Goal: Task Accomplishment & Management: Use online tool/utility

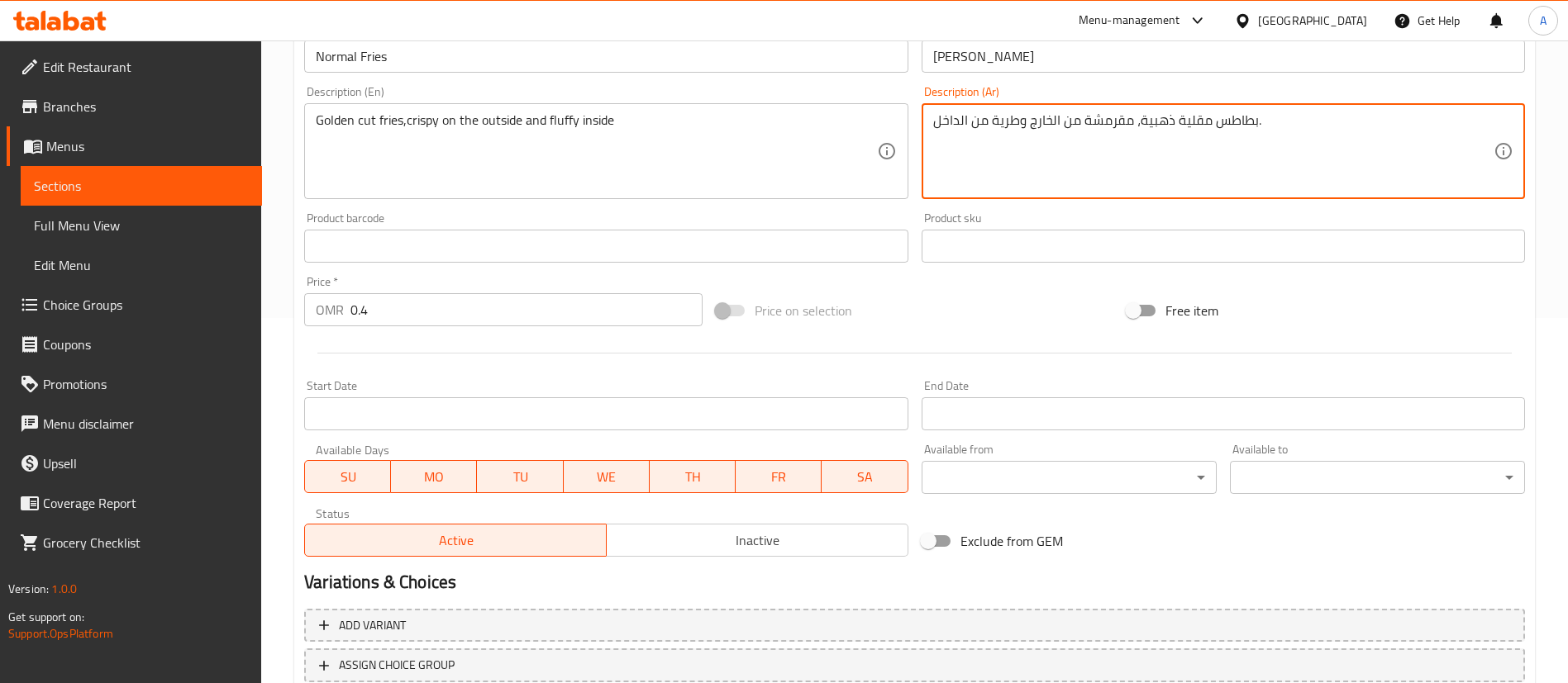
scroll to position [484, 0]
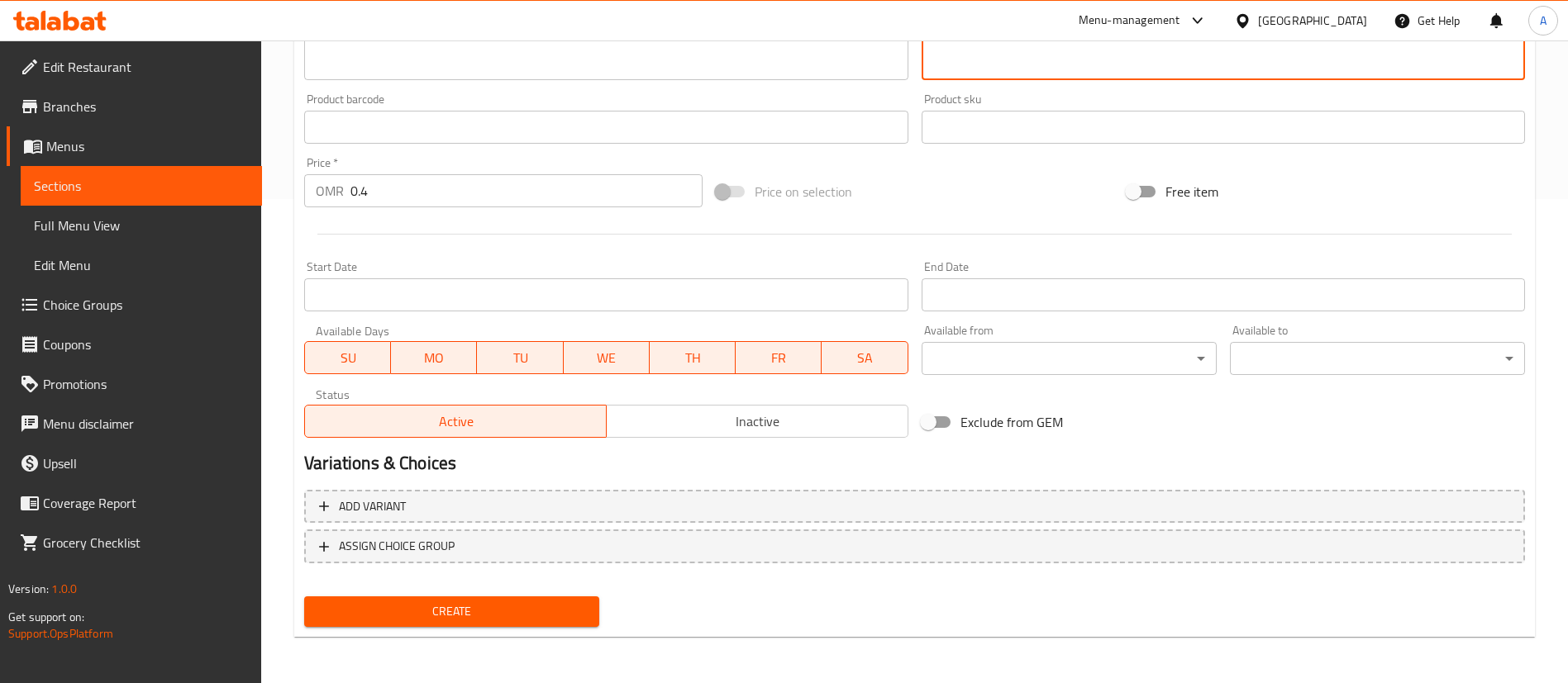
type textarea "بطاطس مقلية ذهبية، مقرمشة من الخارج وطرية من الداخل."
click at [540, 613] on span "Create" at bounding box center [452, 611] width 269 height 21
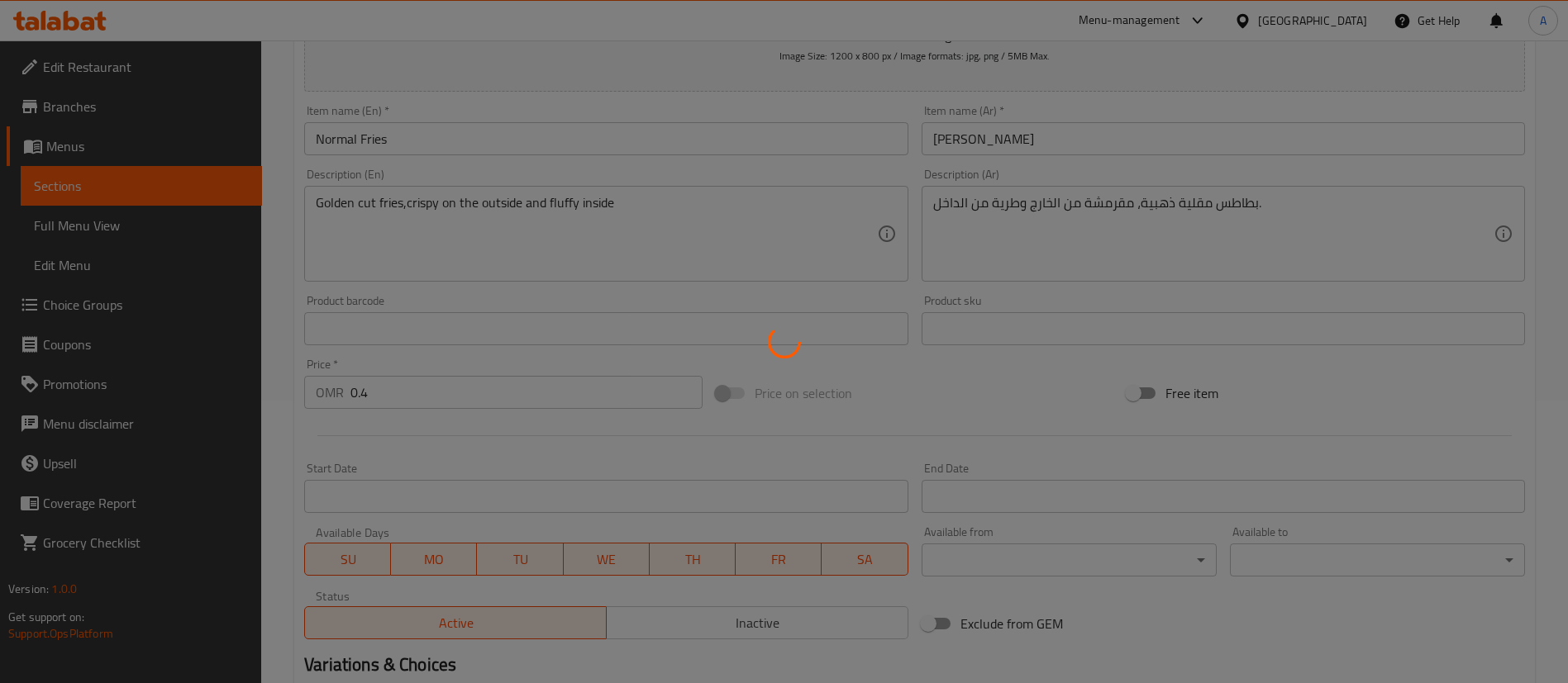
scroll to position [0, 0]
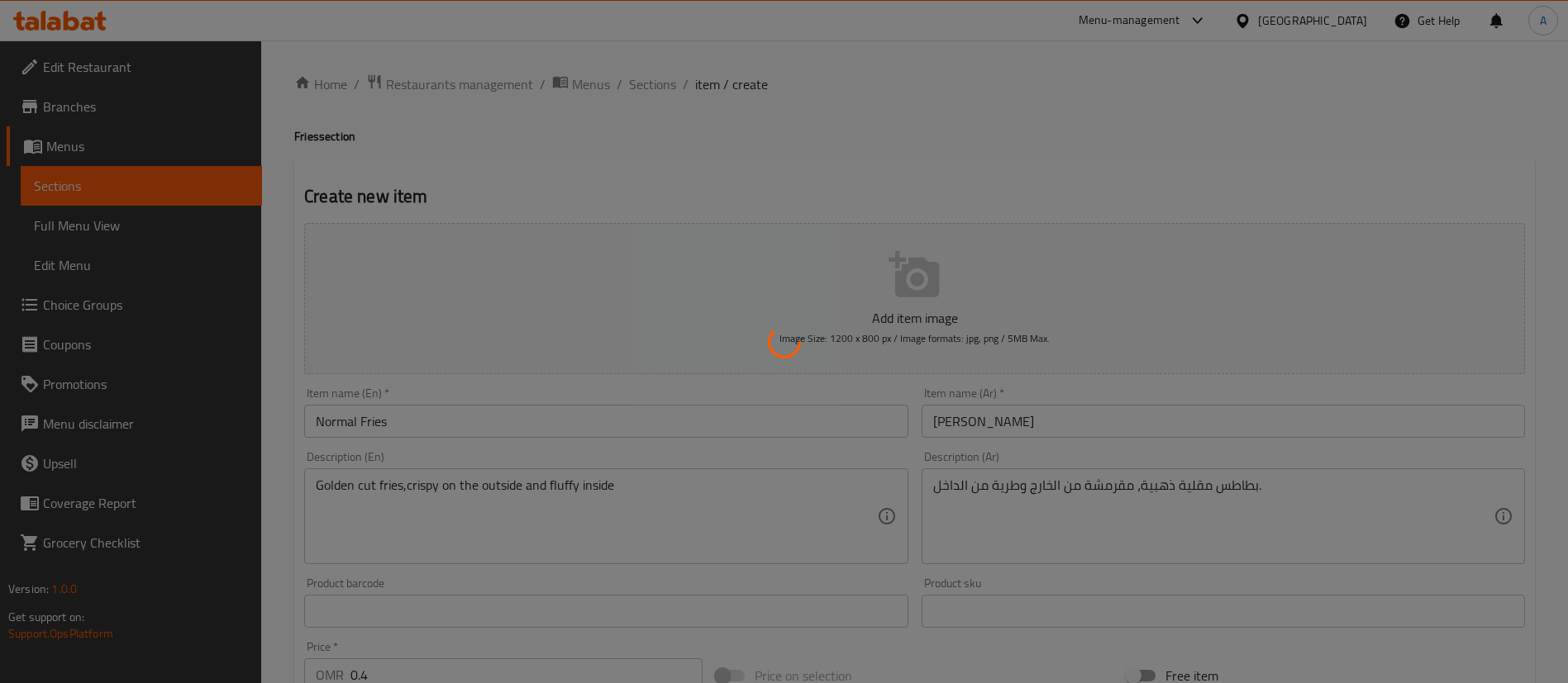
type input "0"
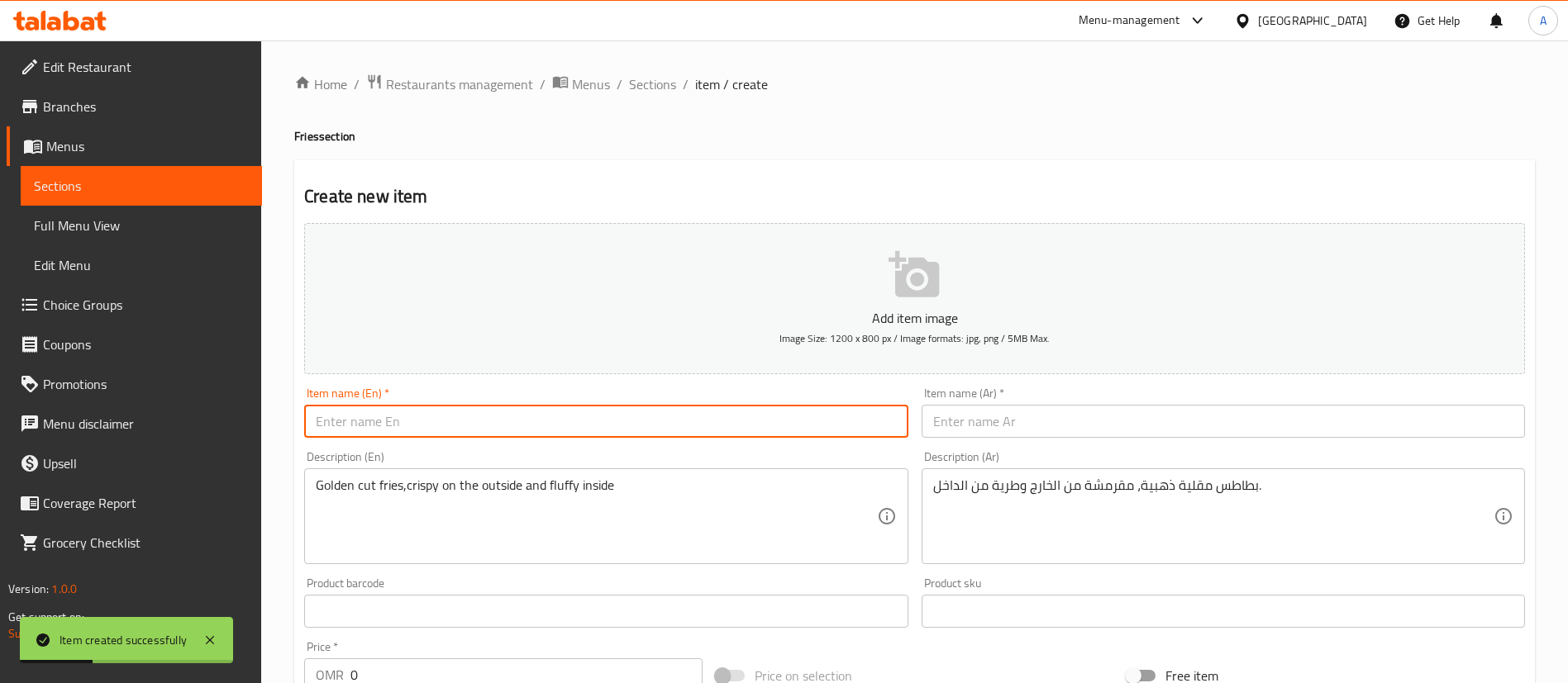
paste input "spicy fries"
type input "spicy fries"
click at [453, 665] on input "0" at bounding box center [526, 675] width 352 height 33
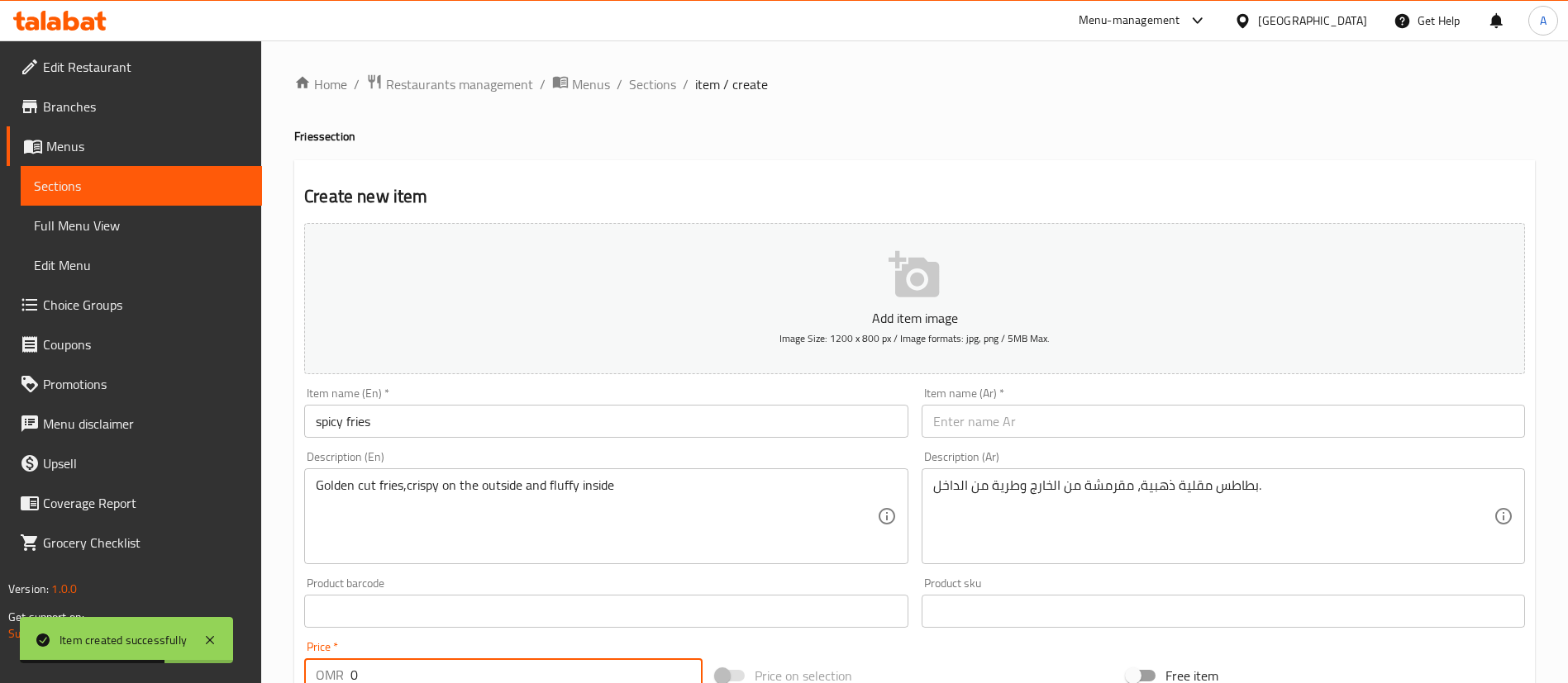
scroll to position [4, 0]
type input "0.5"
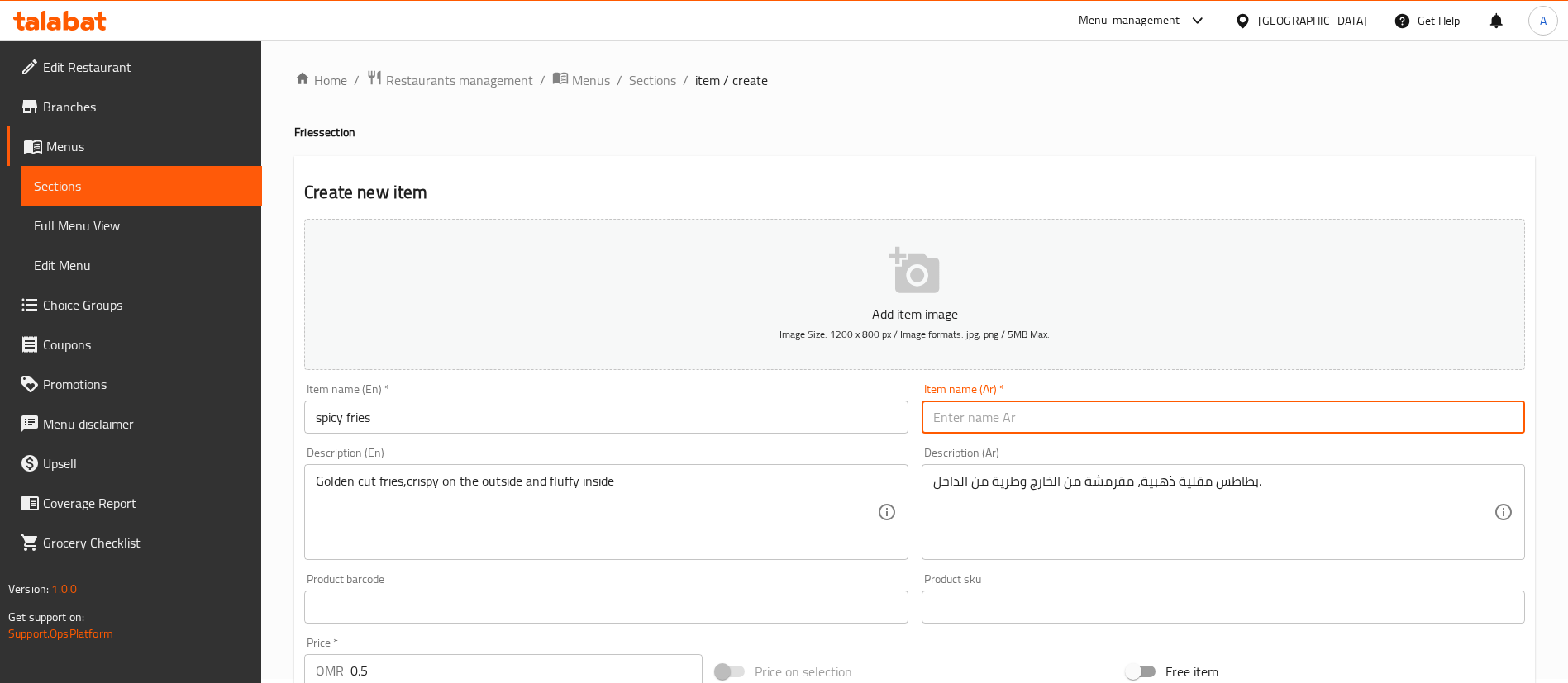
paste input "Crispy fries coated with a bold, Zesty seasoning for extra kick"
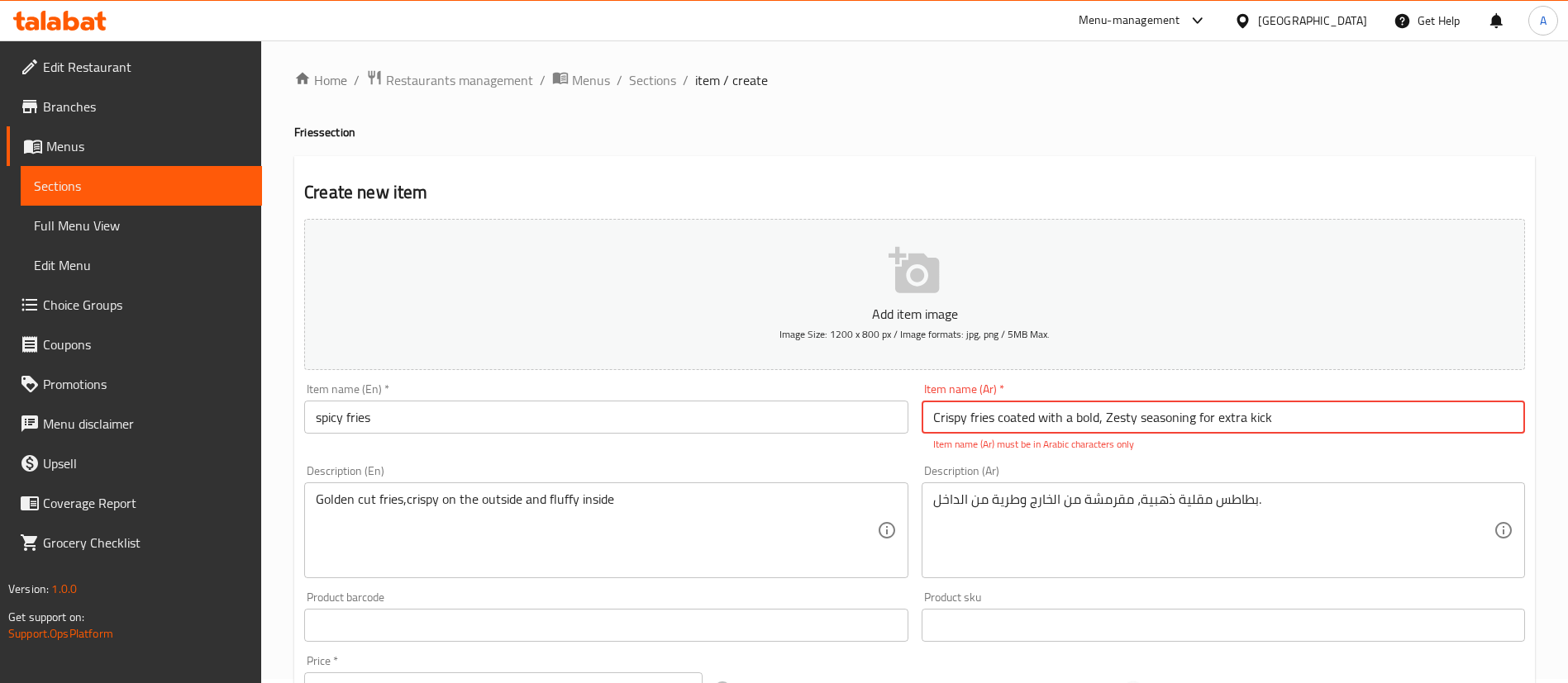
type input "Crispy fries coated with a bold, Zesty seasoning for extra kick"
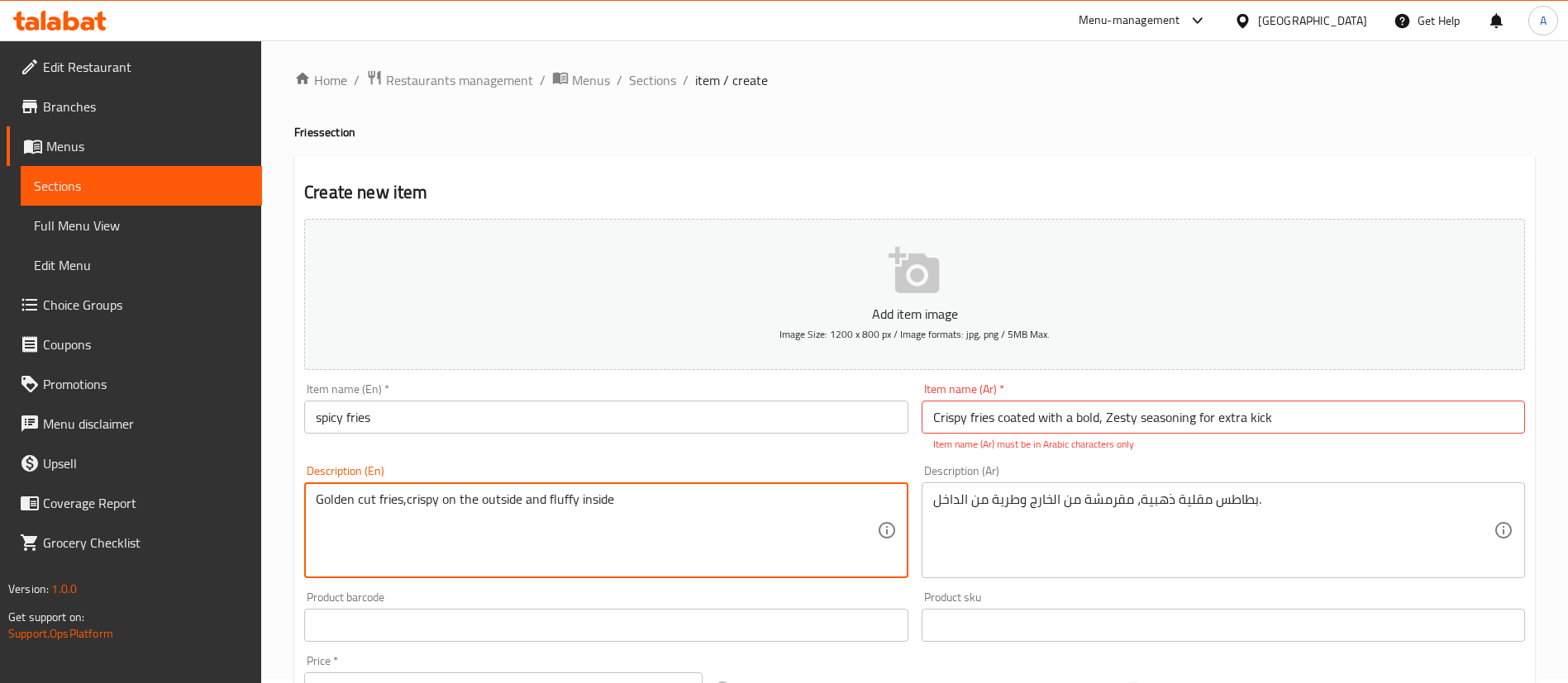
paste textarea "Crispy fries coated with a bold, Zesty seasoning for extra kick"
type textarea "Crispy fries coated with a bold, Zesty seasoning for extra kick"
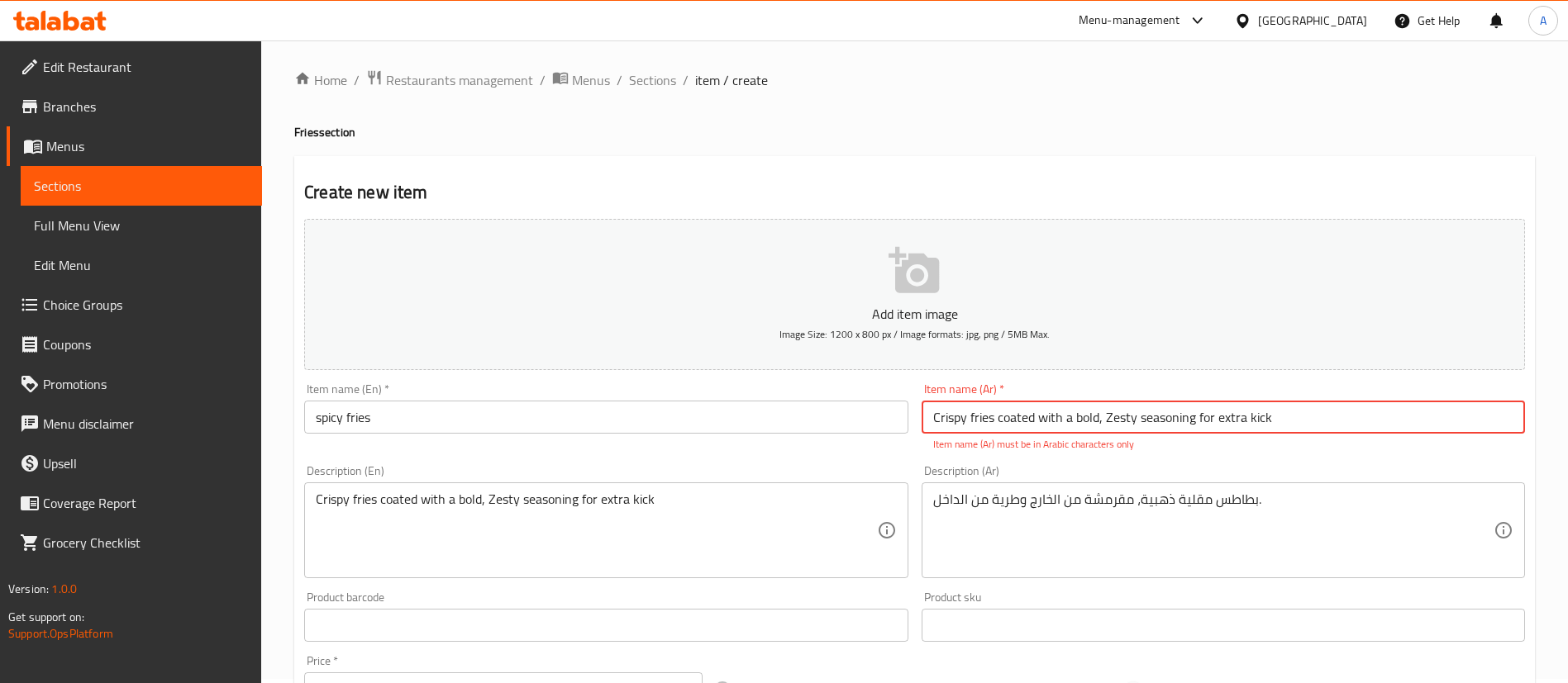
click at [1034, 410] on input "Crispy fries coated with a bold, Zesty seasoning for extra kick" at bounding box center [1223, 417] width 604 height 33
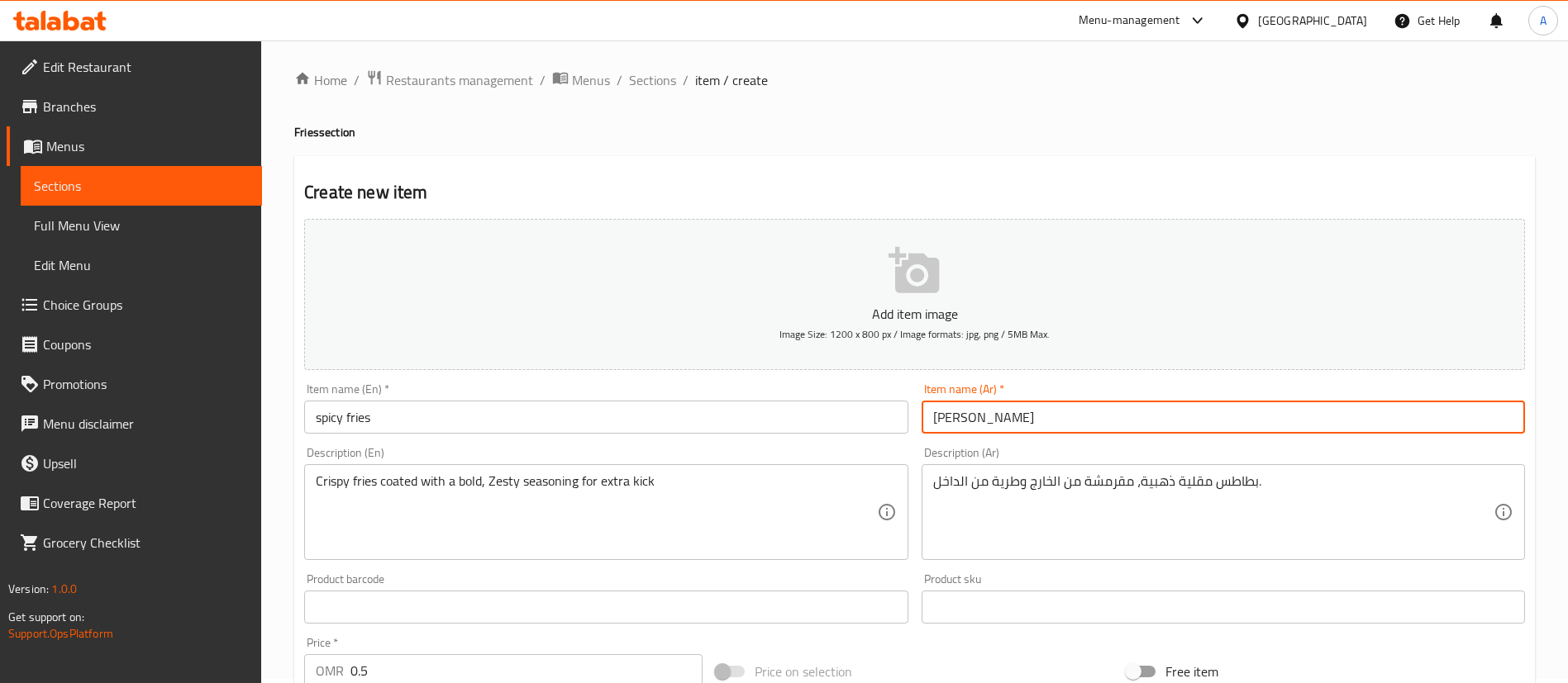
type input "[PERSON_NAME]"
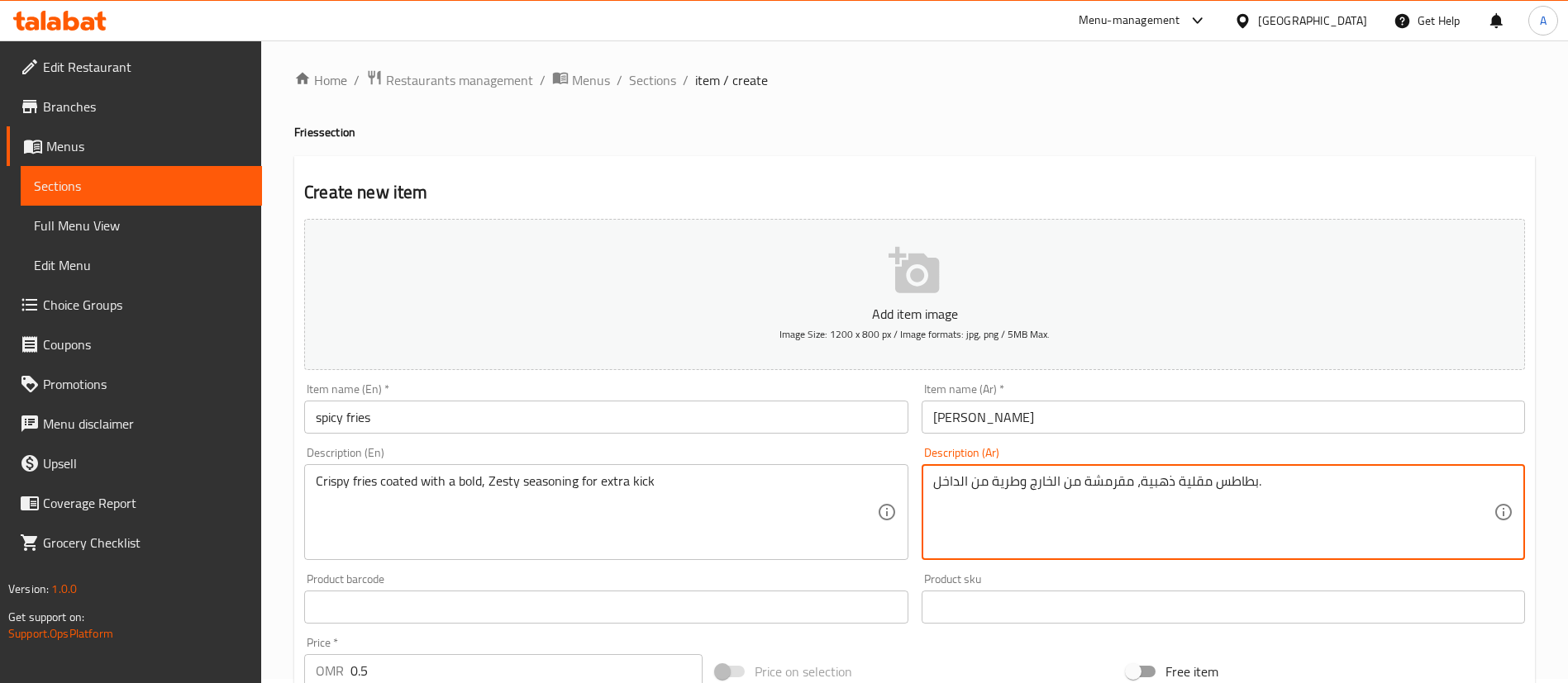
paste textarea "مقرمشة مغطاة بتوابل قوية وحارة لإضافة نكهة مميزة"
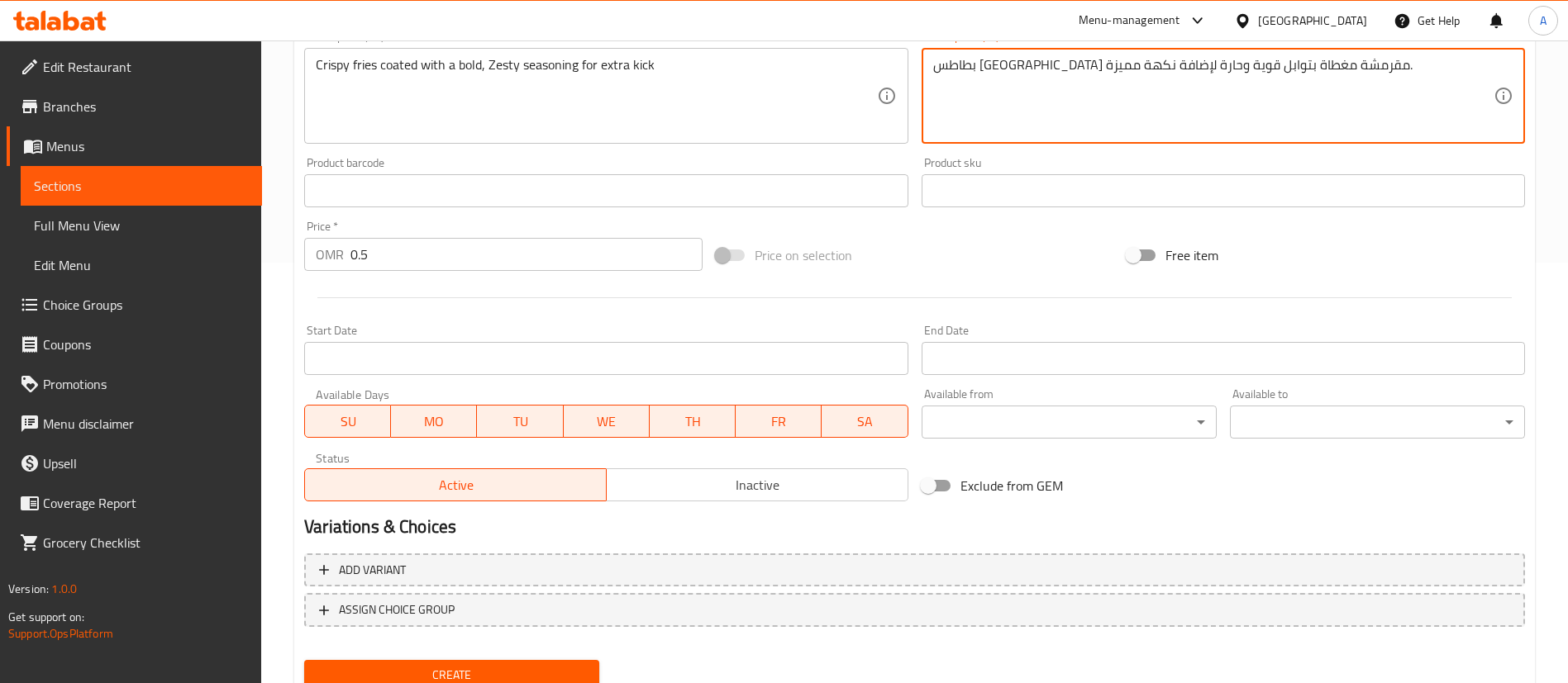
scroll to position [484, 0]
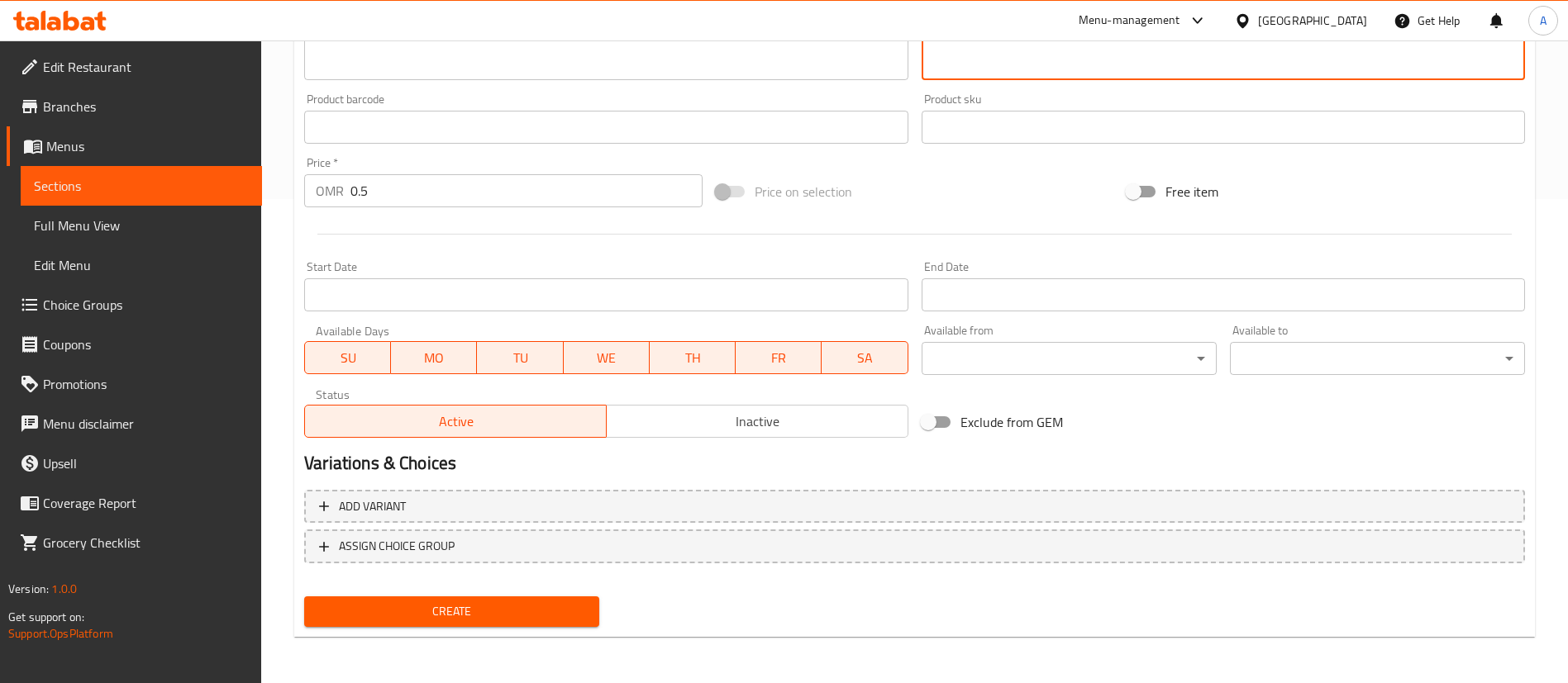
type textarea "بطاطس [GEOGRAPHIC_DATA] مقرمشة مغطاة بتوابل قوية وحارة لإضافة نكهة مميزة."
click at [542, 630] on div "Create" at bounding box center [452, 611] width 309 height 44
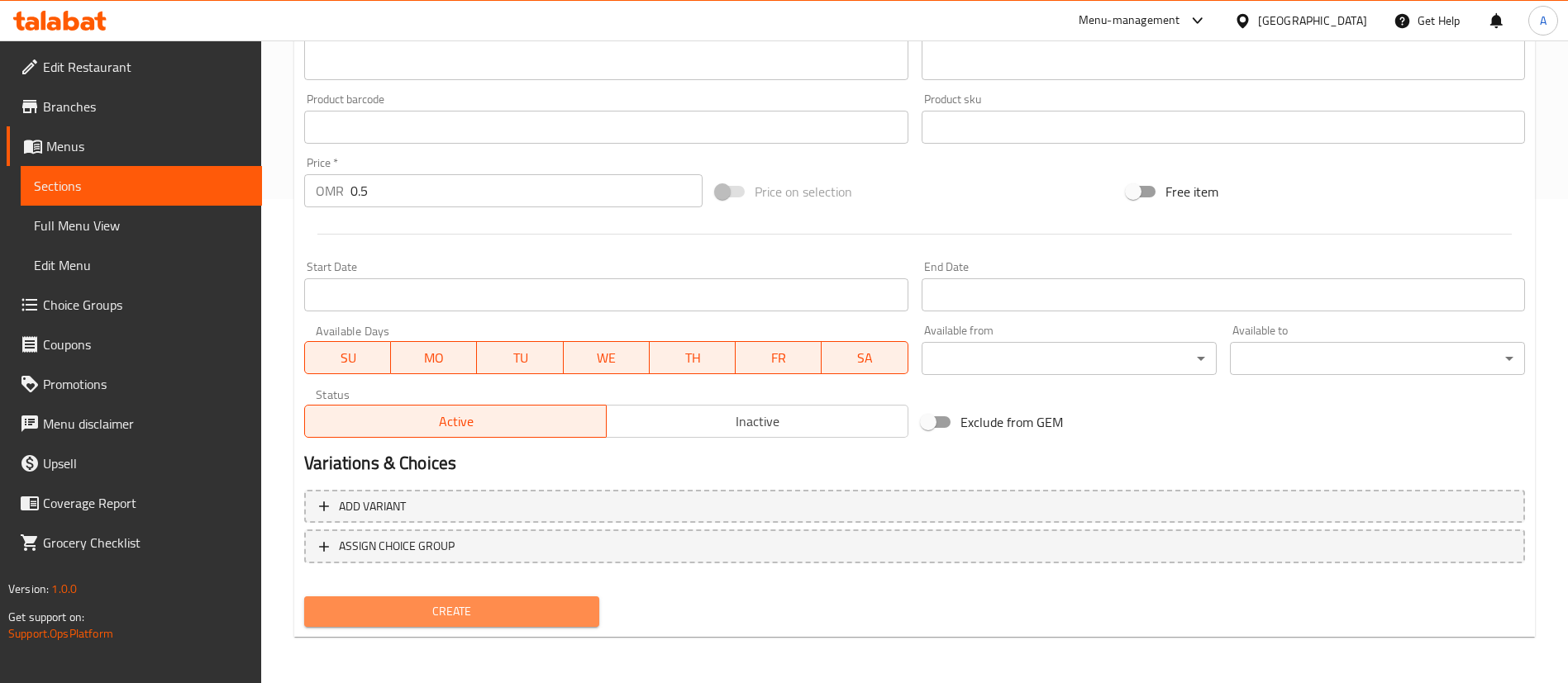
click at [543, 613] on span "Create" at bounding box center [452, 611] width 269 height 21
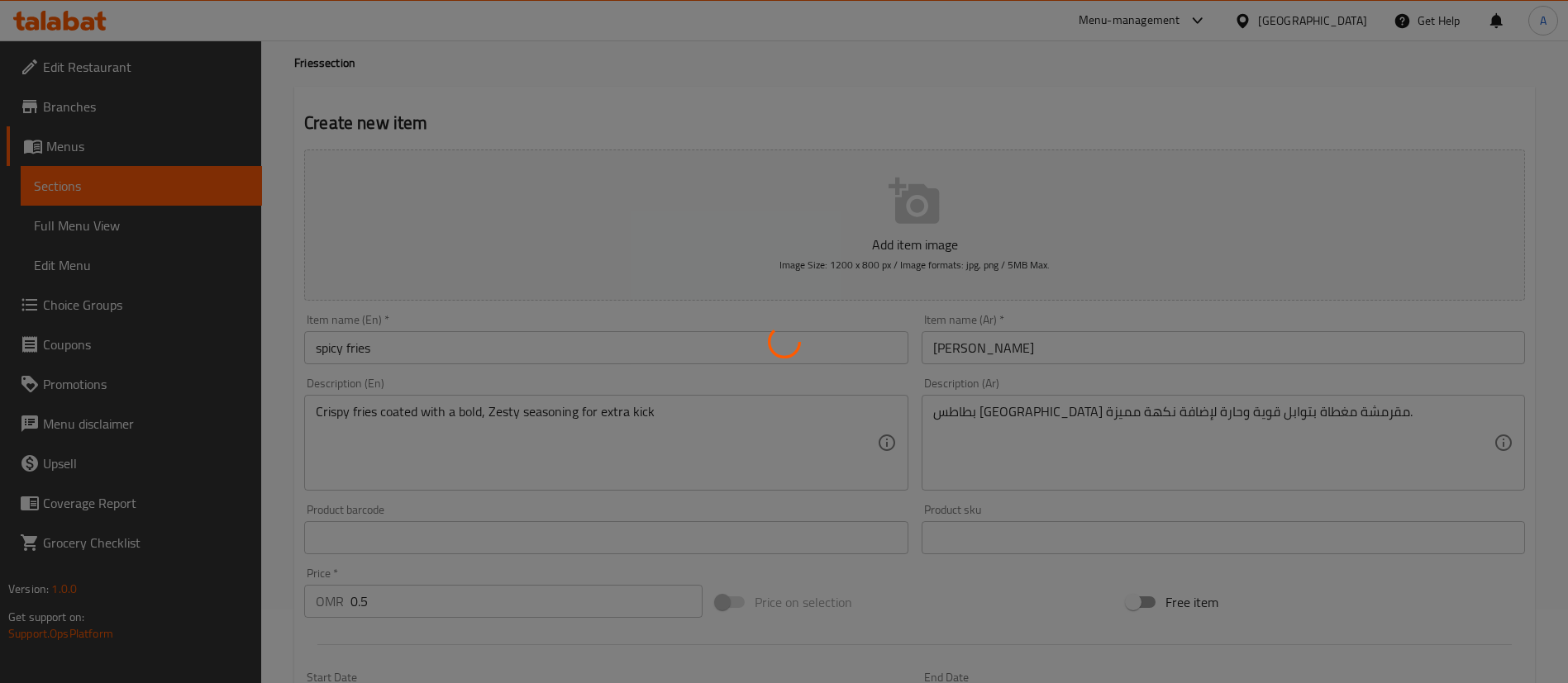
scroll to position [0, 0]
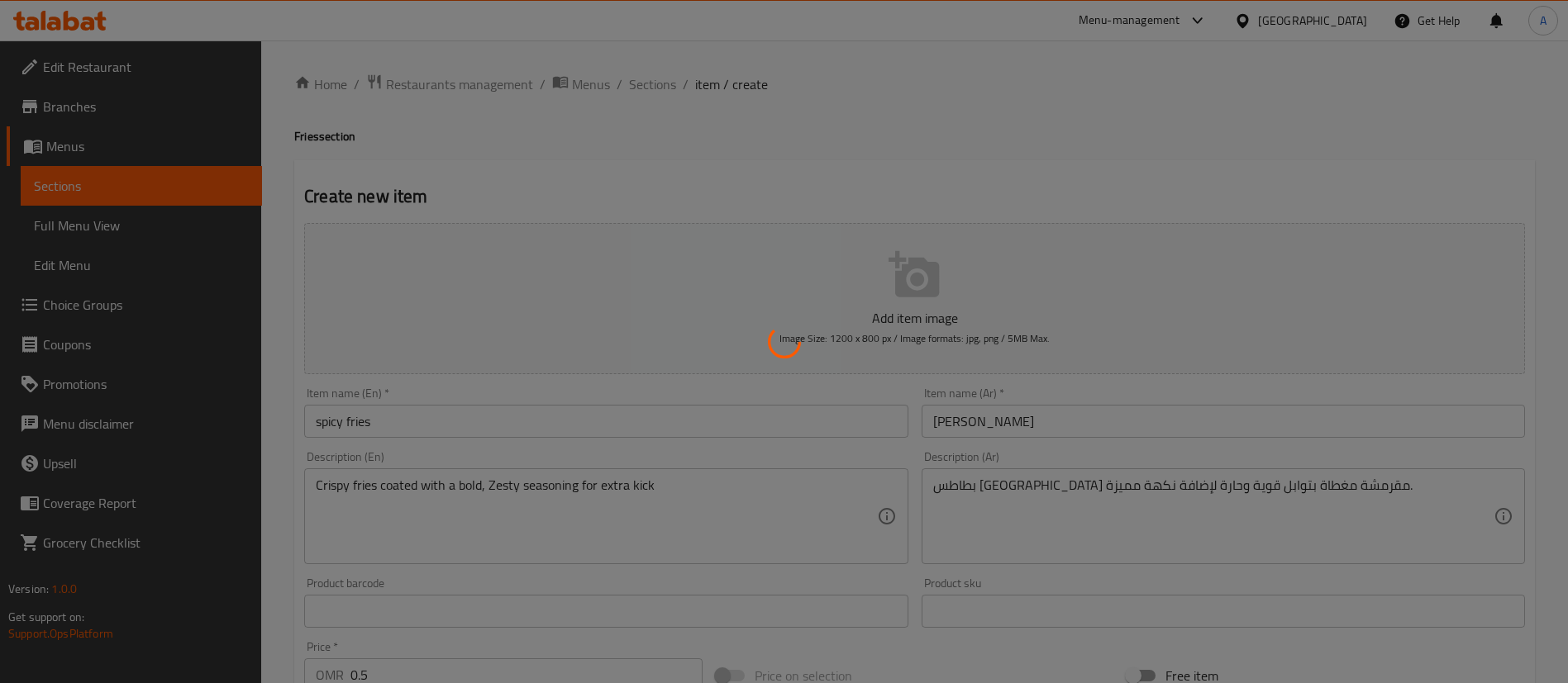
type input "0"
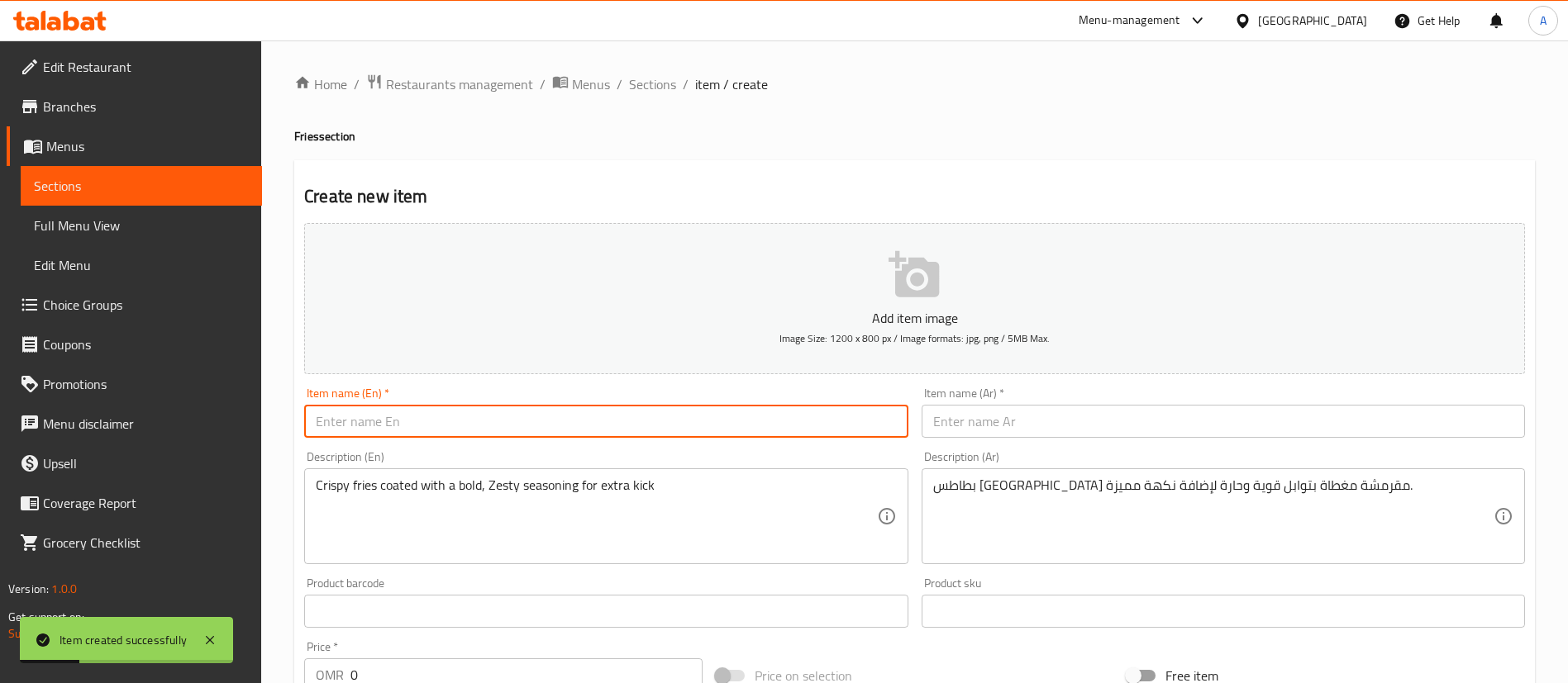
paste input "dynamite fries"
type input "dynamite fries"
click at [1023, 406] on input "text" at bounding box center [1223, 421] width 604 height 33
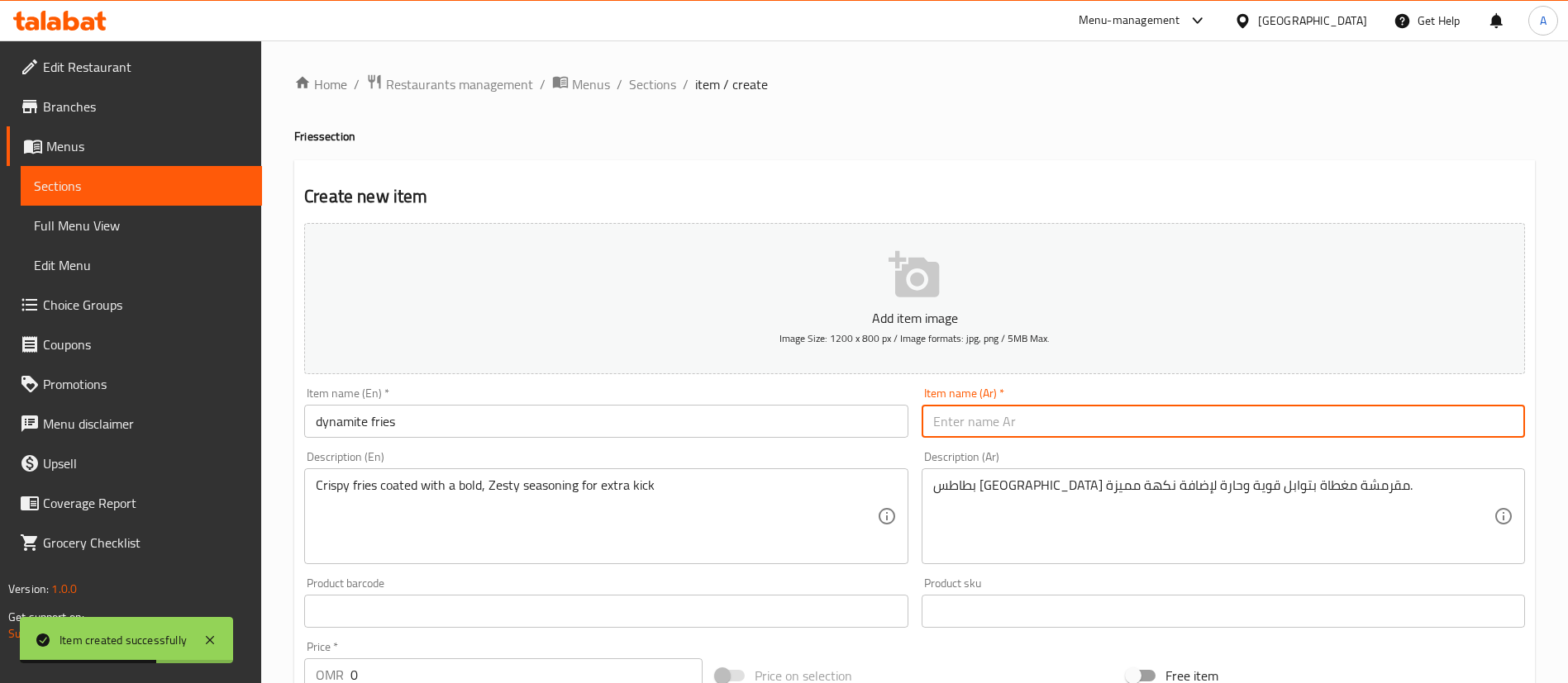
type input "["
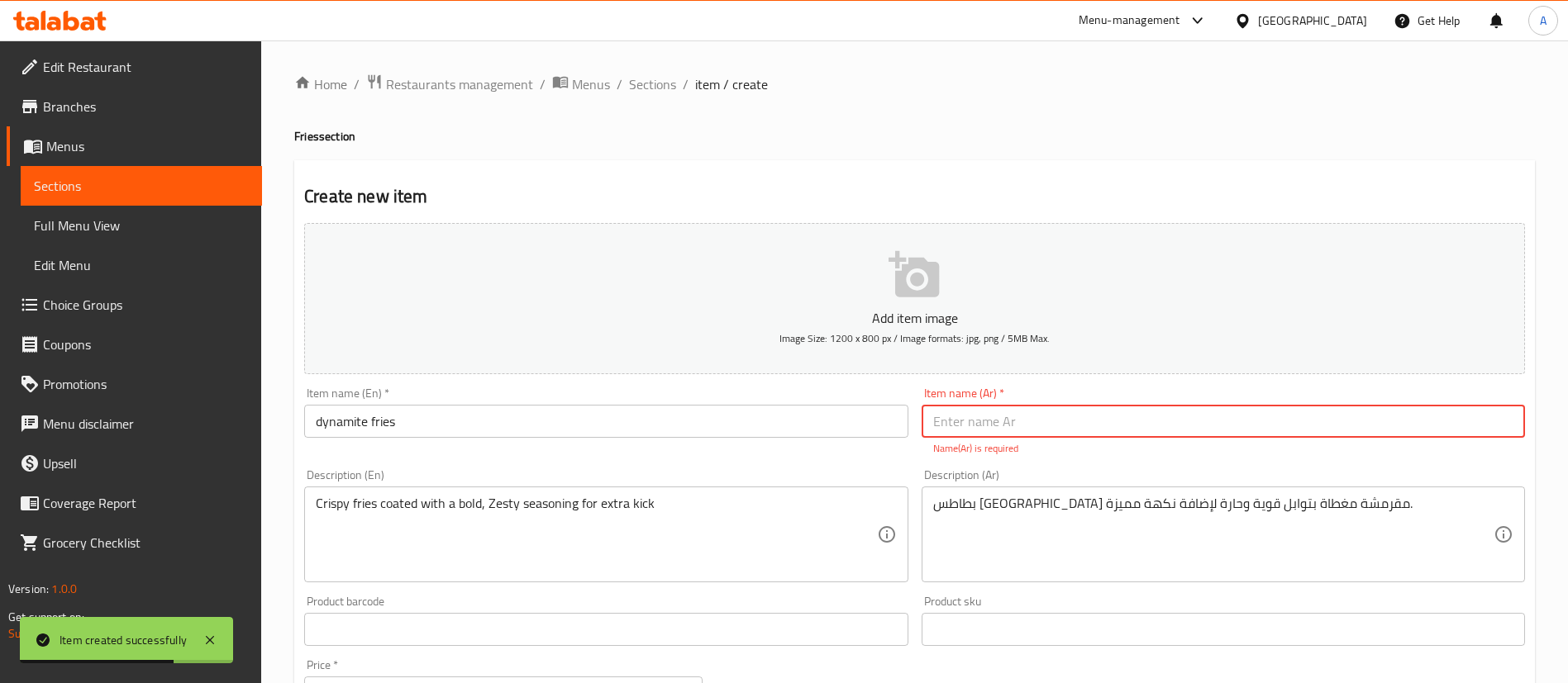
type input "]"
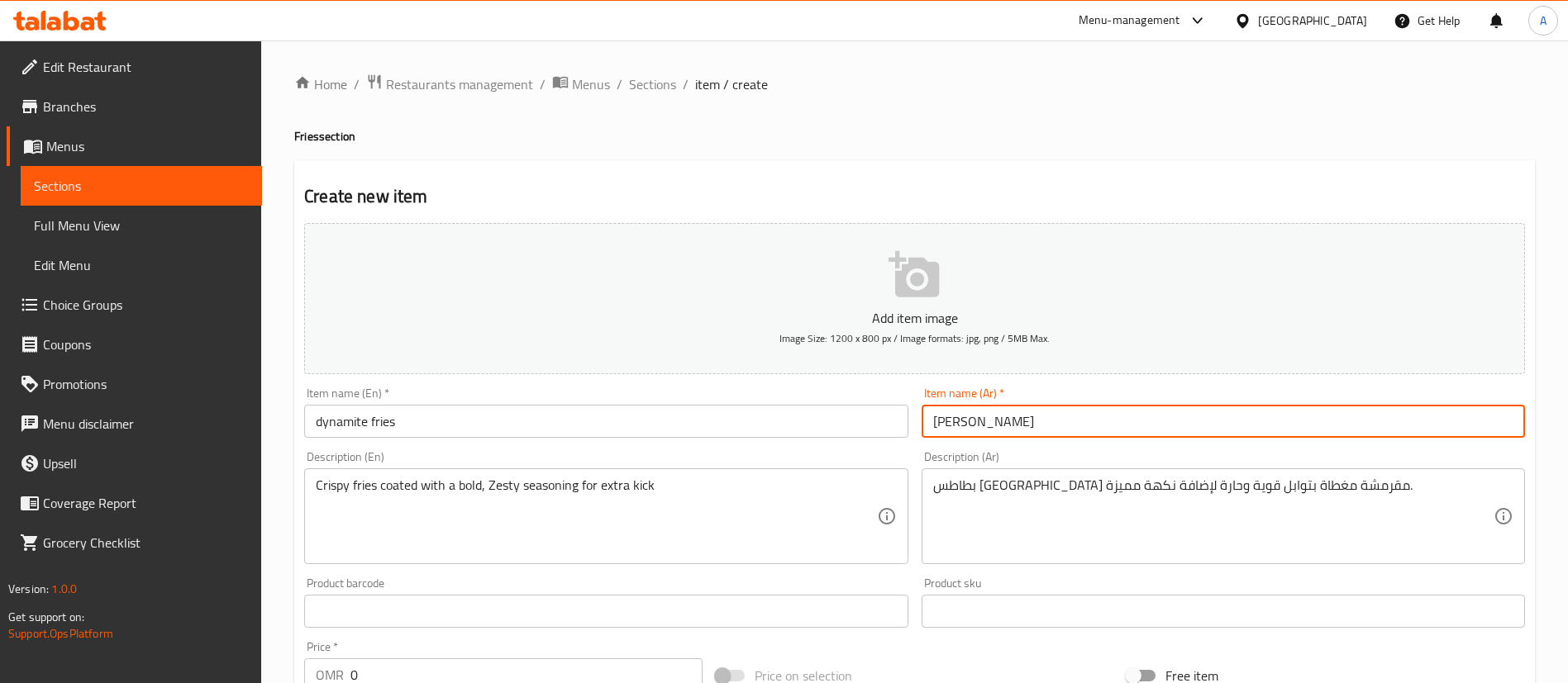
scroll to position [123, 0]
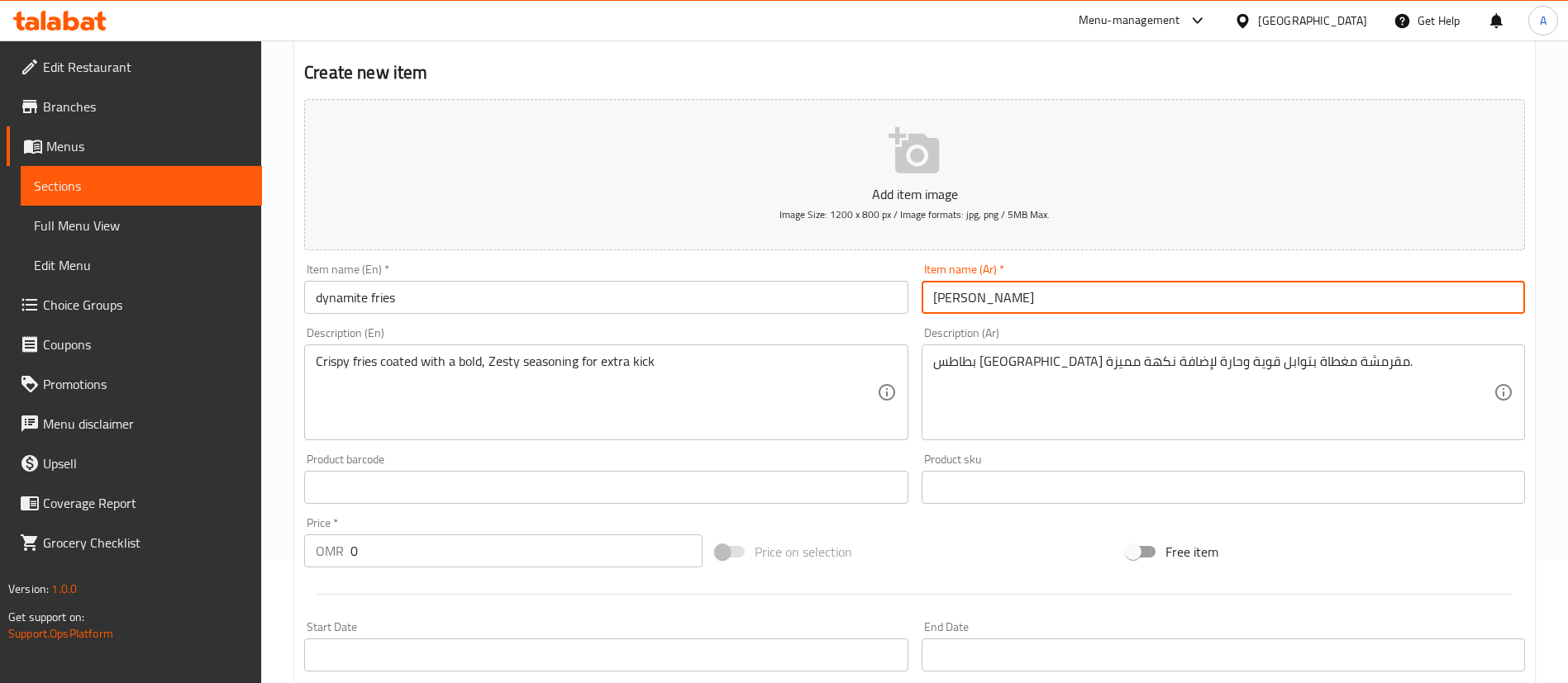
type input "[PERSON_NAME]"
click at [389, 561] on input "0" at bounding box center [526, 552] width 352 height 33
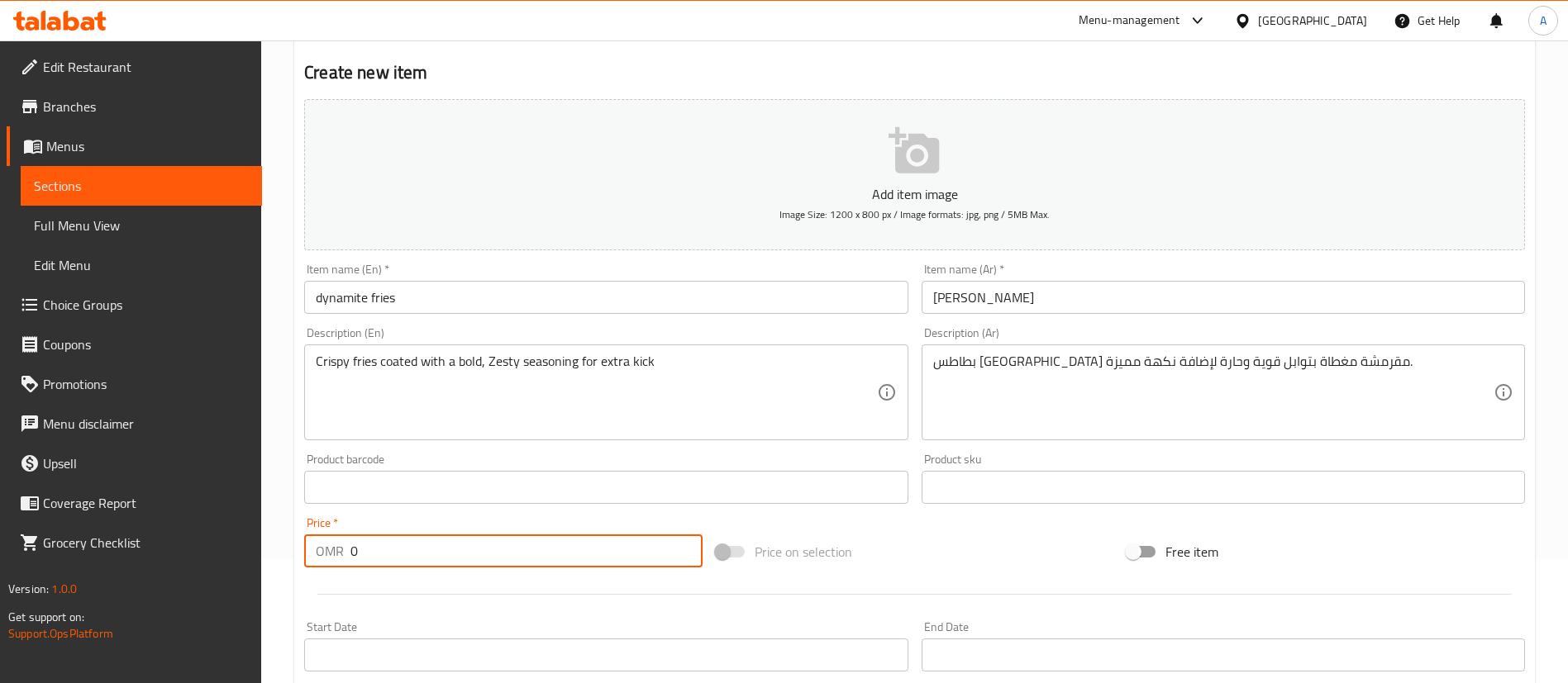
click at [389, 561] on input "0" at bounding box center [526, 552] width 352 height 33
type input "1"
type input "1.5"
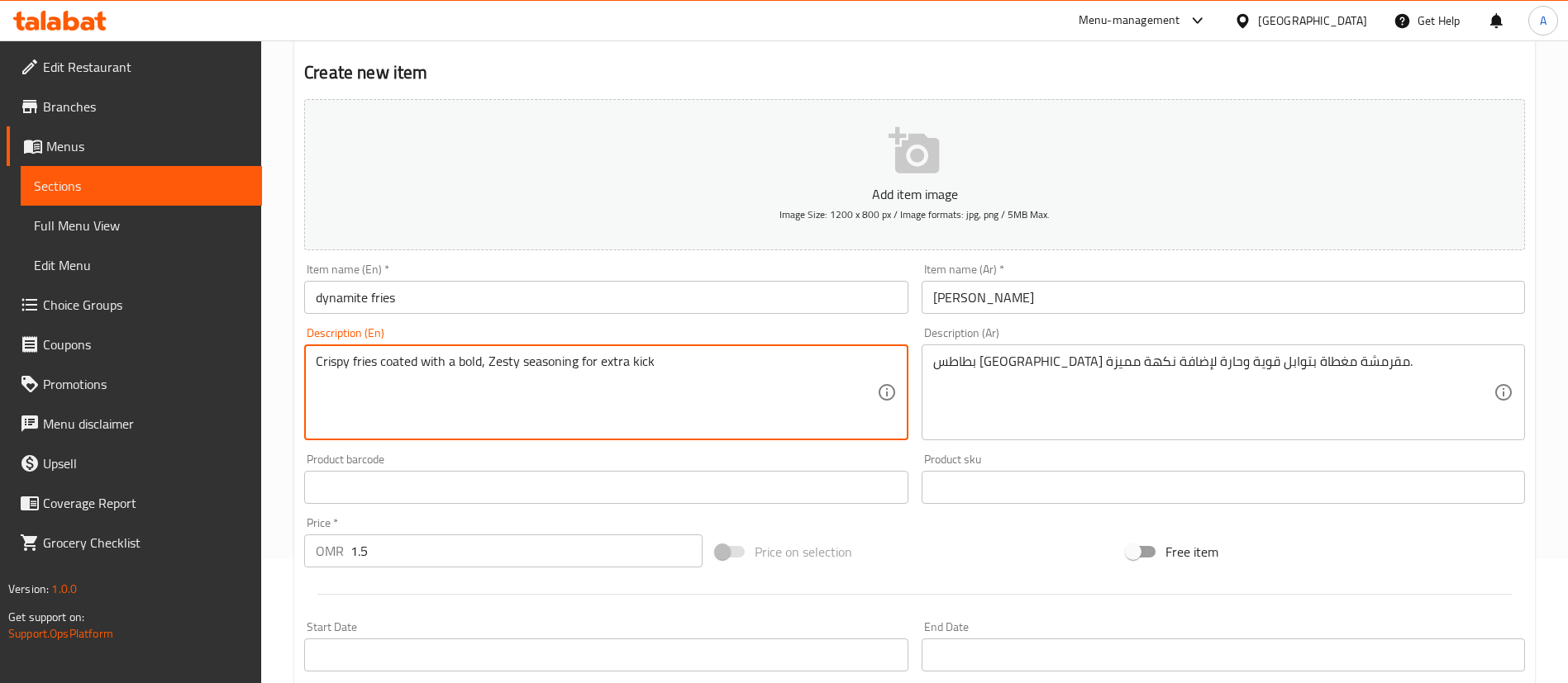
paste textarea "Loaded fries topped with creamy cheese, dynamite sauce and crunchy bits"
type textarea "Loaded fries topped with creamy cheese, dynamite sauce and crunchy bits"
click at [400, 283] on input "dynamite fries" at bounding box center [606, 298] width 604 height 33
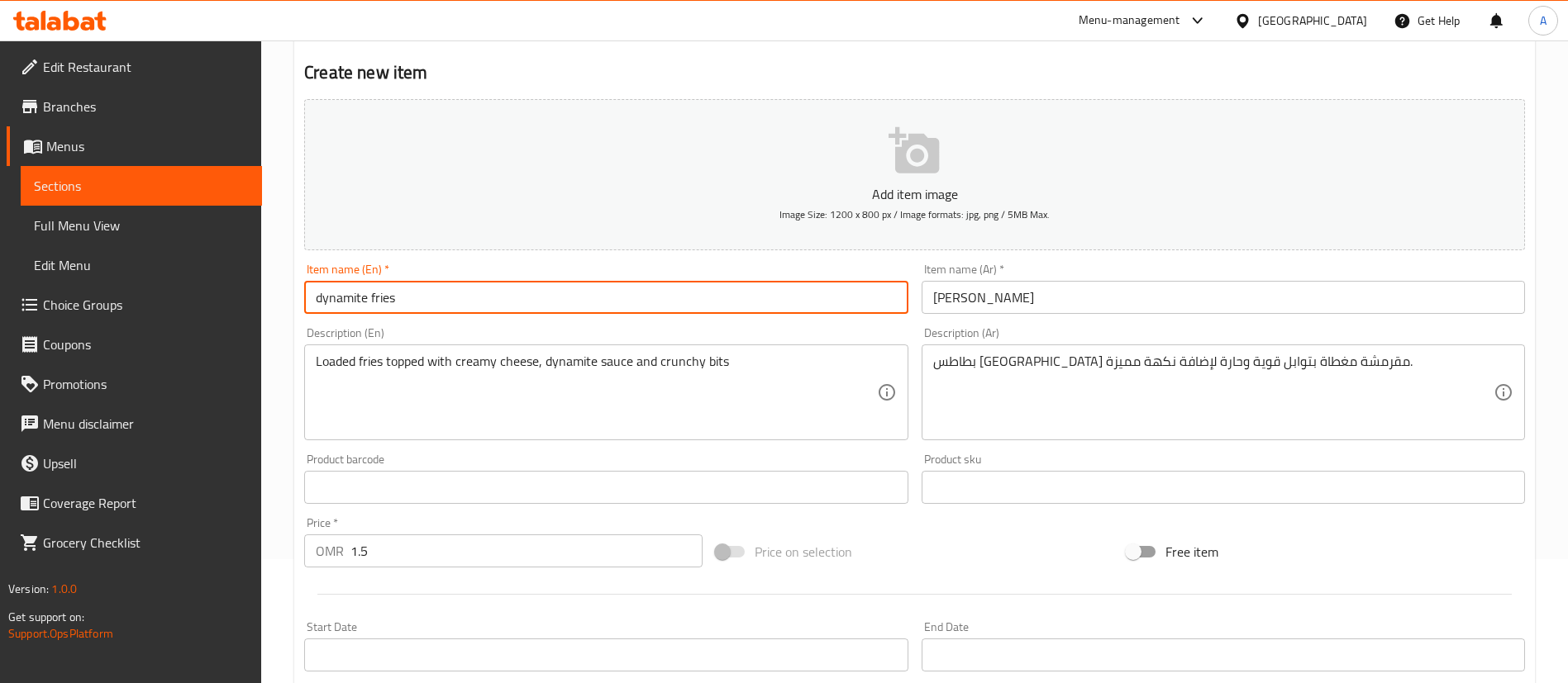
click at [400, 283] on input "dynamite fries" at bounding box center [606, 298] width 604 height 33
click at [525, 264] on div "Item name (En)   * Dynamite Fies Item name (En) *" at bounding box center [606, 288] width 604 height 50
click at [503, 281] on input "Dynamite Fies" at bounding box center [606, 298] width 604 height 33
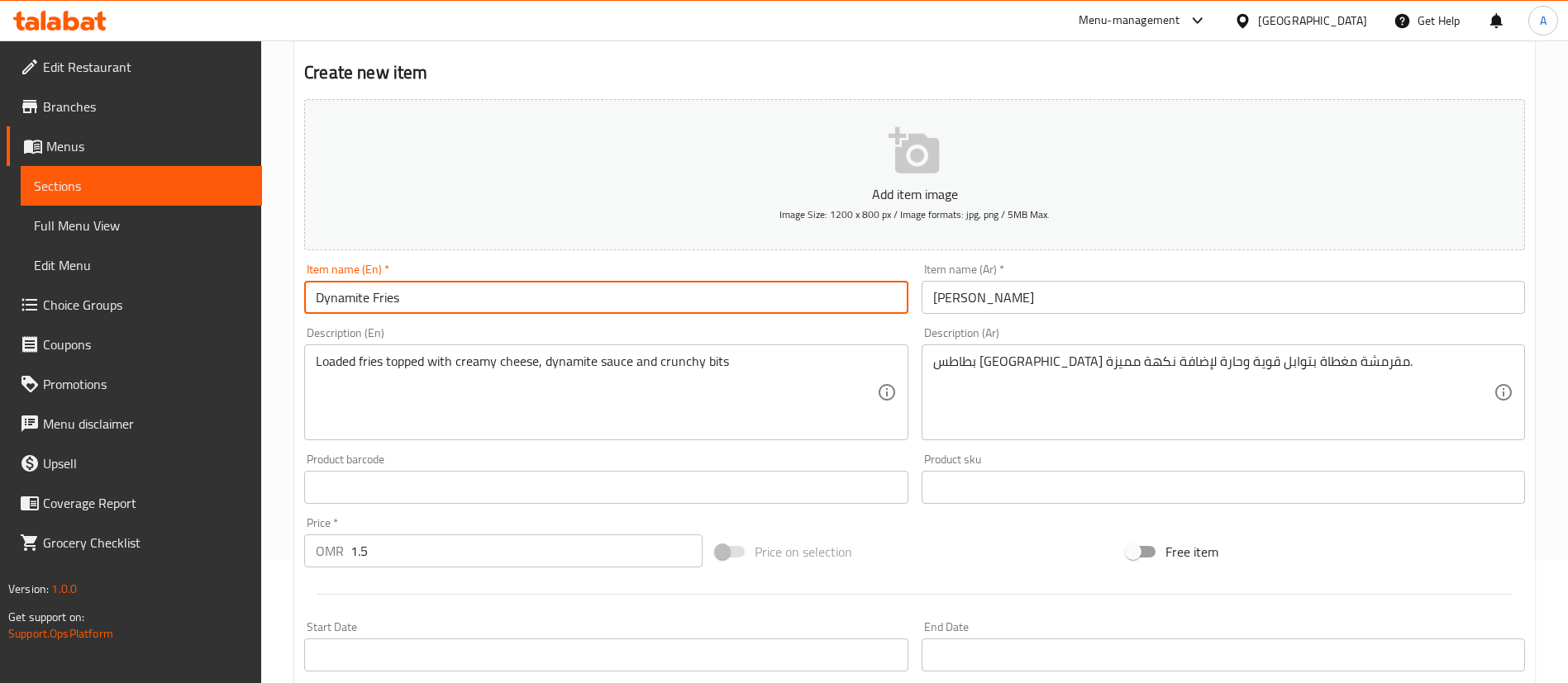
type input "Dynamite Fries"
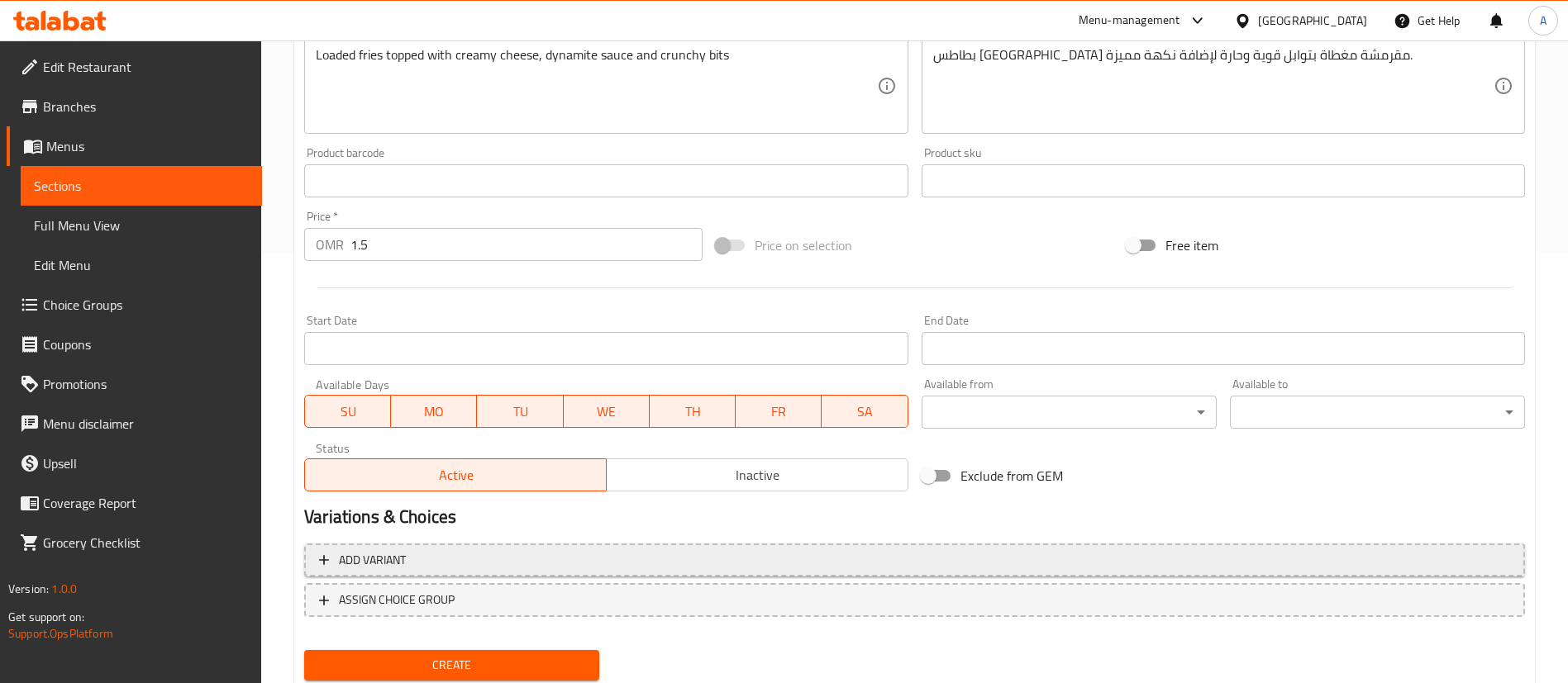
scroll to position [484, 0]
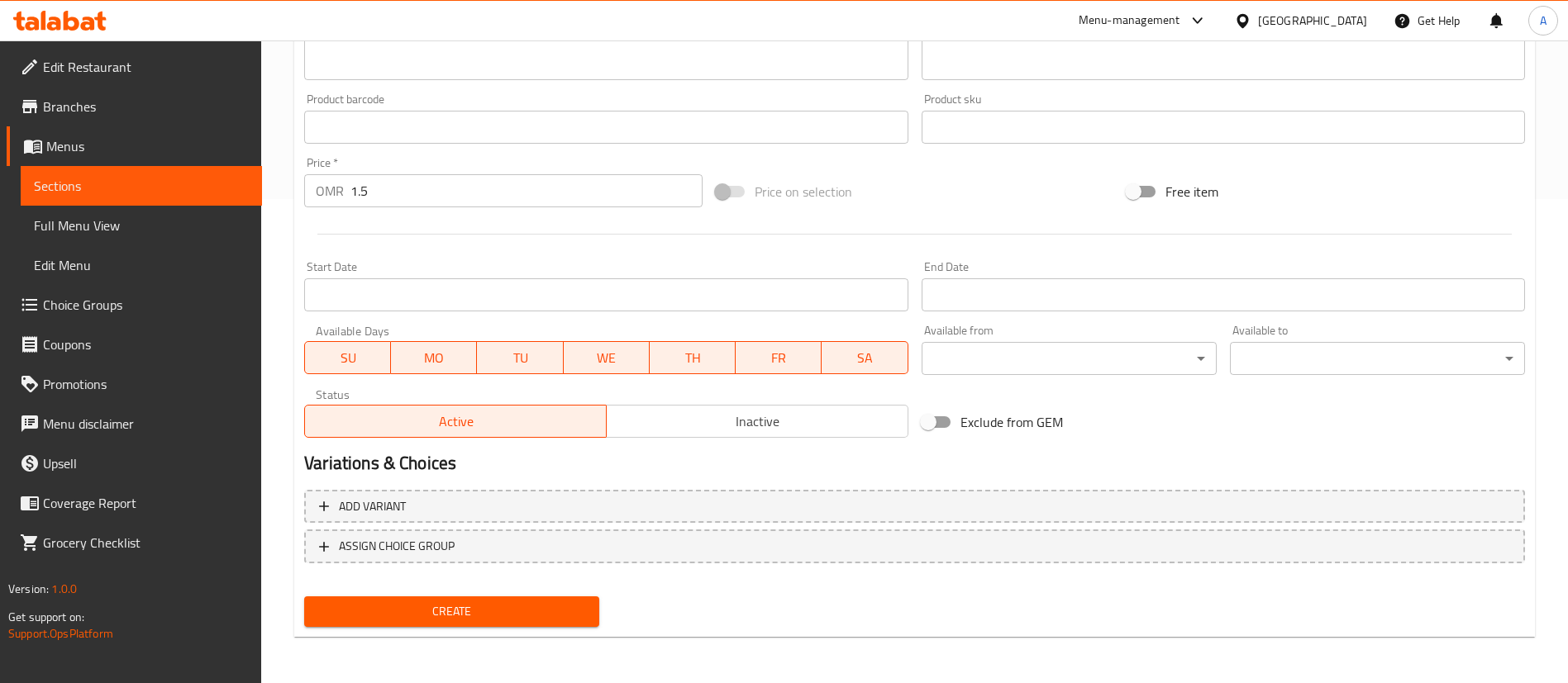
click at [500, 631] on div "Create" at bounding box center [452, 611] width 309 height 44
click at [500, 619] on span "Create" at bounding box center [452, 611] width 269 height 21
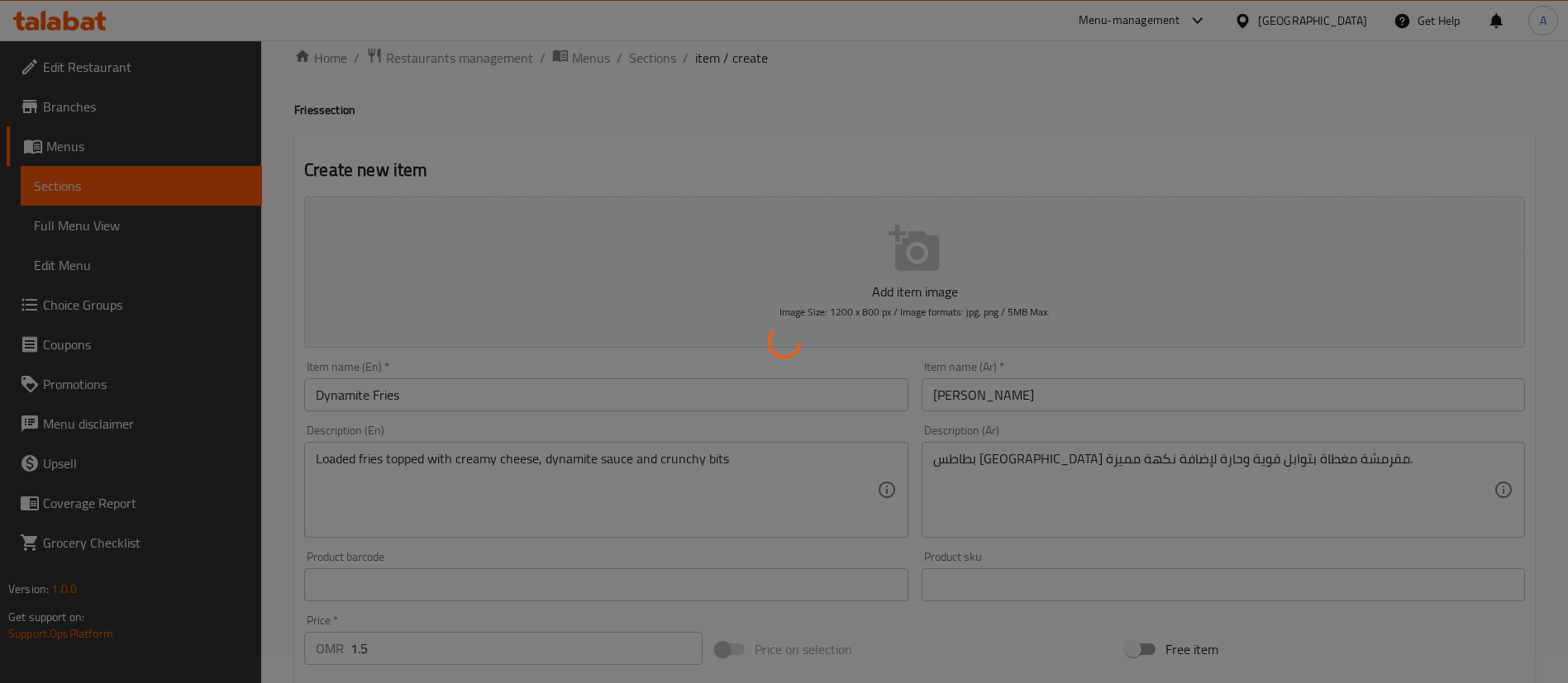
scroll to position [0, 0]
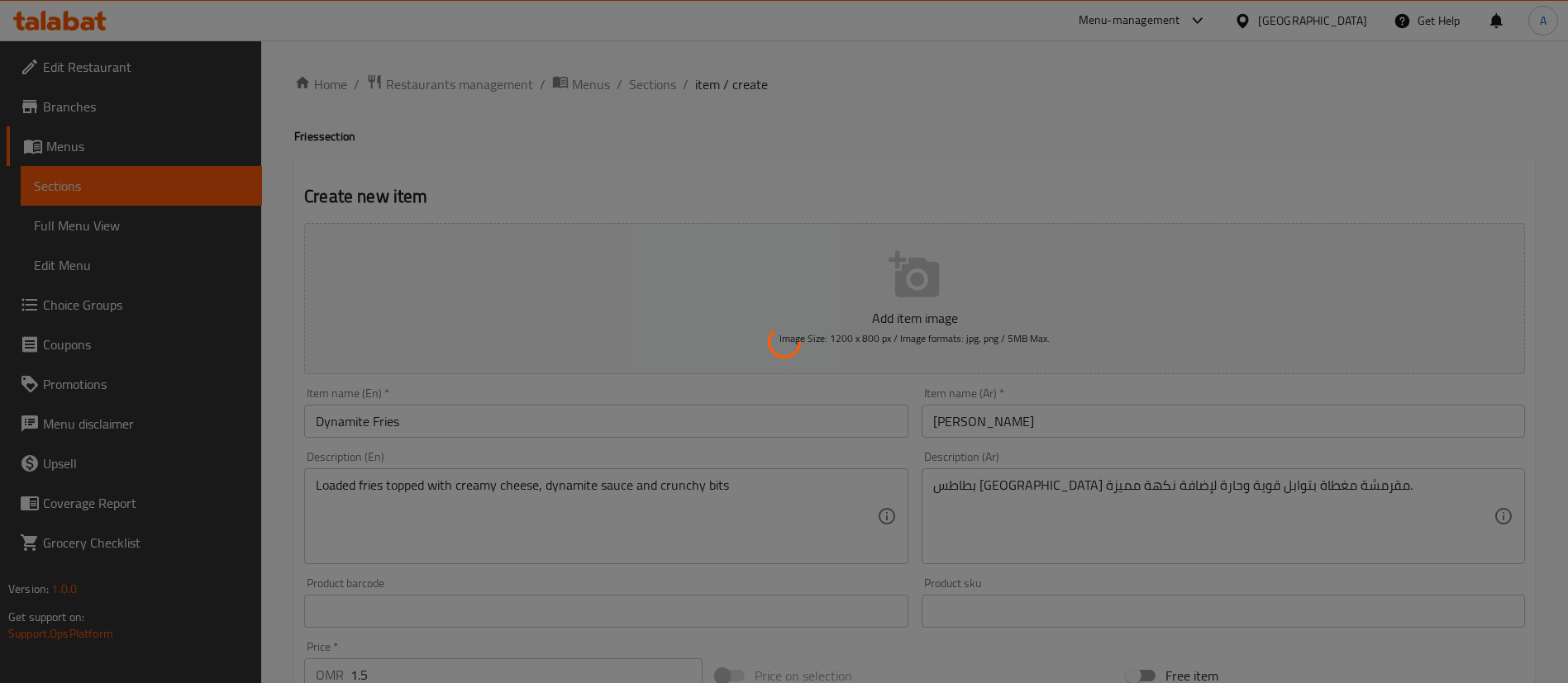
type input "0"
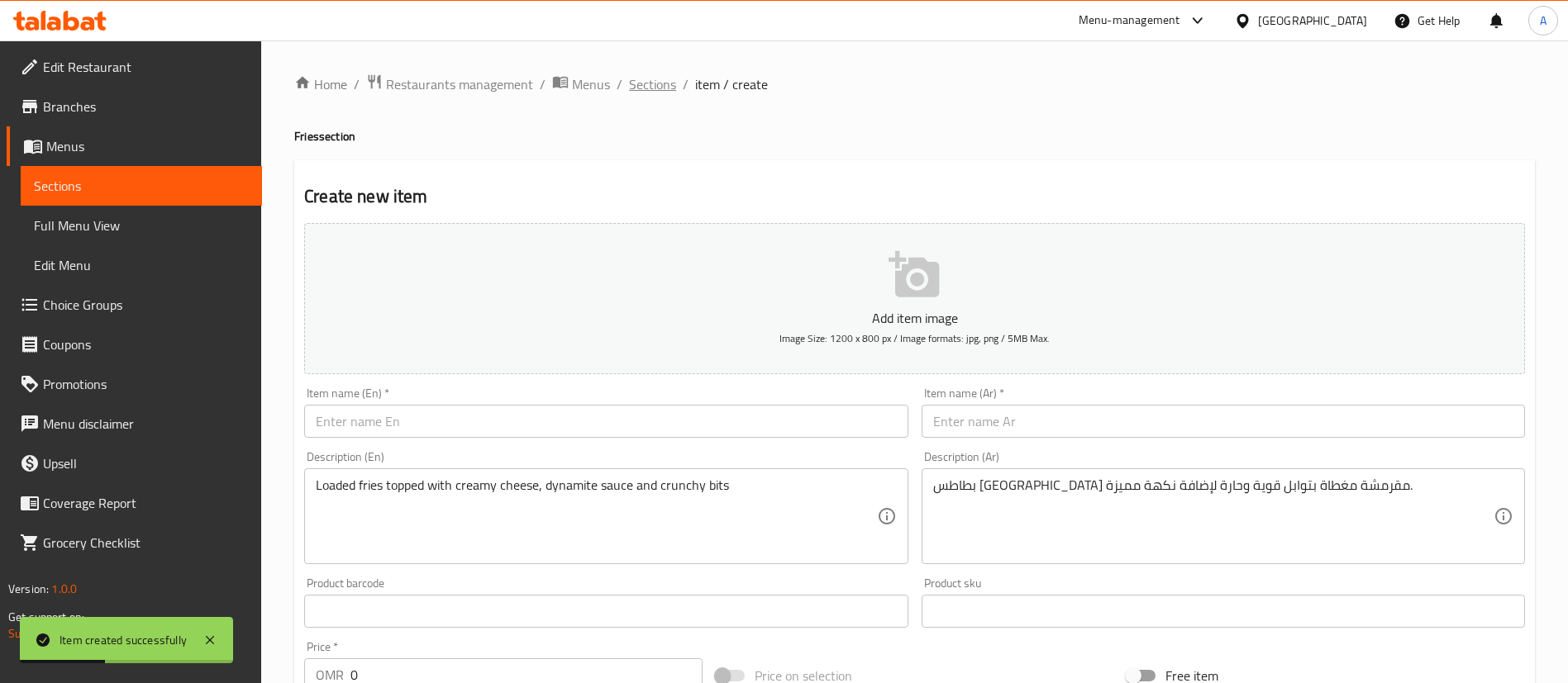
click at [656, 87] on span "Sections" at bounding box center [653, 84] width 47 height 20
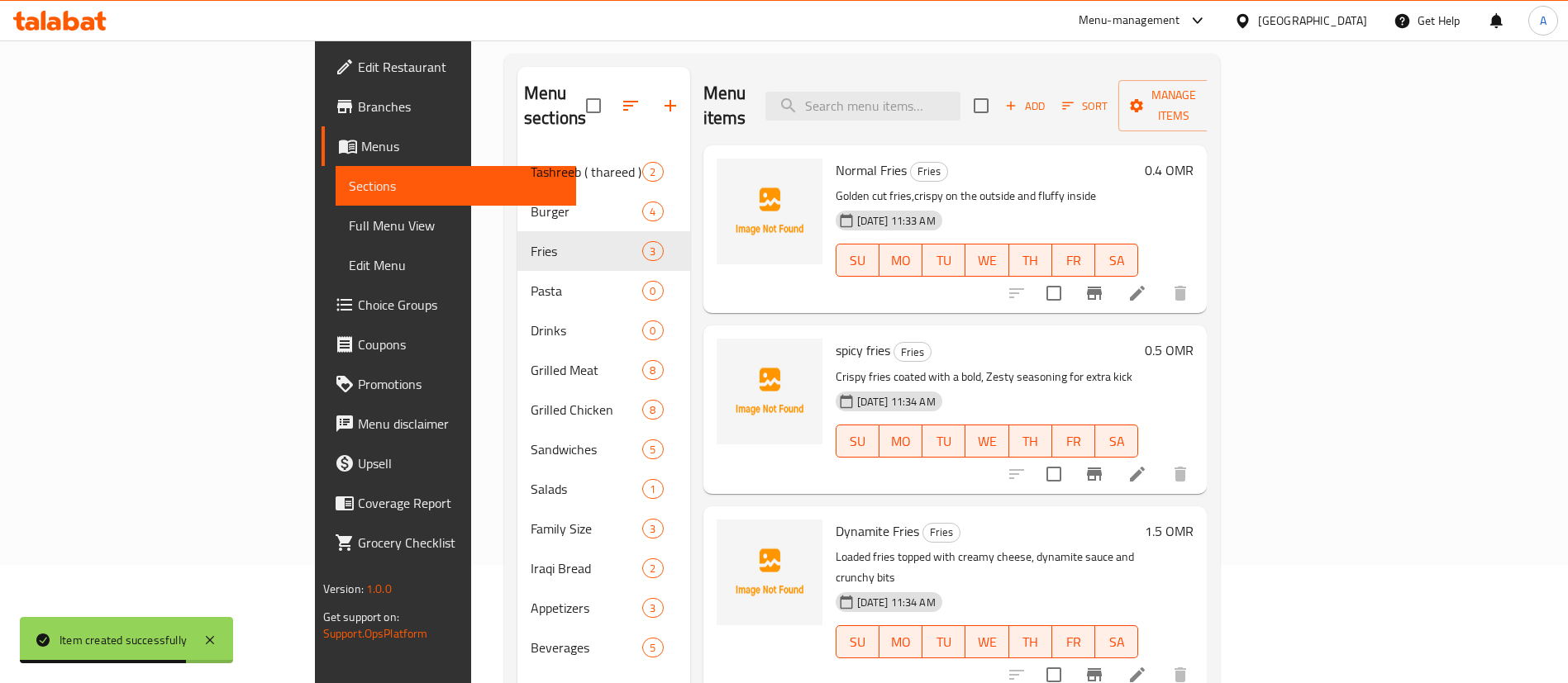
scroll to position [231, 0]
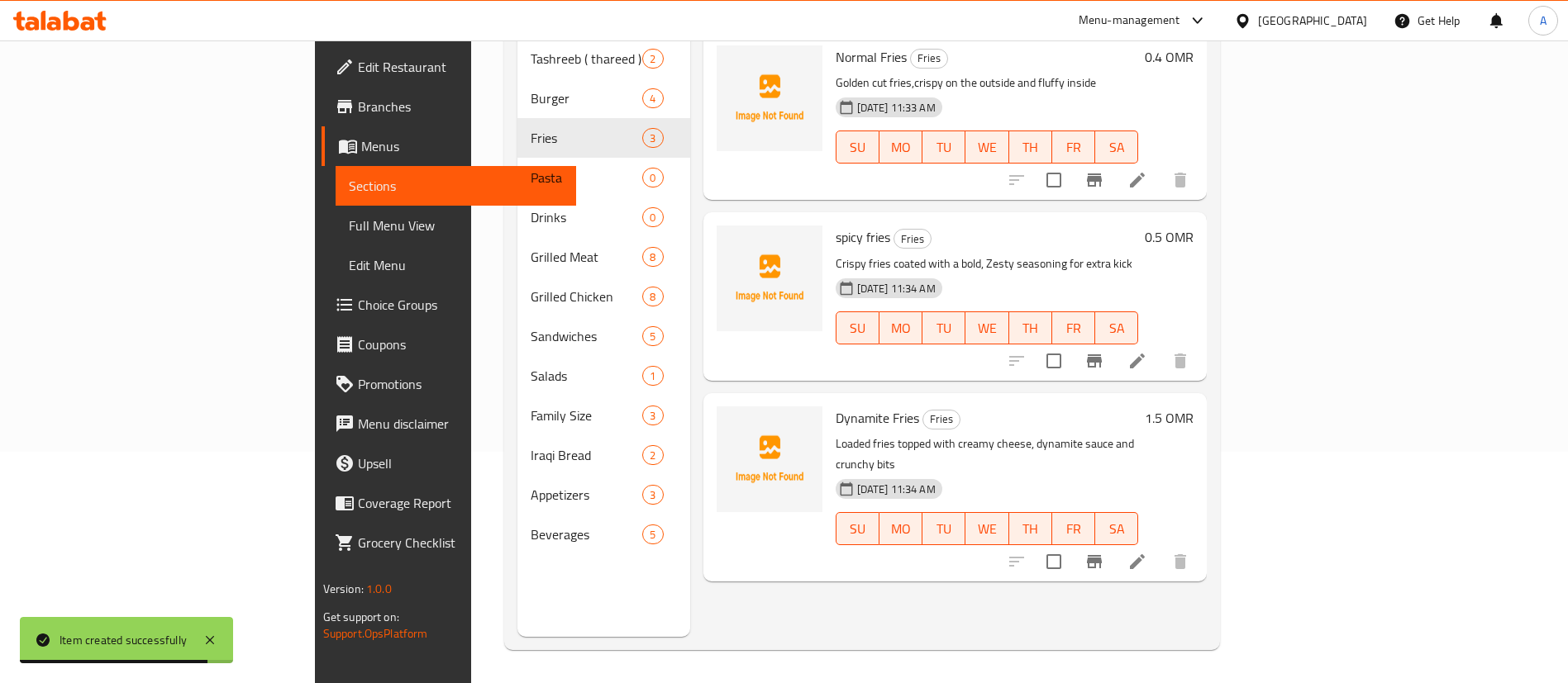
click at [1147, 552] on icon at bounding box center [1137, 561] width 20 height 20
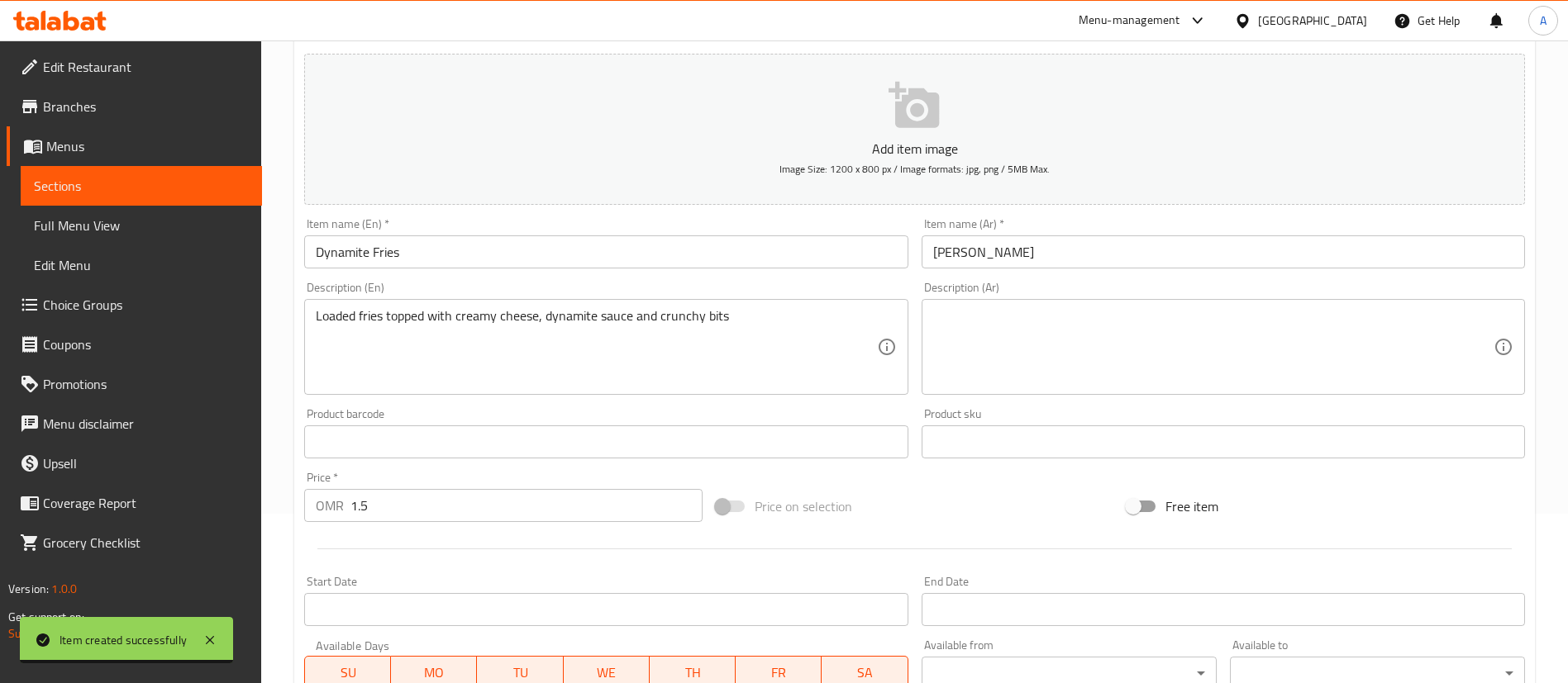
scroll to position [371, 0]
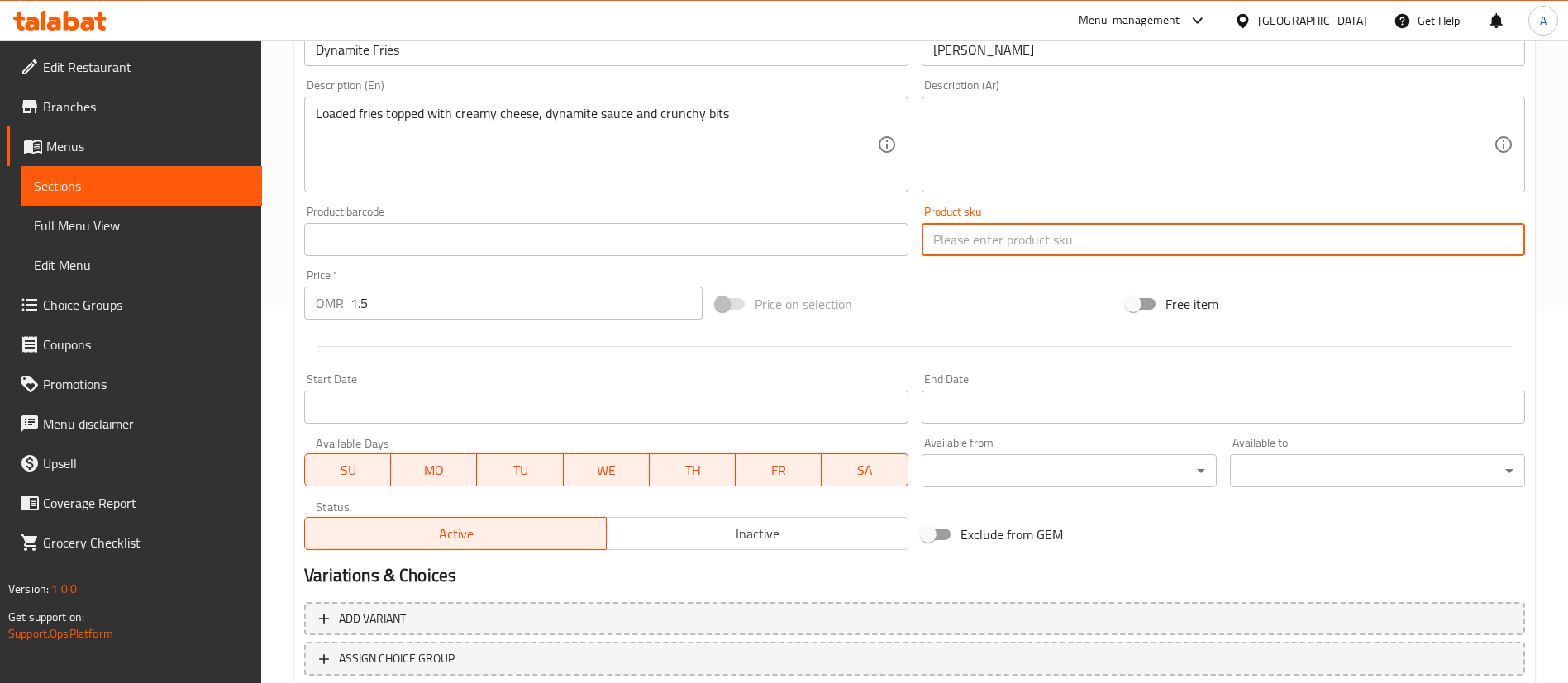
drag, startPoint x: 1116, startPoint y: 235, endPoint x: 1028, endPoint y: 177, distance: 105.4
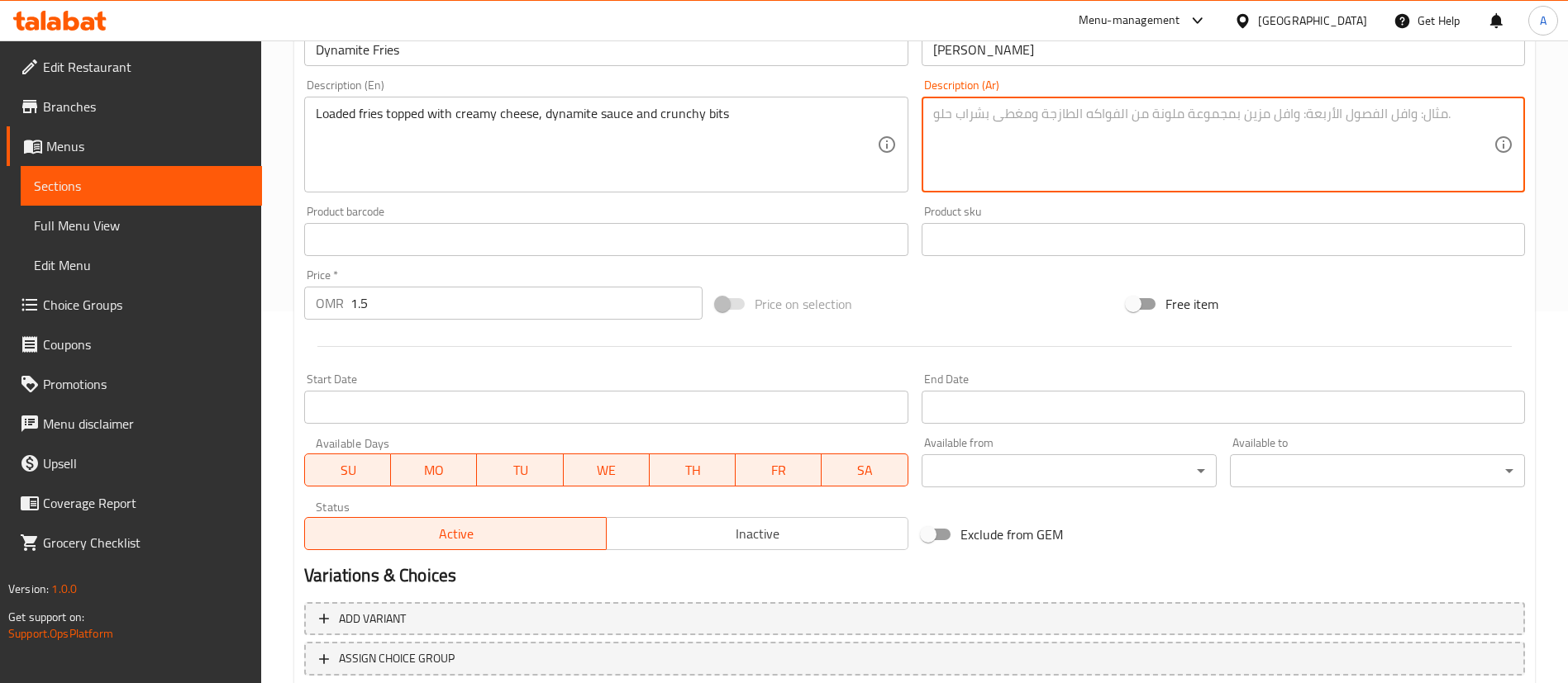
paste textarea "Loaded fries topped with creamy cheese, dynamite sauce and crunchy bits"
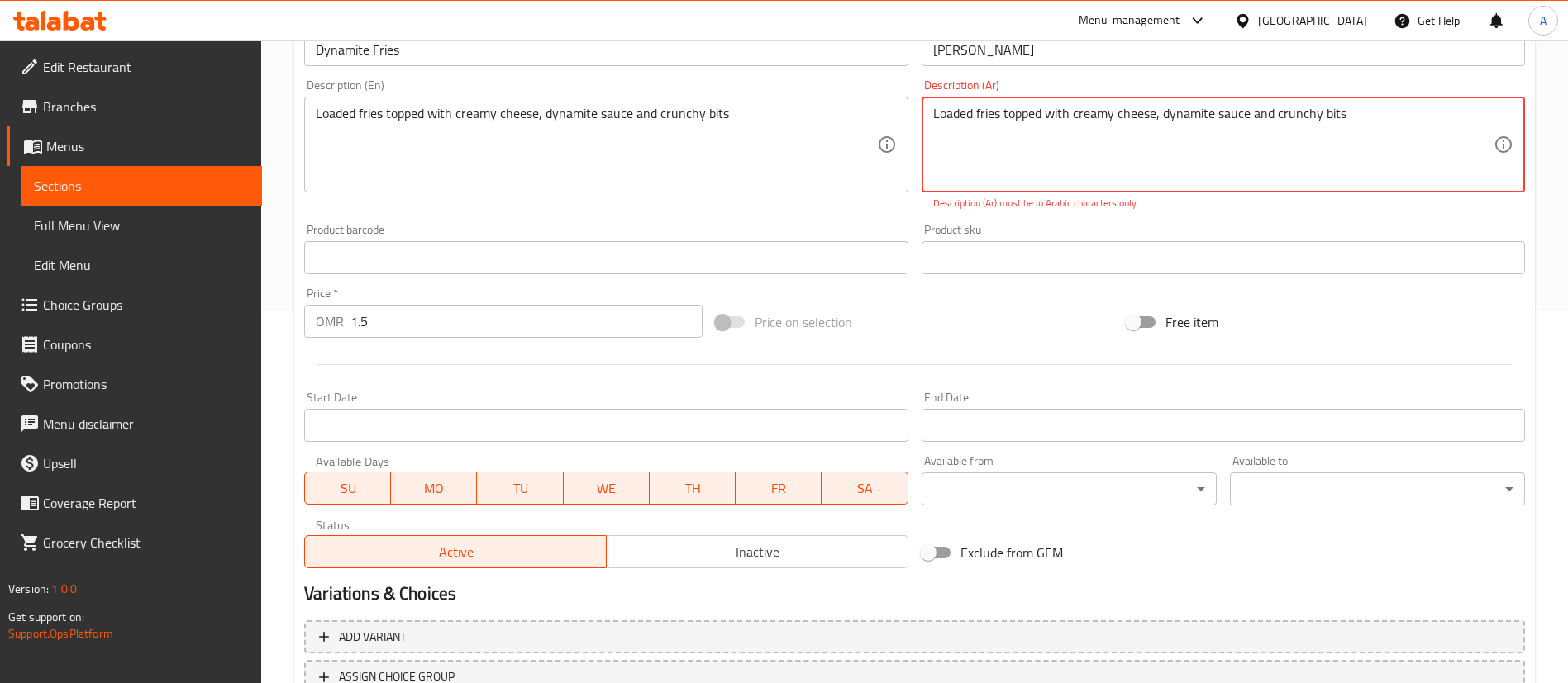
click at [1080, 146] on textarea "Loaded fries topped with creamy cheese, dynamite sauce and crunchy bits" at bounding box center [1213, 145] width 561 height 78
paste textarea "بطاطس محملة مغطاة بجبنة كريمية وصلصة ديناميت وقطع مقرمشة."
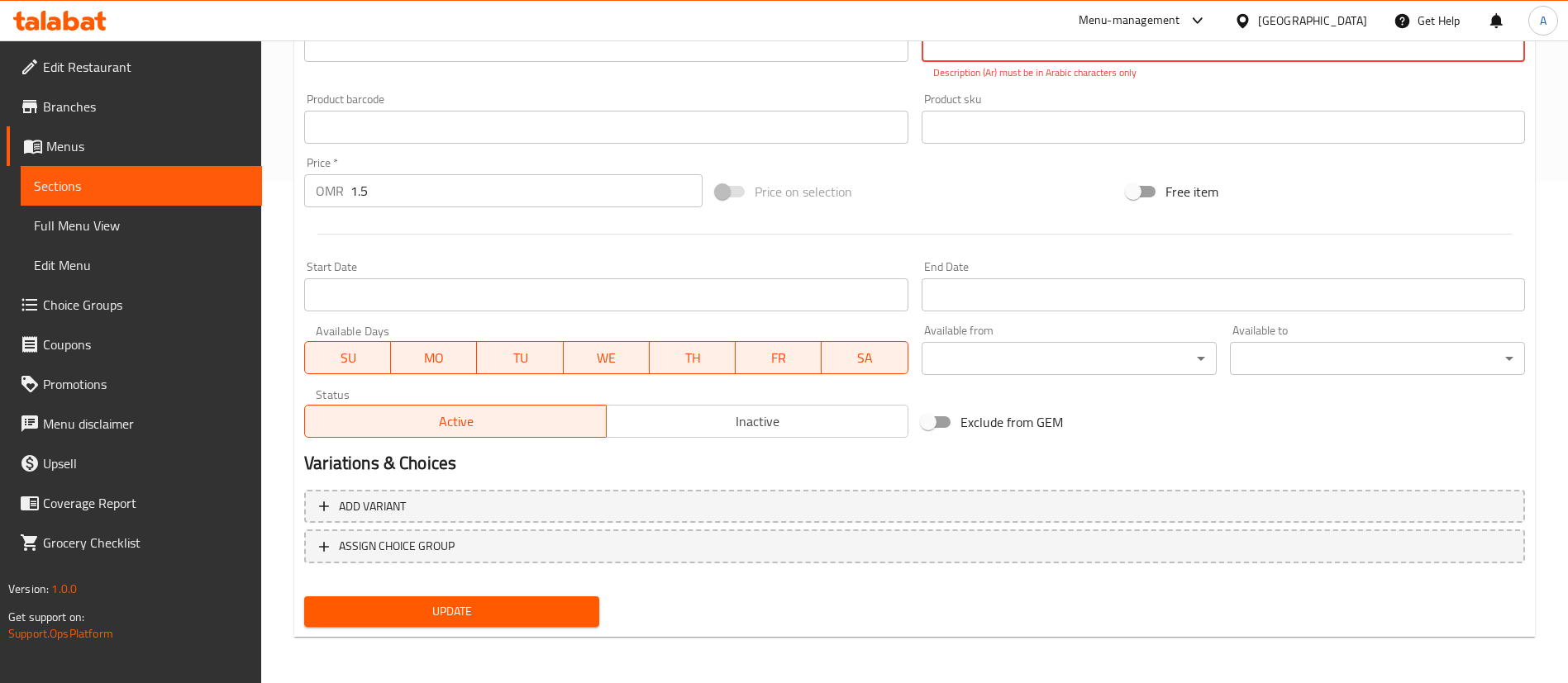
type textarea "بطاطس محملة مغطاة بجبنة كريمية وصلصة ديناميت وقطع مقرمشة."
click at [503, 595] on div "Update" at bounding box center [452, 611] width 309 height 44
click at [503, 615] on span "Update" at bounding box center [452, 611] width 269 height 21
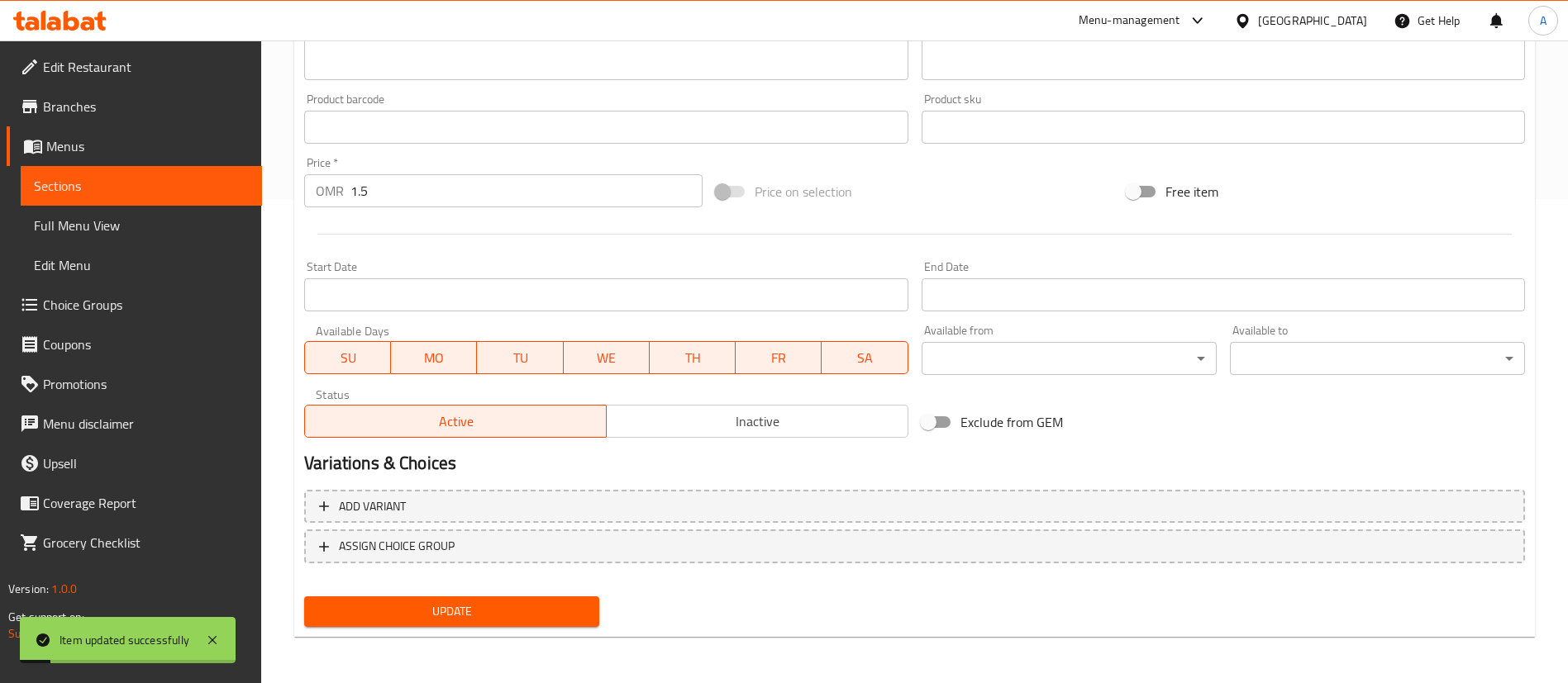
scroll to position [0, 0]
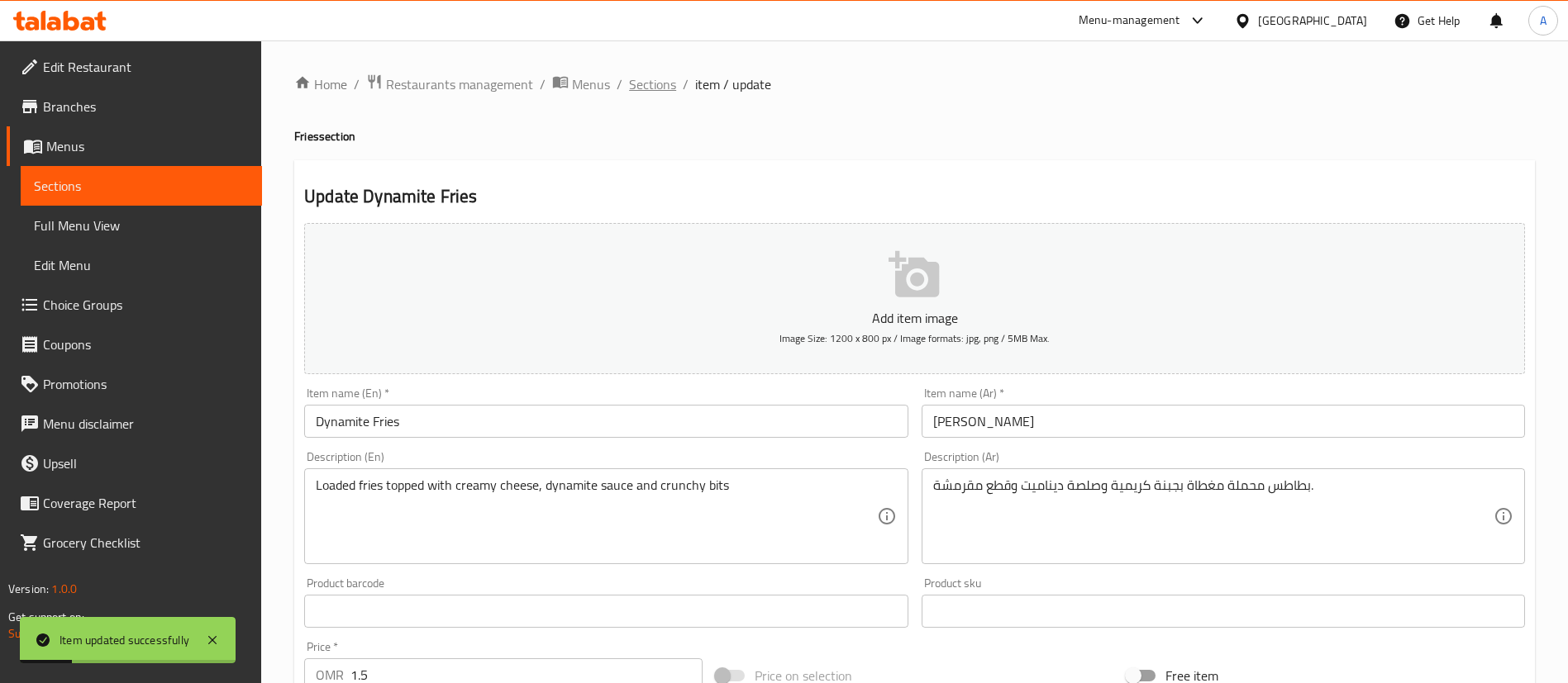
click at [651, 87] on span "Sections" at bounding box center [653, 84] width 47 height 20
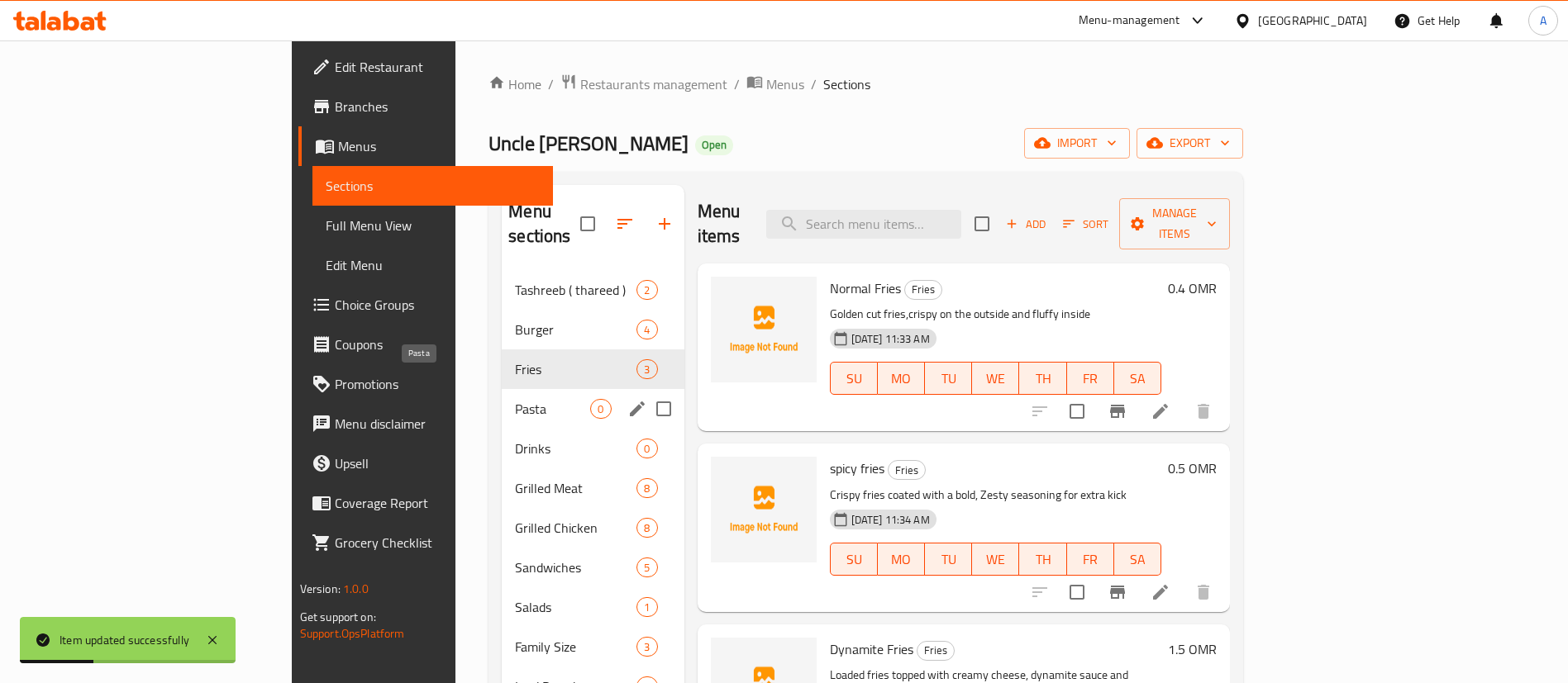
click at [514, 399] on span "Pasta" at bounding box center [552, 409] width 75 height 20
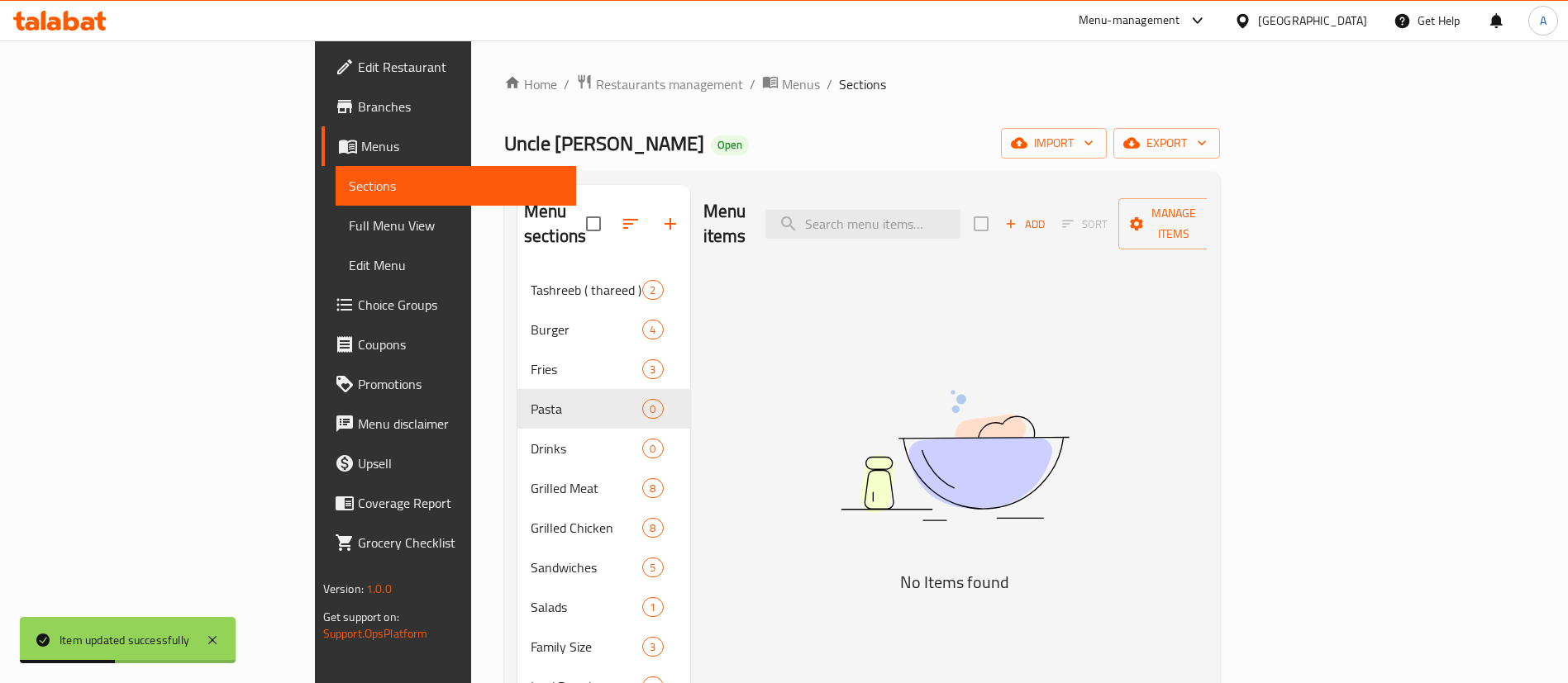
click at [1047, 216] on span "Add" at bounding box center [1025, 223] width 45 height 19
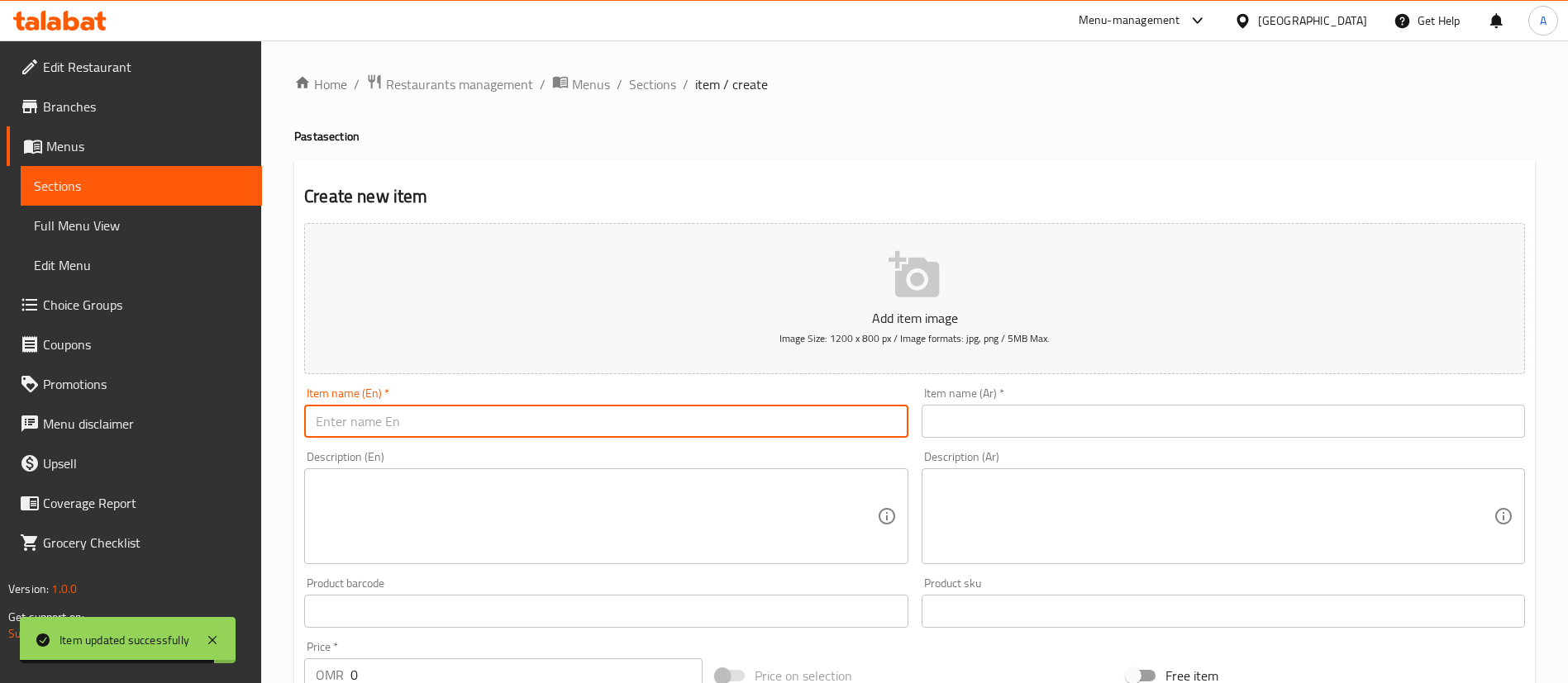
paste input "chicken pink sause"
type input "chicken pink sause"
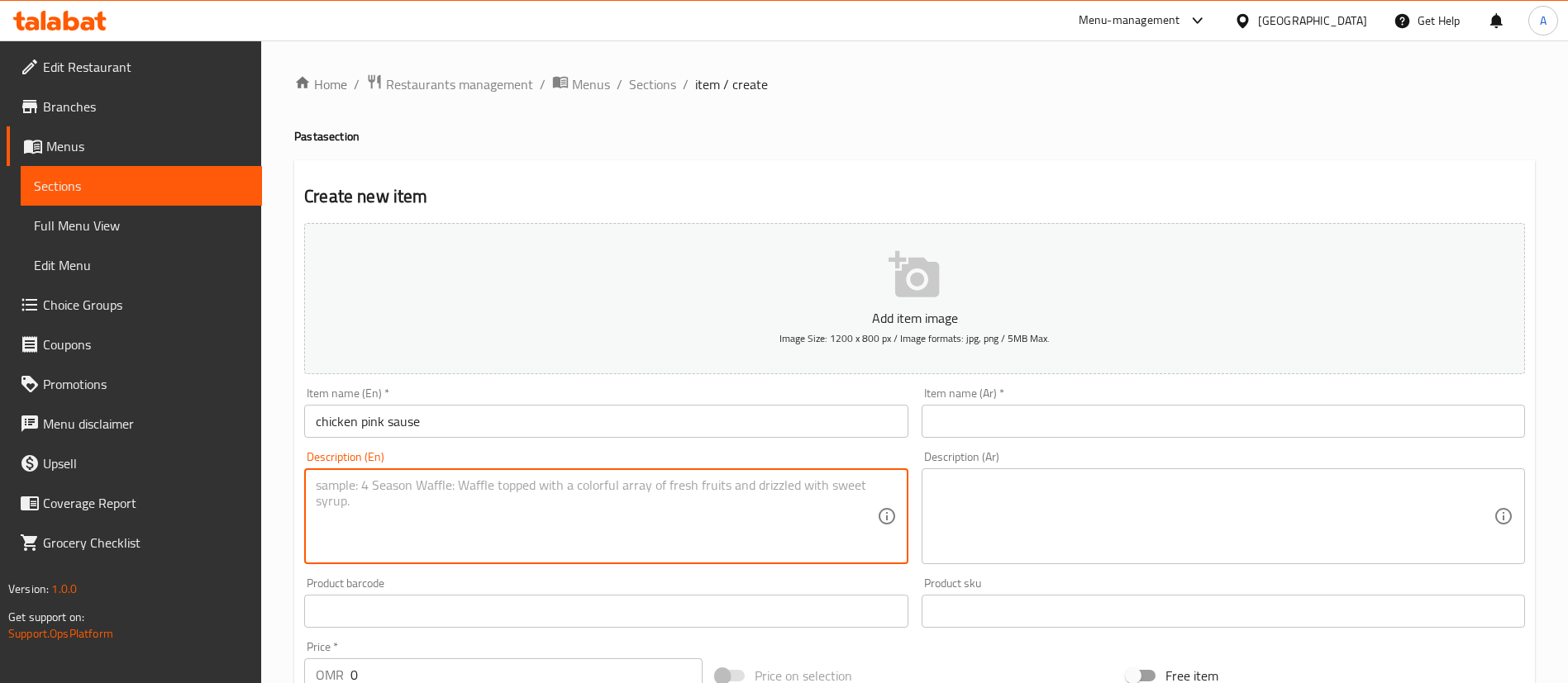
paste textarea "penne rose pasta with chicken tossed in creamy pink sauce with chiken"
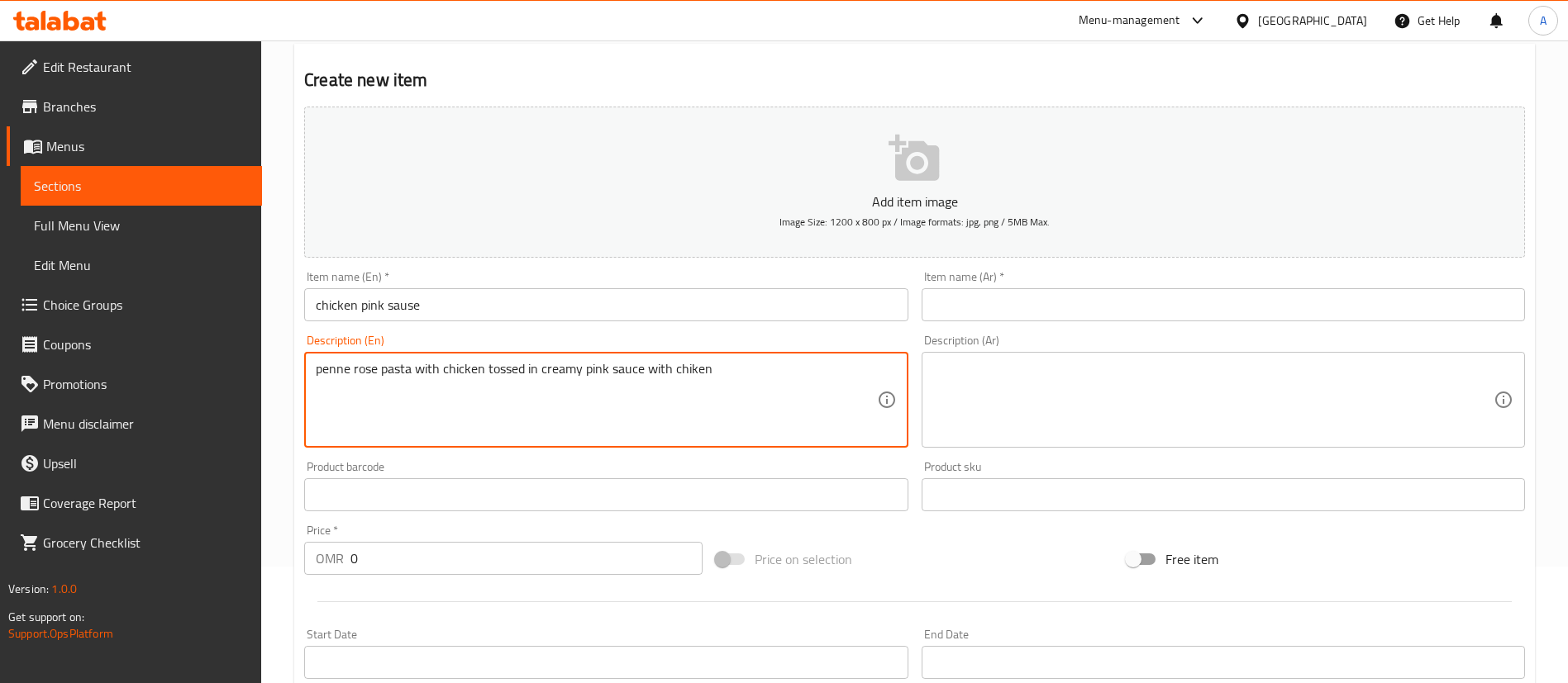
scroll to position [248, 0]
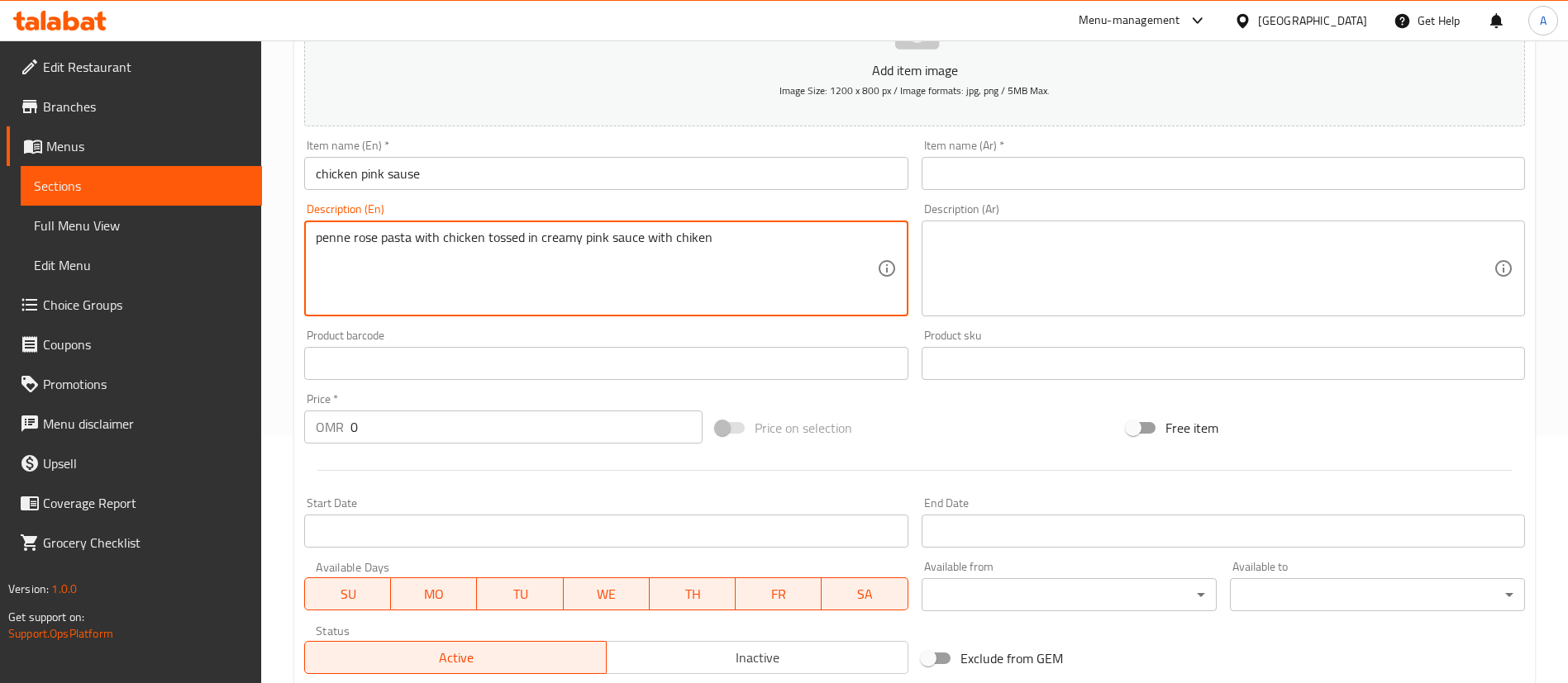
type textarea "penne rose pasta with chicken tossed in creamy pink sauce with chiken"
click at [403, 440] on input "0" at bounding box center [526, 427] width 352 height 33
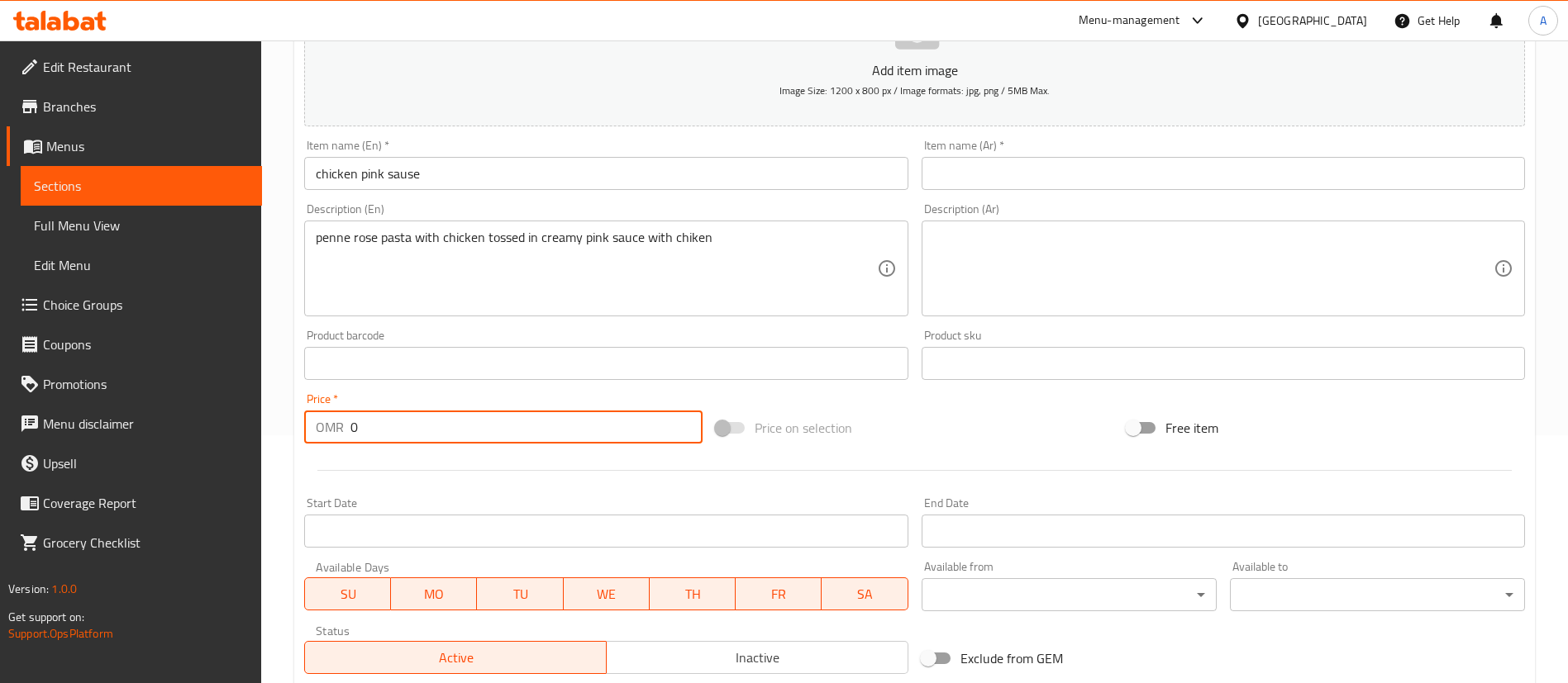
click at [403, 440] on input "0" at bounding box center [526, 427] width 352 height 33
type input "1"
type input "1.5"
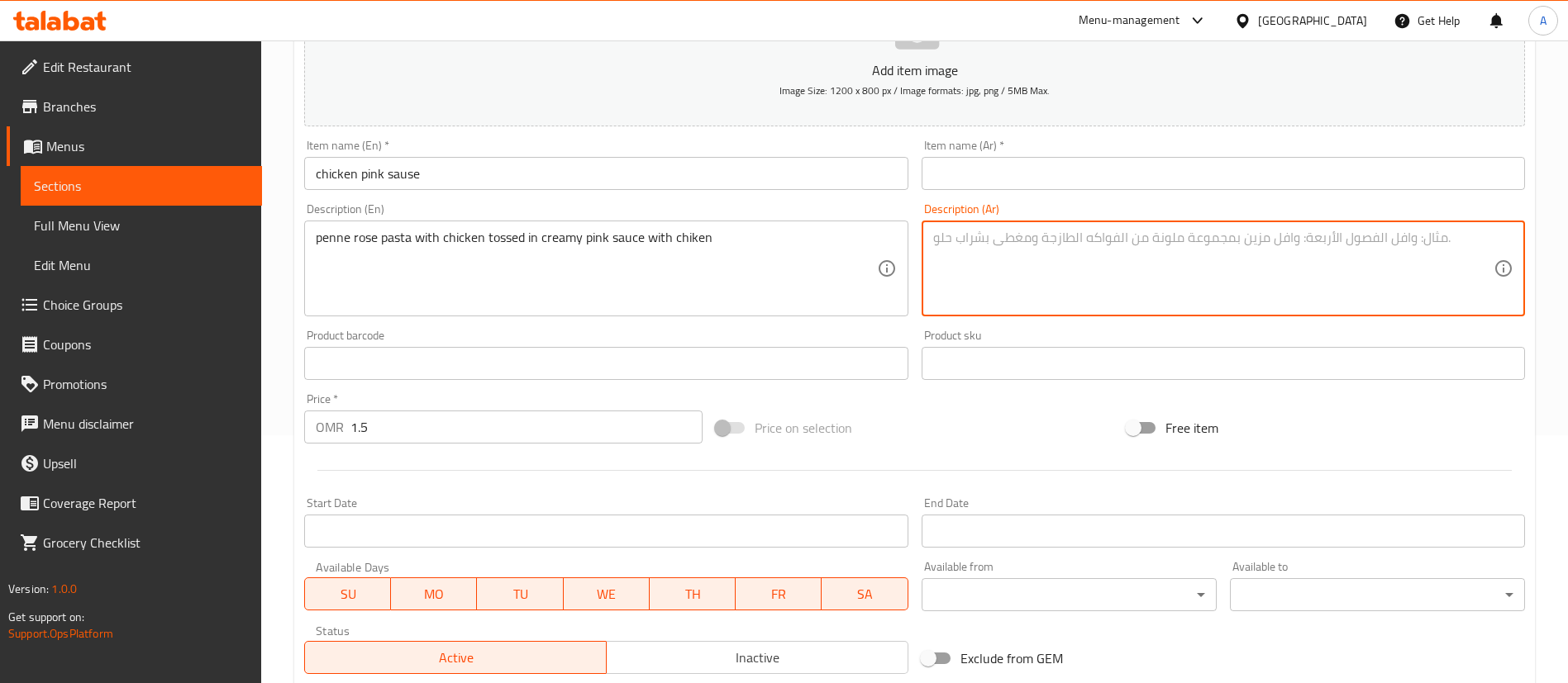
paste textarea "معكرونة بيني روز بالدجاج، مغطاة بصلصة وردية كريمية مع قطع الدجاج."
type textarea "معكرونة بيني روز بالدجاج، مغطاة بصلصة وردية كريمية مع قطع الدجاج."
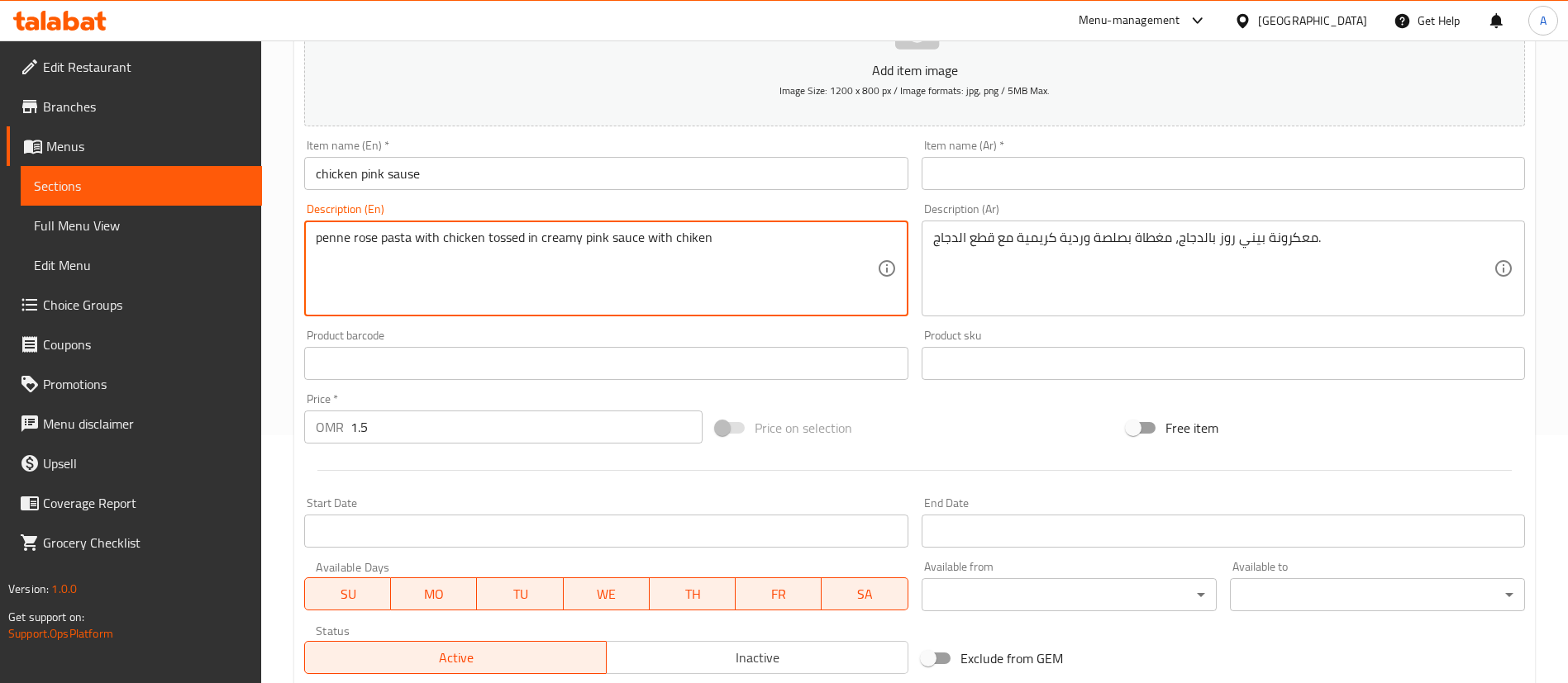
click at [684, 234] on textarea "penne rose pasta with chicken tossed in creamy pink sauce with chiken" at bounding box center [596, 268] width 561 height 78
click at [689, 234] on textarea "penne rose pasta with chicken tossed in creamy pink sauce with chiken" at bounding box center [596, 268] width 561 height 78
type textarea "penne rose pasta with chicken tossed in creamy pink sauce with chicken"
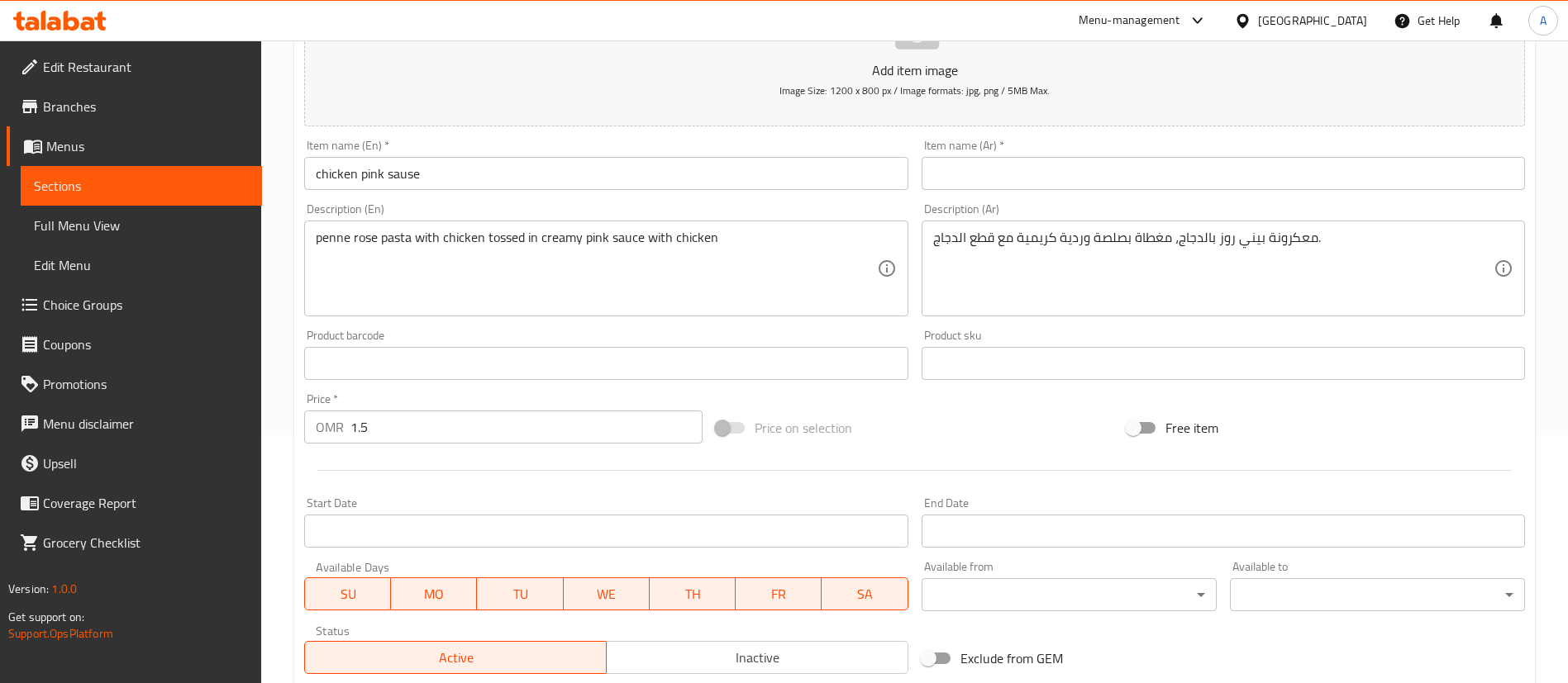
click at [1256, 309] on div "معكرونة بيني روز بالدجاج، مغطاة بصلصة وردية كريمية مع قطع الدجاج. Description (…" at bounding box center [1223, 268] width 604 height 96
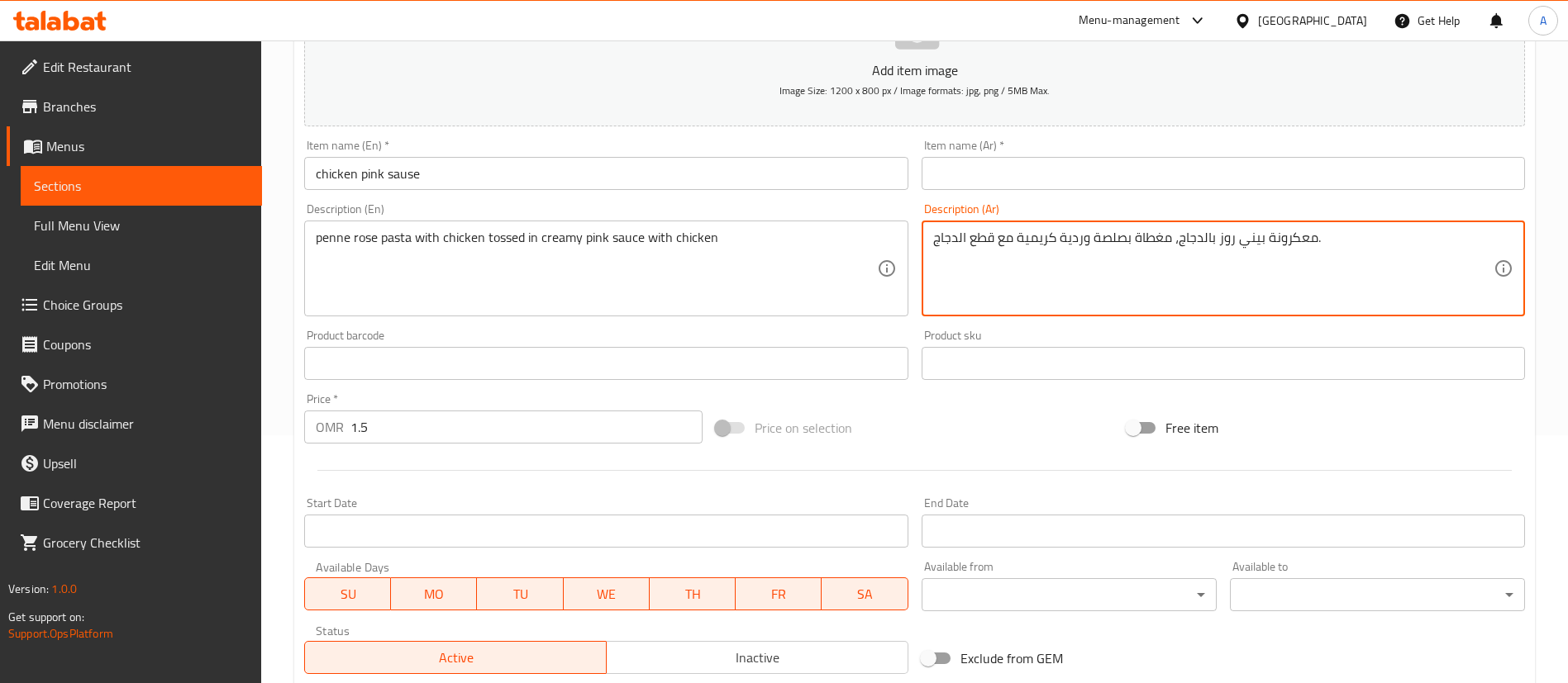
drag, startPoint x: 1301, startPoint y: 229, endPoint x: 1213, endPoint y: 231, distance: 88.0
click at [1213, 231] on textarea "معكرونة بيني روز بالدجاج، مغطاة بصلصة وردية كريمية مع قطع الدجاج." at bounding box center [1213, 268] width 561 height 78
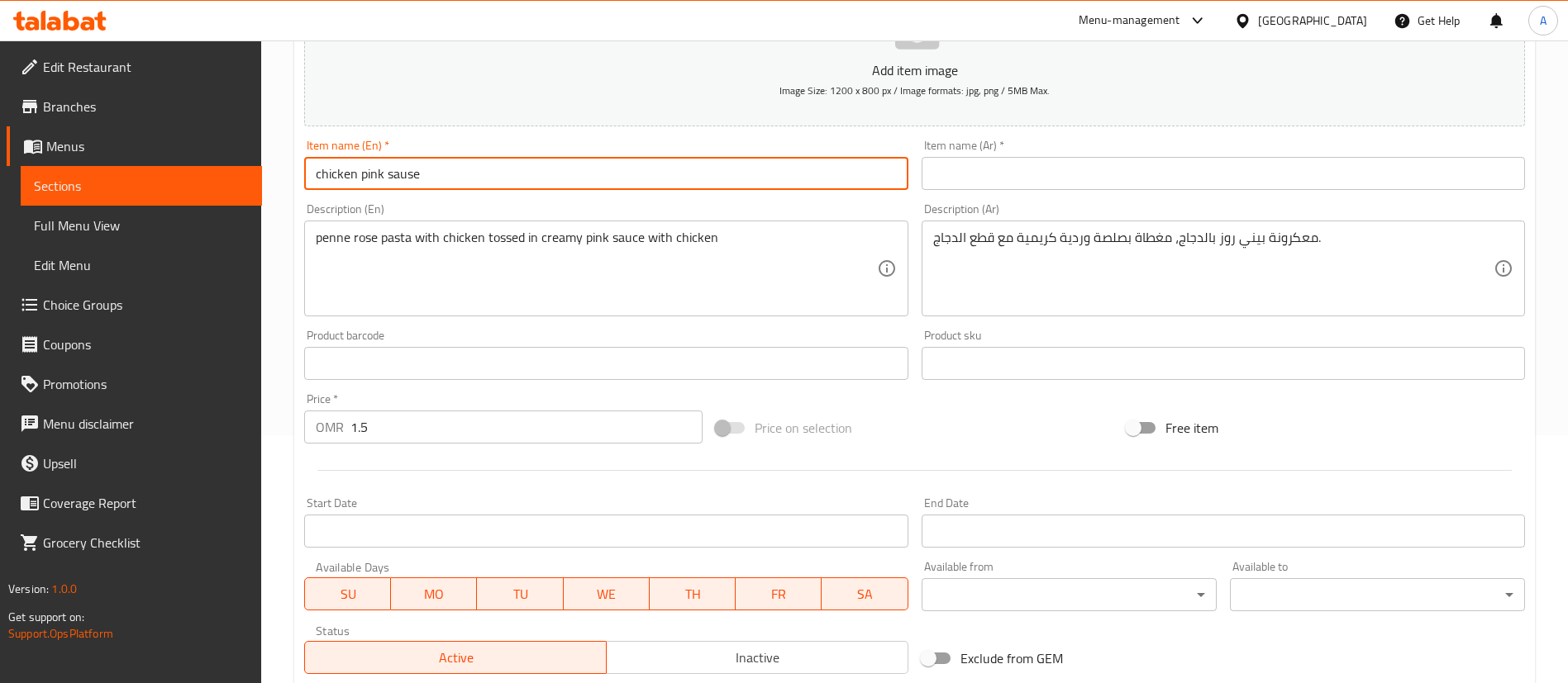
drag, startPoint x: 470, startPoint y: 148, endPoint x: 0, endPoint y: 63, distance: 477.6
click at [0, 63] on div "Edit Restaurant Branches Menus Sections Full Menu View Edit Menu Choice Groups …" at bounding box center [784, 356] width 1568 height 1127
type input "Chicken Pink Sauce"
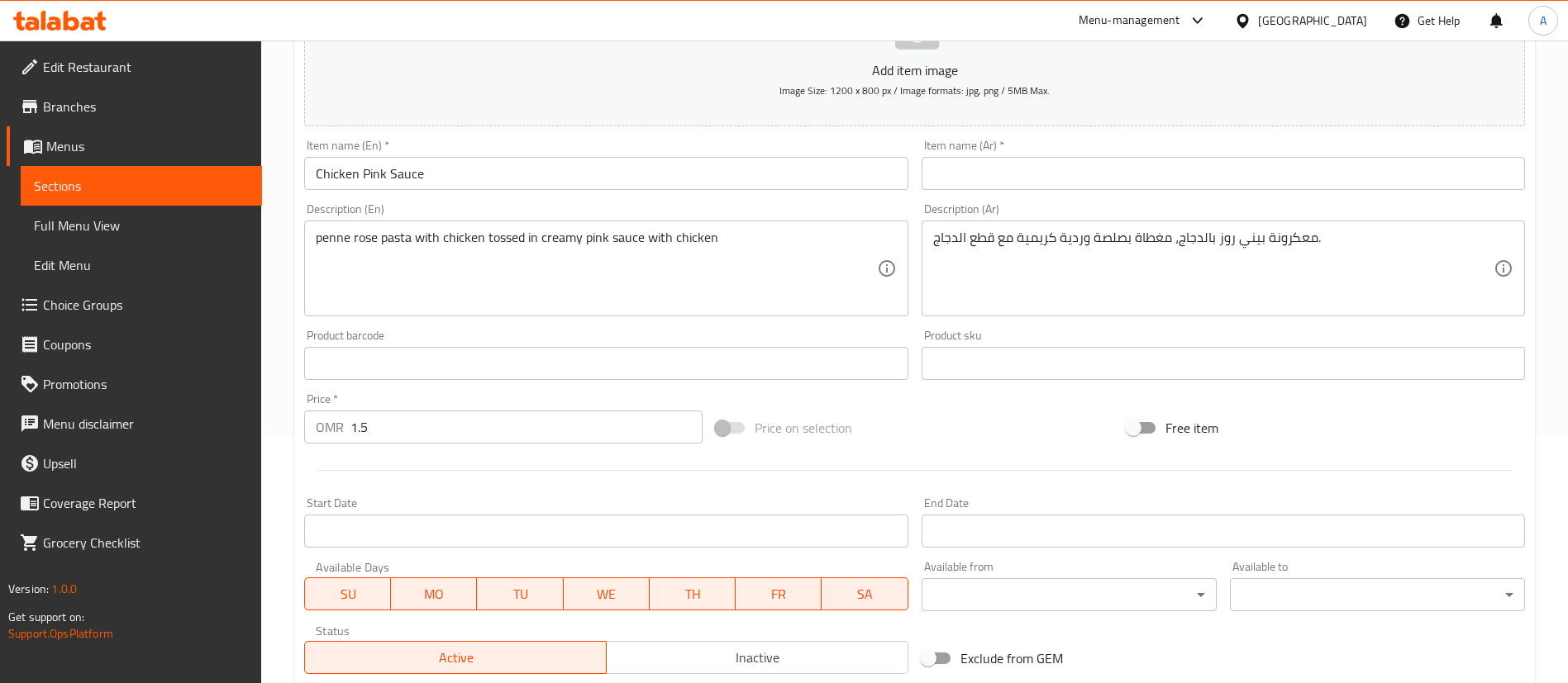
click at [1119, 191] on div "Item name (Ar)   * Item name (Ar) *" at bounding box center [1222, 165] width 616 height 64
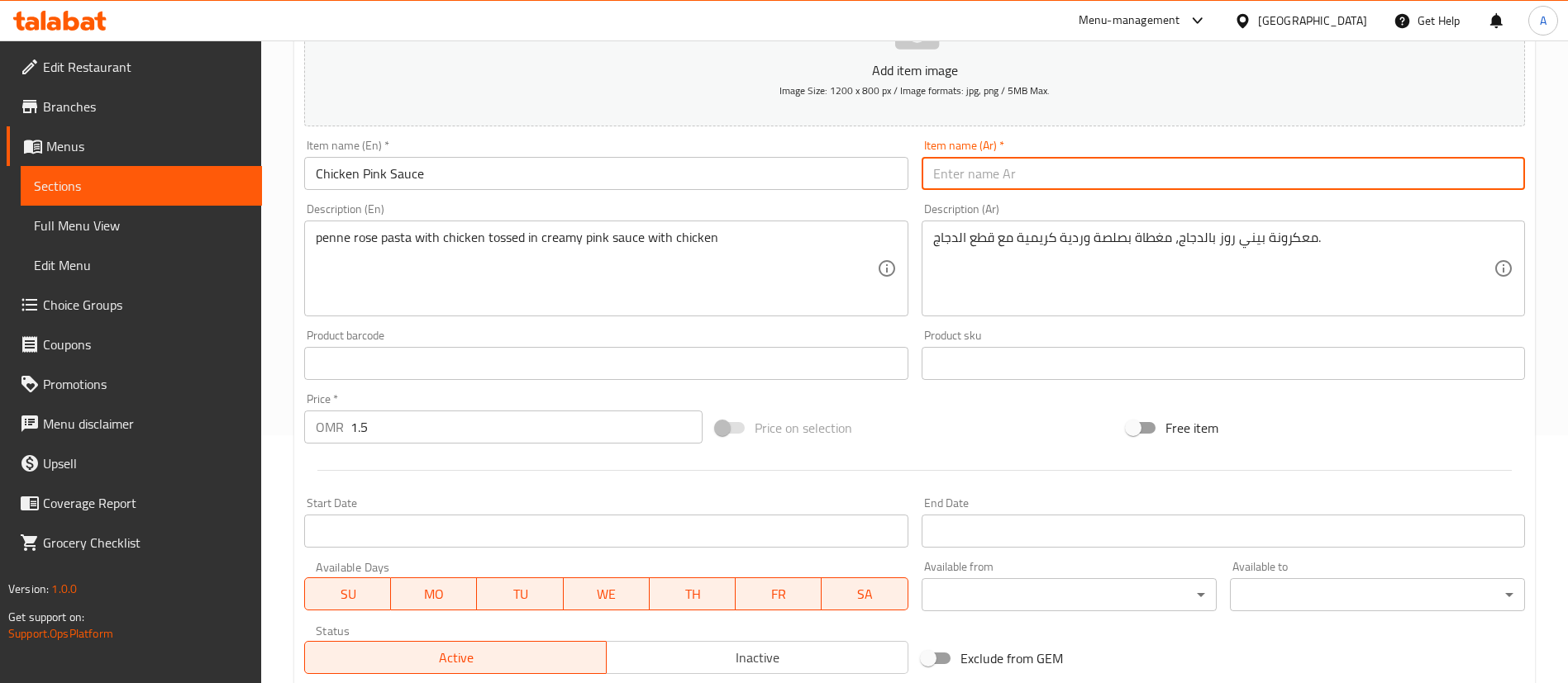
click at [1126, 171] on input "text" at bounding box center [1223, 173] width 604 height 33
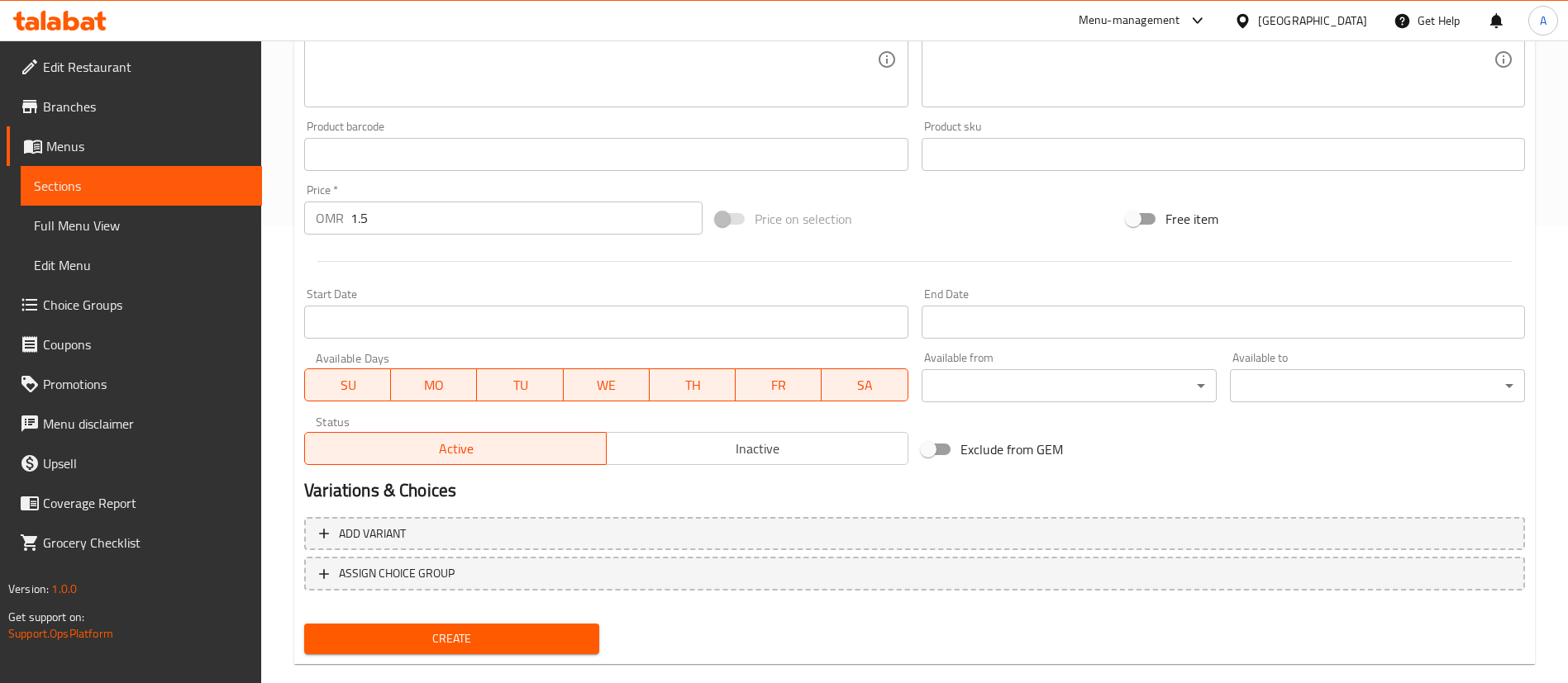
scroll to position [484, 0]
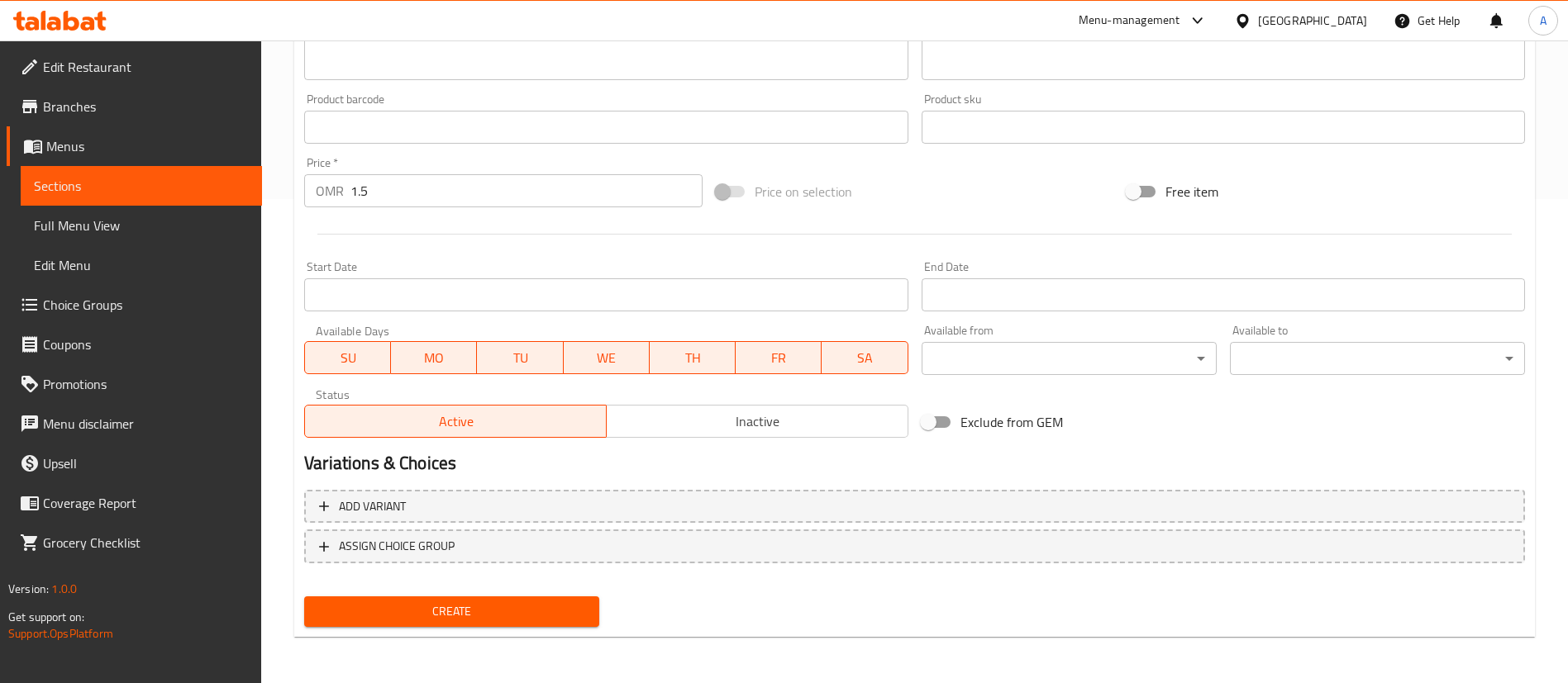
type input "معكرونة صلصة وردية"
drag, startPoint x: 576, startPoint y: 584, endPoint x: 570, endPoint y: 595, distance: 12.5
click at [575, 584] on div "Add variant ASSIGN CHOICE GROUP" at bounding box center [914, 537] width 1234 height 108
click at [570, 595] on div "Create" at bounding box center [452, 611] width 309 height 44
click at [567, 599] on button "Create" at bounding box center [451, 611] width 295 height 30
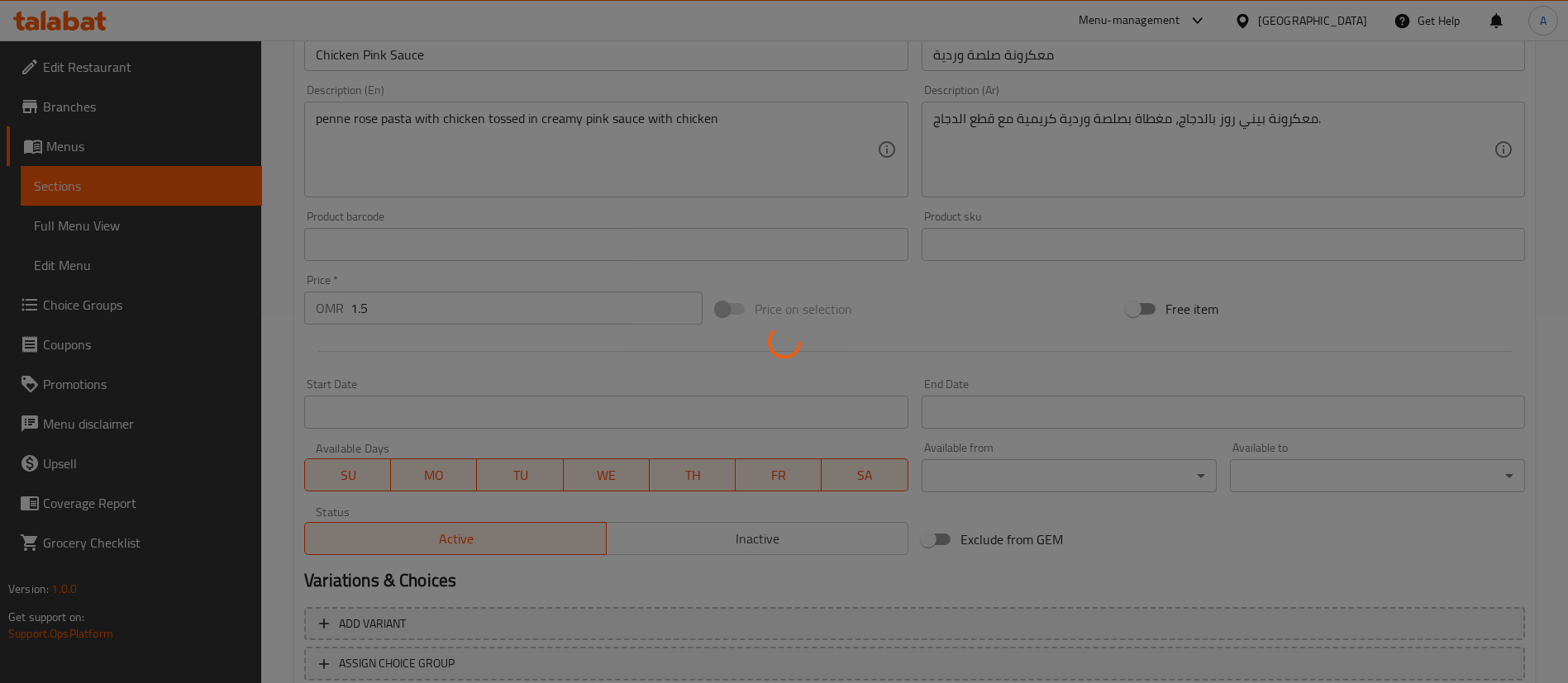
scroll to position [0, 0]
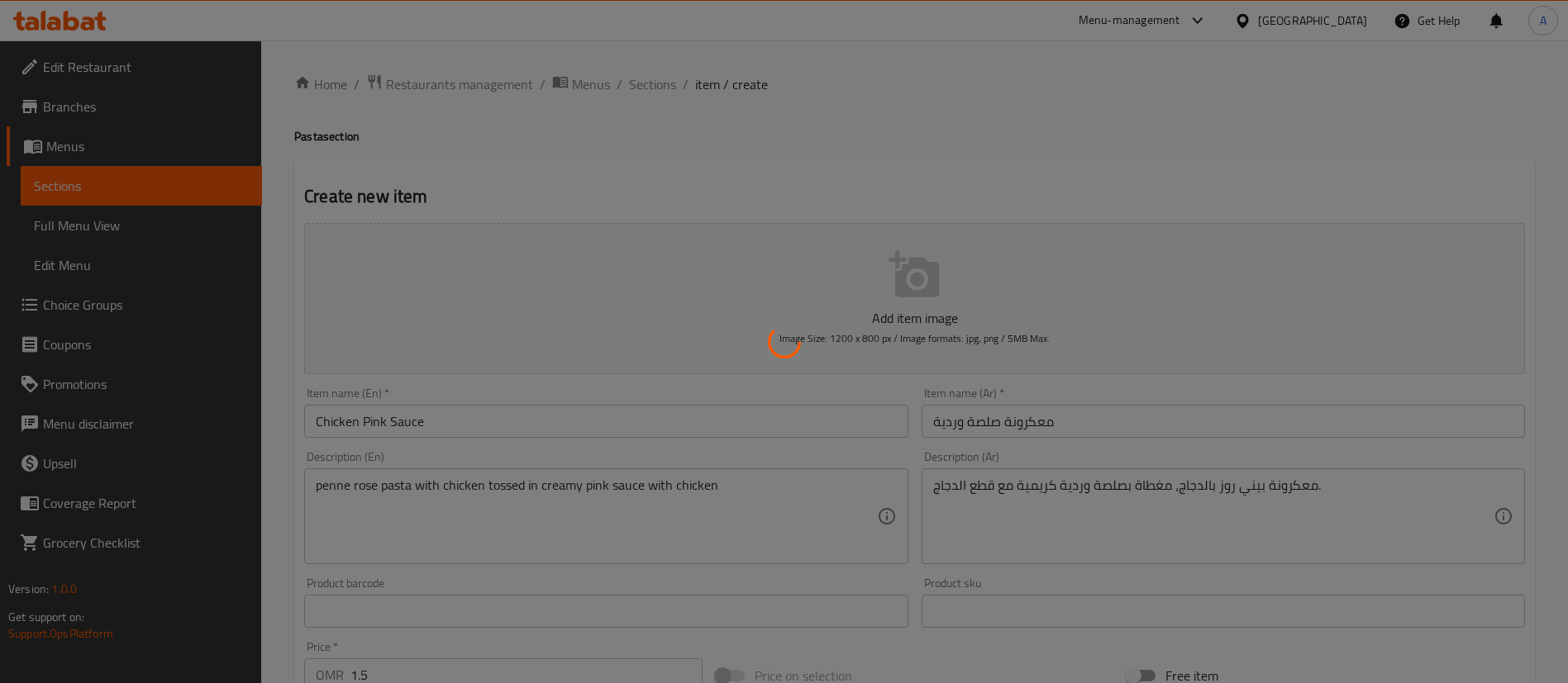
type input "0"
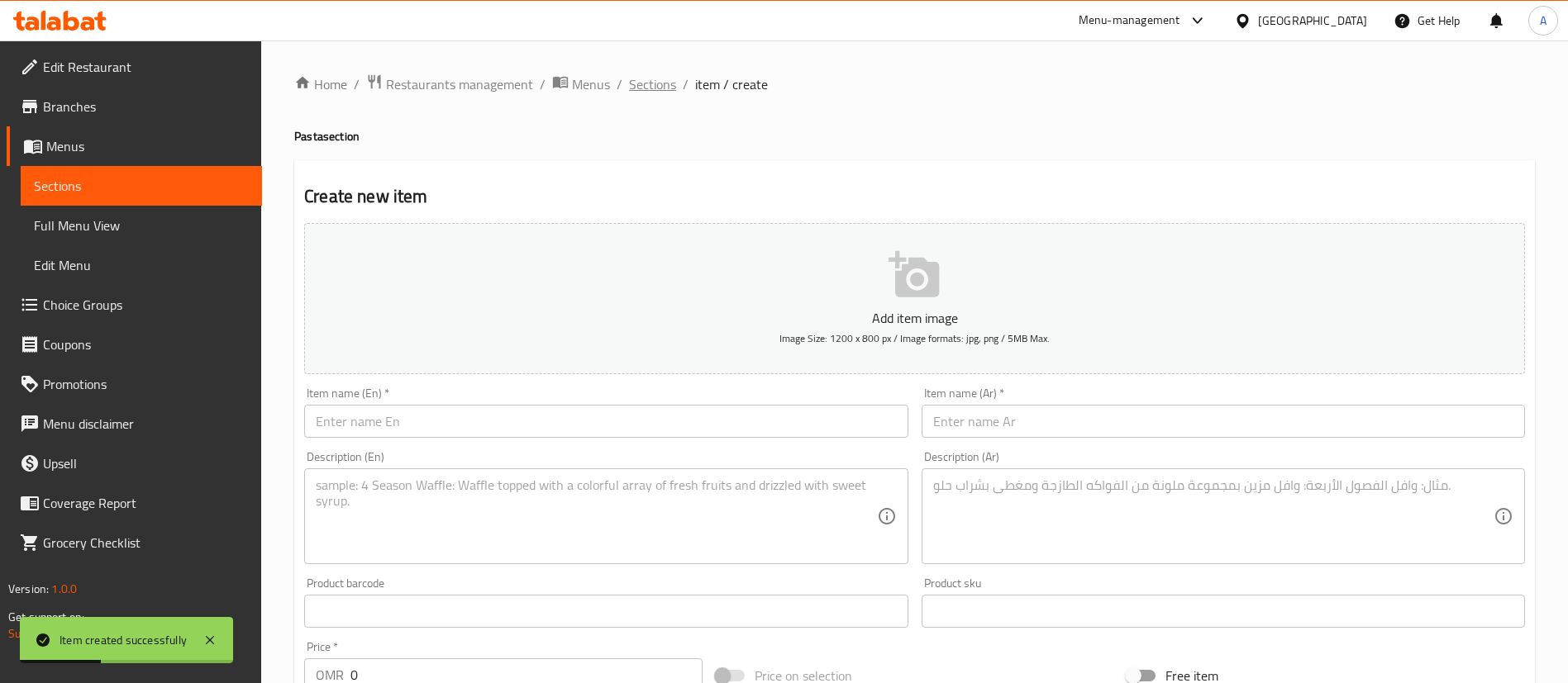
click at [657, 84] on span "Sections" at bounding box center [653, 84] width 47 height 20
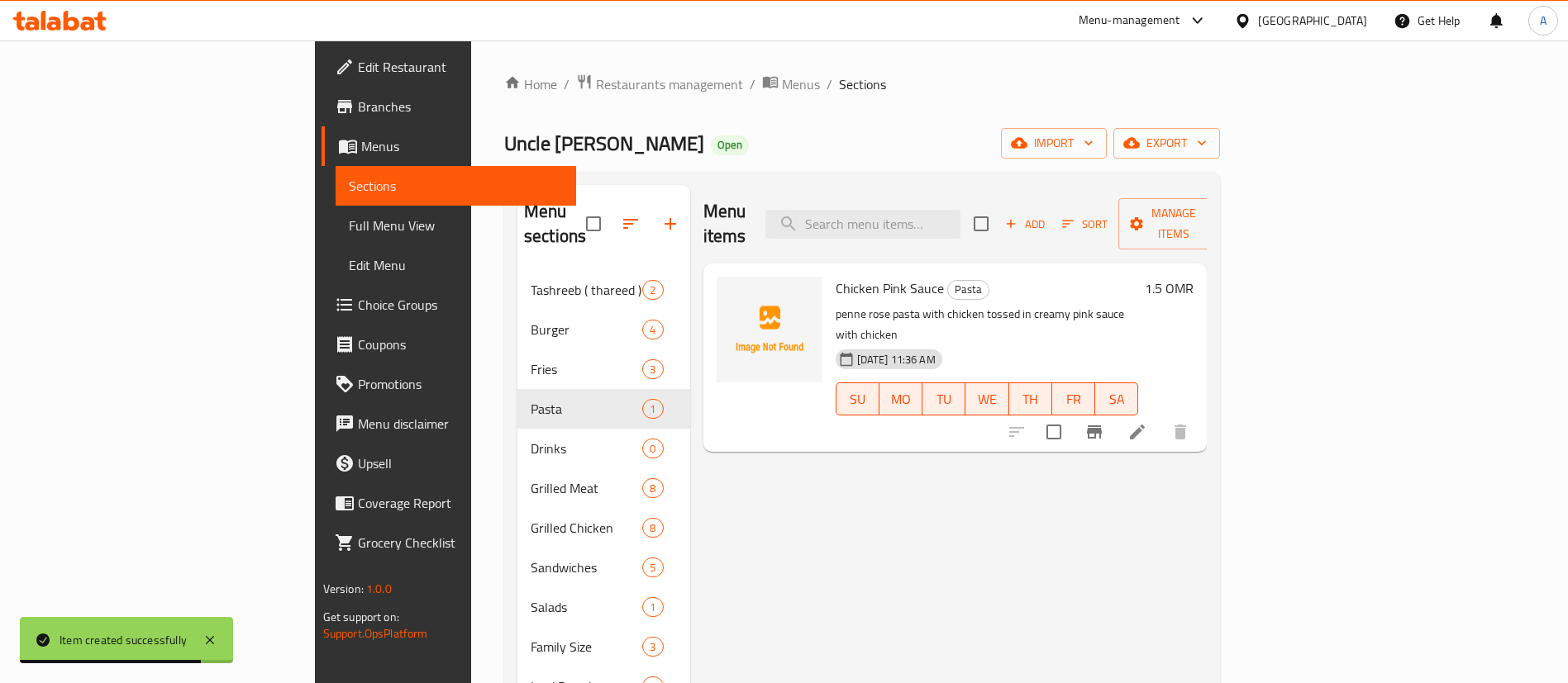
click at [1160, 417] on li at bounding box center [1137, 432] width 46 height 29
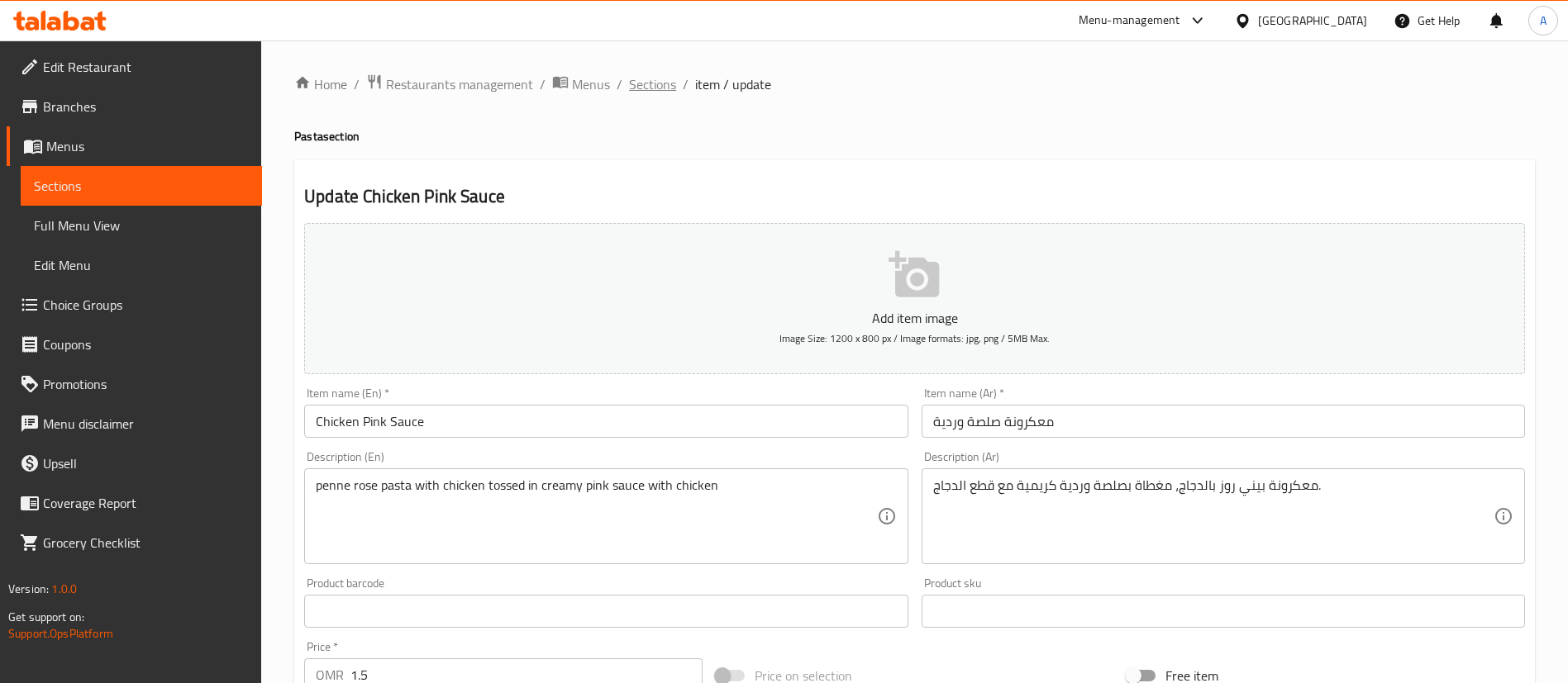
click at [658, 87] on span "Sections" at bounding box center [653, 84] width 47 height 20
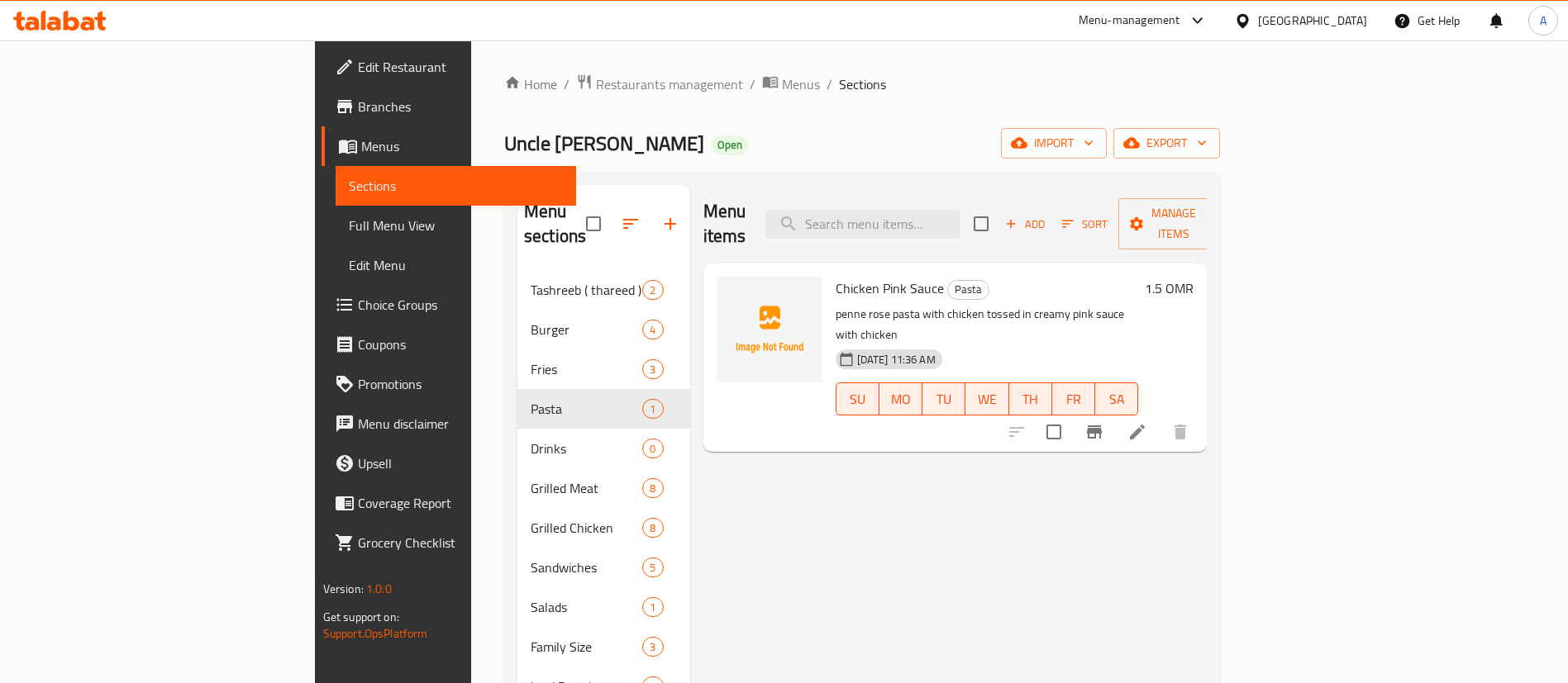
click at [1018, 217] on icon "button" at bounding box center [1010, 223] width 15 height 15
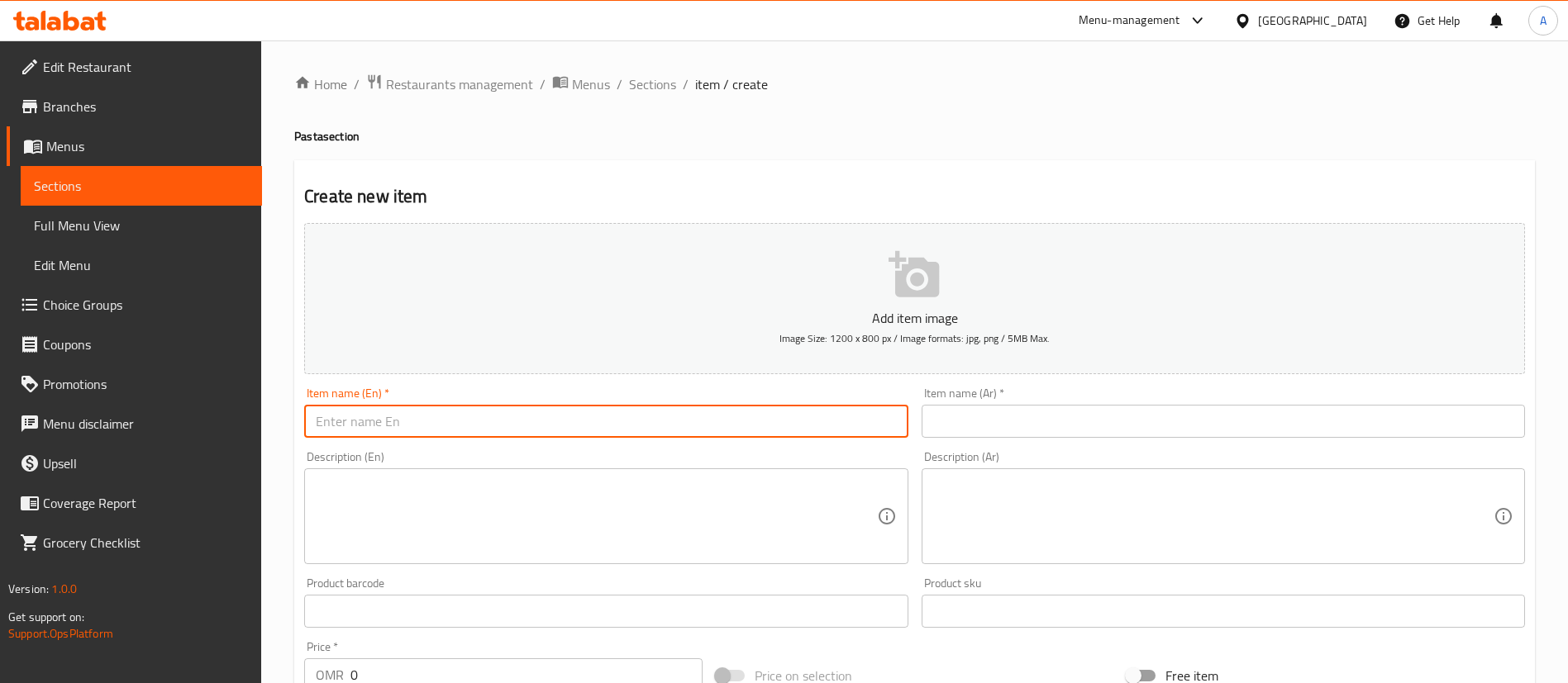
paste input "Mac & Cheese"
type input "Mac & Cheese"
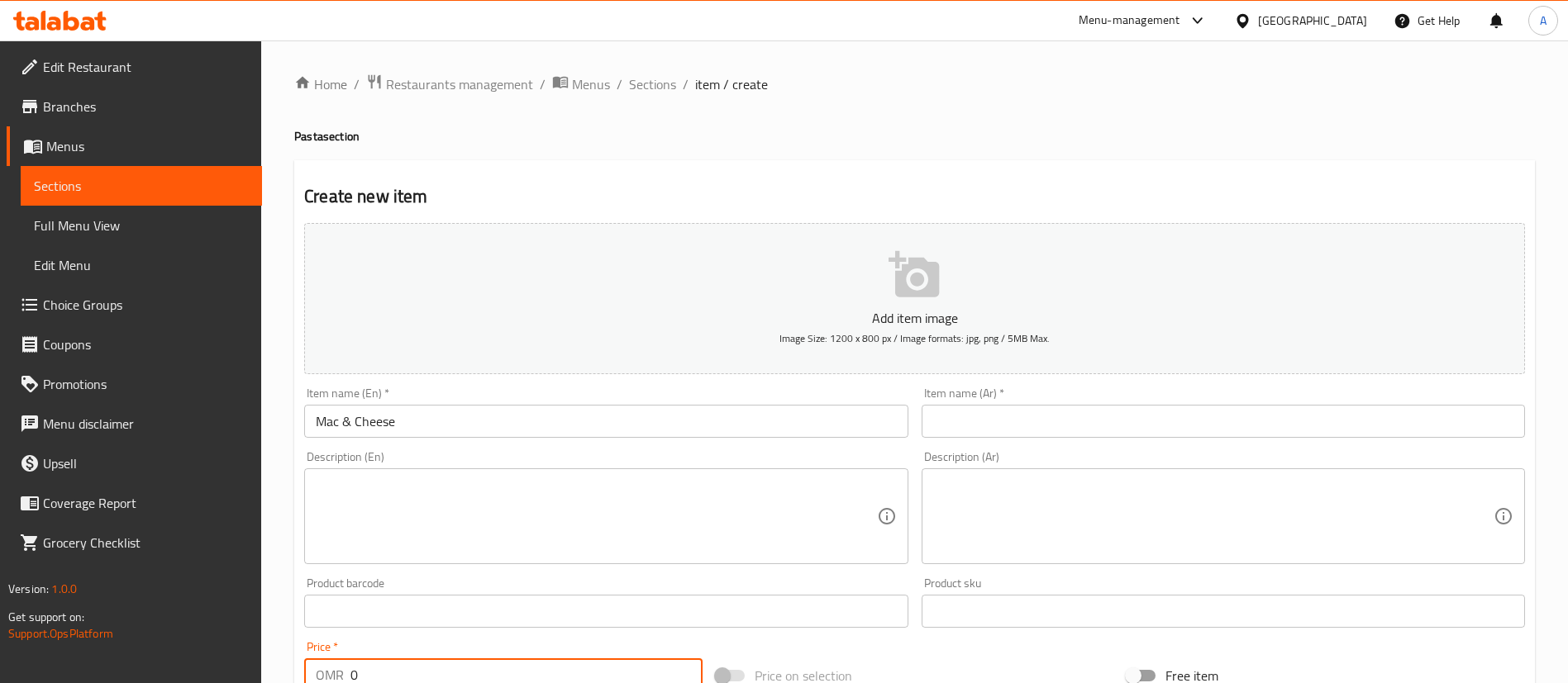
click at [354, 671] on input "0" at bounding box center [526, 675] width 352 height 33
type input "1"
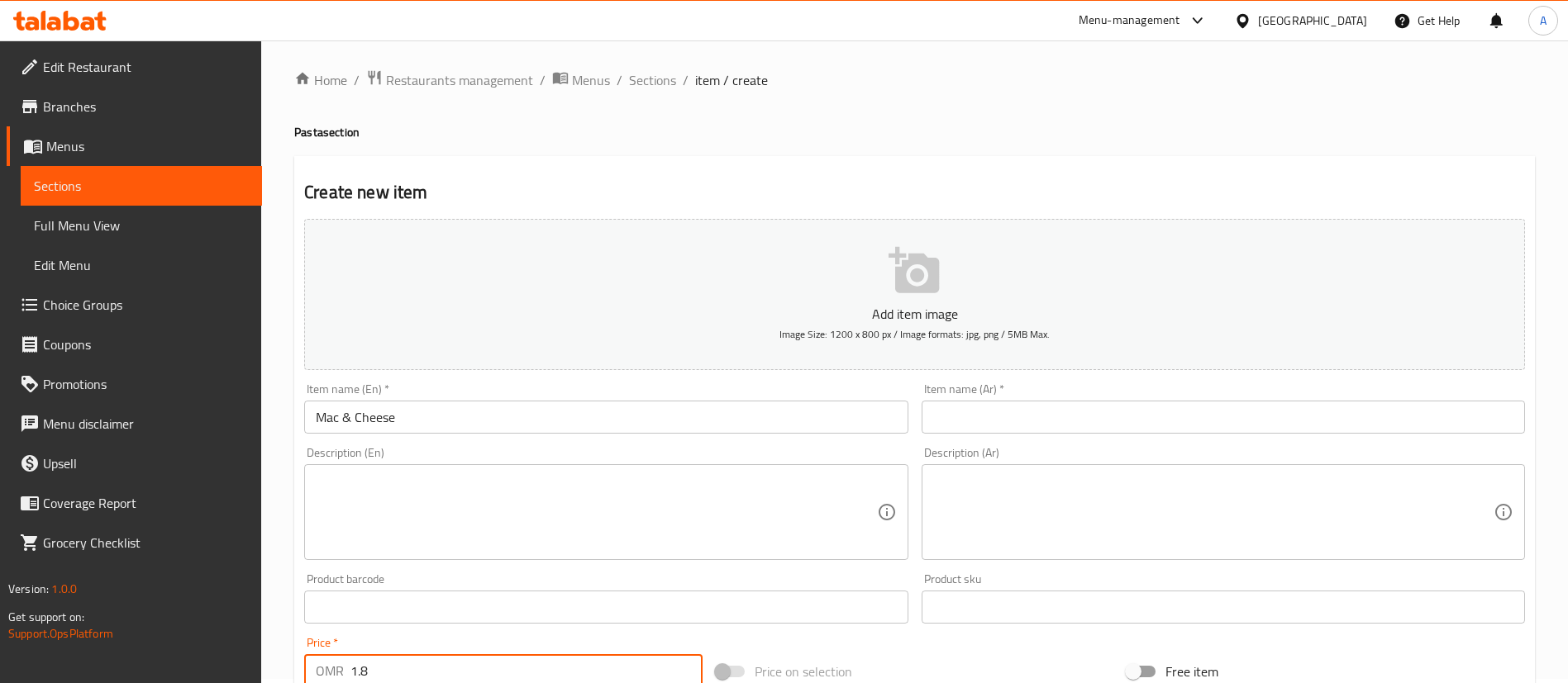
type input "1.8"
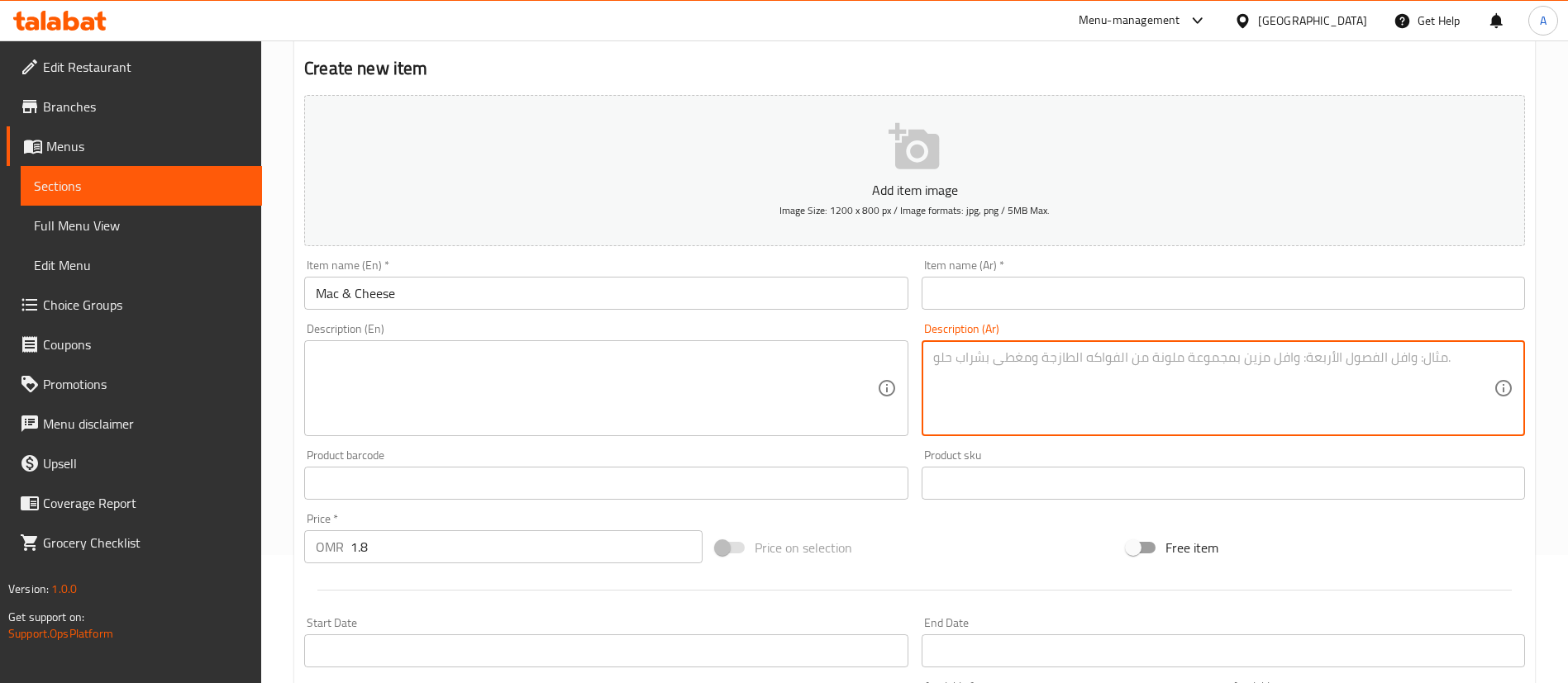
paste textarea "معكرونة أمريكية بالجبنة كريمية، مغطاة بصلصات جبنية غنية."
type textarea "معكرونة أمريكية بالجبنة كريمية، مغطاة بصلصات جبنية غنية."
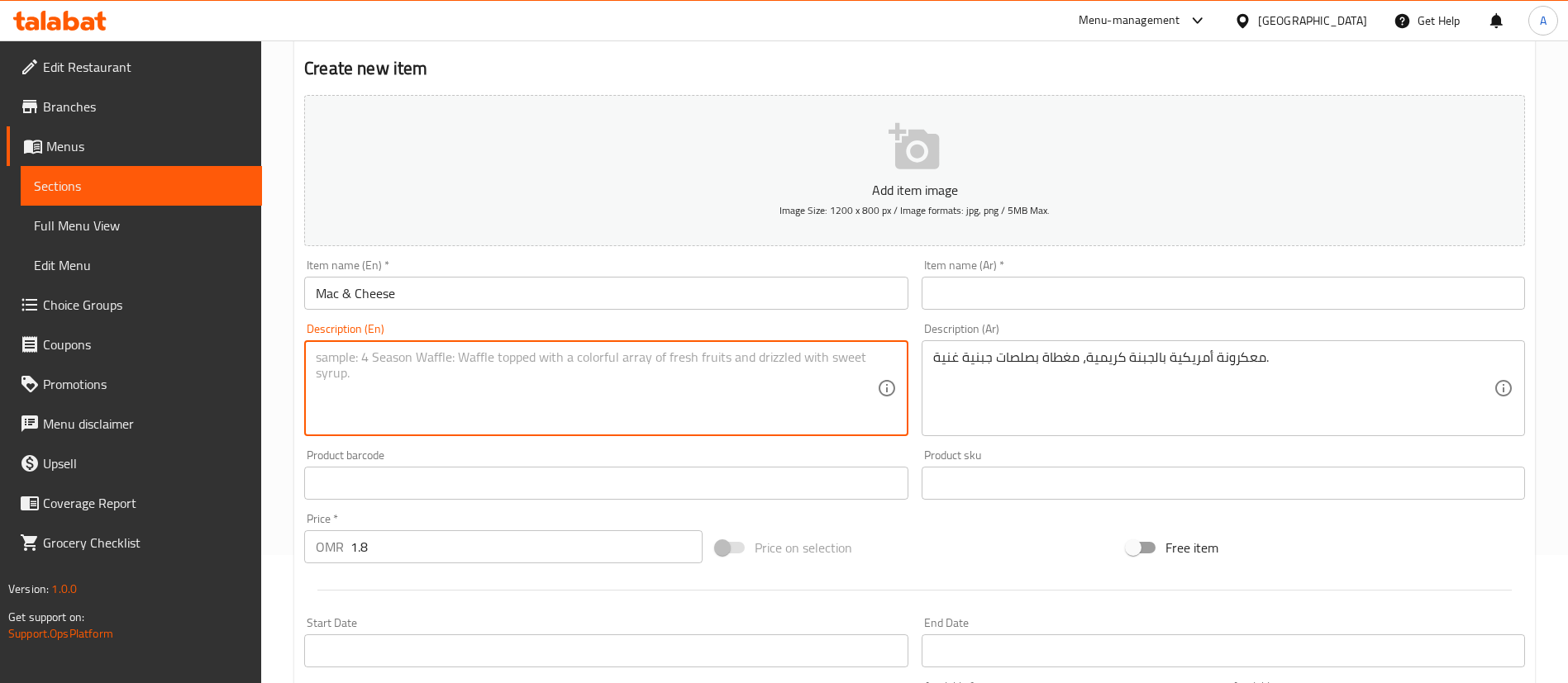
paste textarea "Creamy, Cheesy American mac&cheese pasta Smothered in rich cheesy sauces"
type textarea "Creamy, Cheesy American mac&cheese pasta Smothered in rich cheesy sauces"
click at [1116, 287] on input "text" at bounding box center [1223, 293] width 604 height 33
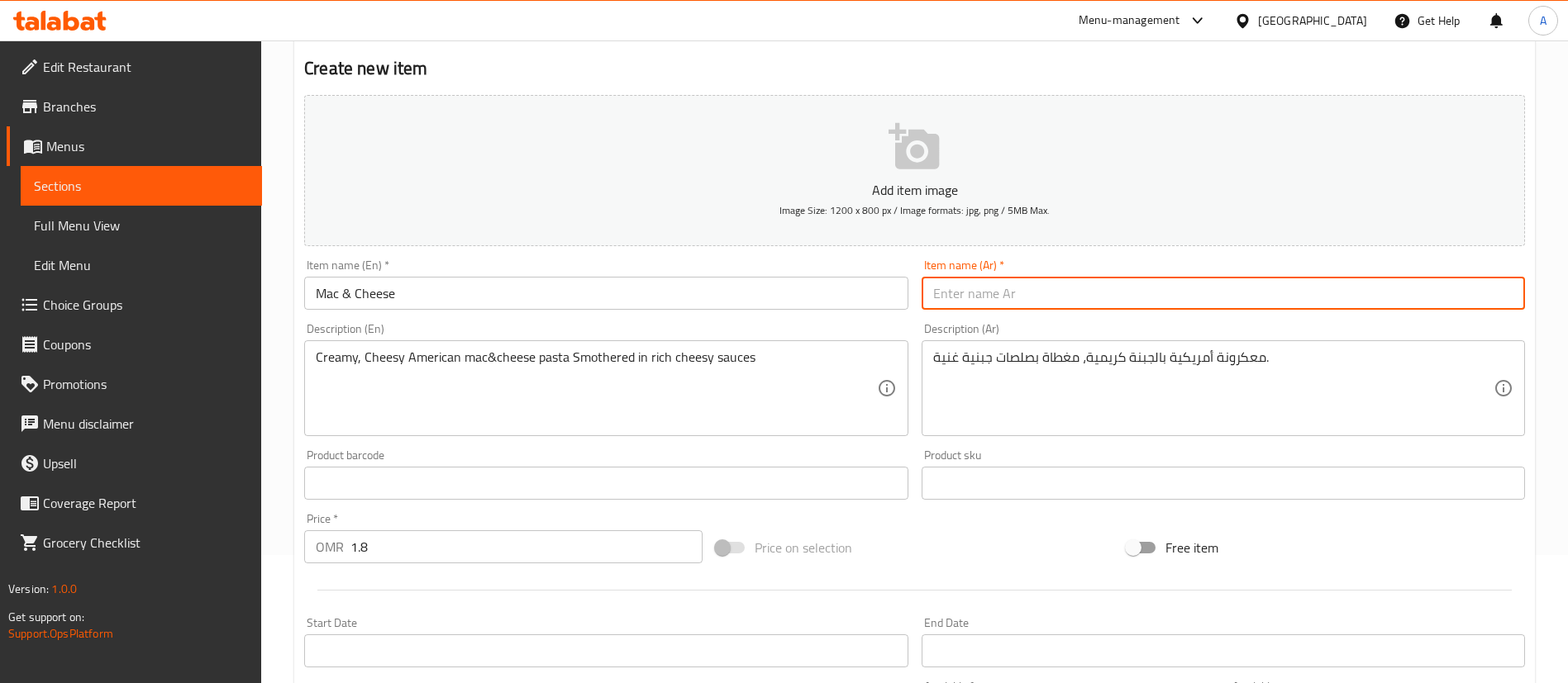
type input "ا"
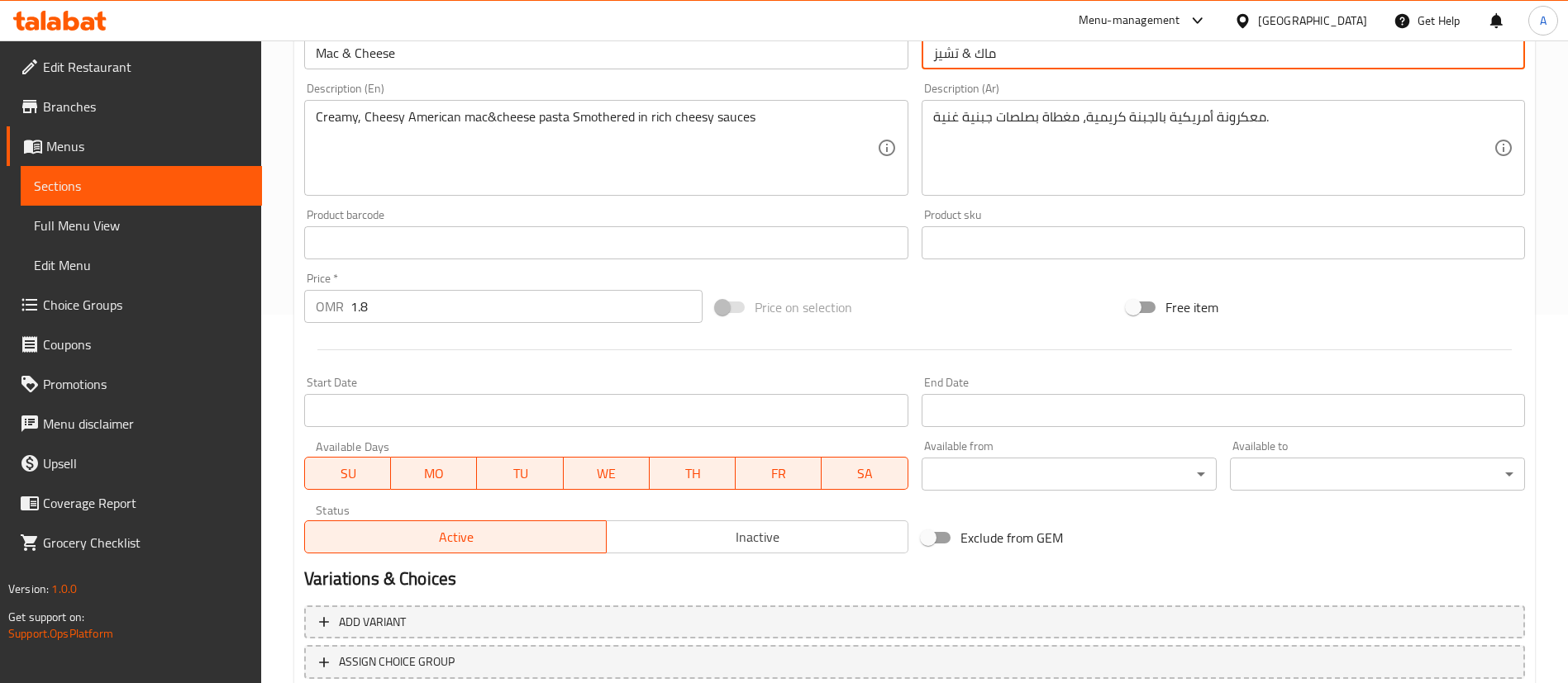
scroll to position [236, 0]
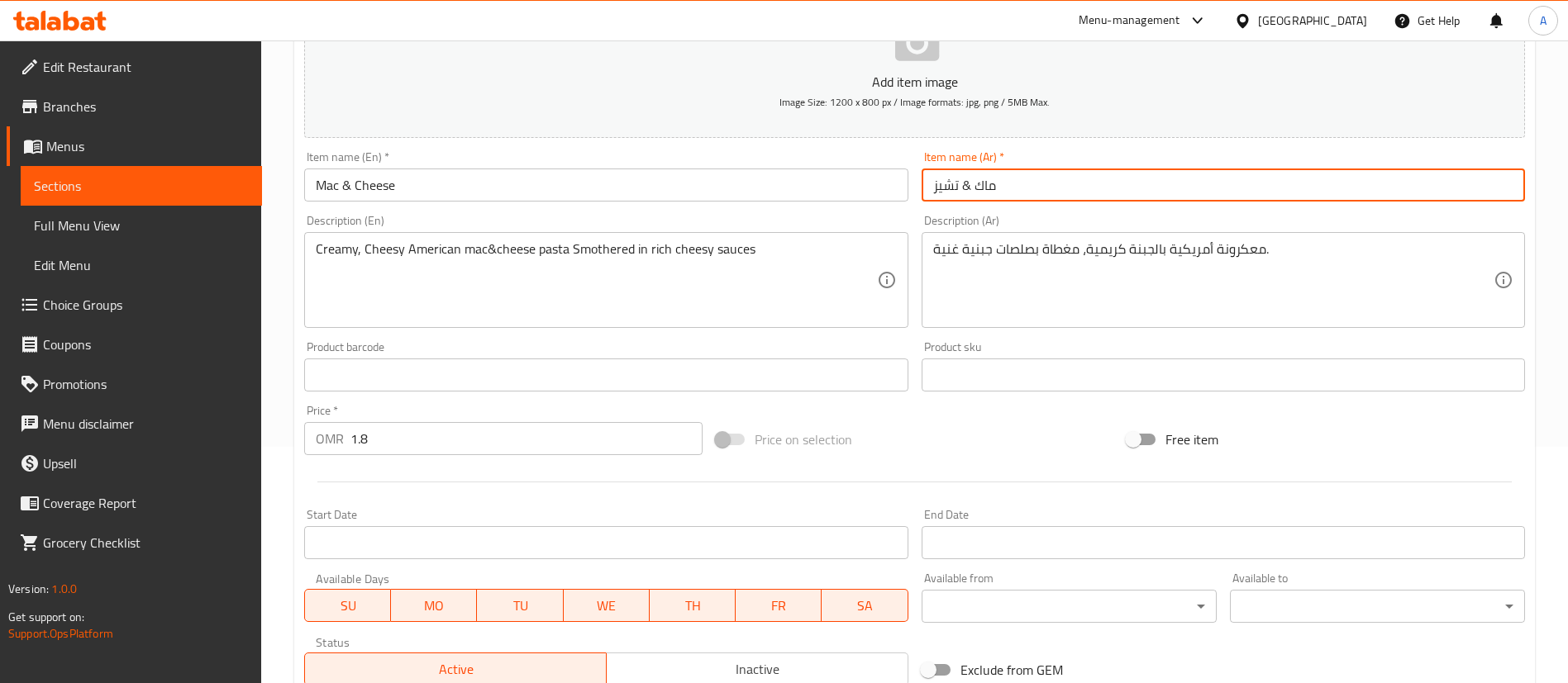
type input "ماك & تشيز"
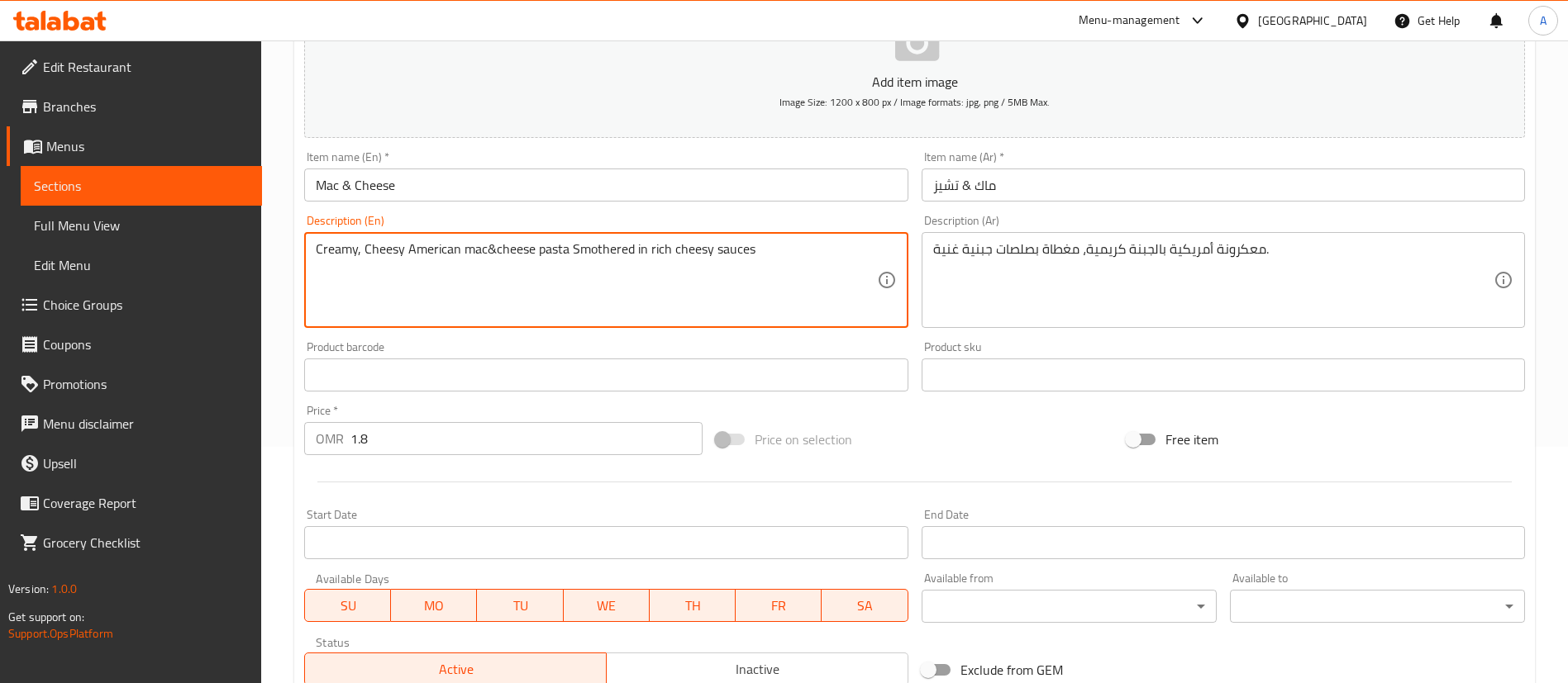
drag, startPoint x: 488, startPoint y: 255, endPoint x: 460, endPoint y: 279, distance: 36.9
click at [460, 279] on textarea "Creamy, Cheesy American mac&cheese pasta Smothered in rich cheesy sauces" at bounding box center [596, 280] width 561 height 78
click at [484, 256] on textarea "Creamy, Cheesy American mac&cheese pasta Smothered in rich cheesy sauces" at bounding box center [596, 280] width 561 height 78
click at [495, 256] on textarea "Creamy, Cheesy American mac &cheese pasta Smothered in rich cheesy sauces" at bounding box center [596, 280] width 561 height 78
click at [499, 256] on textarea "Creamy, Cheesy American mac &cheese pasta Smothered in rich cheesy sauces" at bounding box center [596, 280] width 561 height 78
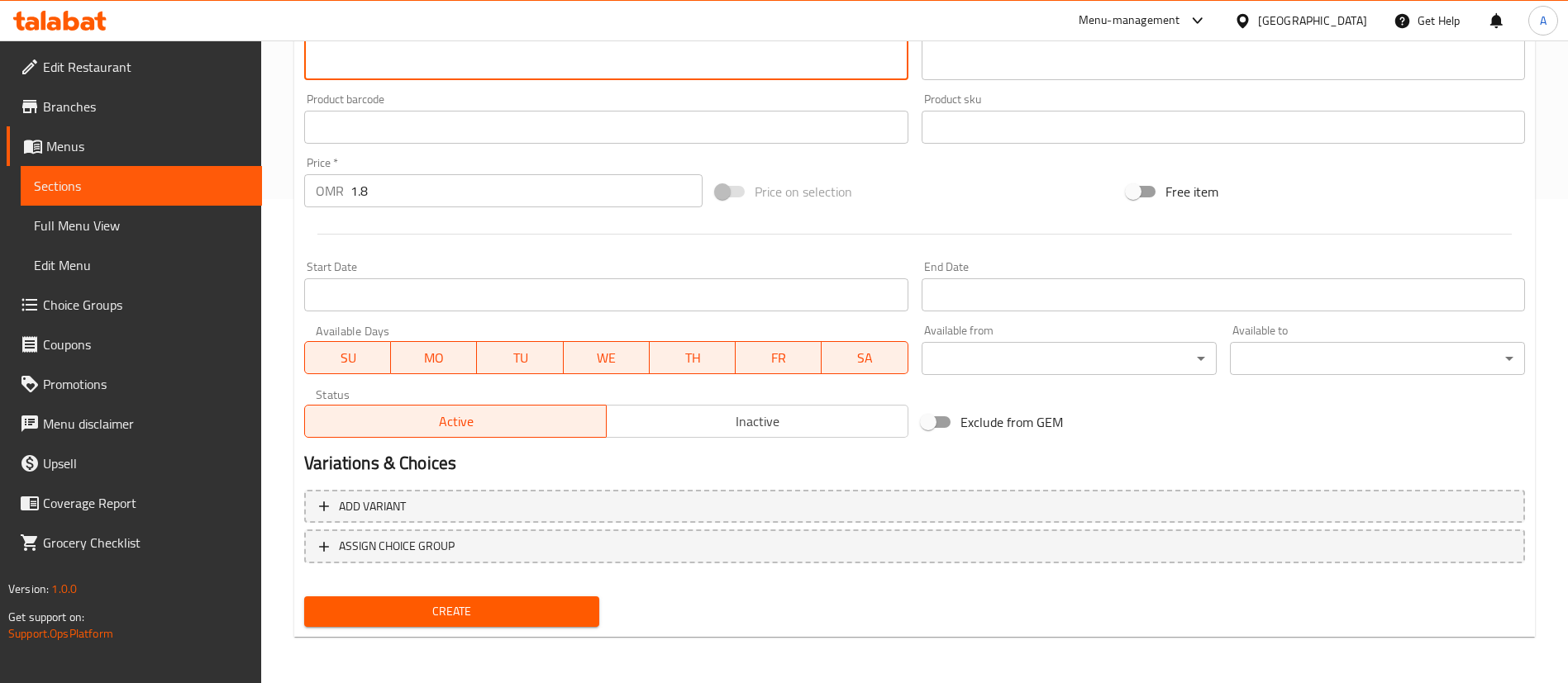
type textarea "Creamy, Cheesy American mac & cheese pasta Smothered in rich cheesy sauces"
click at [493, 602] on span "Create" at bounding box center [452, 611] width 269 height 21
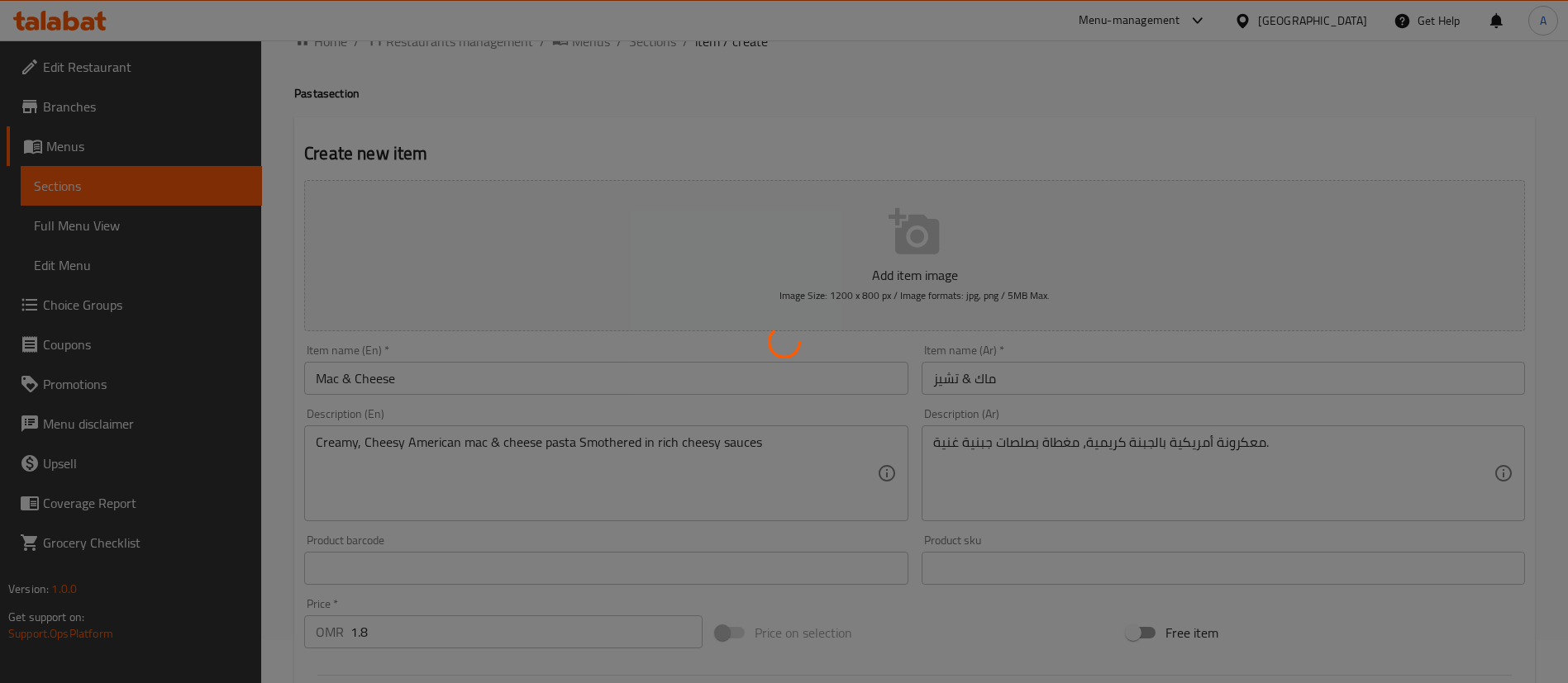
scroll to position [0, 0]
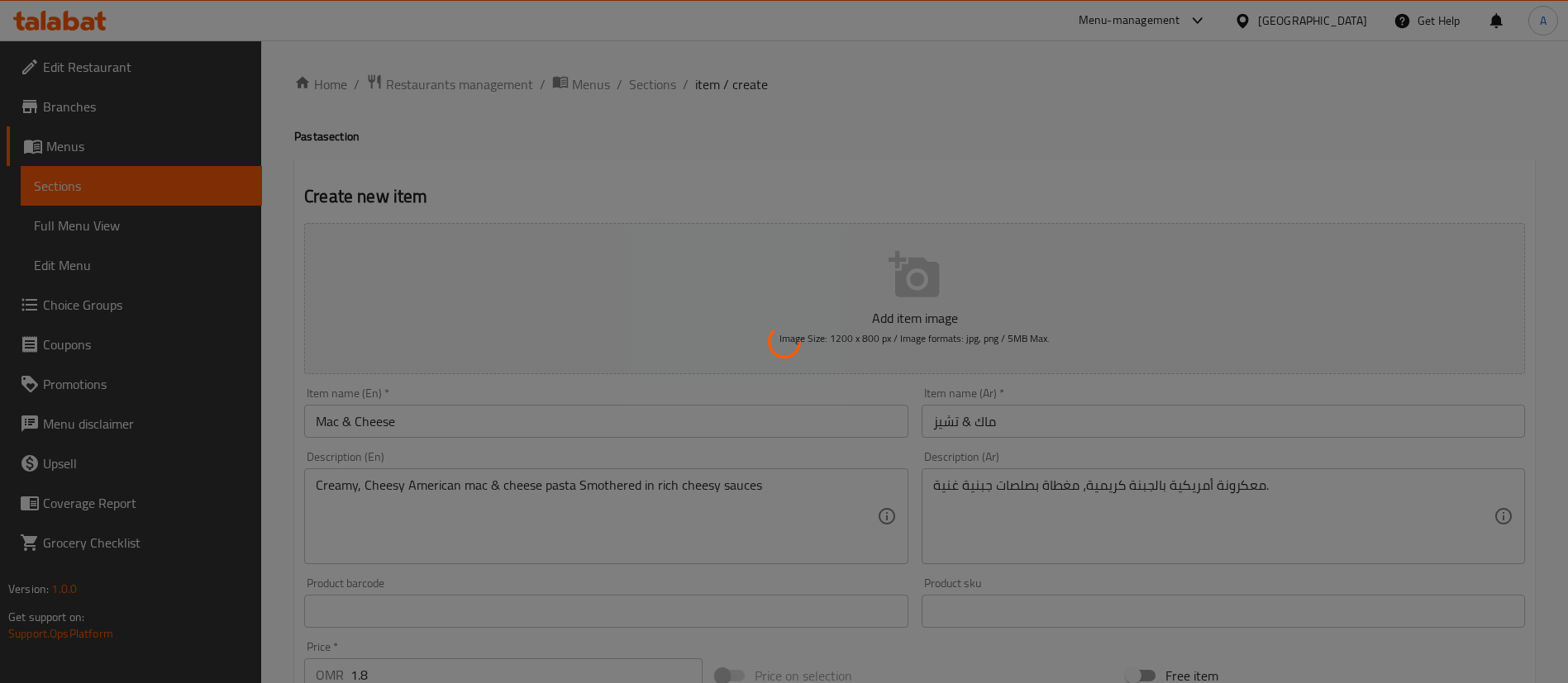
type input "0"
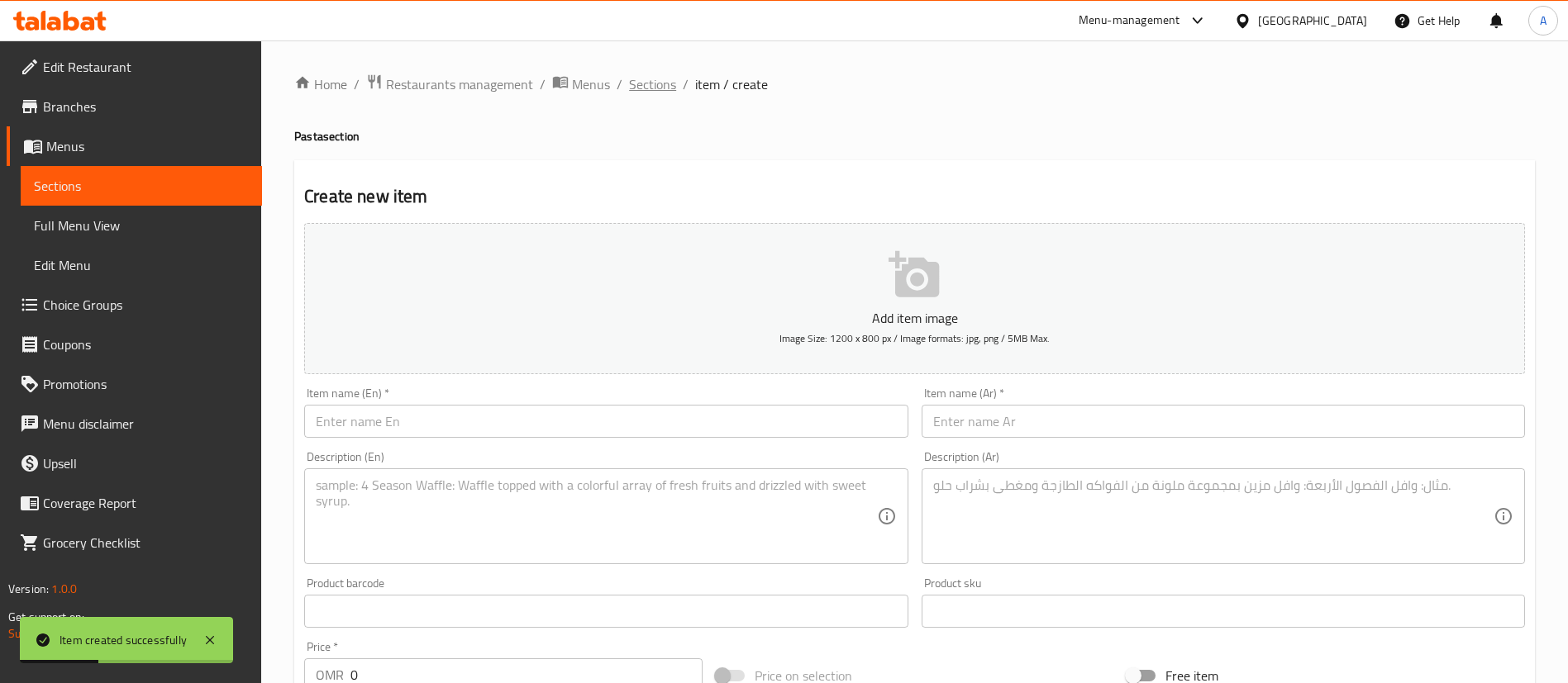
click at [660, 77] on span "Sections" at bounding box center [653, 84] width 47 height 20
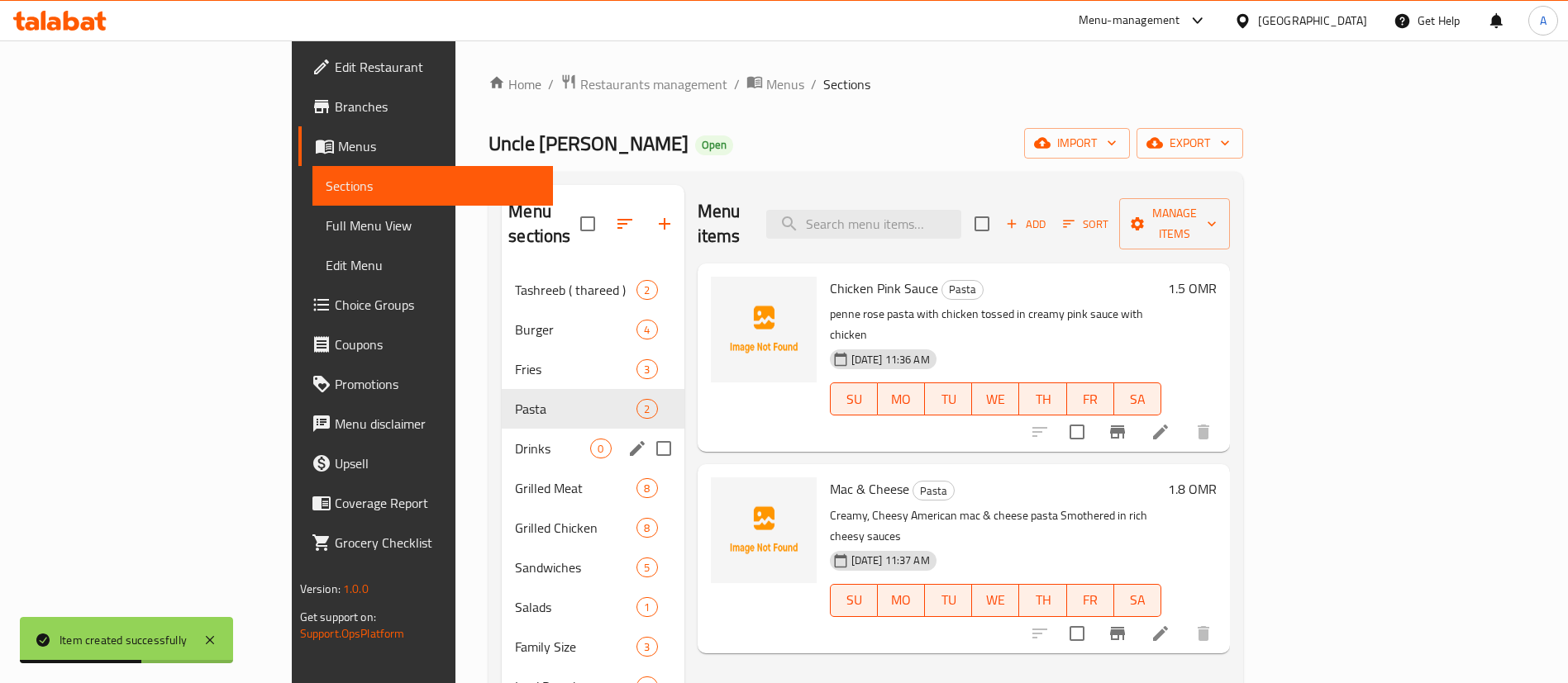
click at [514, 439] on span "Drinks" at bounding box center [552, 449] width 75 height 20
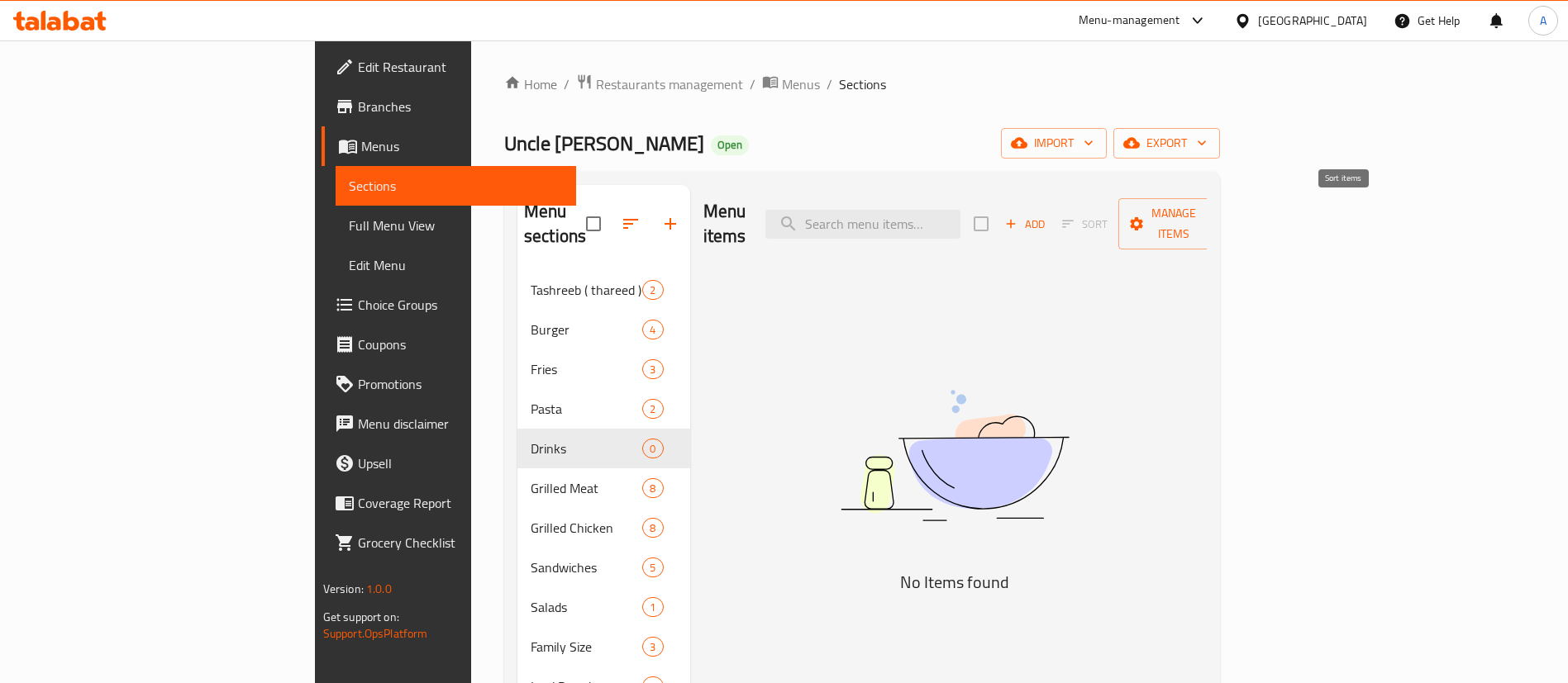
click at [1118, 213] on span "Sort" at bounding box center [1085, 224] width 67 height 25
click at [1047, 215] on span "Add" at bounding box center [1025, 223] width 45 height 19
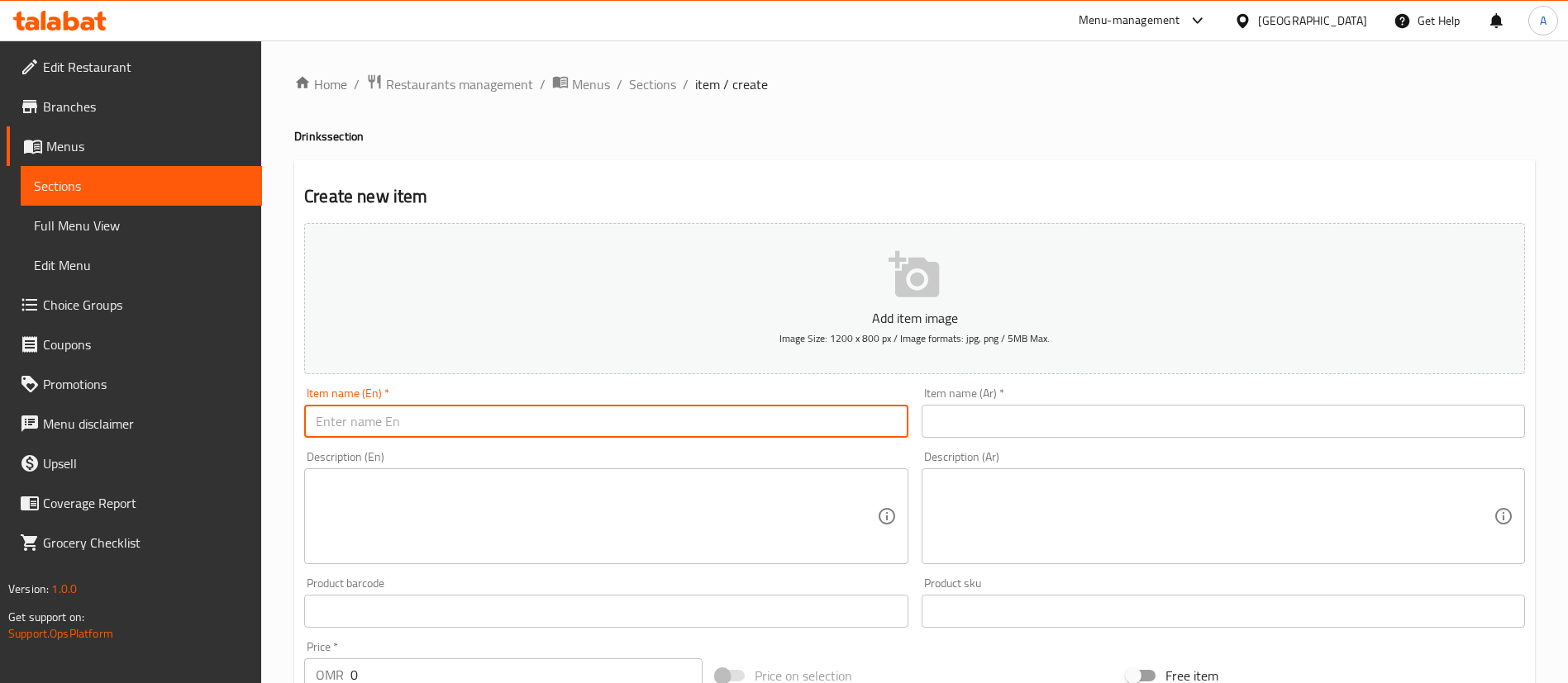
paste input "chocolate milkshake"
click at [913, 419] on div "Item name (En)   * chocolate milkshake Item name (En) *" at bounding box center [606, 413] width 616 height 64
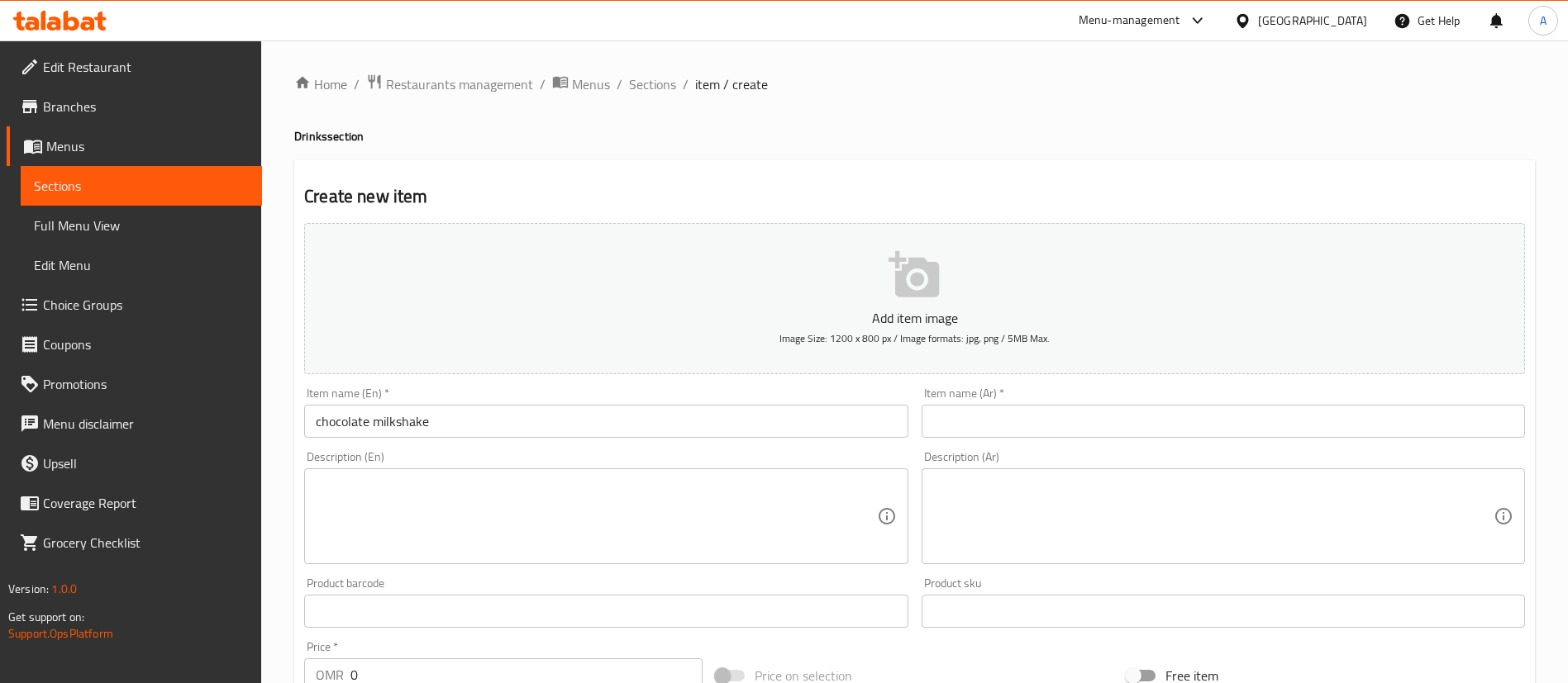
click at [469, 423] on input "chocolate milkshake" at bounding box center [606, 421] width 604 height 33
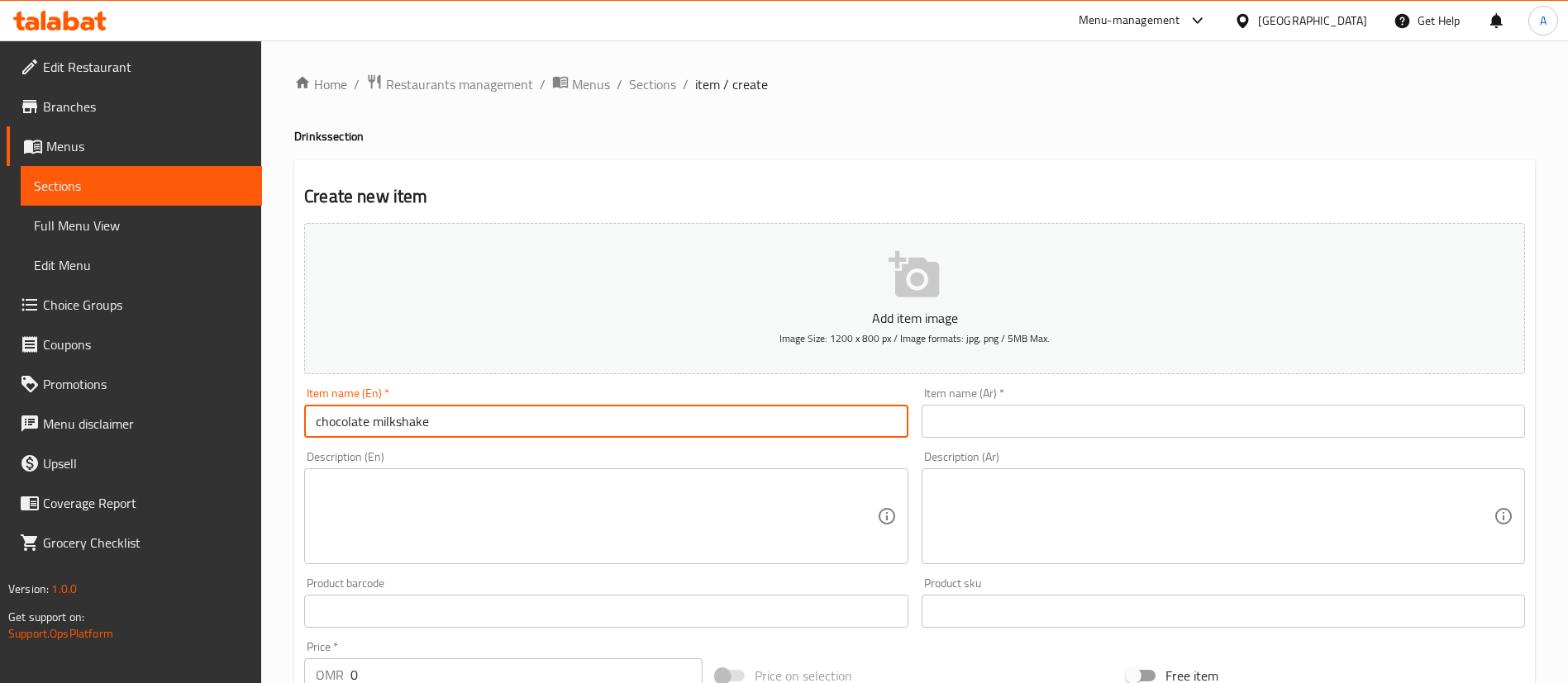
click at [469, 423] on input "chocolate milkshake" at bounding box center [606, 421] width 604 height 33
drag, startPoint x: 469, startPoint y: 423, endPoint x: 424, endPoint y: 419, distance: 45.2
click at [424, 419] on input "chocolate milkshake" at bounding box center [606, 421] width 604 height 33
drag, startPoint x: 424, startPoint y: 421, endPoint x: 464, endPoint y: 424, distance: 40.1
click at [424, 422] on input "chocolate milkshake" at bounding box center [606, 421] width 604 height 33
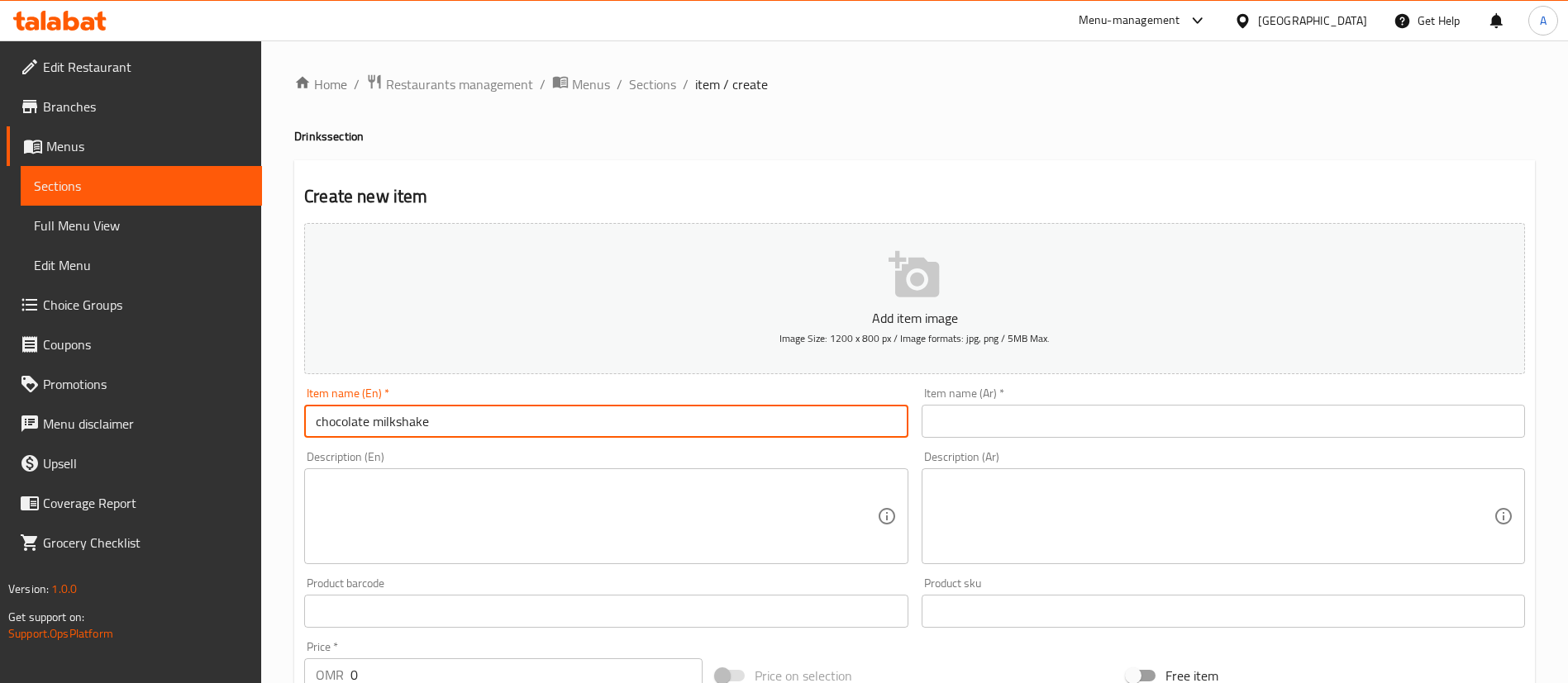
type input "Chocolate Milkshake"
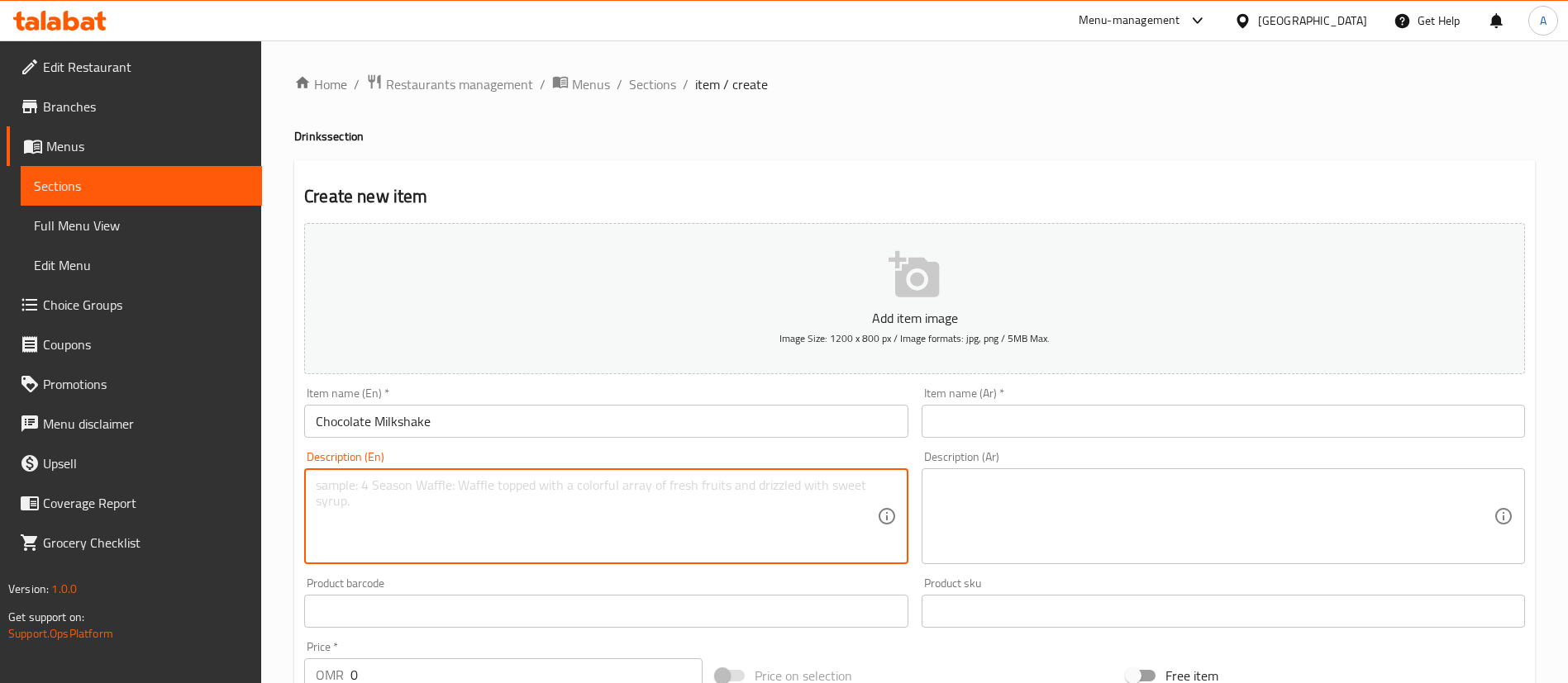
paste textarea "rich, creamy shake blended with smooth chocolate flavor"
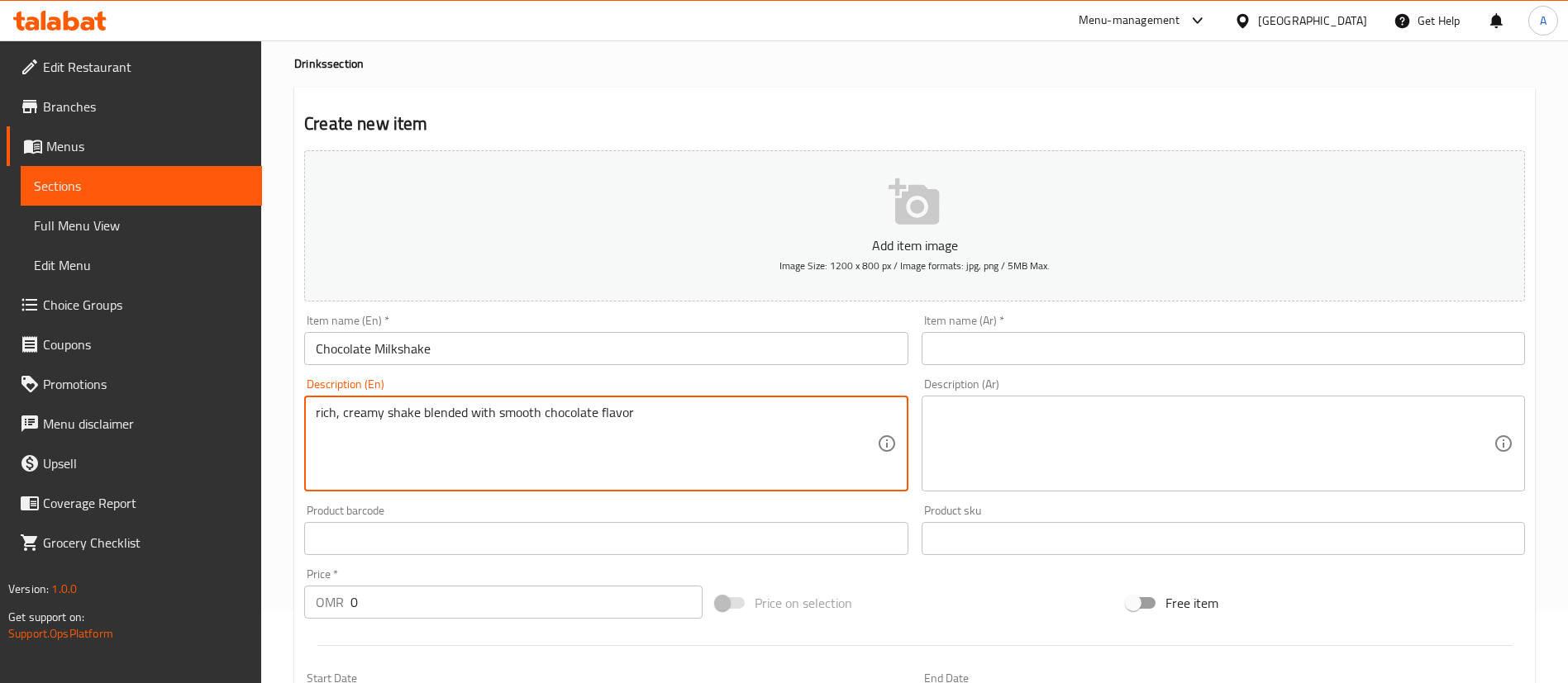
scroll to position [123, 0]
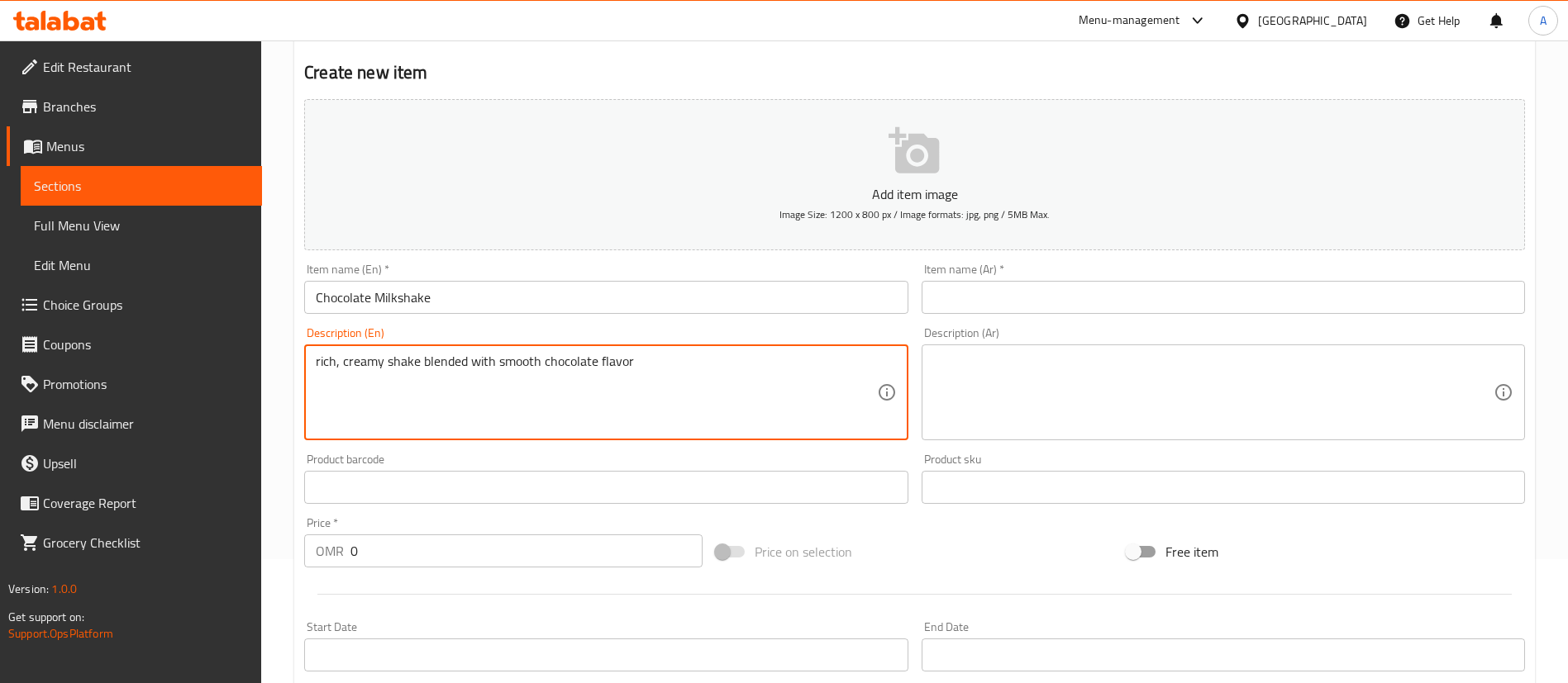
type textarea "rich, creamy shake blended with smooth chocolate flavor"
click at [481, 501] on input "text" at bounding box center [606, 488] width 604 height 33
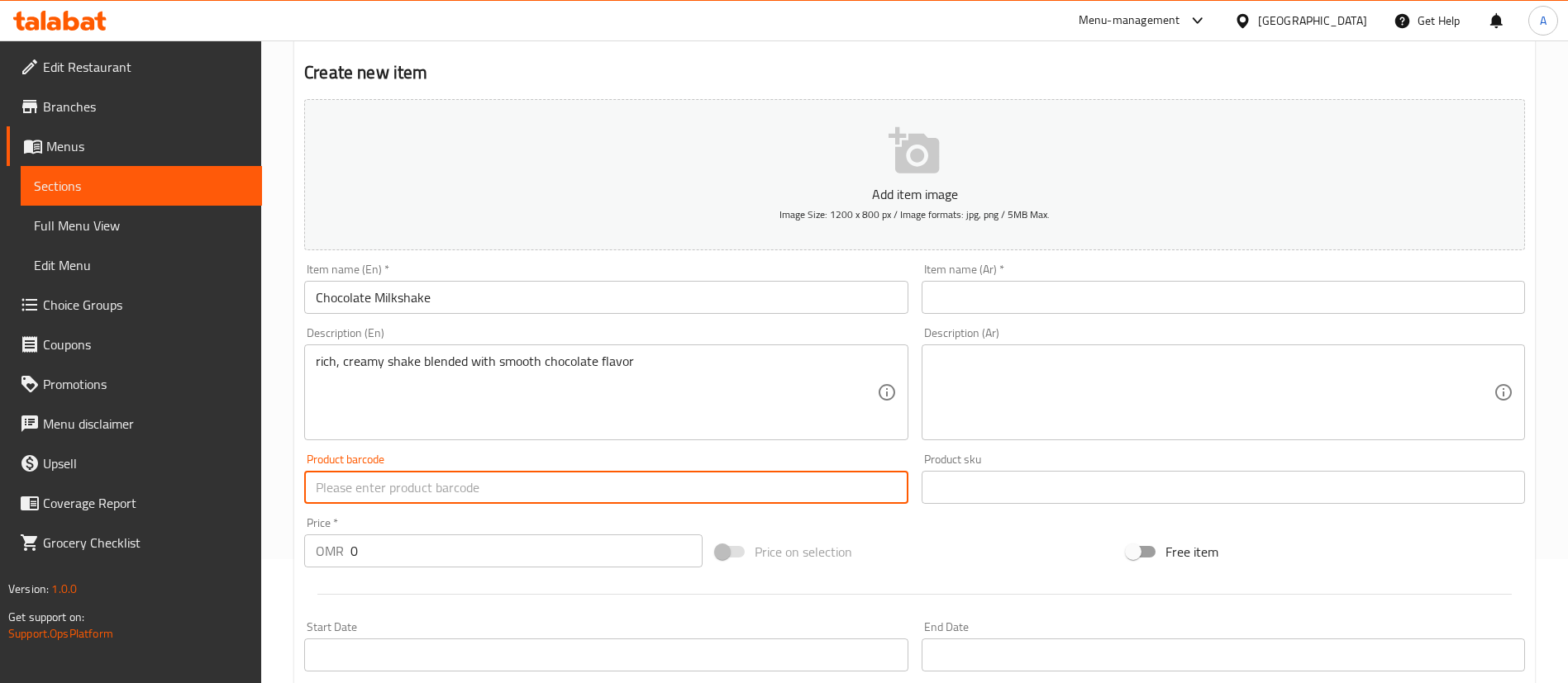
click at [468, 562] on input "0" at bounding box center [526, 552] width 352 height 33
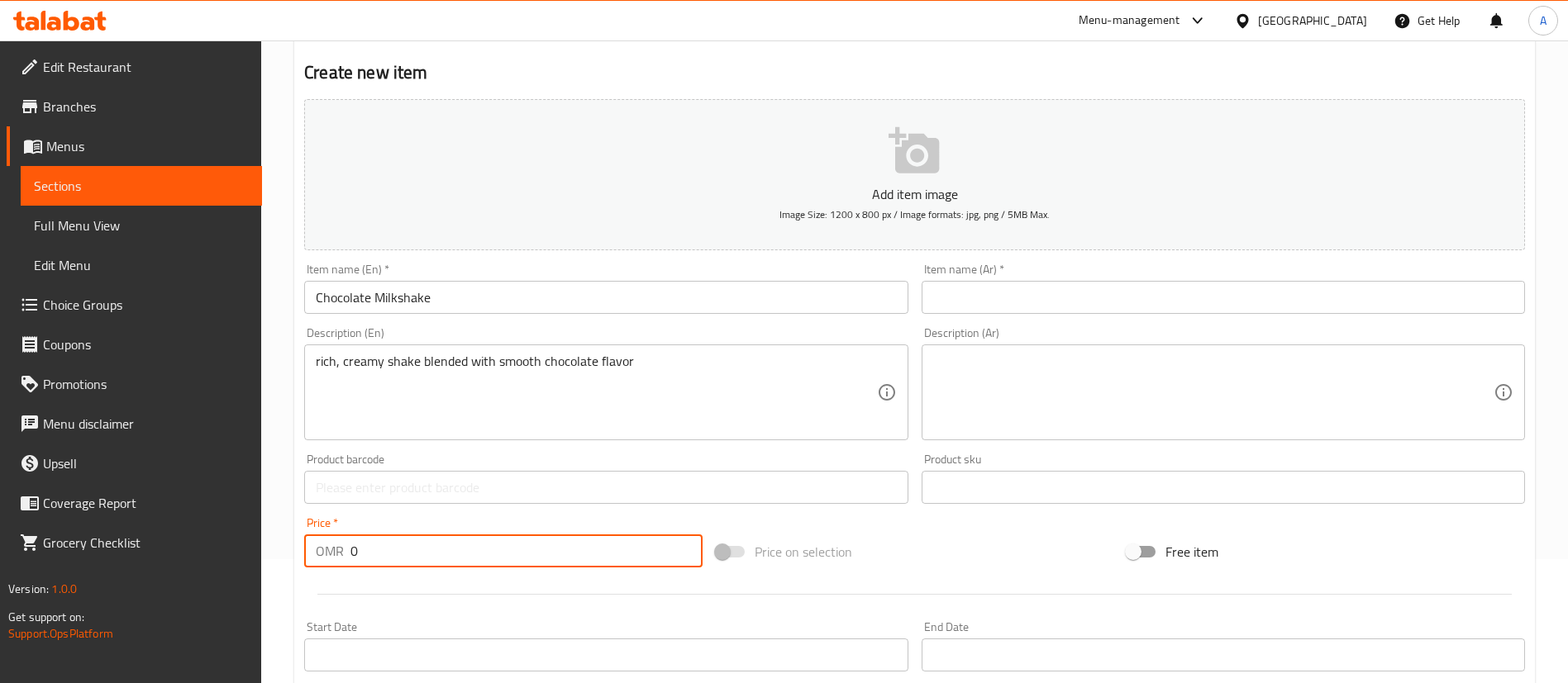
click at [467, 563] on input "0" at bounding box center [526, 552] width 352 height 33
type input "1"
type input "1.2"
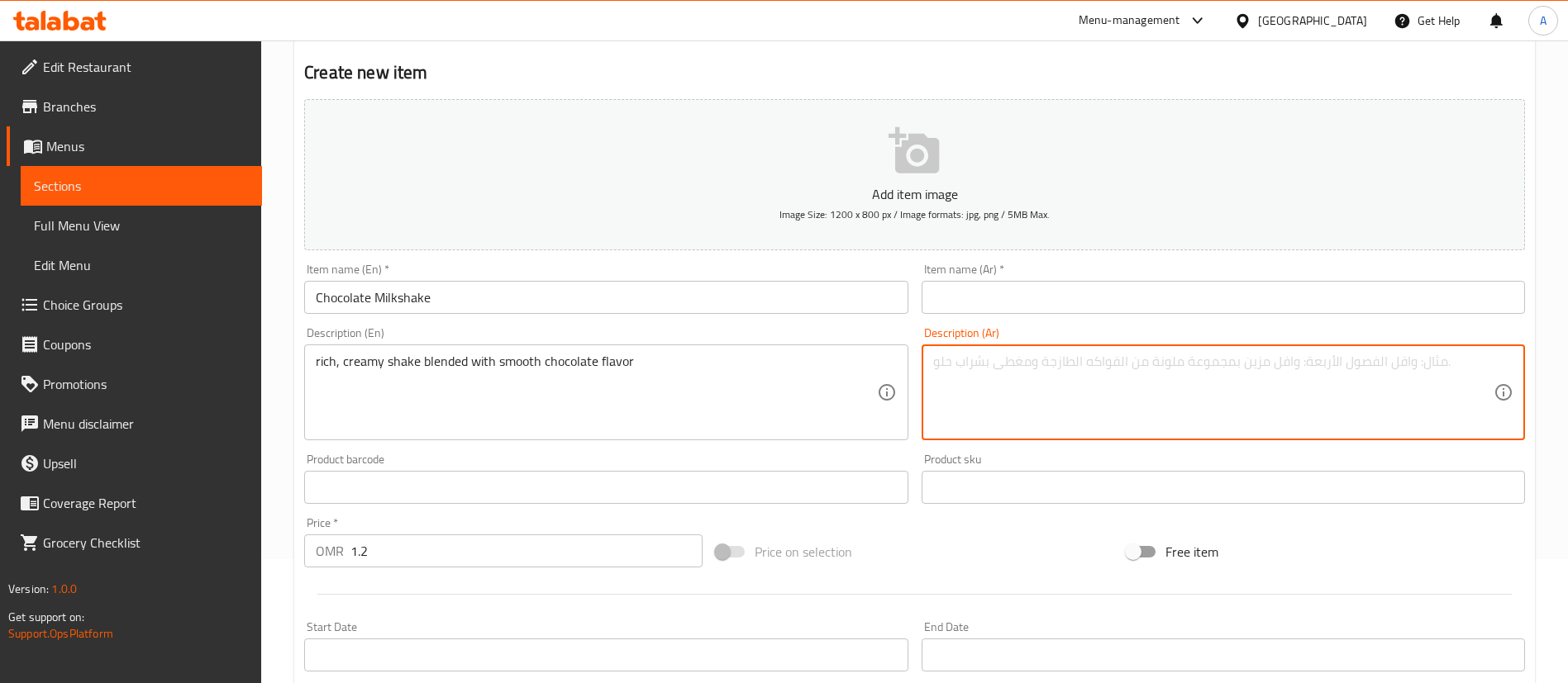
paste textarea "ميلك شيك غني وكريمي ممزوج بنكهات الشوكولاتة الناعمة."
type textarea "ميلك شيك غني وكريمي ممزوج بنكهات الشوكولاتة الناعمة."
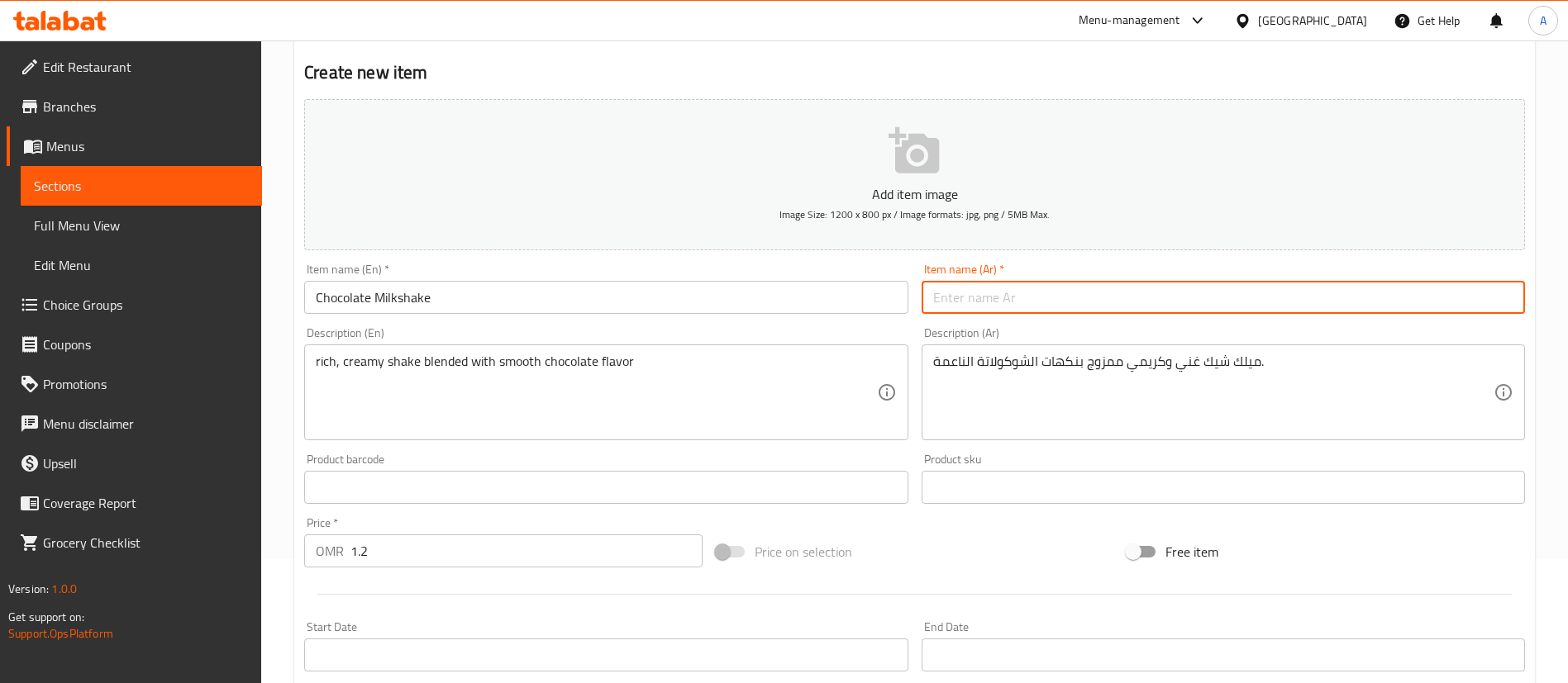
paste input "ميلك شيك غني وكريمي ممزوج بنكهات الشوكولاتة الناعمة."
drag, startPoint x: 1199, startPoint y: 303, endPoint x: 1367, endPoint y: 351, distance: 174.7
click at [593, 231] on div "Add item image Image Size: 1200 x 800 px / Image formats: jpg, png / 5MB Max. I…" at bounding box center [914, 448] width 1234 height 712
click at [1341, 315] on div "Item name (Ar)   * [PERSON_NAME] وكريمي ممزوج بنكهات الشوكولاتة الناعمة. Item n…" at bounding box center [1222, 288] width 616 height 64
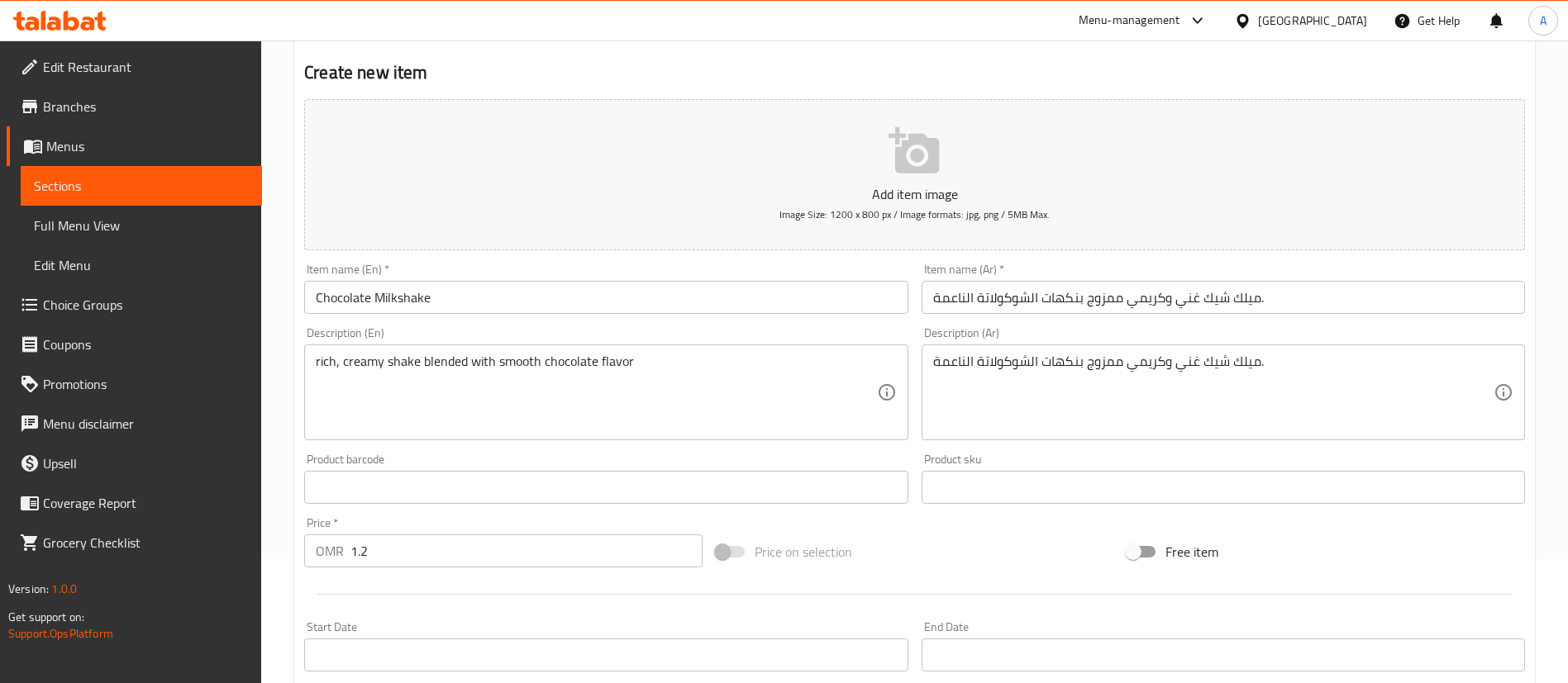
click at [1346, 308] on input "ميلك شيك غني وكريمي ممزوج بنكهات الشوكولاتة الناعمة." at bounding box center [1223, 298] width 604 height 33
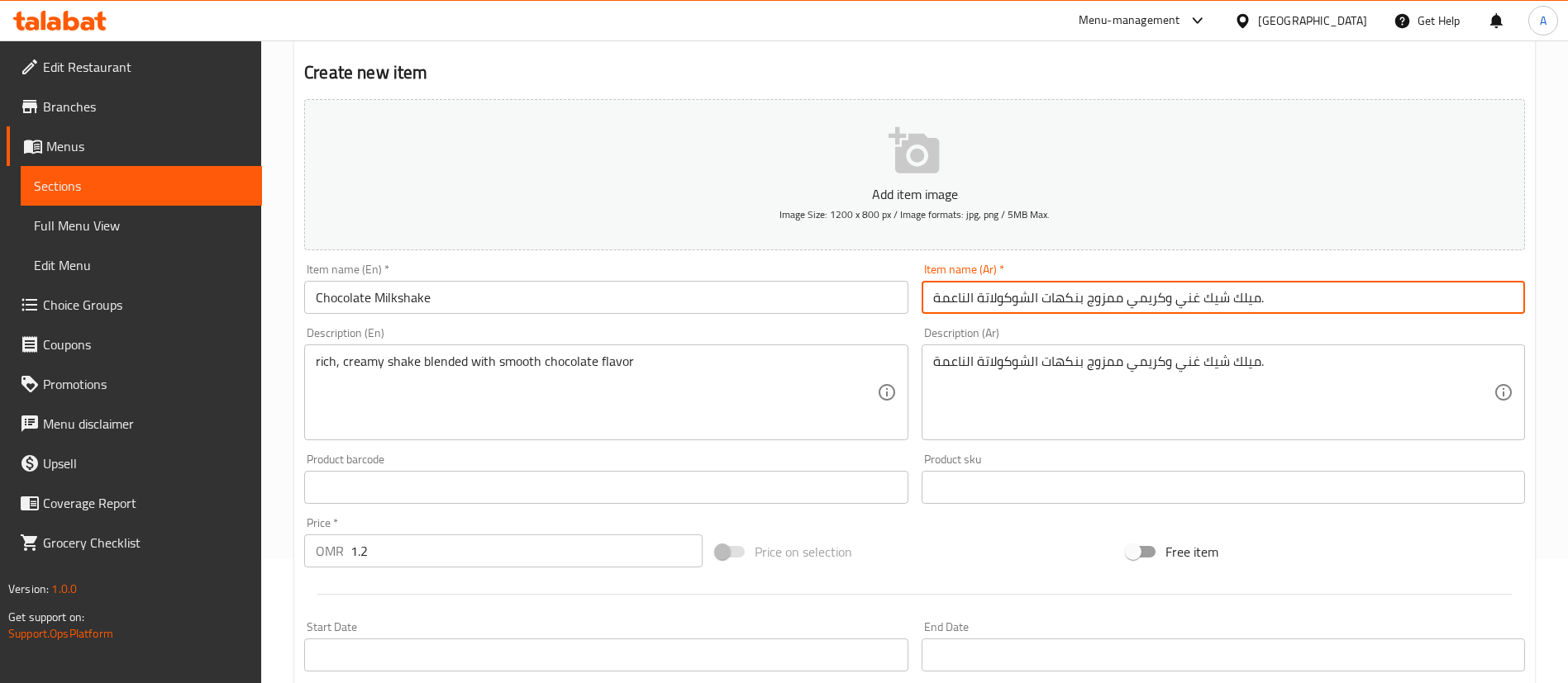
click at [1346, 308] on input "ميلك شيك غني وكريمي ممزوج بنكهات الشوكولاتة الناعمة." at bounding box center [1223, 298] width 604 height 33
type input "ميلك شيك شوكولاته"
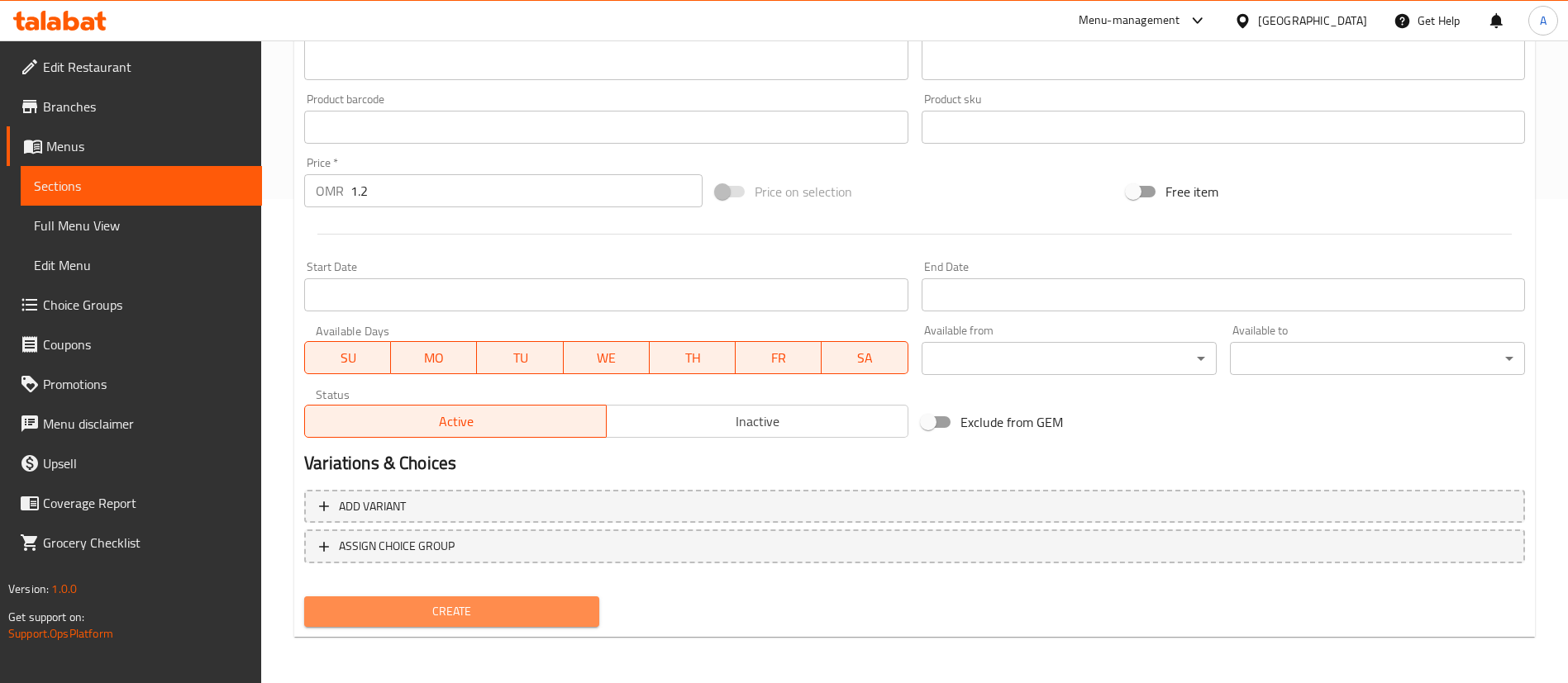
click at [541, 623] on button "Create" at bounding box center [451, 611] width 295 height 30
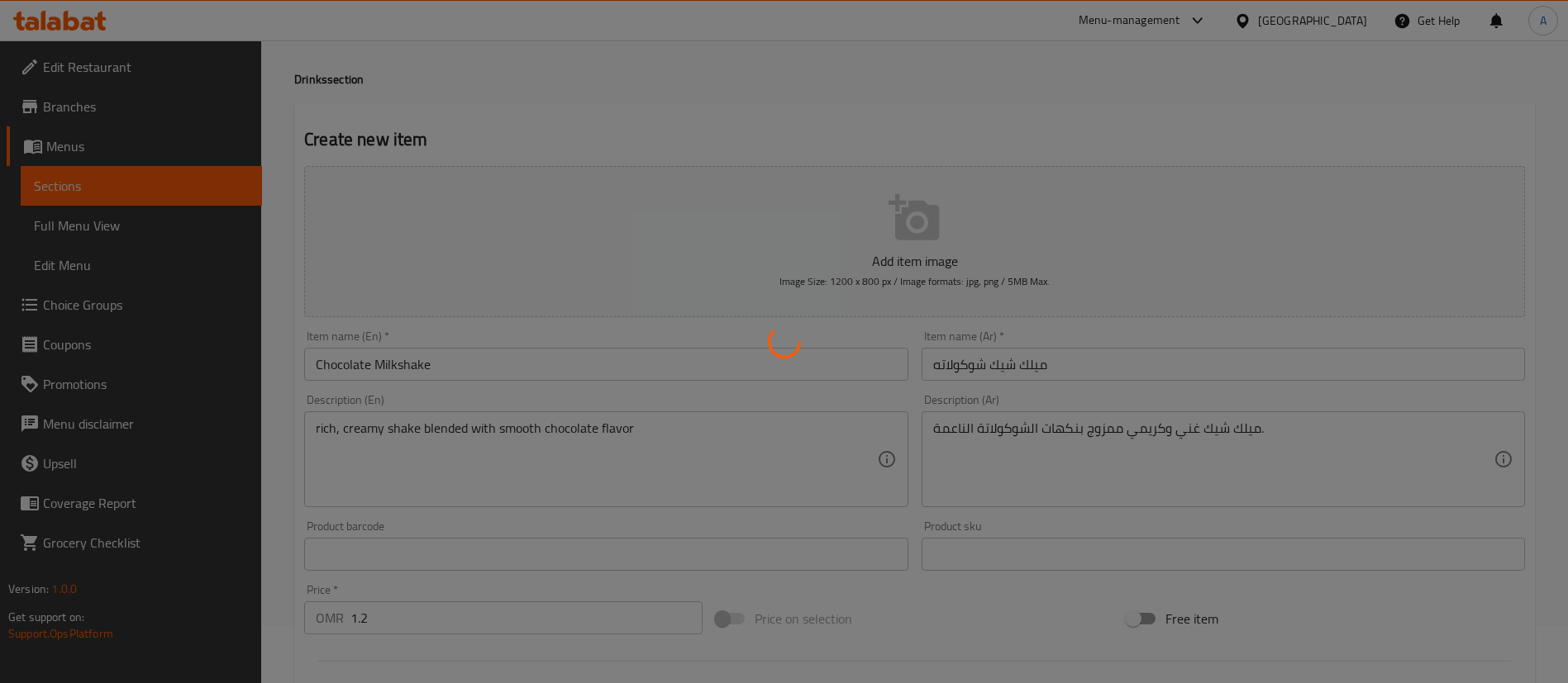
scroll to position [0, 0]
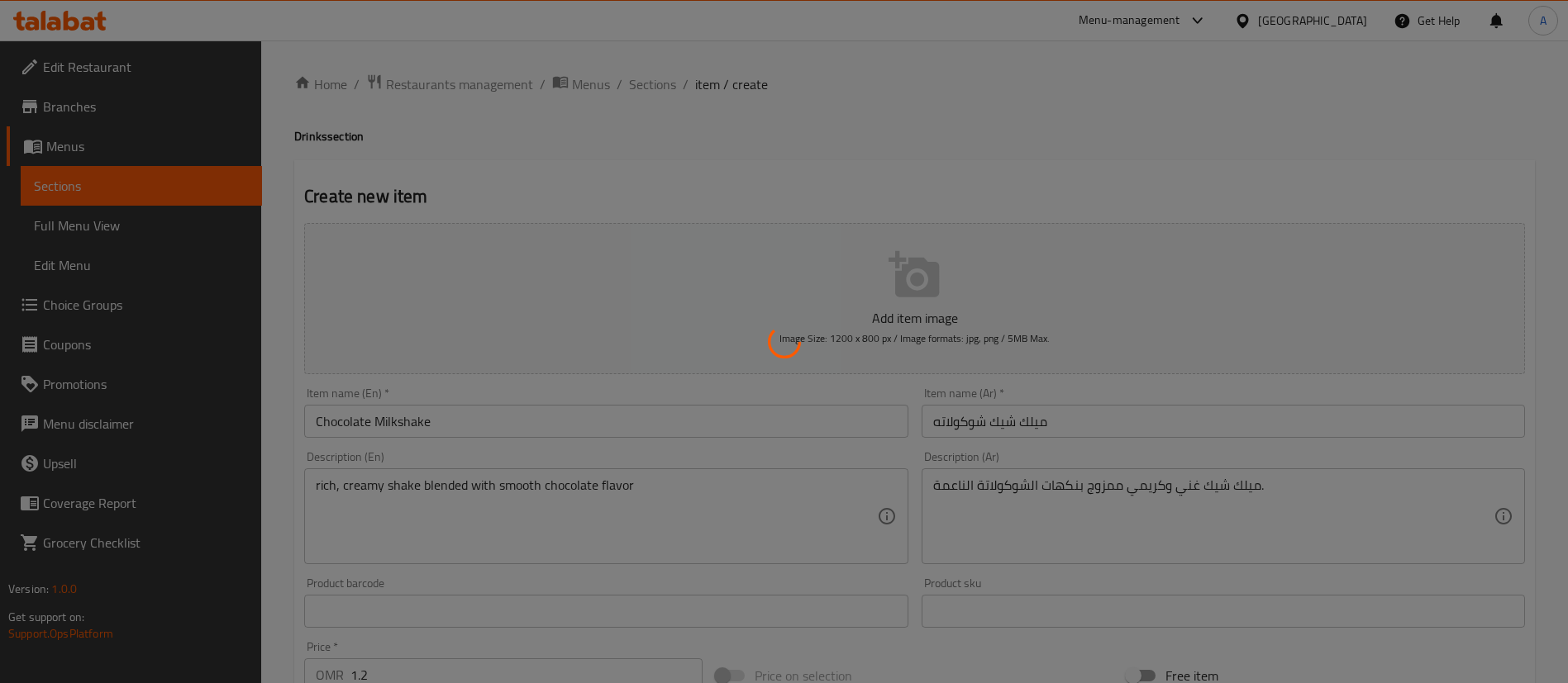
type input "0"
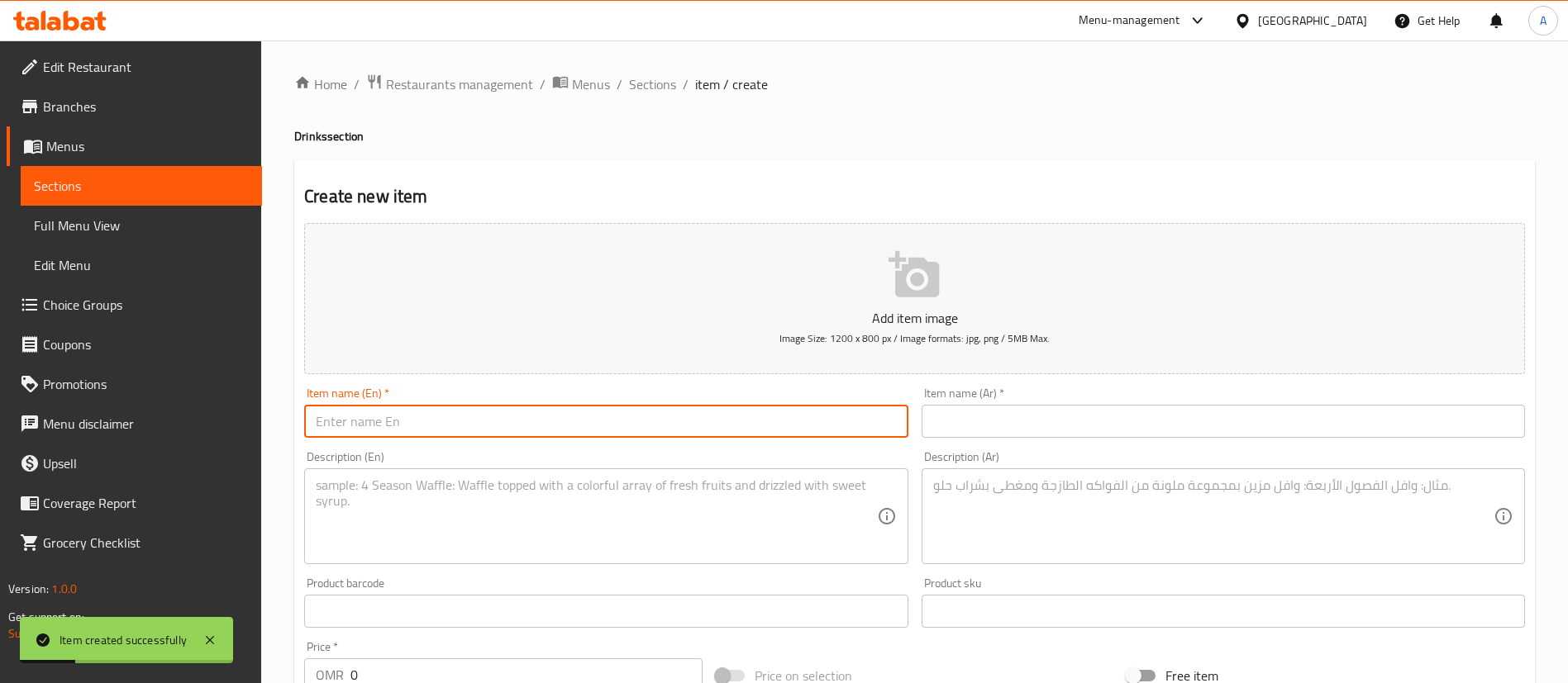
paste input "vanilla milkshake"
type input "vanilla milkshake"
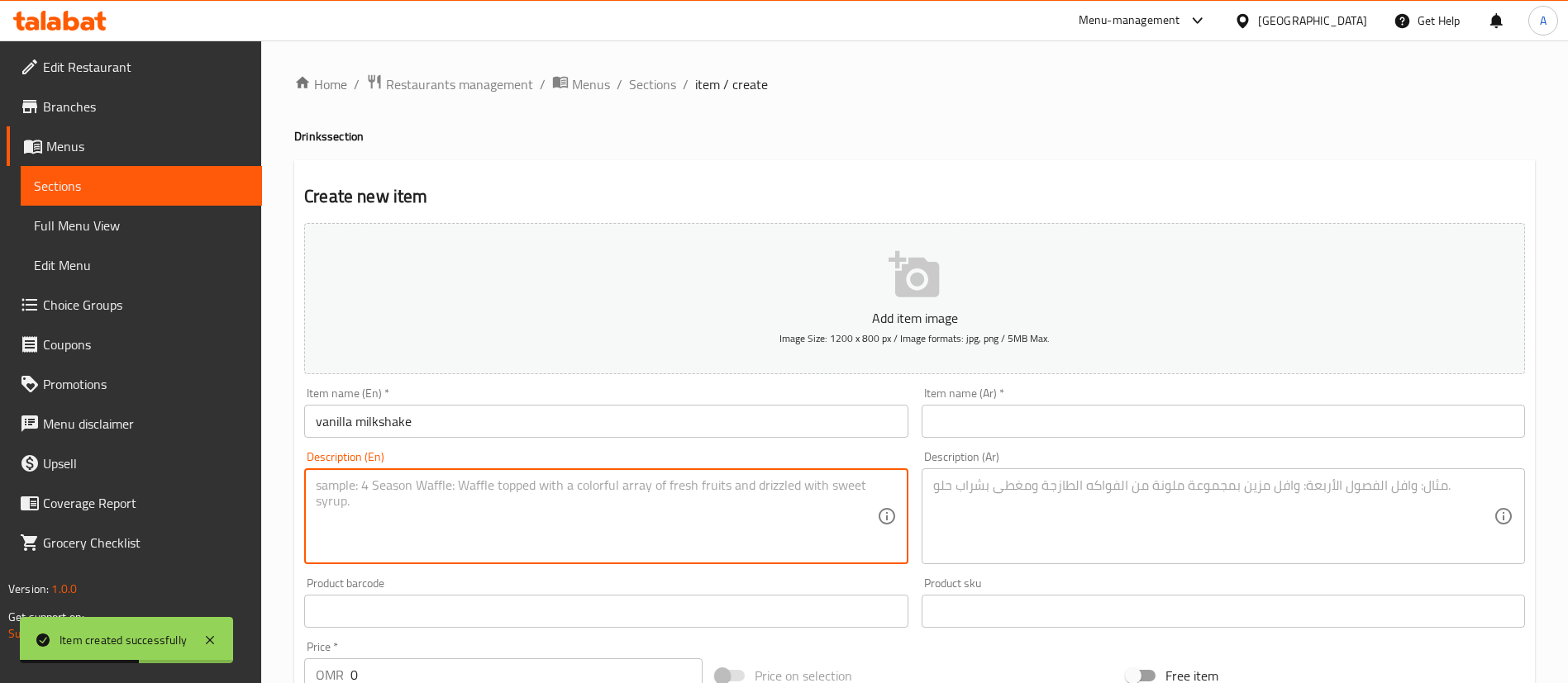
paste textarea "Classic,silky vanilla shake made extra creamy and refreshing"
type textarea "Classic,silky vanilla shake made extra creamy and refreshing"
drag, startPoint x: 1129, startPoint y: 420, endPoint x: 1113, endPoint y: 420, distance: 16.0
click at [1128, 420] on input "text" at bounding box center [1223, 421] width 604 height 33
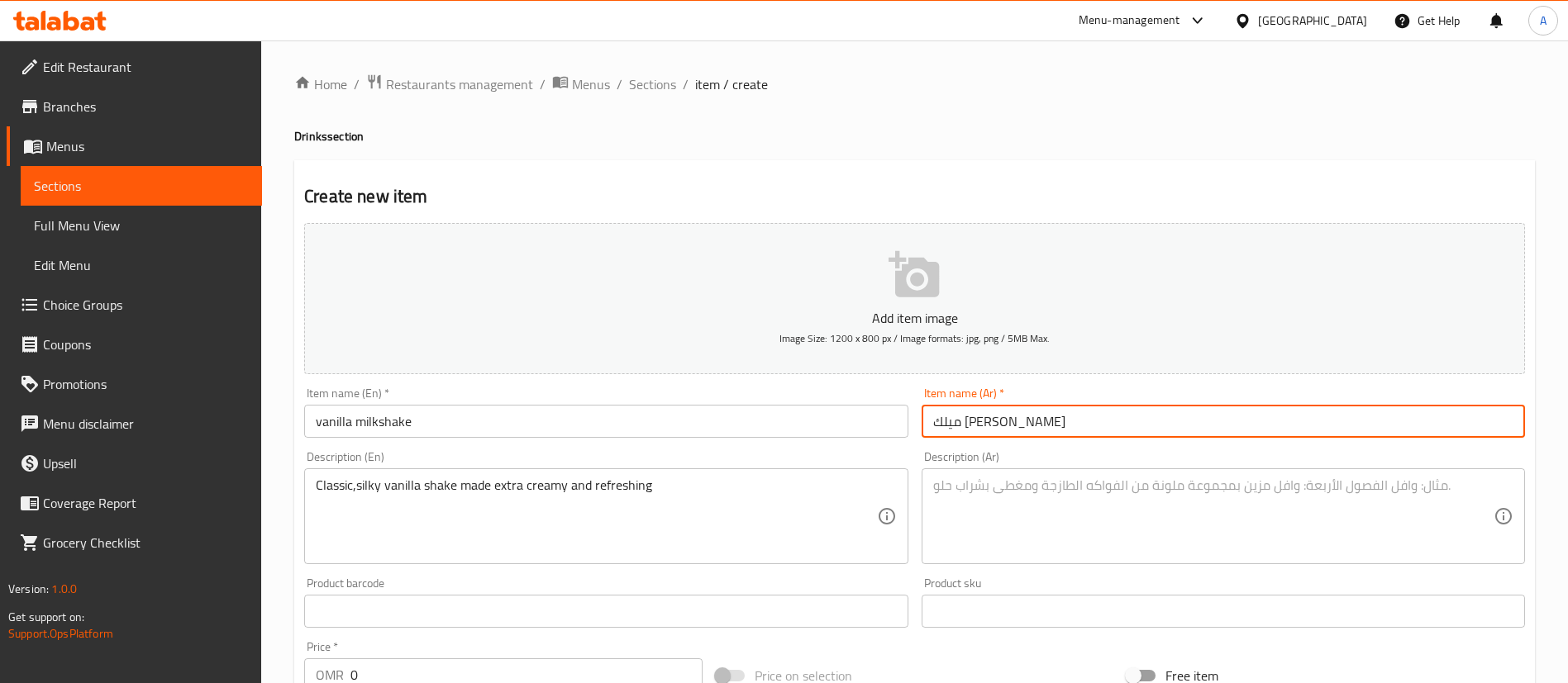
type input "ميلك [PERSON_NAME]"
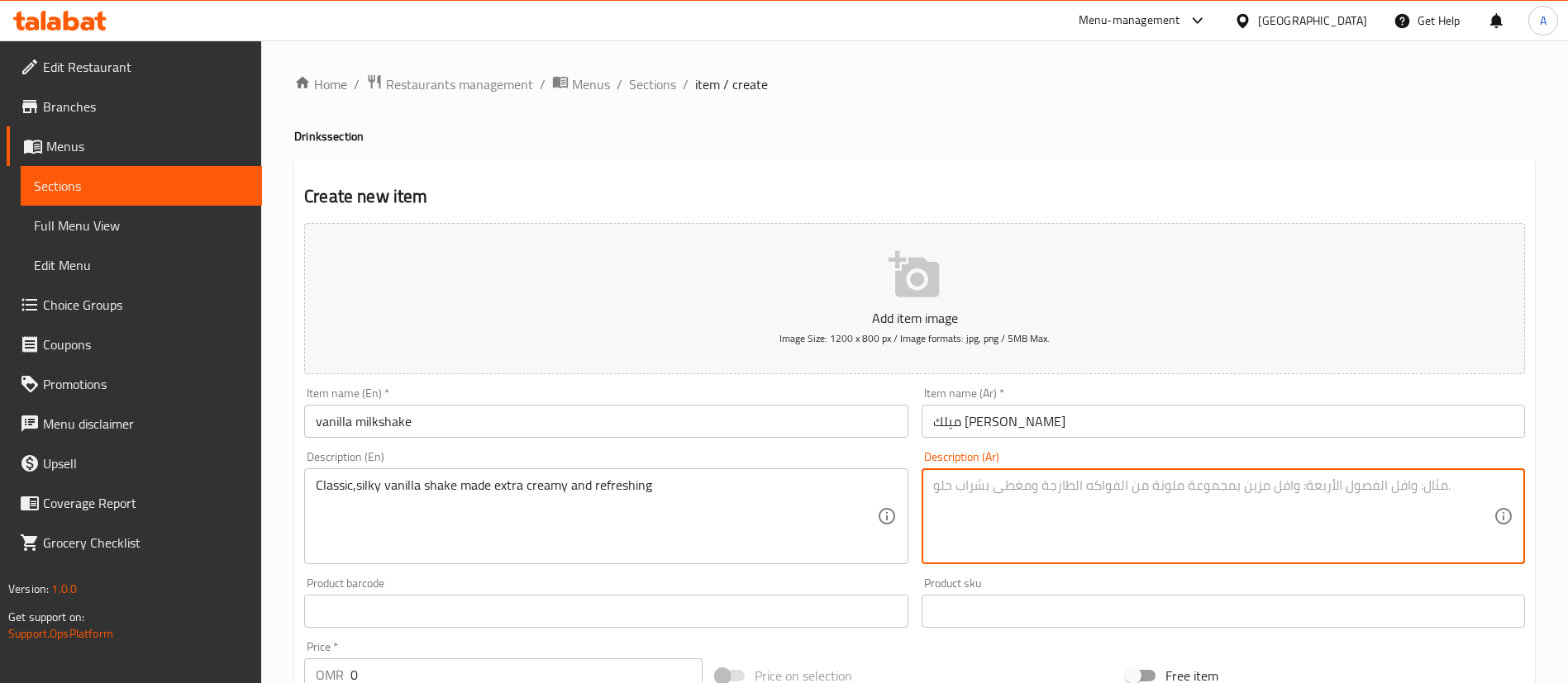
paste textarea "ميلك [PERSON_NAME]، [PERSON_NAME] وكريمي ومنعش بشكل إضافي."
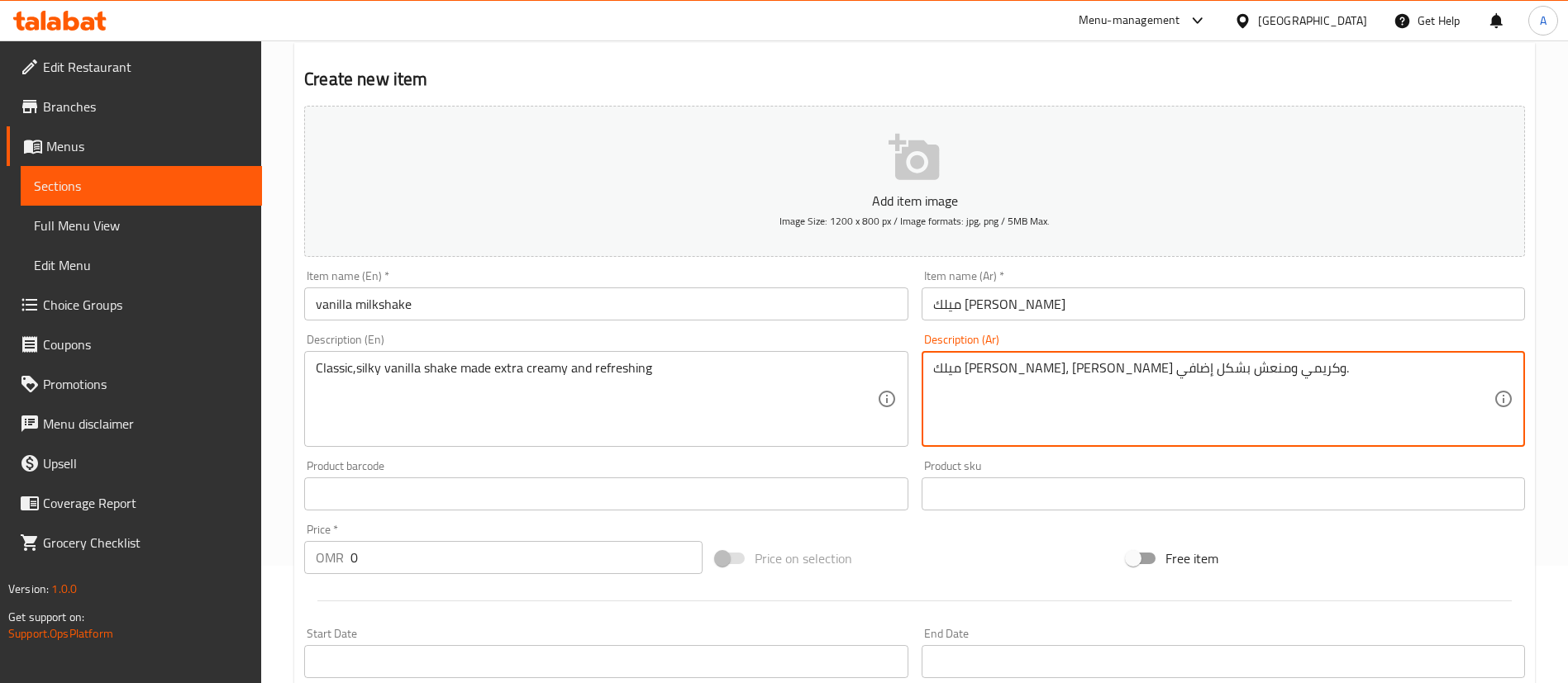
scroll to position [248, 0]
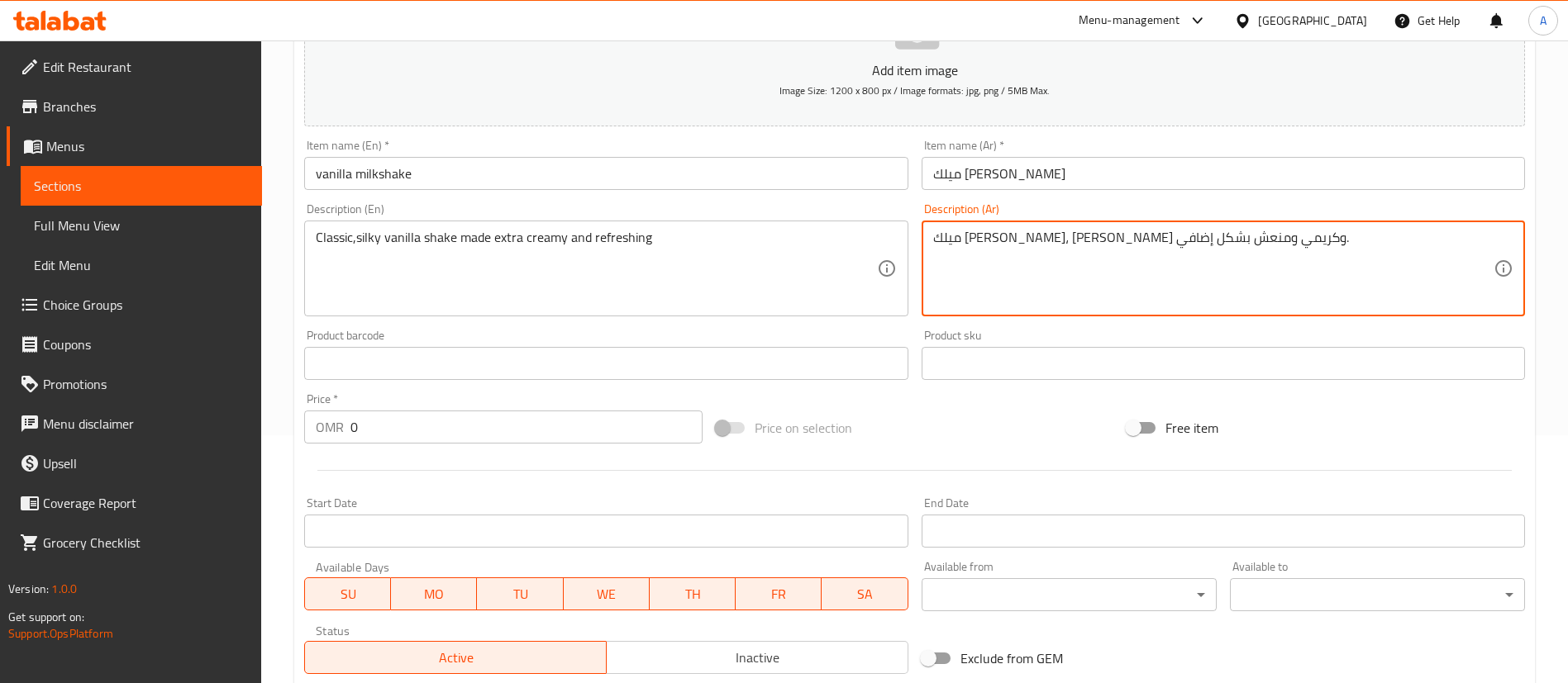
type textarea "ميلك [PERSON_NAME]، [PERSON_NAME] وكريمي ومنعش بشكل إضافي."
click at [551, 430] on input "0" at bounding box center [526, 427] width 352 height 33
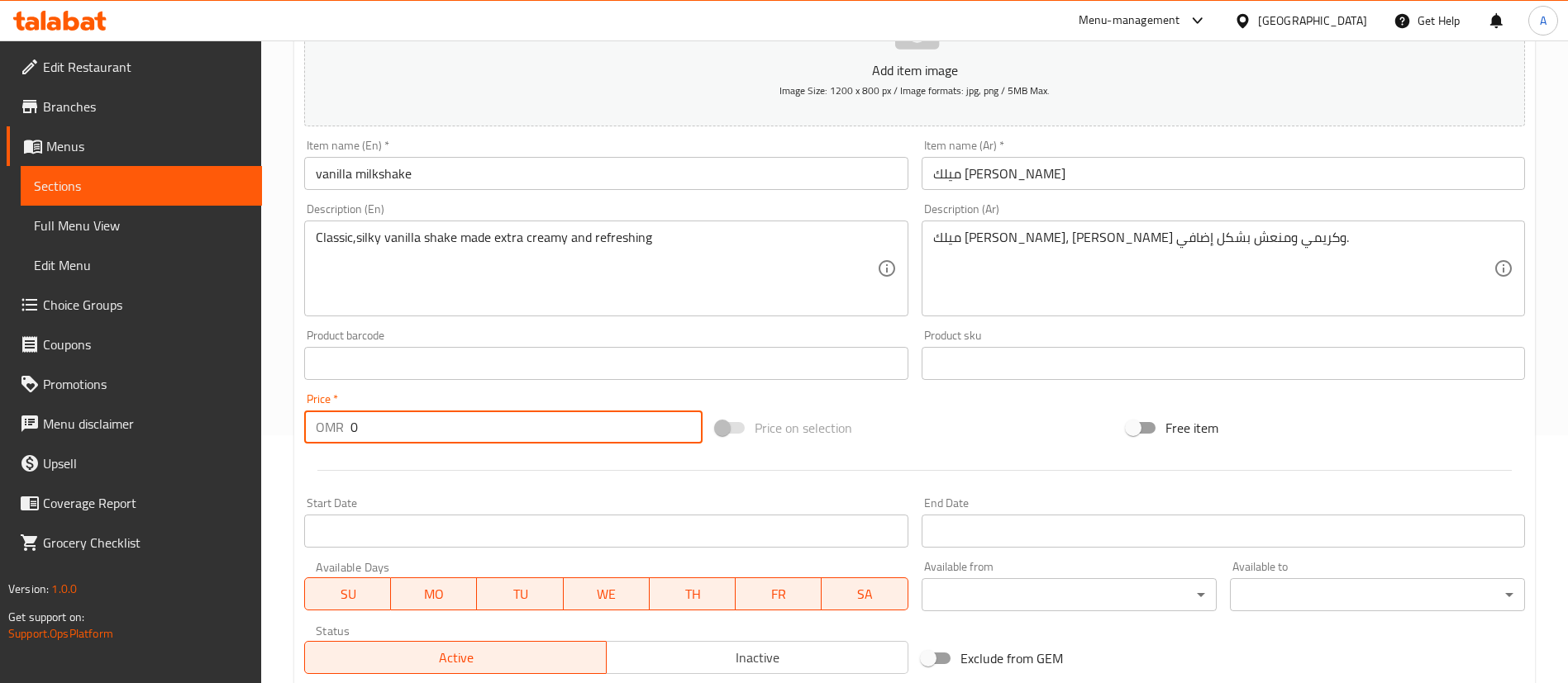
click at [551, 430] on input "0" at bounding box center [526, 427] width 352 height 33
click at [598, 413] on input "0" at bounding box center [526, 427] width 352 height 33
type input "1"
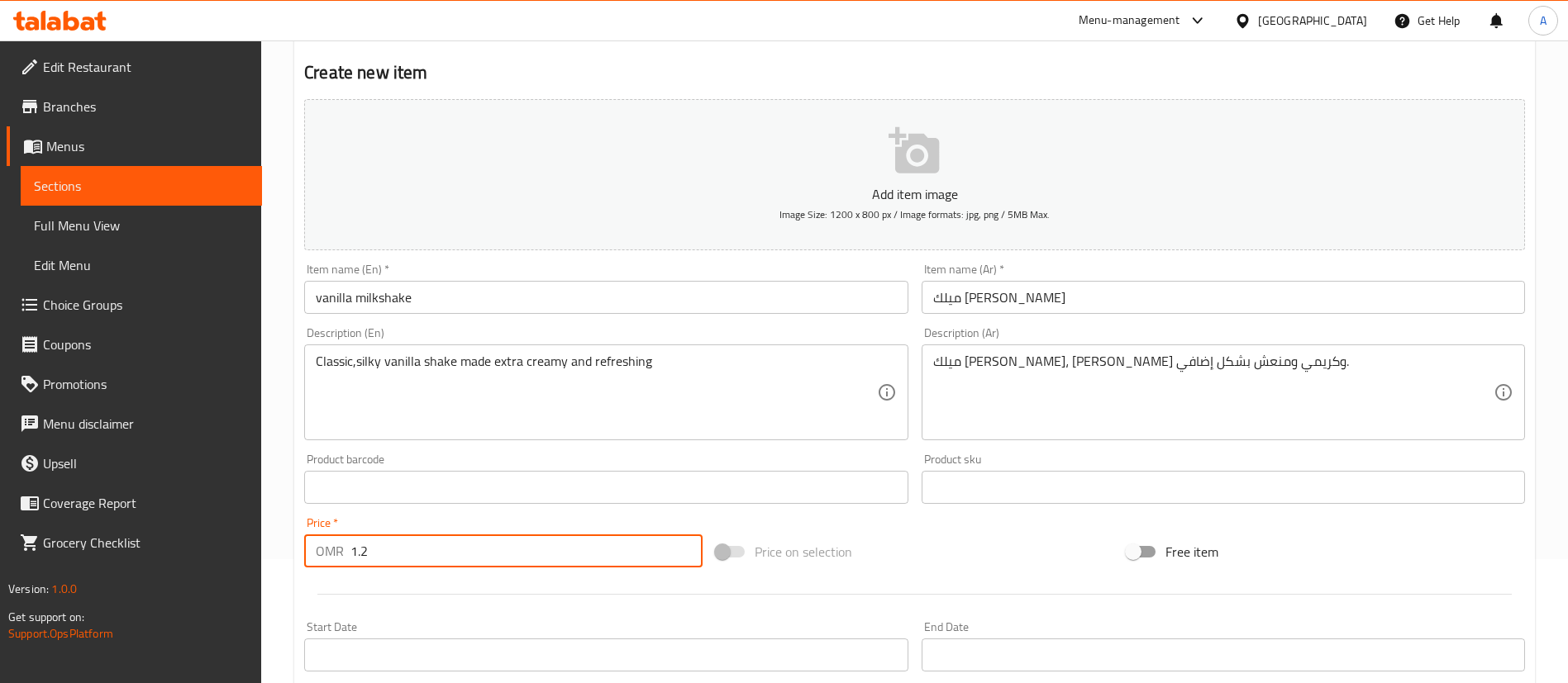
scroll to position [0, 0]
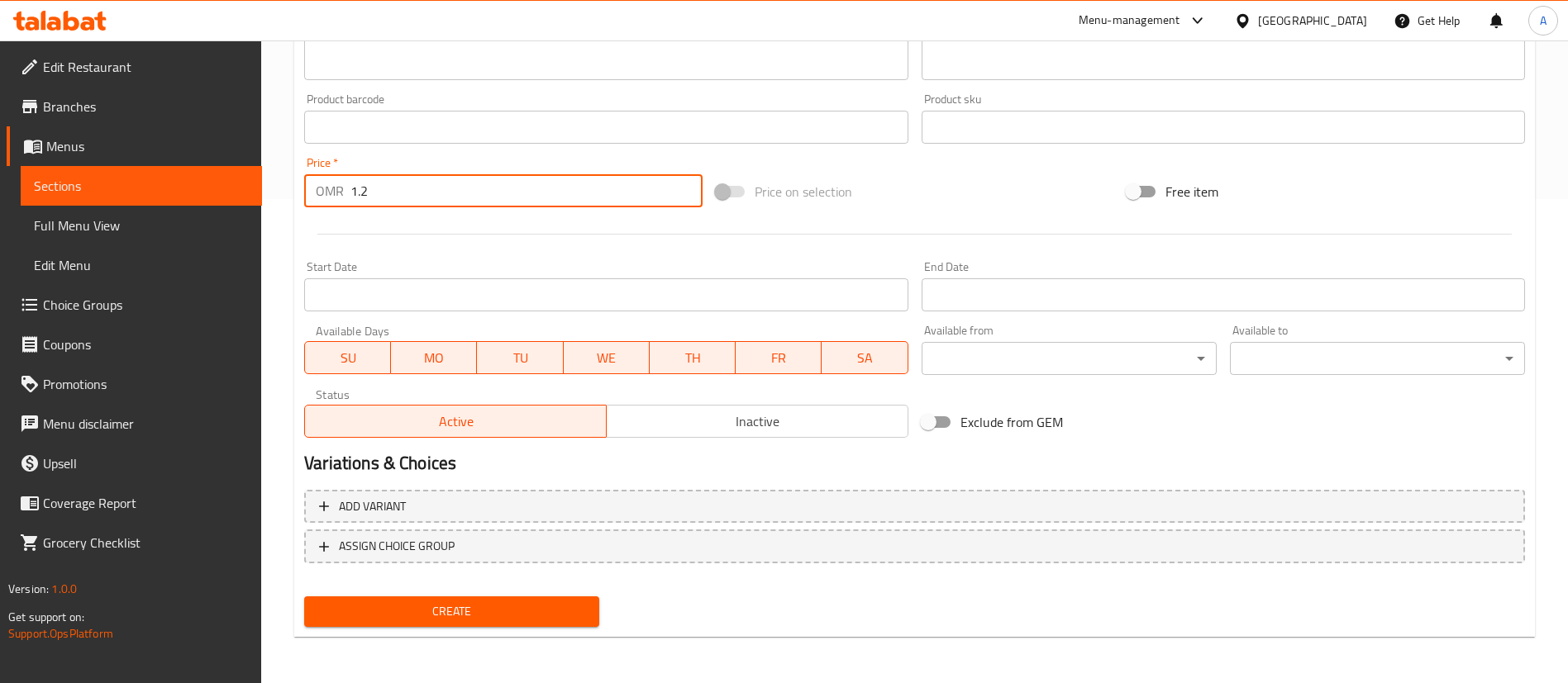
type input "1.2"
click at [443, 614] on span "Create" at bounding box center [452, 611] width 269 height 21
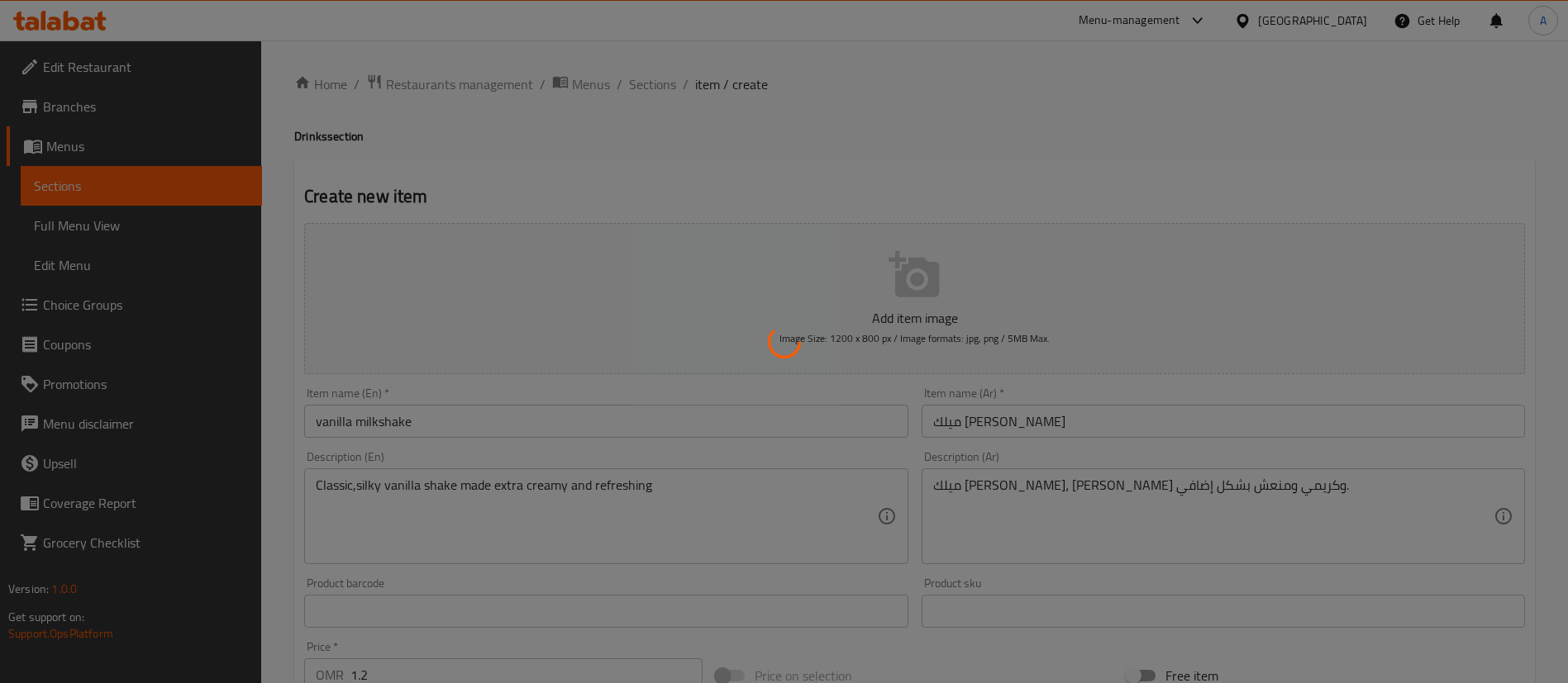
type input "0"
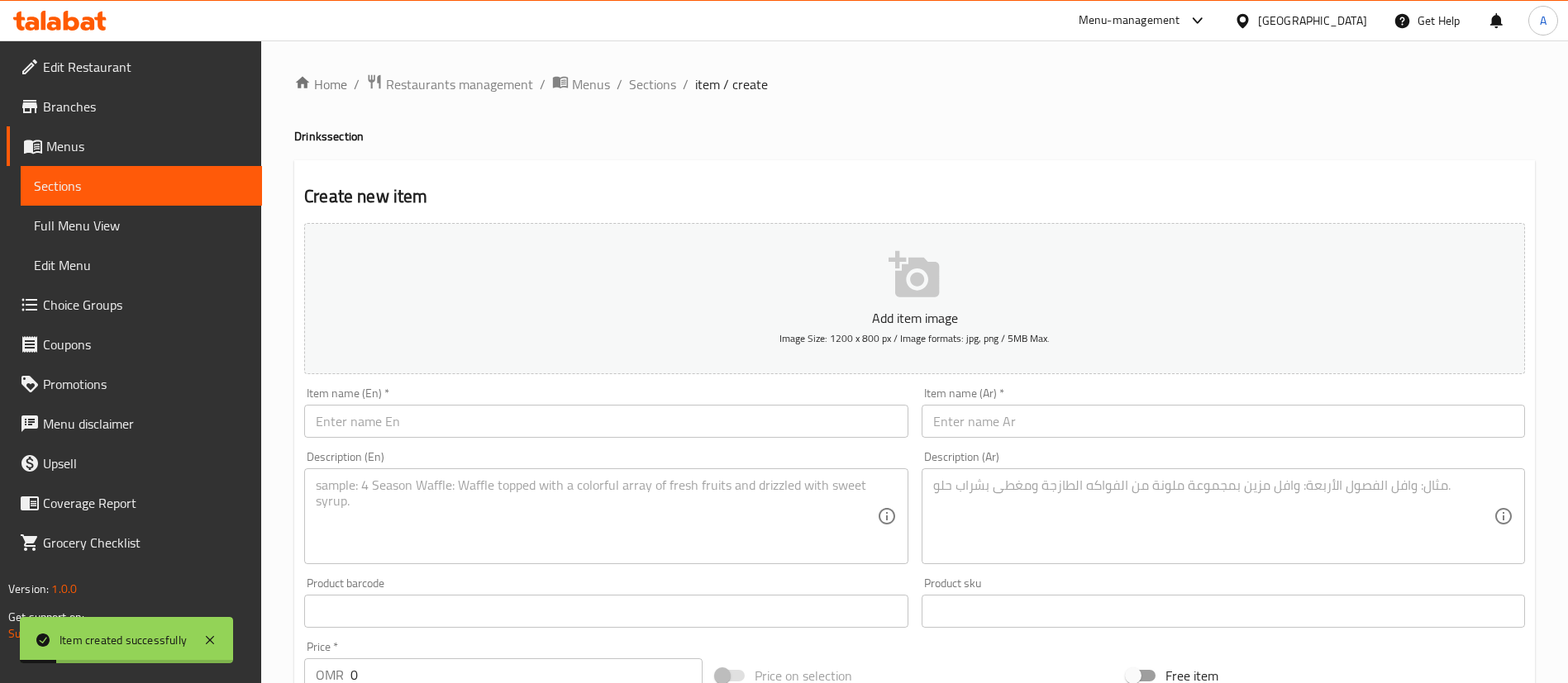
click at [484, 434] on input "text" at bounding box center [606, 421] width 604 height 33
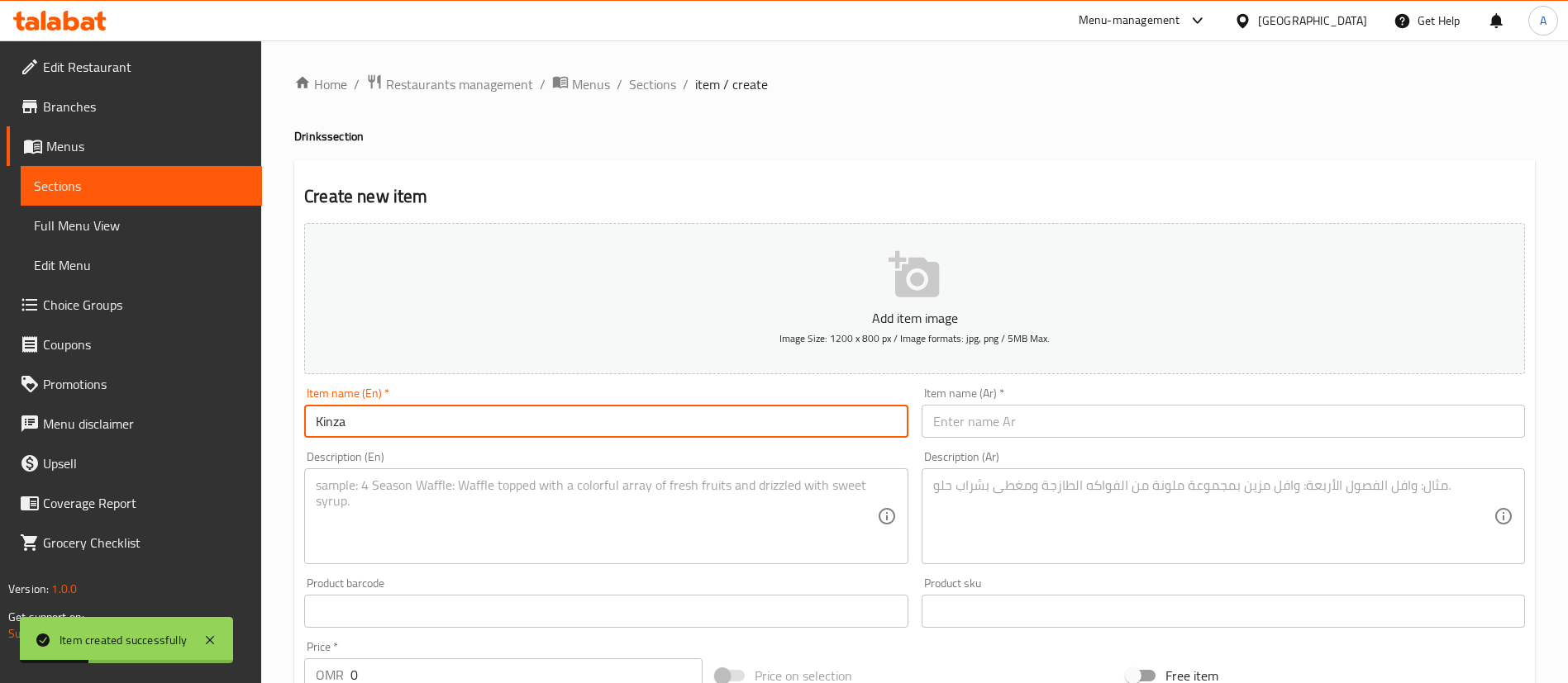
type input "Kinza"
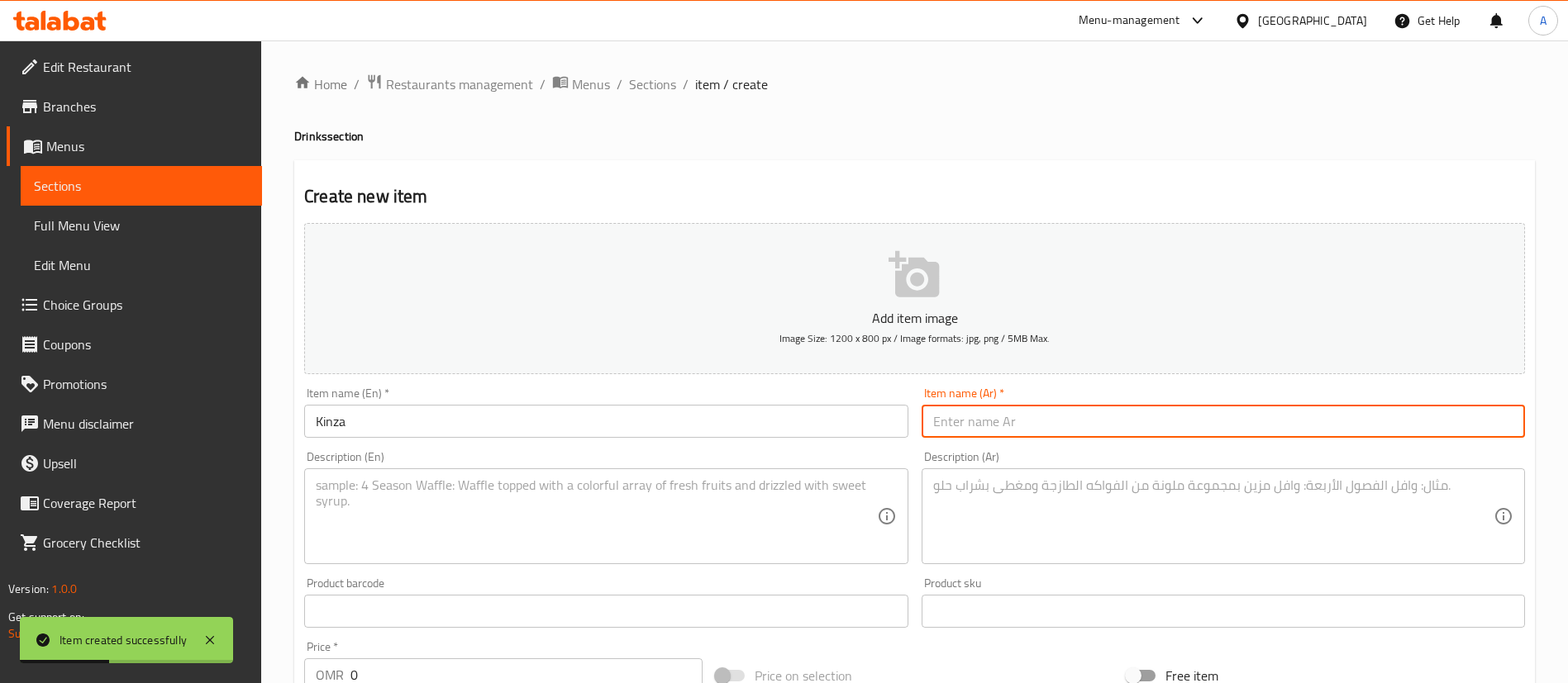
type input "ك"
type input "كينزا"
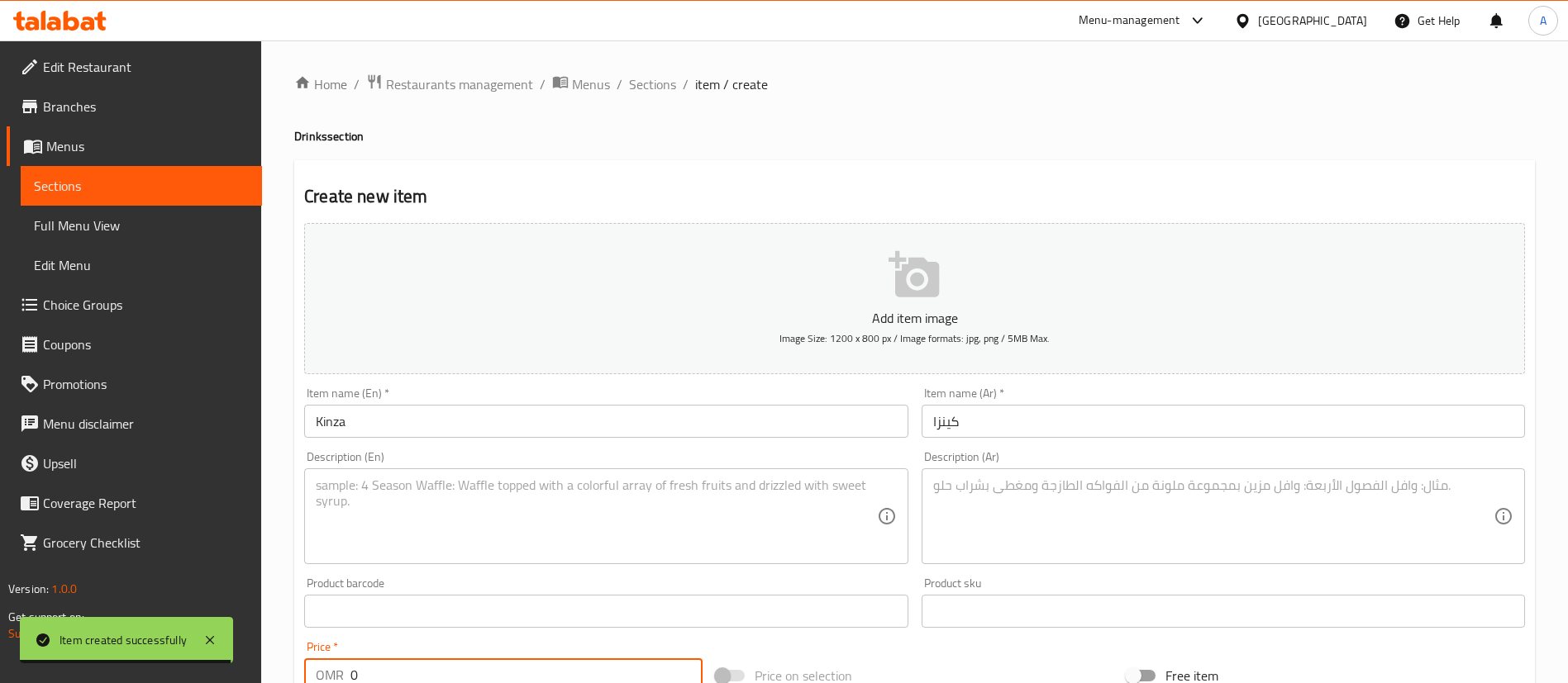
click at [392, 677] on input "0" at bounding box center [526, 675] width 352 height 33
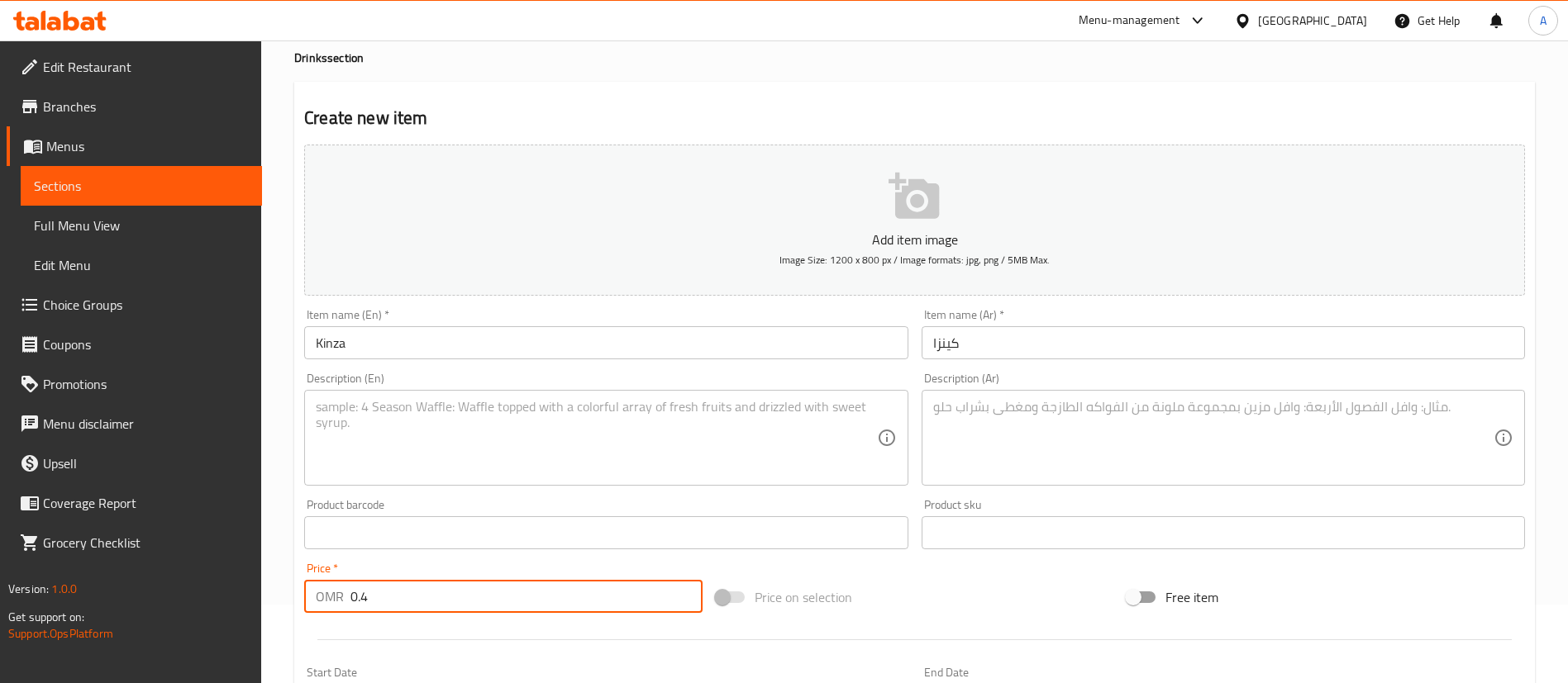
scroll to position [128, 0]
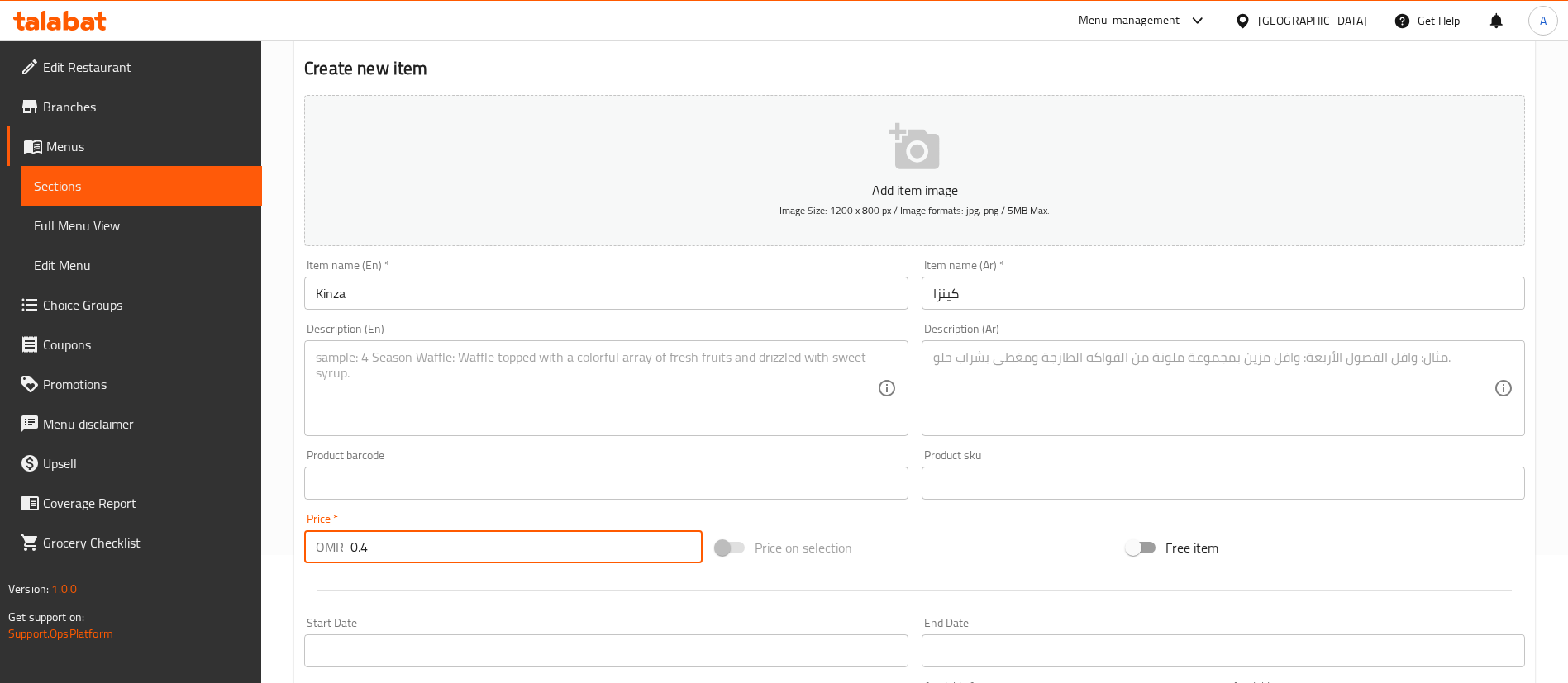
type input "0.4"
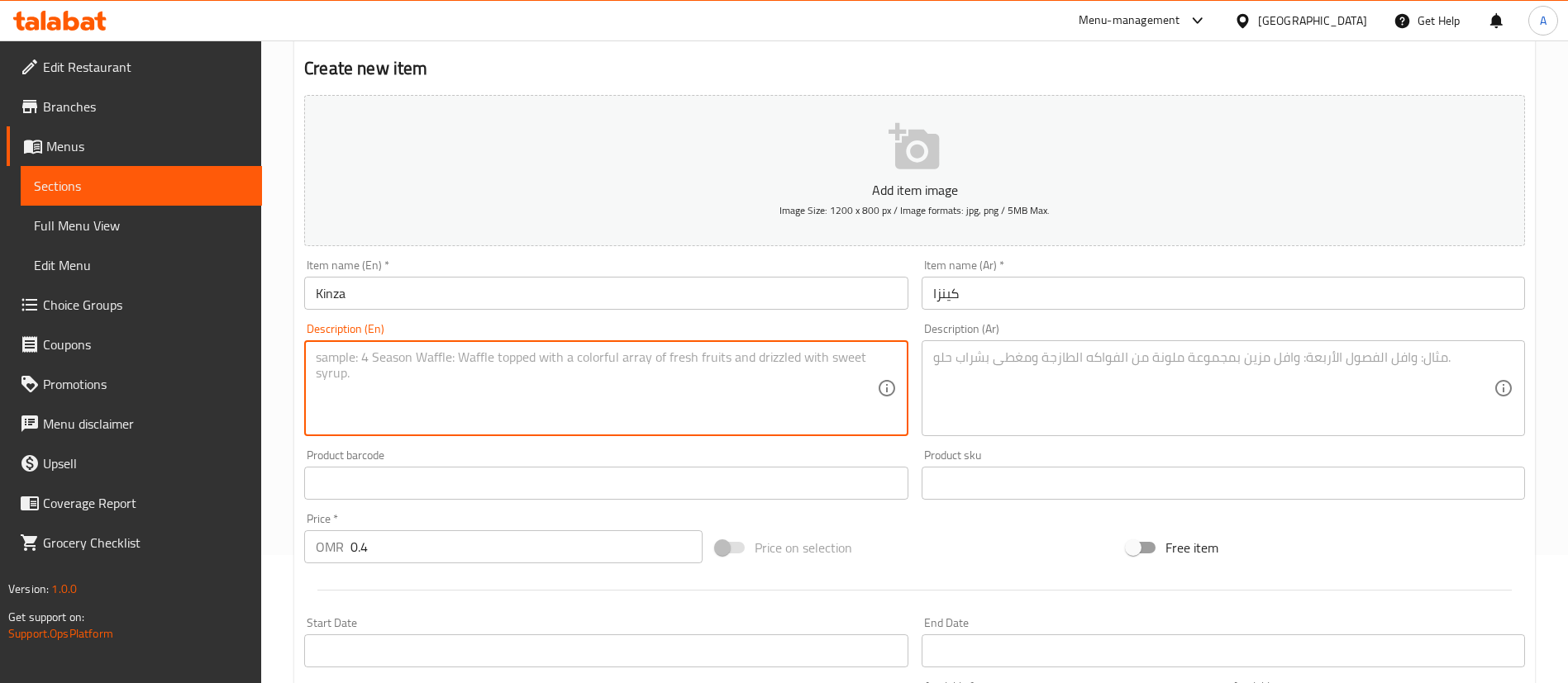
click at [558, 405] on textarea at bounding box center [596, 389] width 561 height 78
type textarea "Soft Drink"
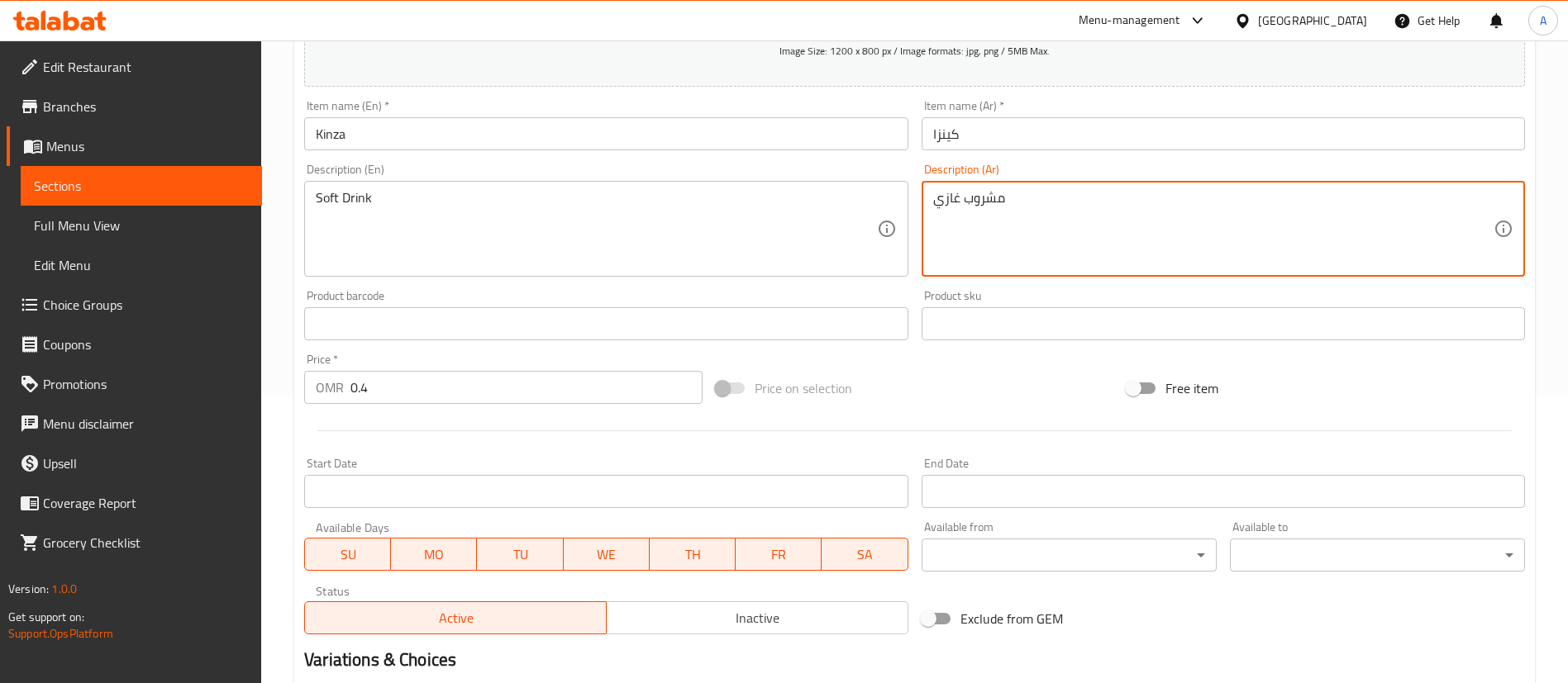
scroll to position [484, 0]
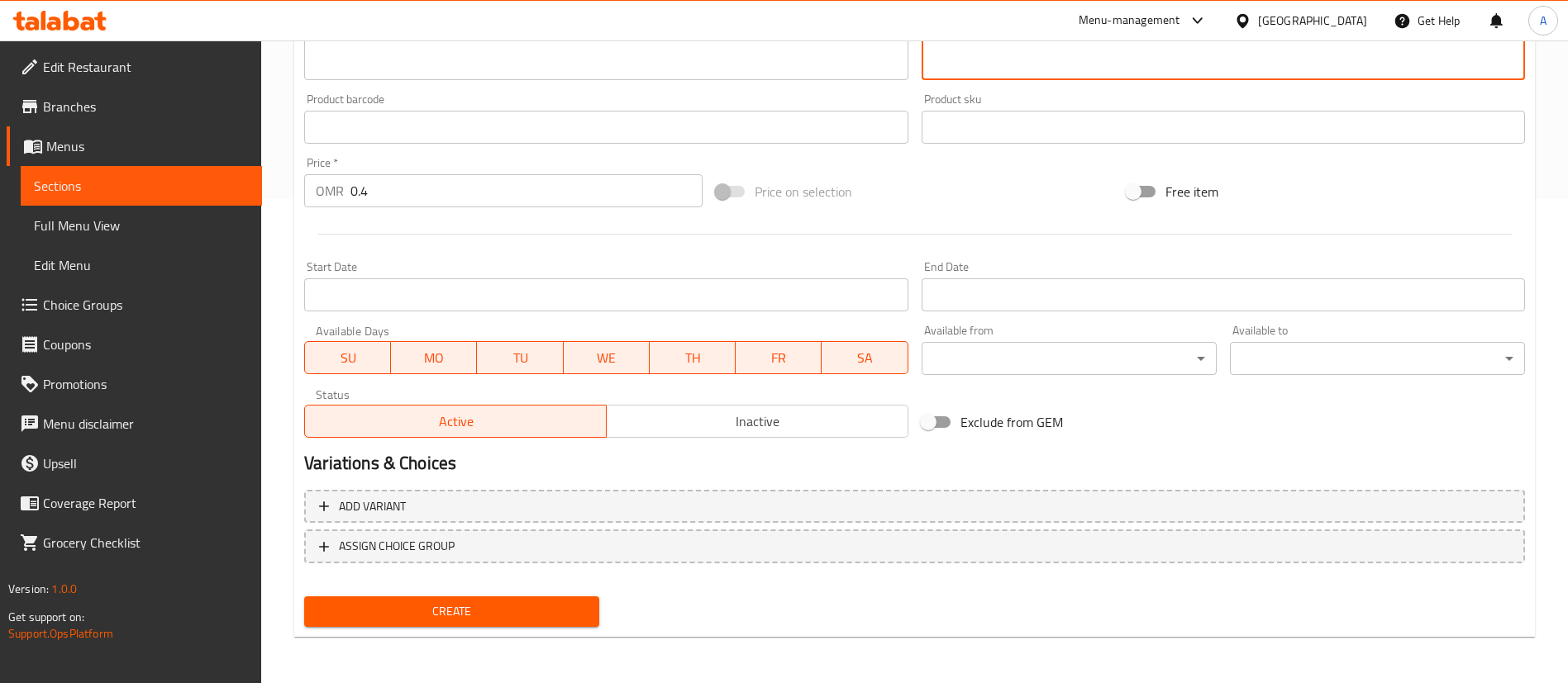
type textarea "مشروب غازي"
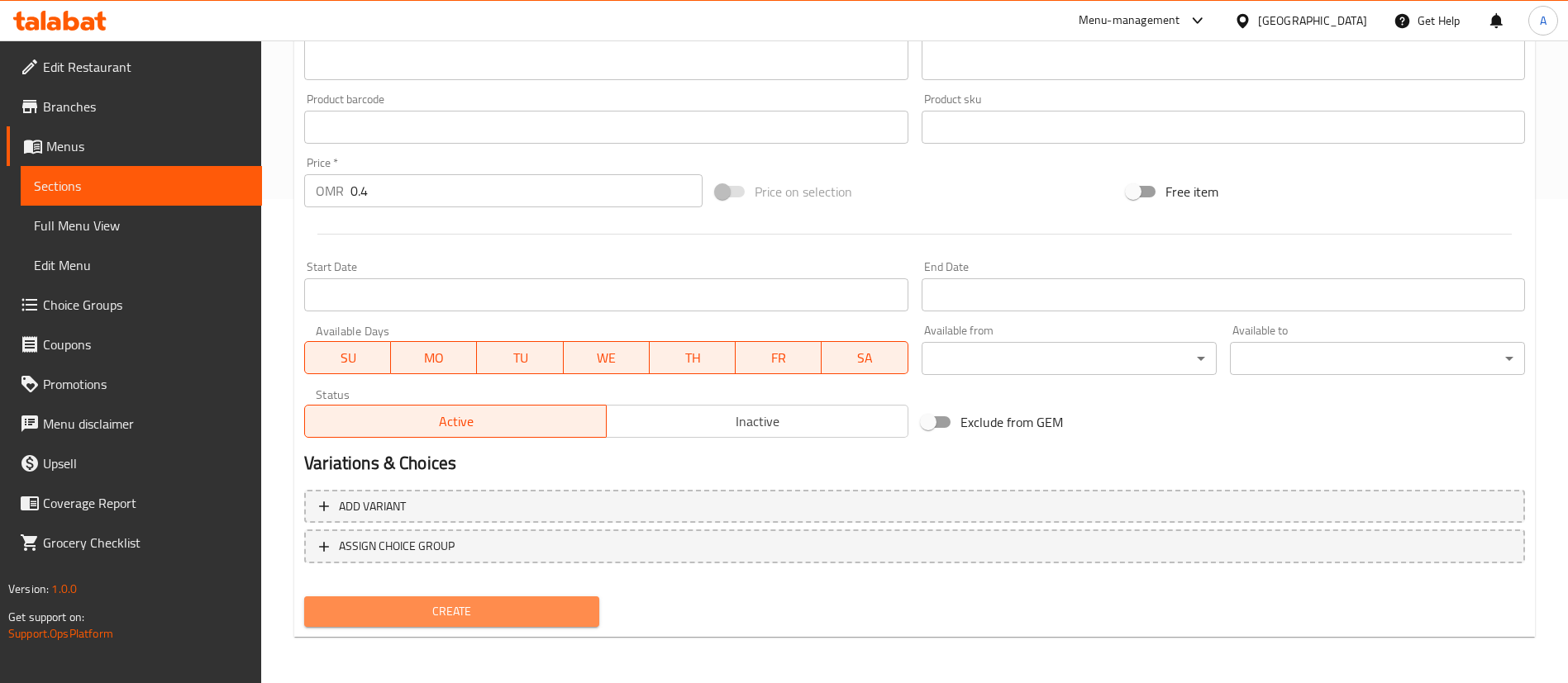
click at [467, 598] on button "Create" at bounding box center [451, 611] width 295 height 30
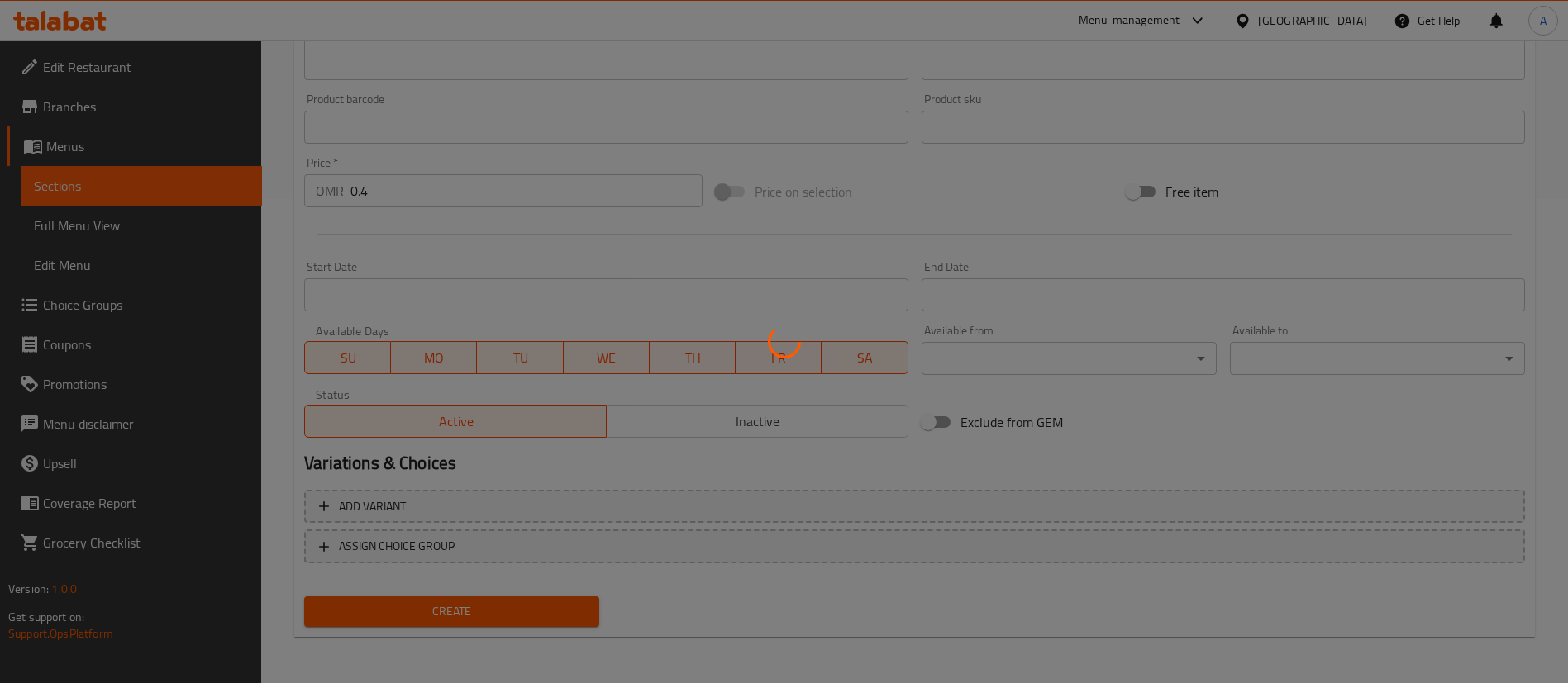
type input "0"
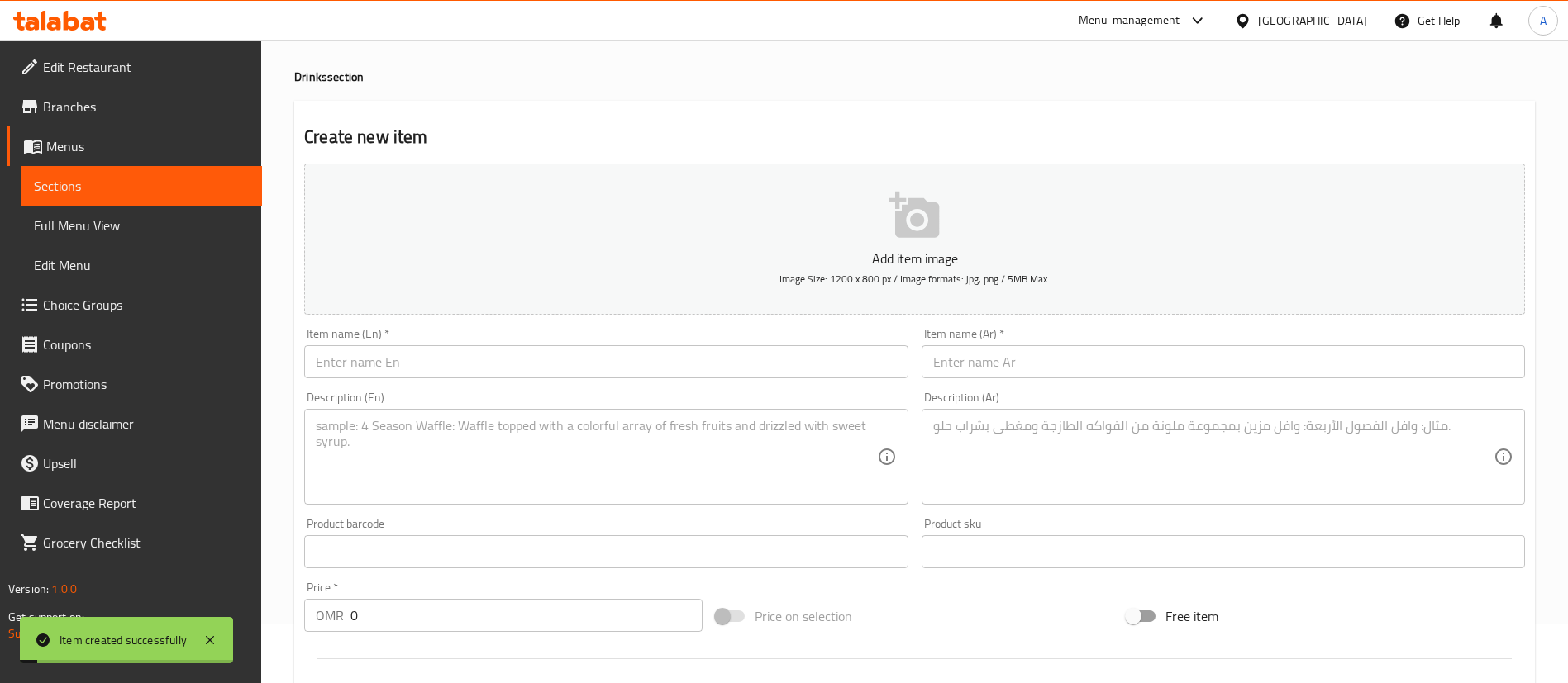
scroll to position [0, 0]
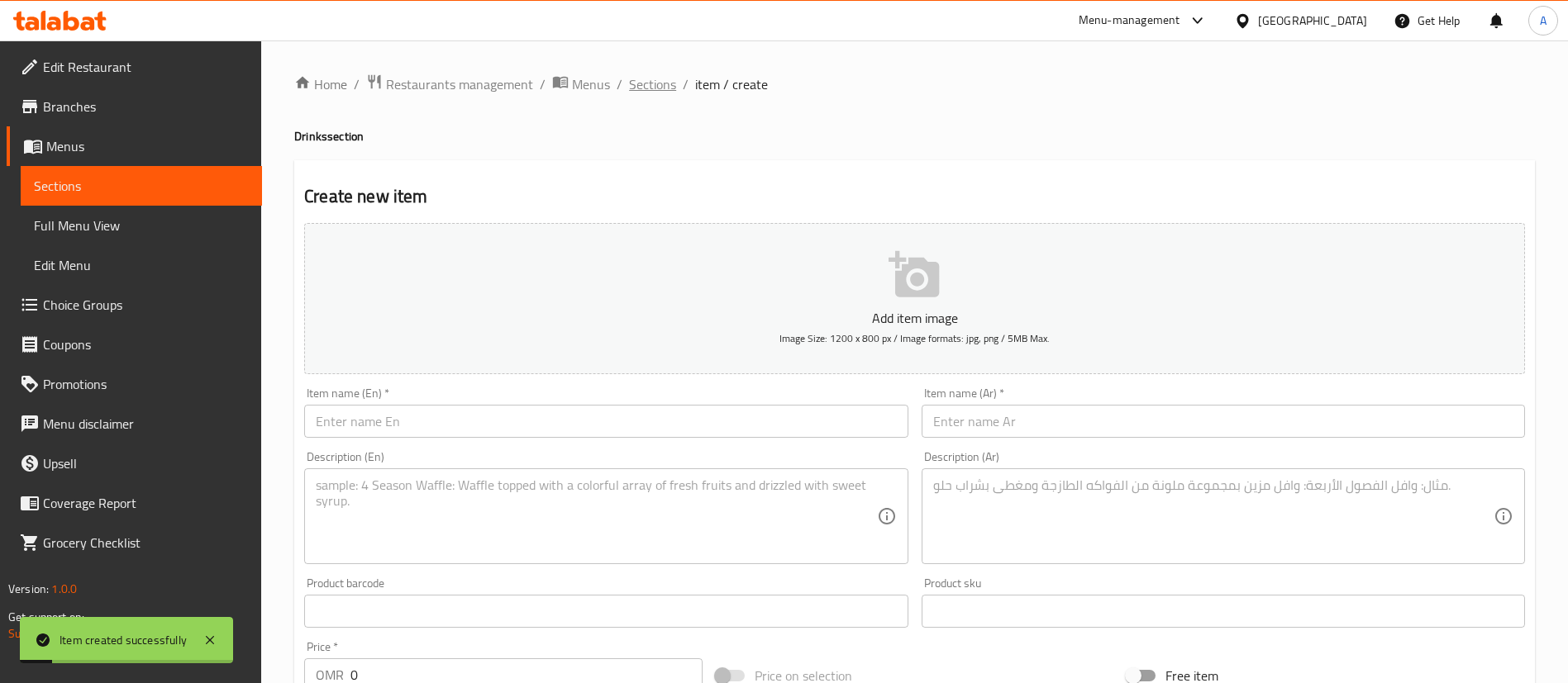
click at [663, 85] on span "Sections" at bounding box center [653, 84] width 47 height 20
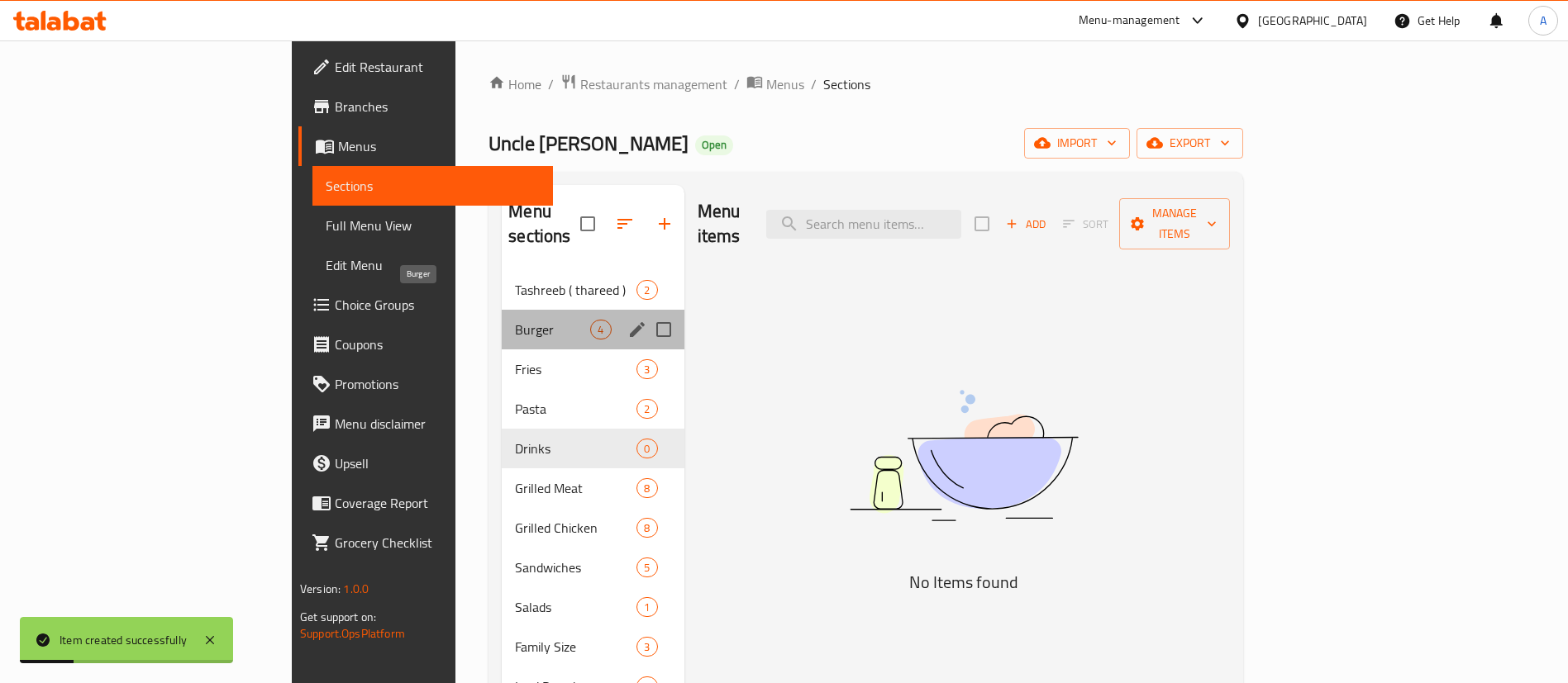
click at [514, 319] on span "Burger" at bounding box center [552, 329] width 75 height 20
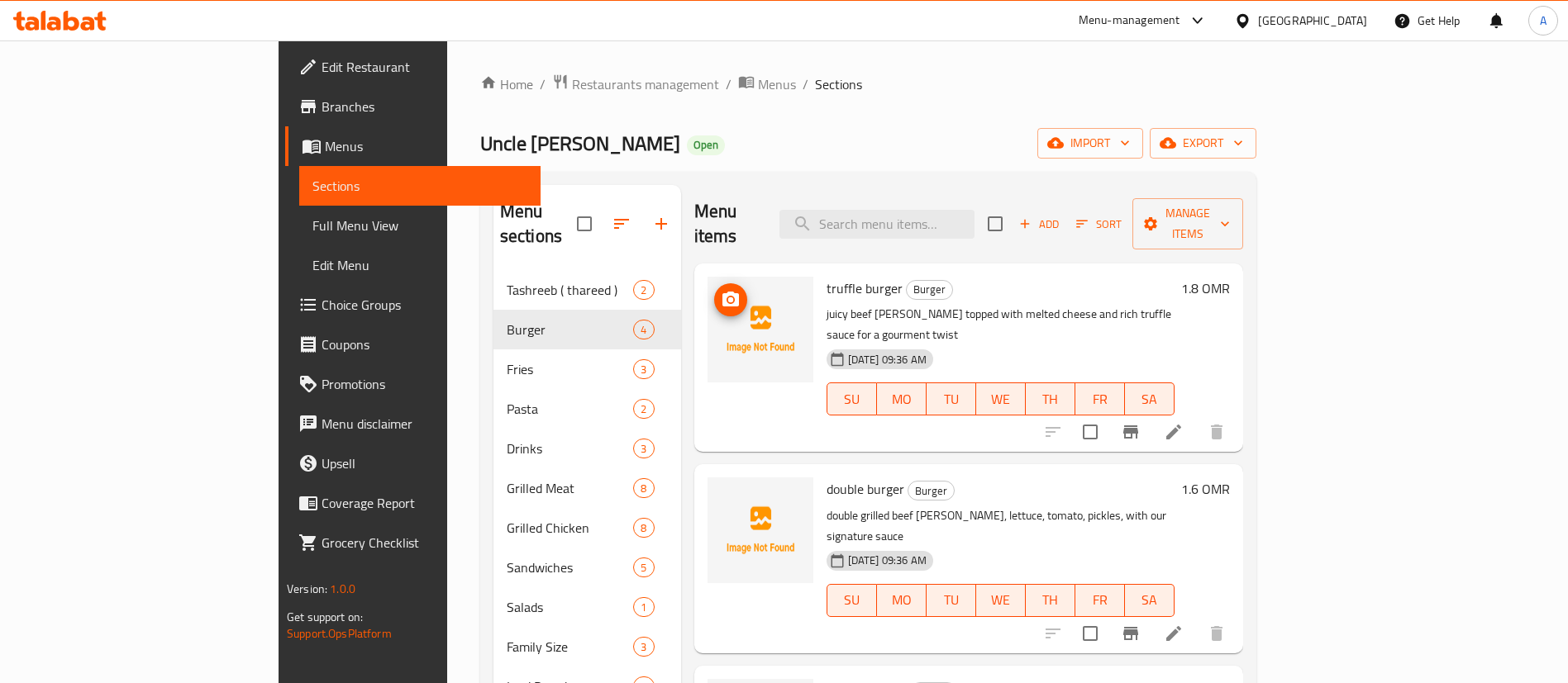
click at [708, 276] on img at bounding box center [760, 329] width 106 height 106
click at [720, 290] on icon "upload picture" at bounding box center [730, 300] width 20 height 20
click at [714, 491] on span "upload picture" at bounding box center [731, 501] width 33 height 20
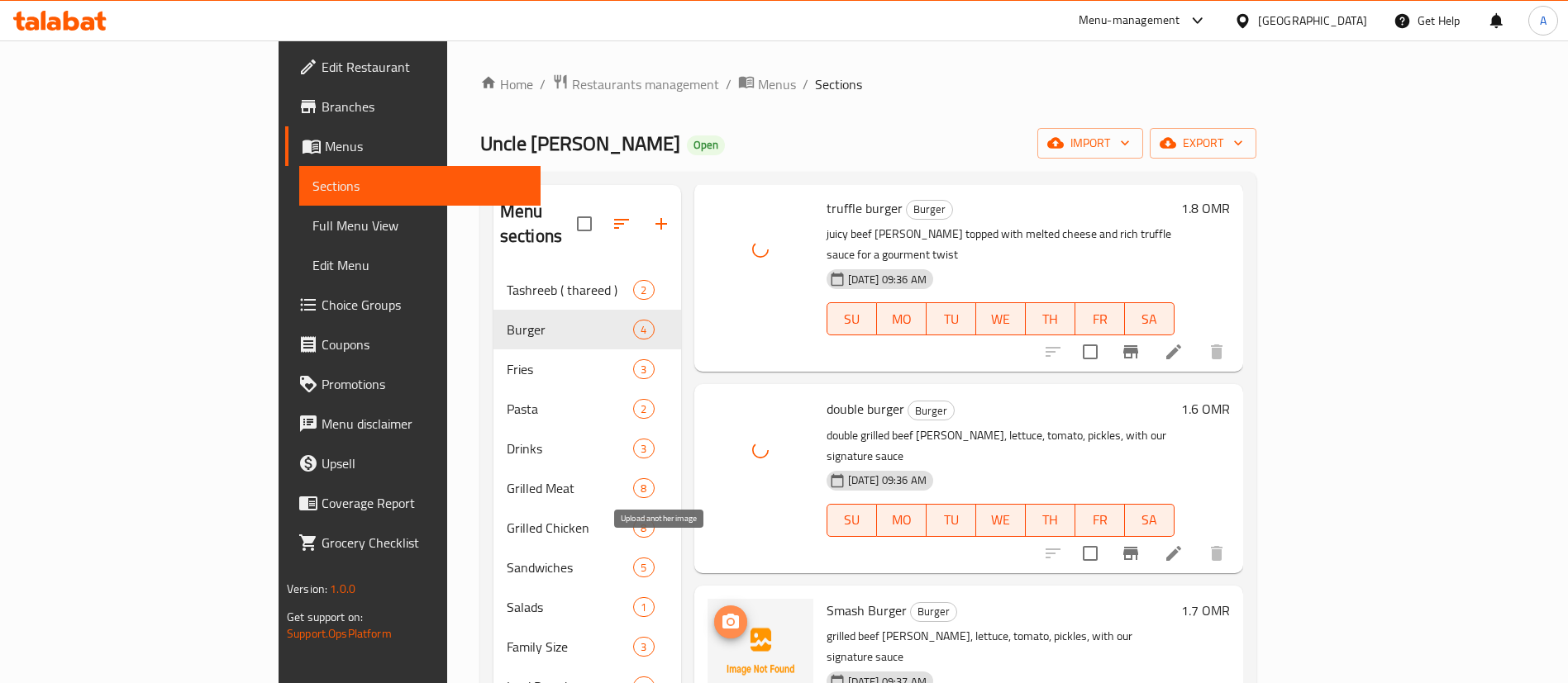
click at [714, 612] on span "upload picture" at bounding box center [731, 622] width 33 height 20
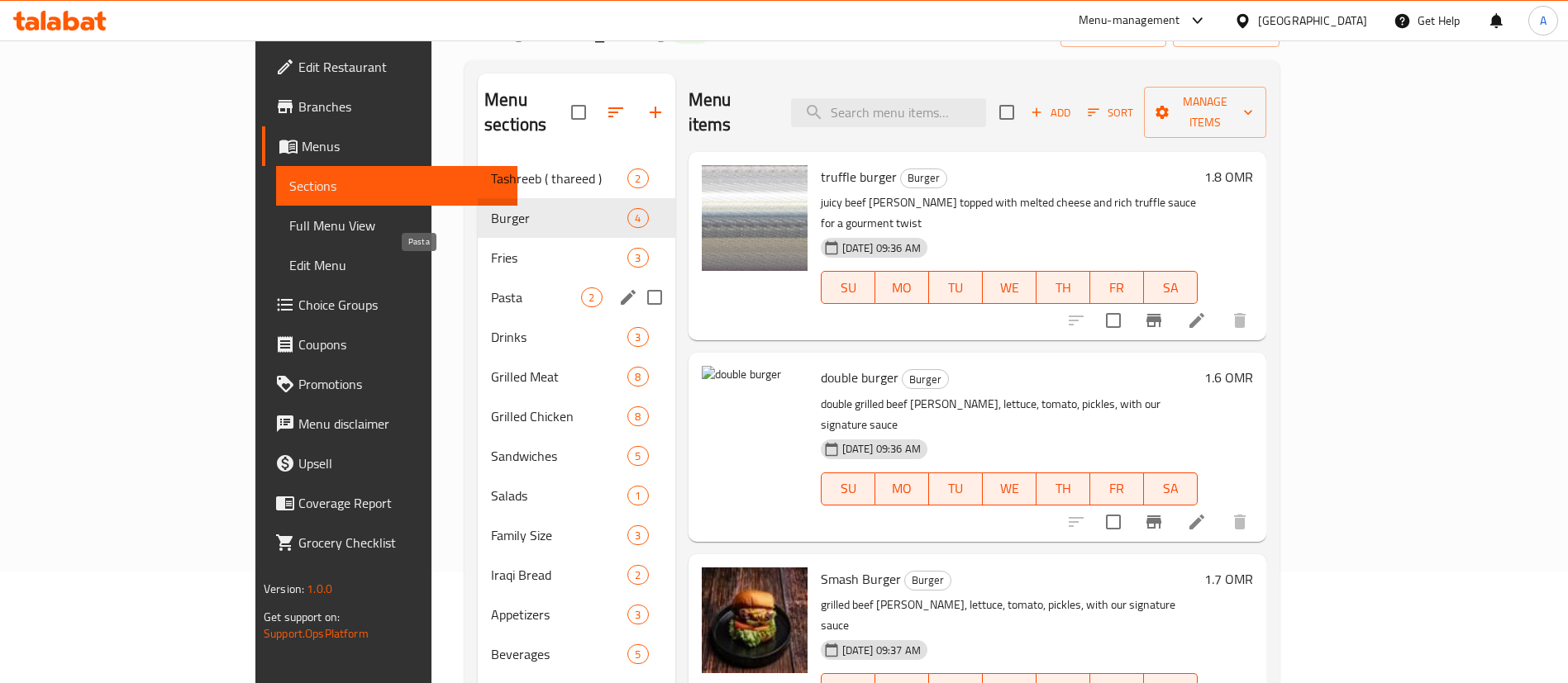
scroll to position [0, 0]
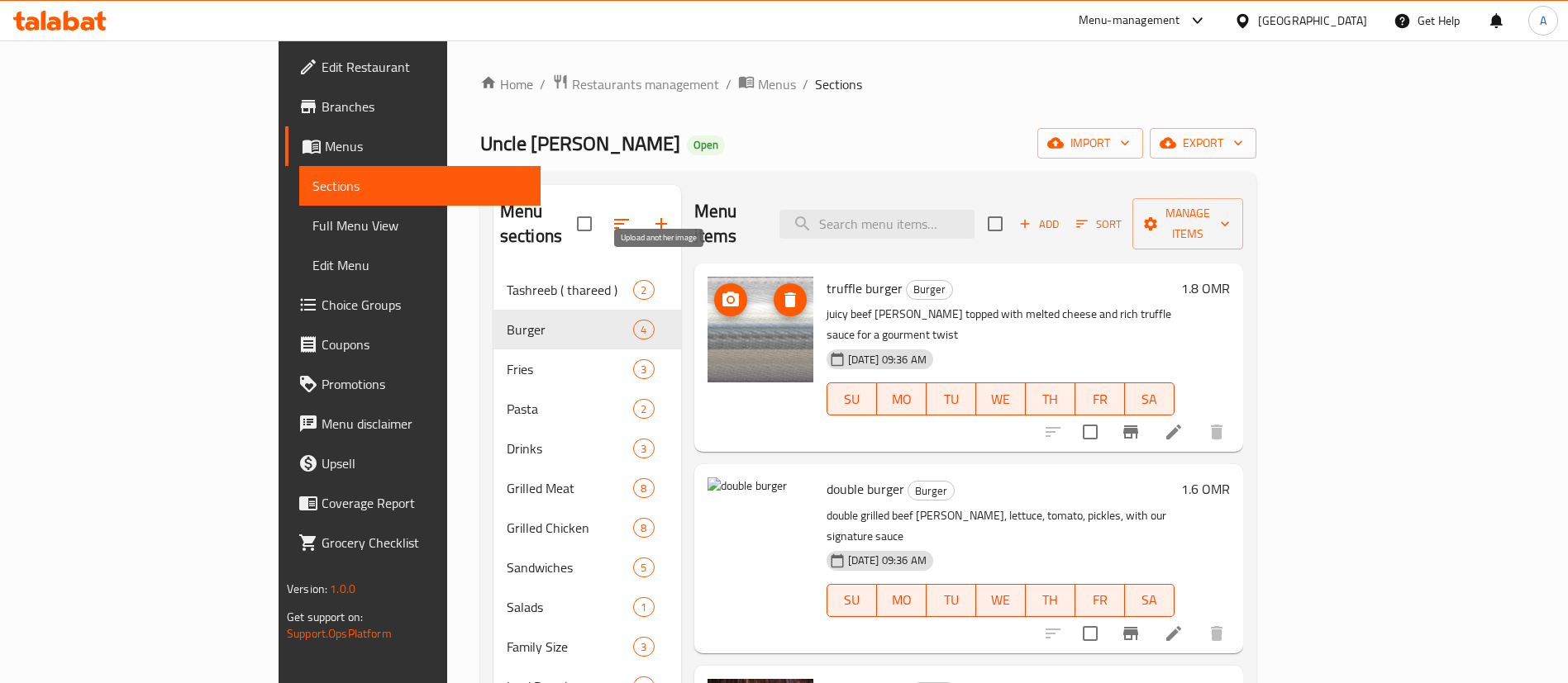
click at [714, 283] on button "upload picture" at bounding box center [731, 300] width 33 height 33
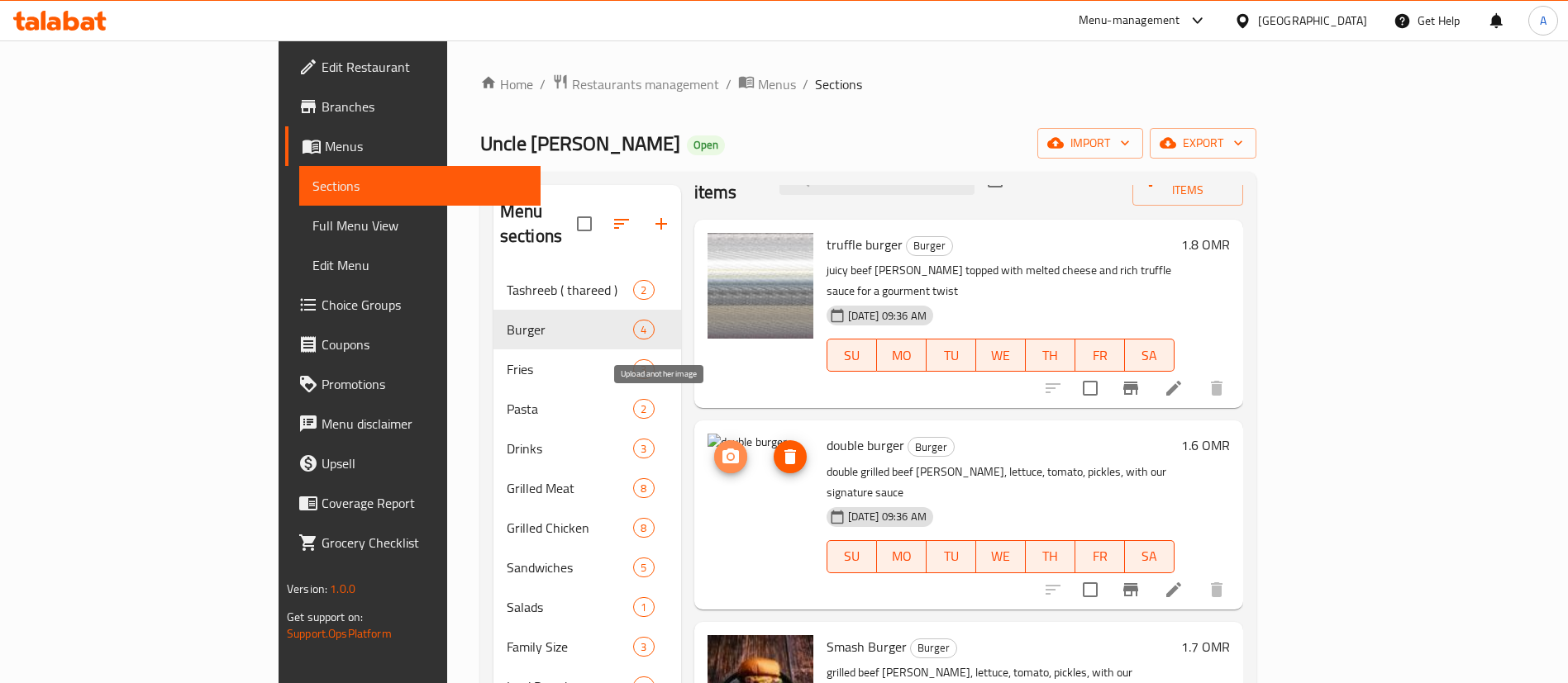
click at [714, 440] on button "upload picture" at bounding box center [731, 457] width 33 height 33
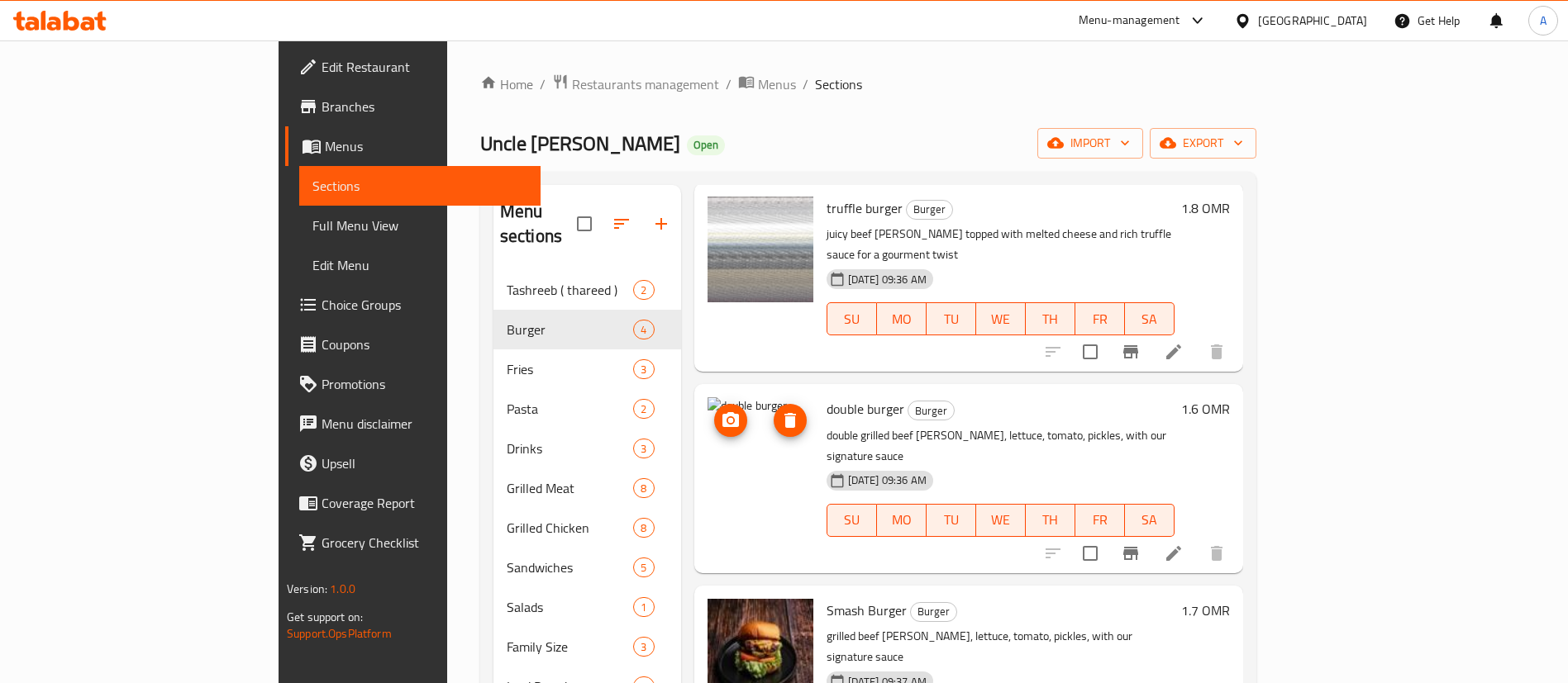
scroll to position [231, 0]
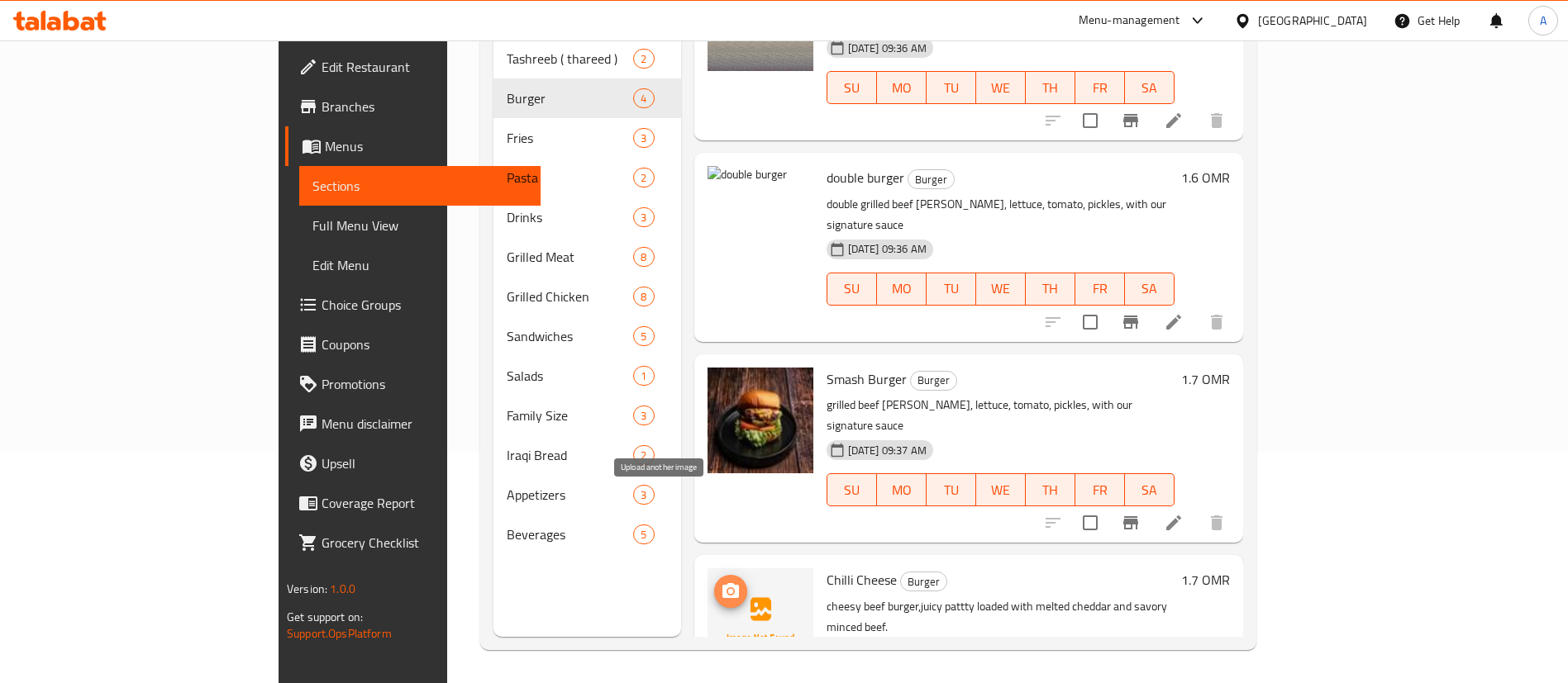
click at [722, 583] on icon "upload picture" at bounding box center [730, 590] width 17 height 15
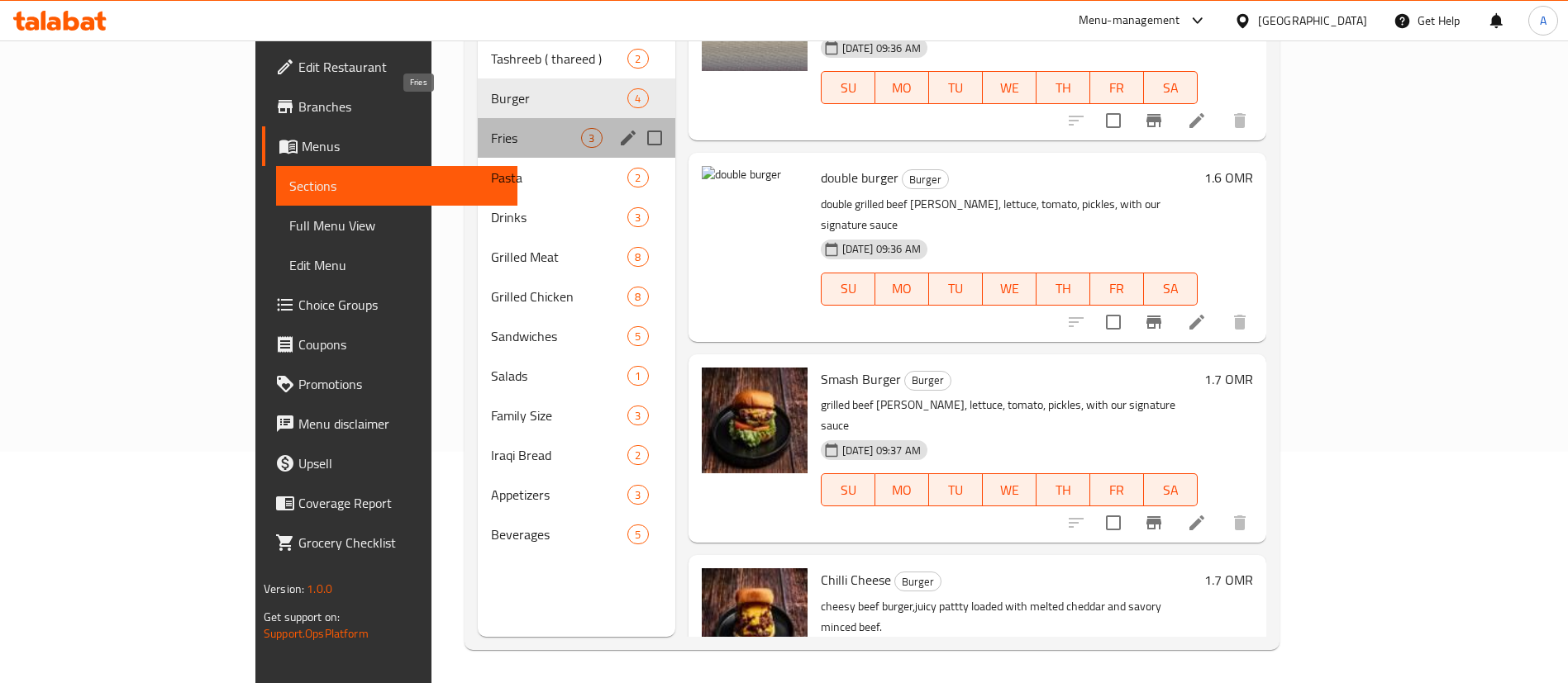
click at [491, 128] on span "Fries" at bounding box center [536, 138] width 90 height 20
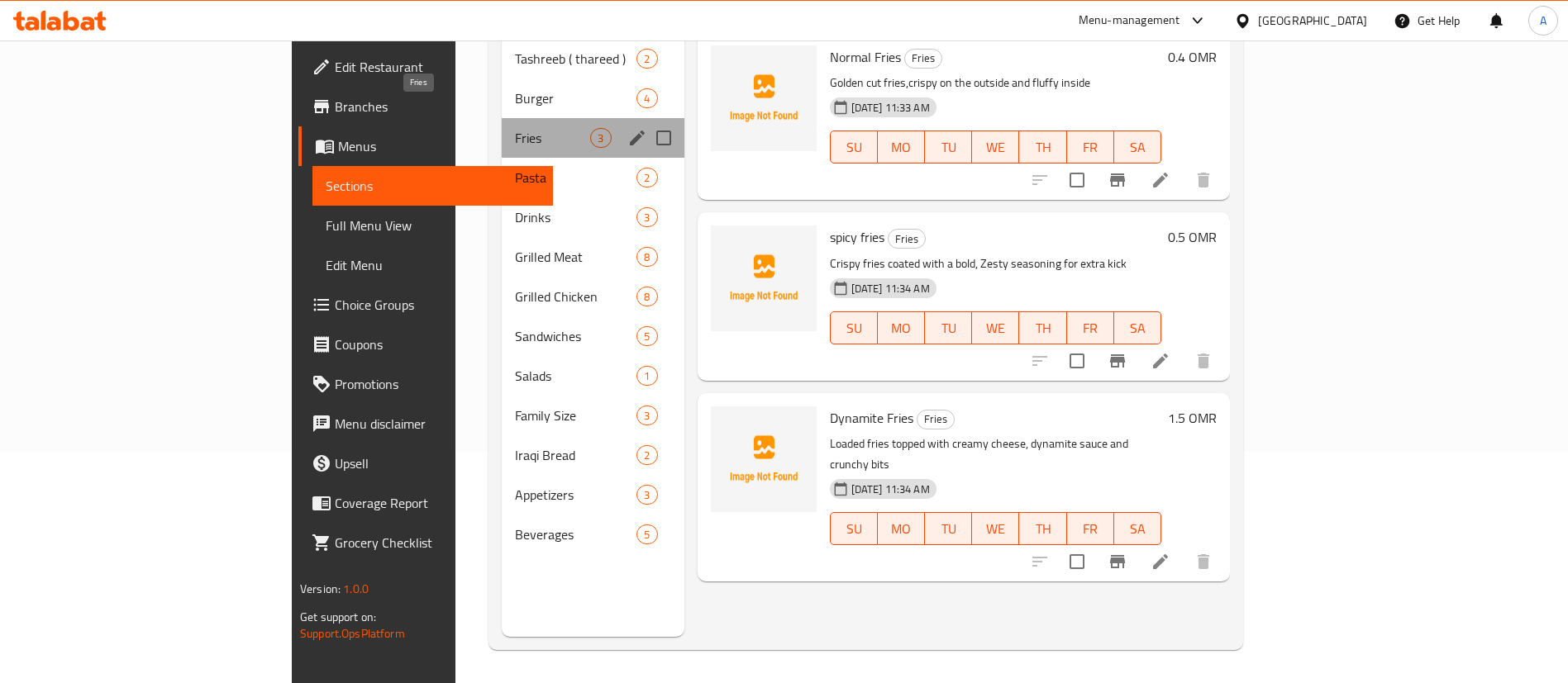
click at [514, 128] on span "Fries" at bounding box center [552, 138] width 75 height 20
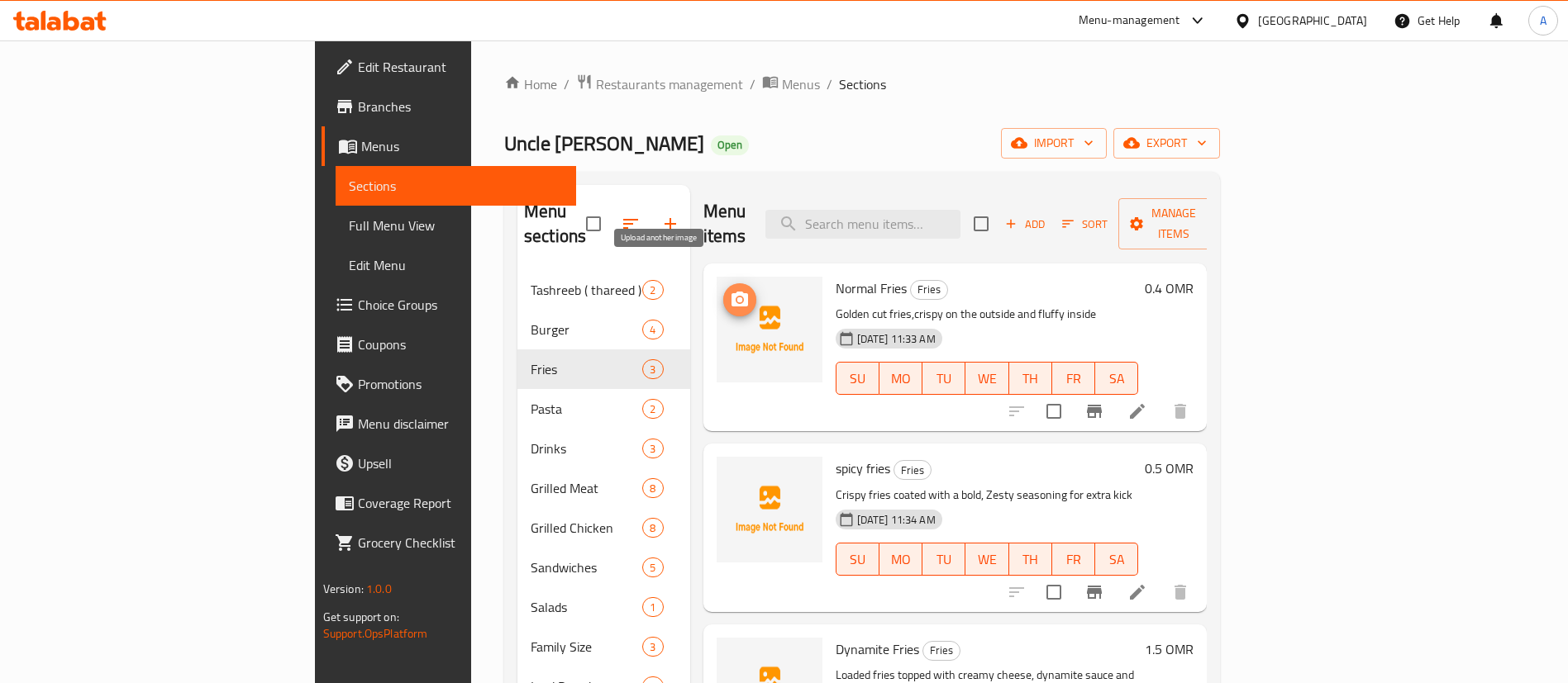
click at [736, 298] on circle "upload picture" at bounding box center [738, 300] width 5 height 5
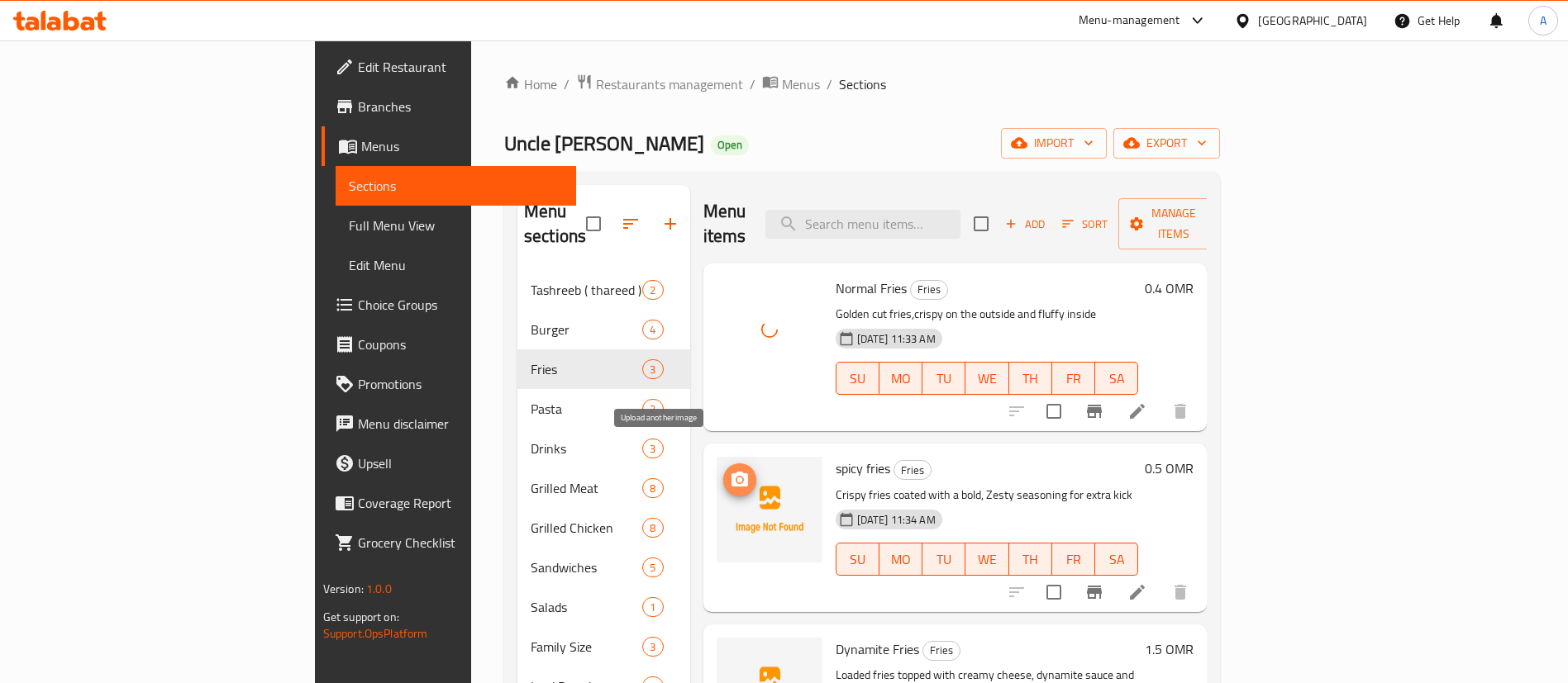
click at [730, 470] on icon "upload picture" at bounding box center [740, 480] width 20 height 20
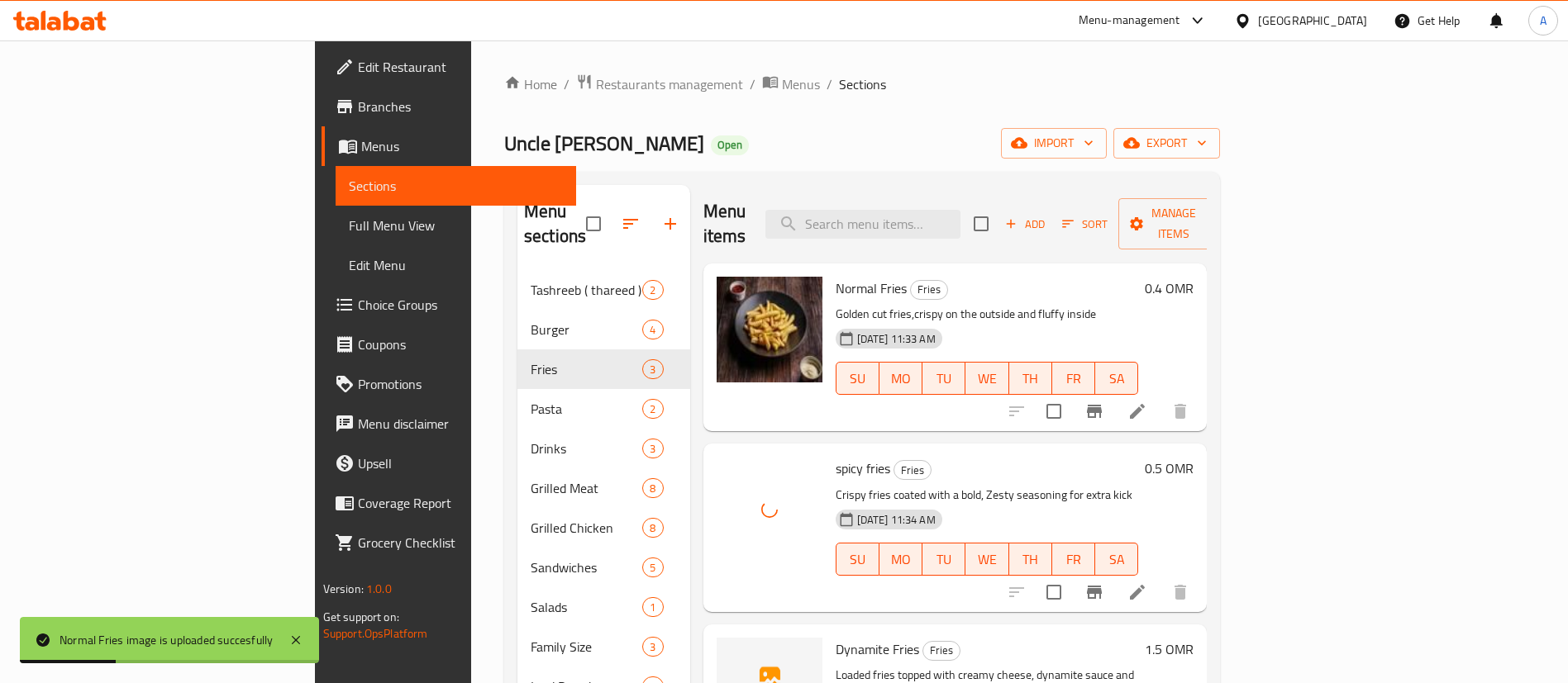
scroll to position [231, 0]
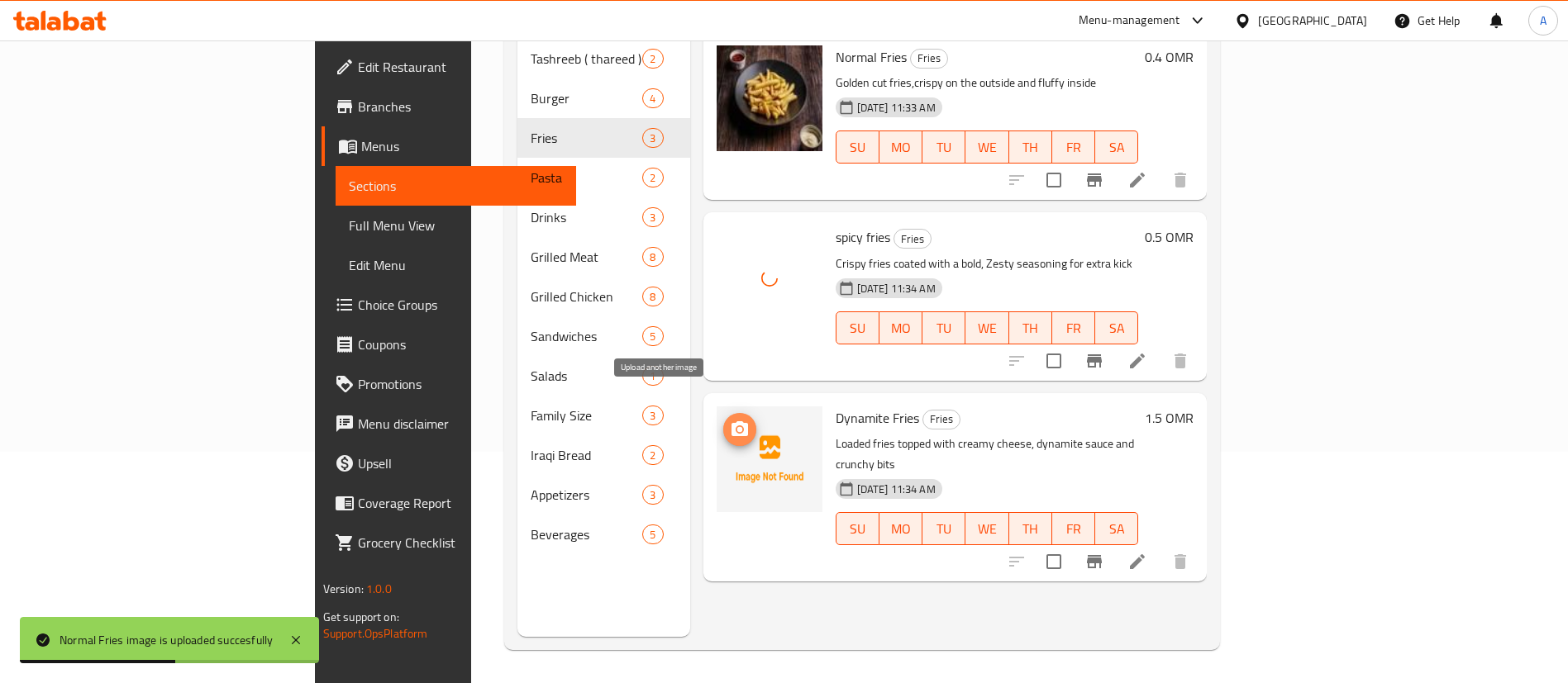
click at [730, 419] on icon "upload picture" at bounding box center [740, 429] width 20 height 20
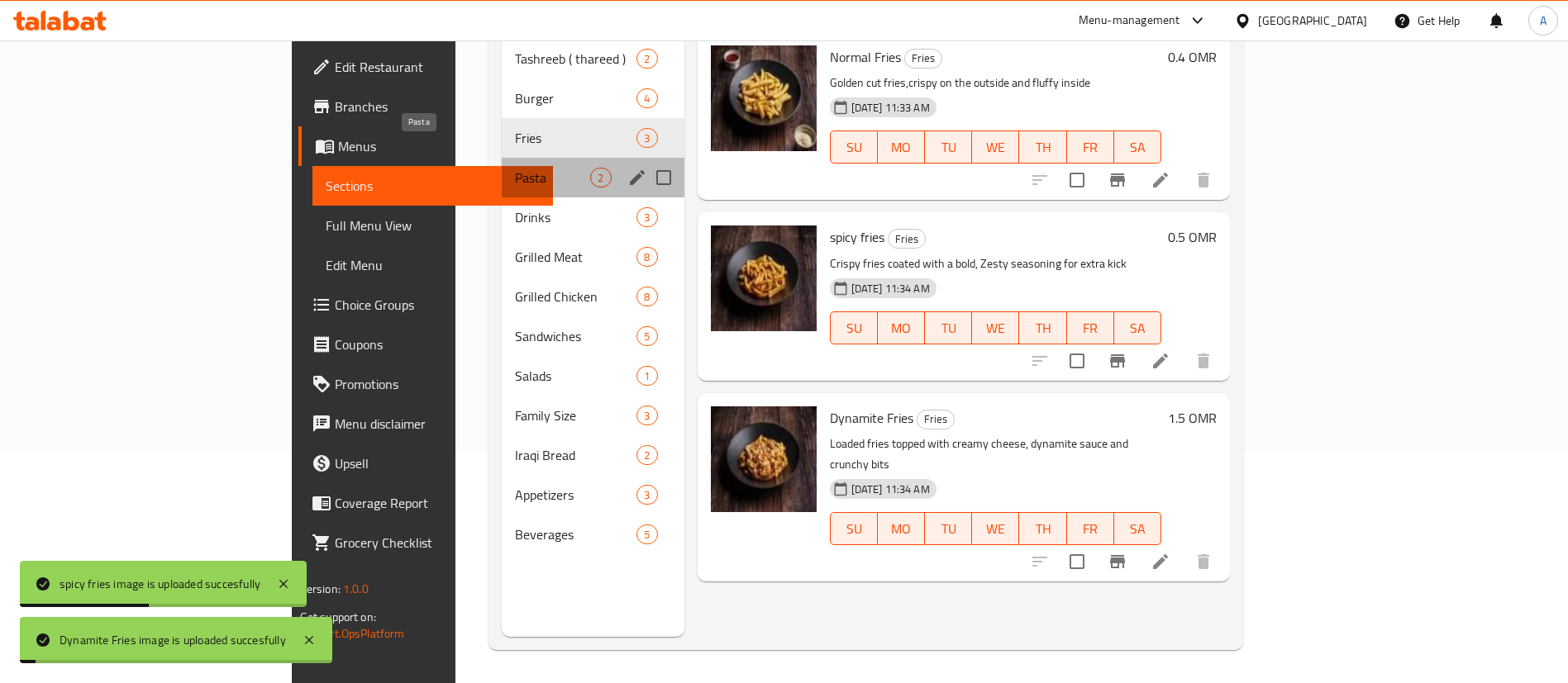
click at [514, 168] on span "Pasta" at bounding box center [552, 177] width 75 height 20
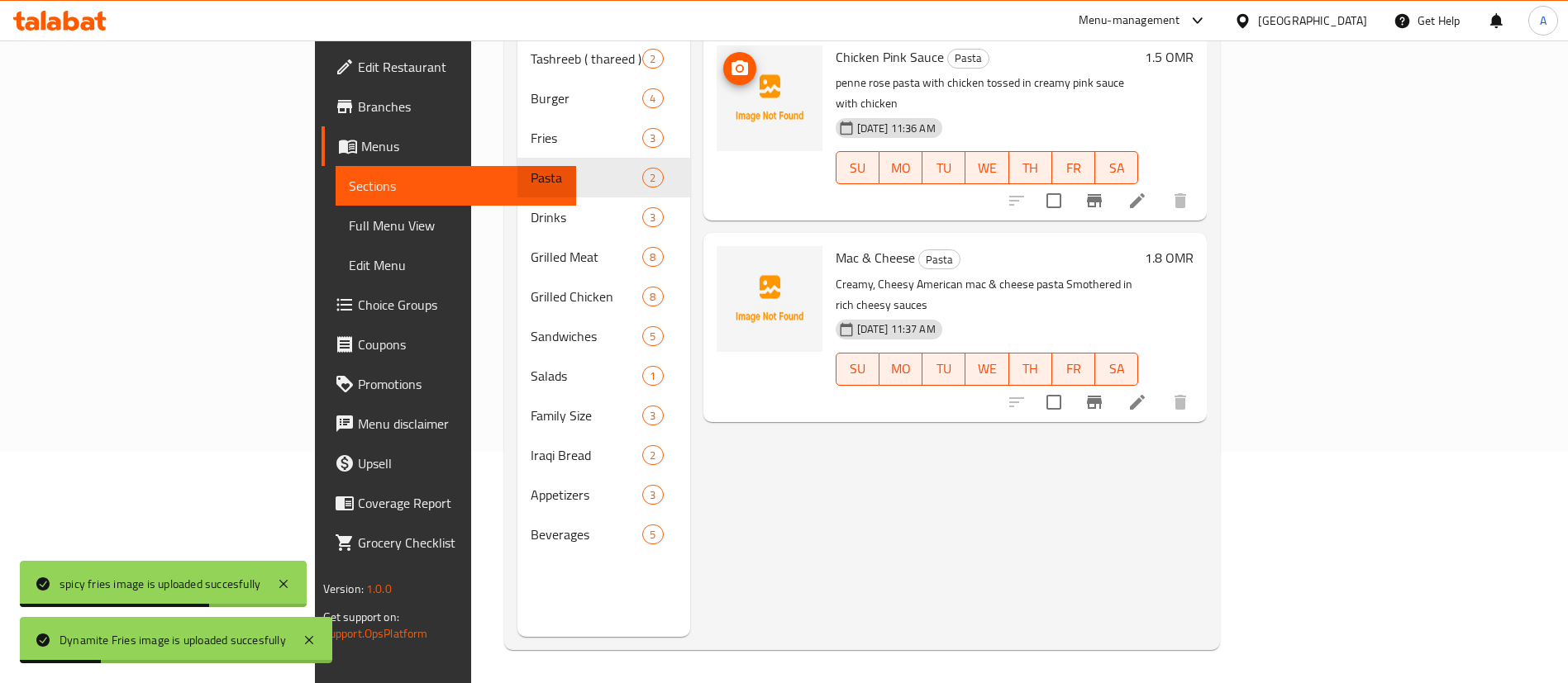
scroll to position [176, 0]
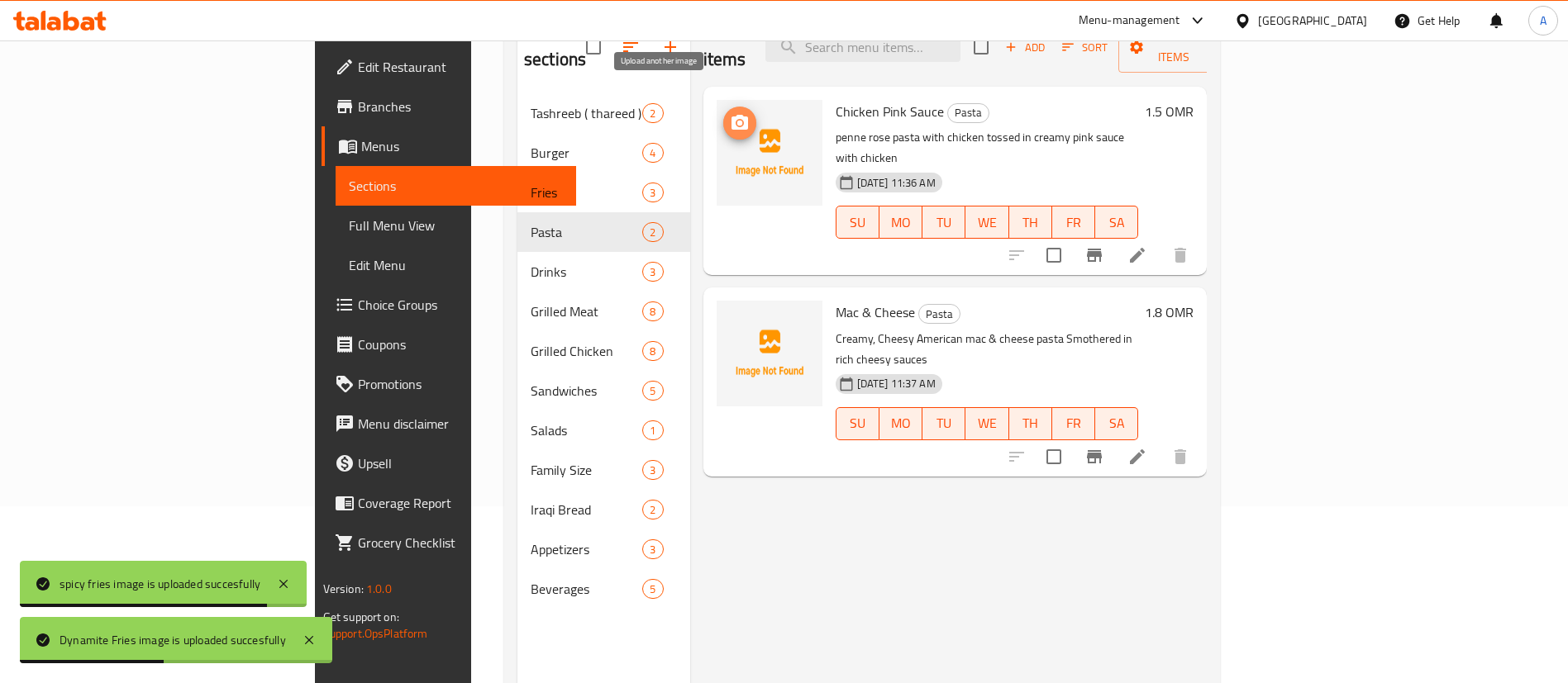
click at [730, 114] on icon "upload picture" at bounding box center [740, 123] width 20 height 20
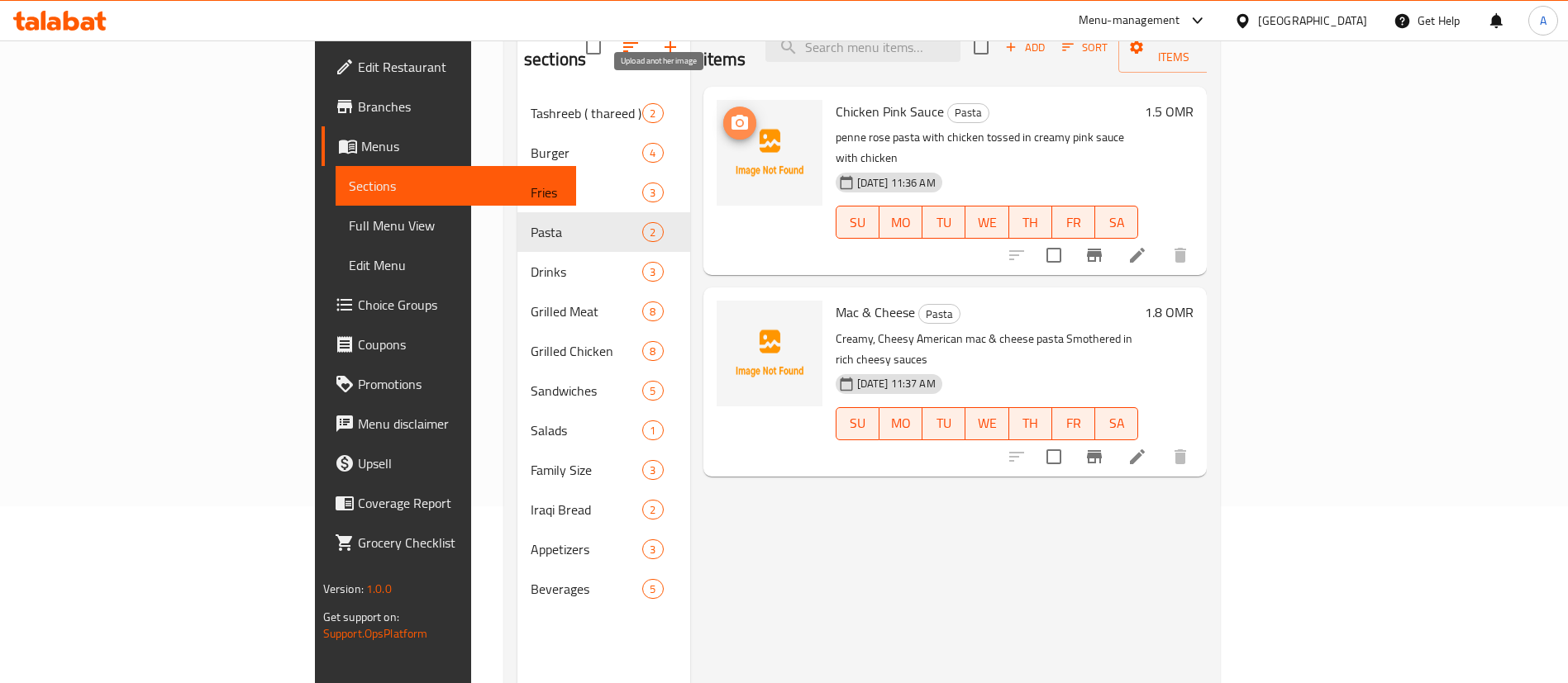
click at [723, 110] on button "upload picture" at bounding box center [740, 123] width 33 height 33
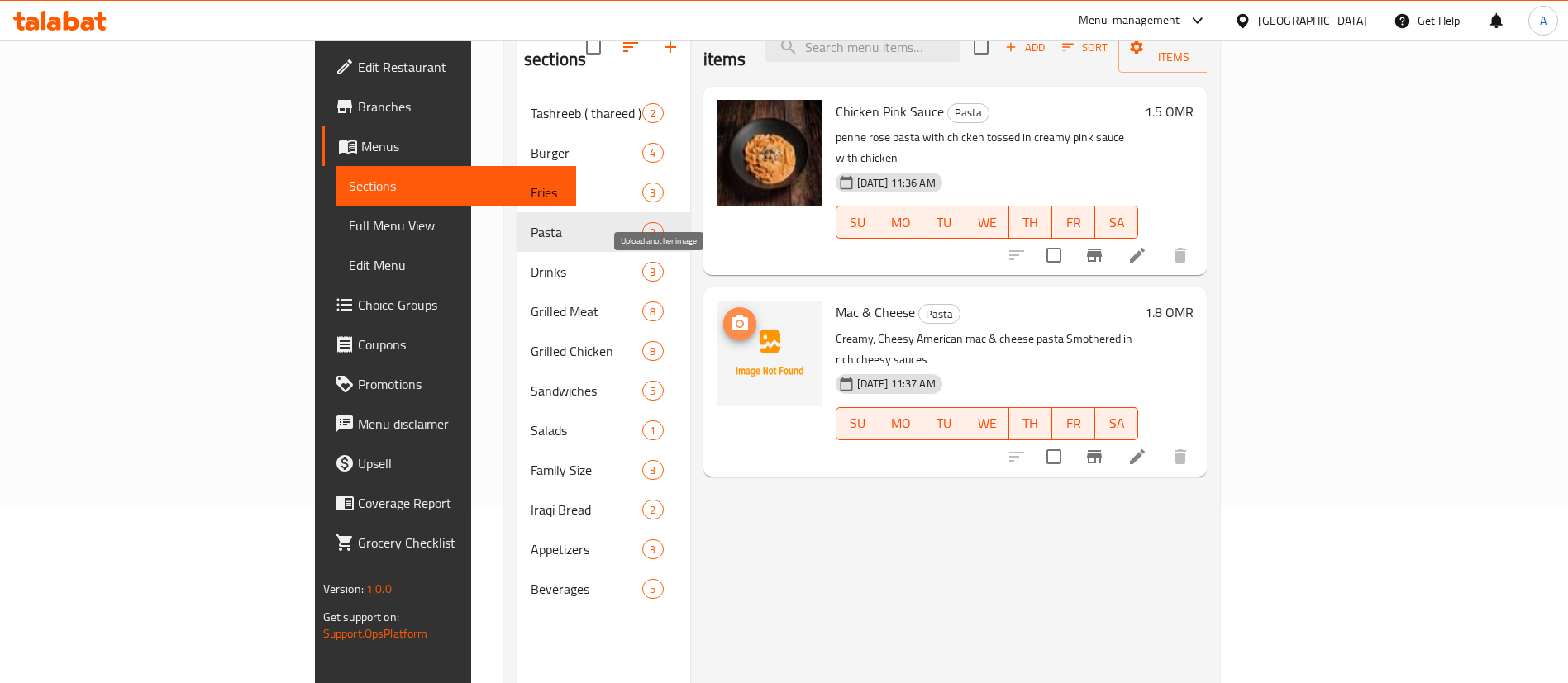
click at [731, 316] on icon "upload picture" at bounding box center [739, 322] width 17 height 15
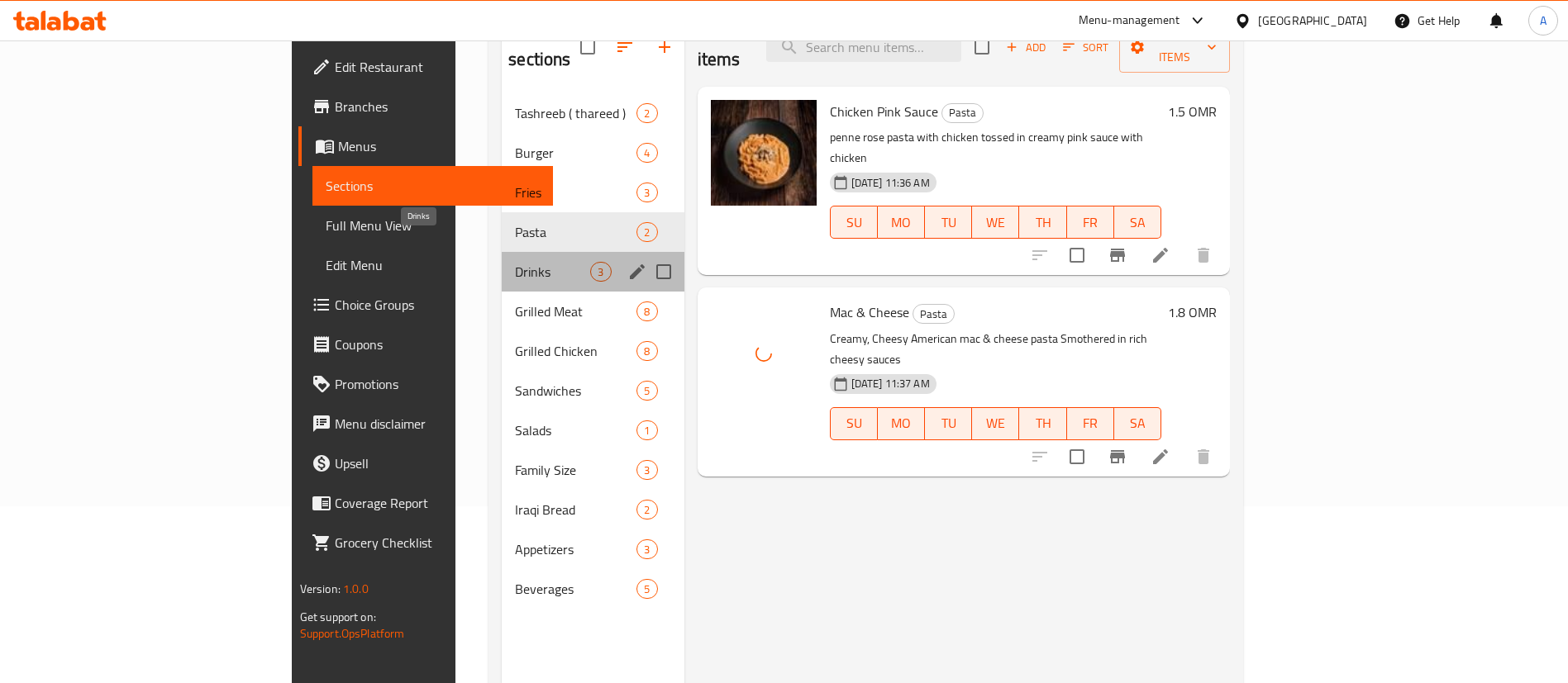
click at [514, 262] on span "Drinks" at bounding box center [552, 271] width 75 height 20
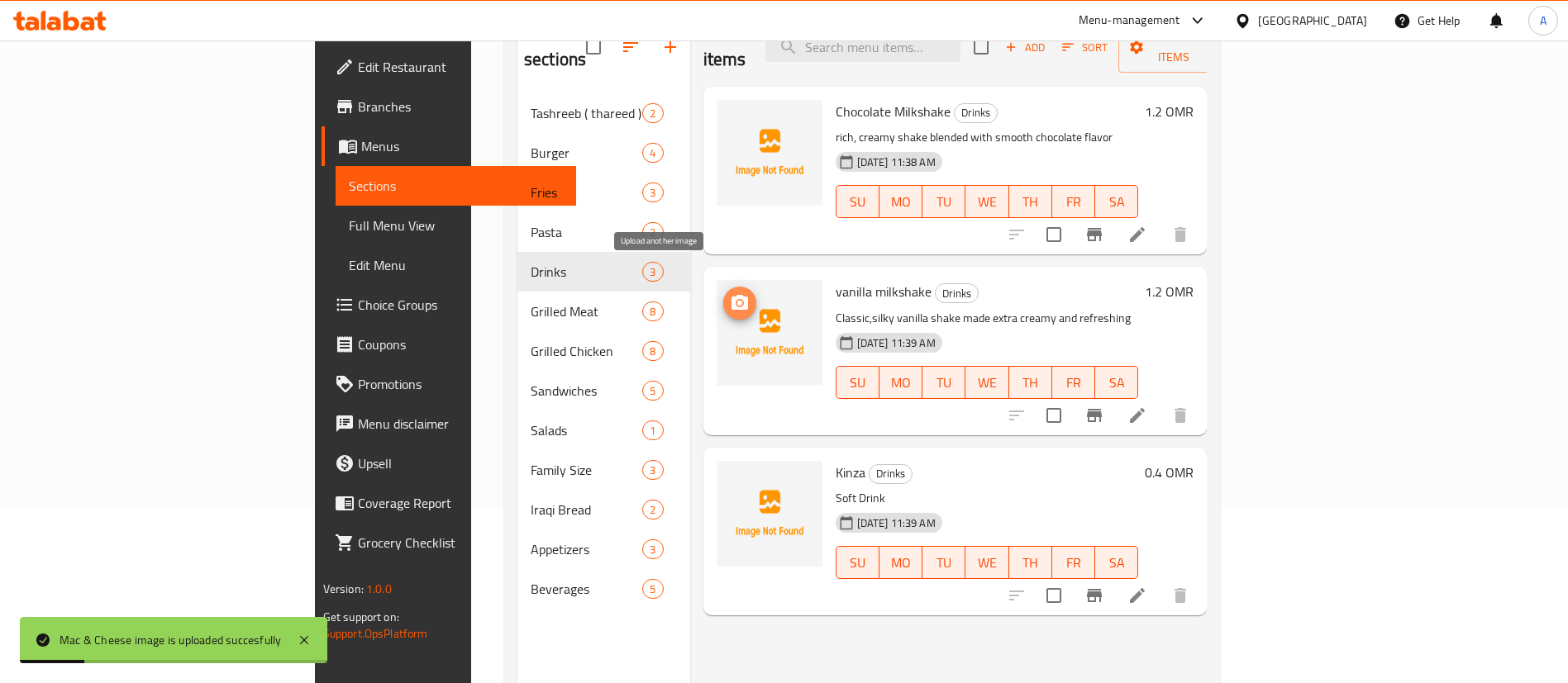
click at [730, 293] on icon "upload picture" at bounding box center [740, 303] width 20 height 20
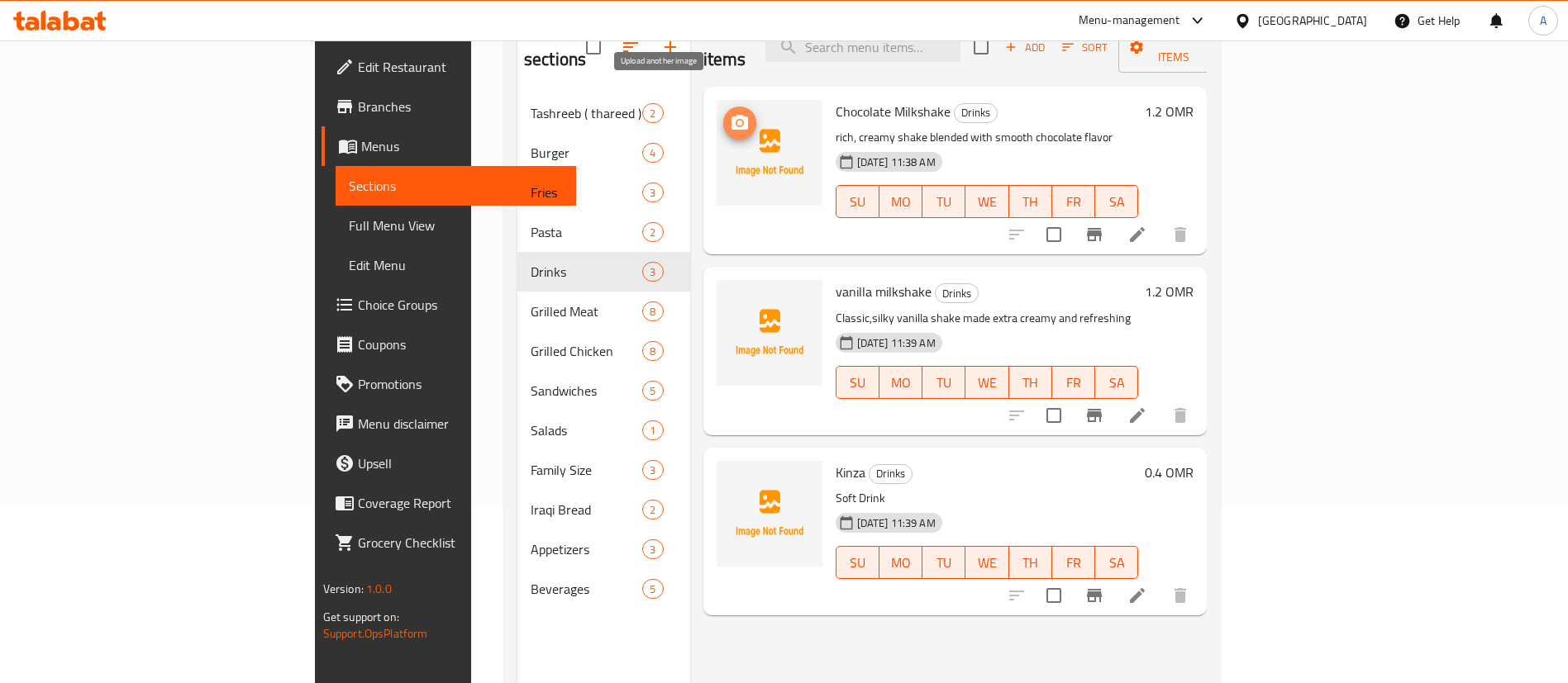
click at [723, 112] on button "upload picture" at bounding box center [740, 123] width 33 height 33
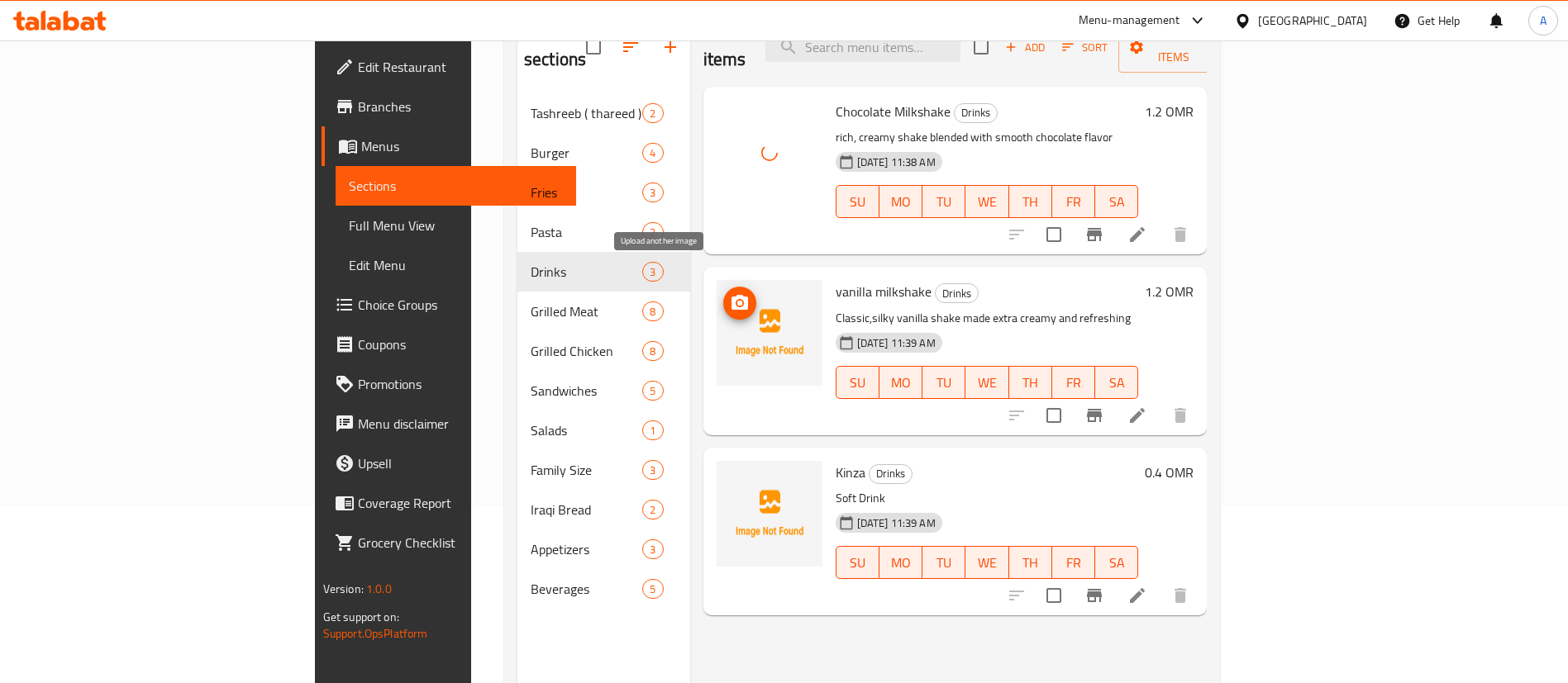
click at [731, 295] on icon "upload picture" at bounding box center [739, 302] width 17 height 15
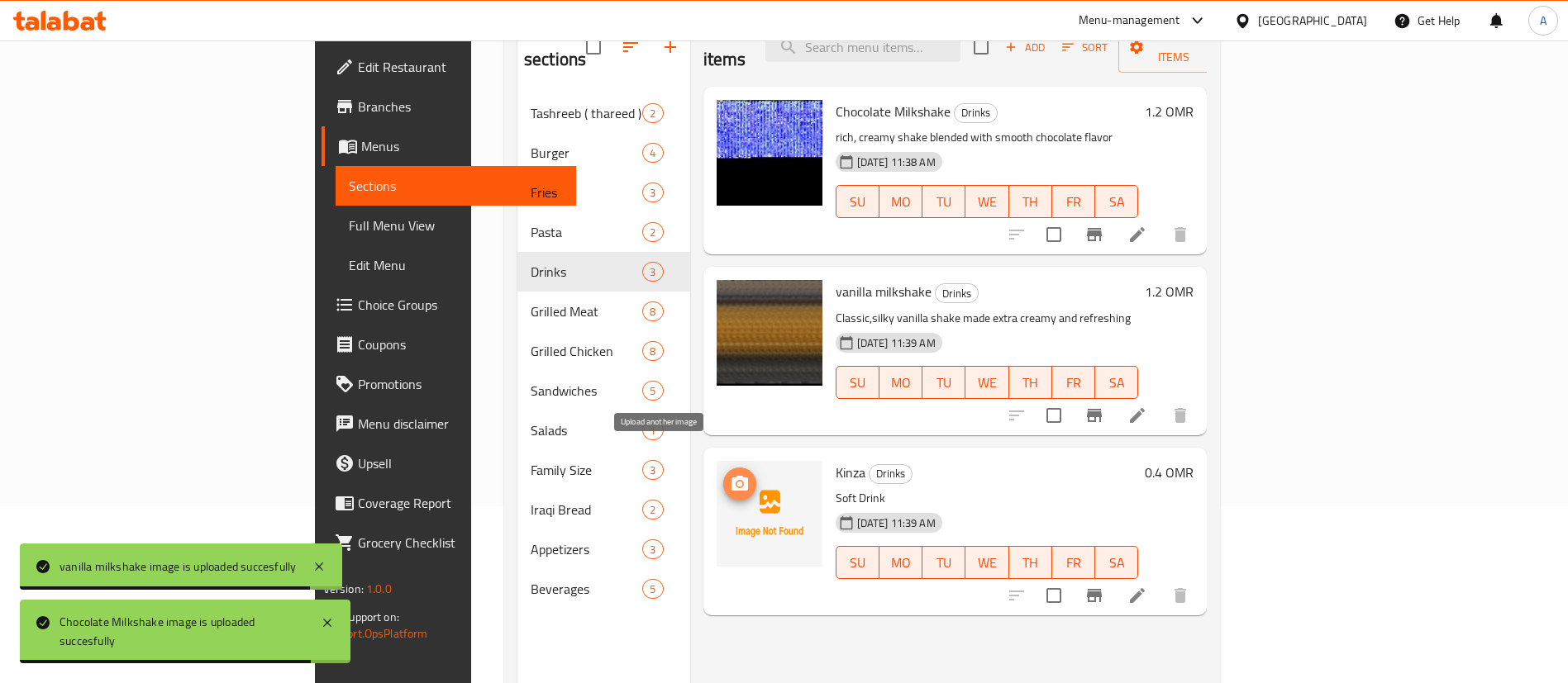
click at [731, 476] on icon "upload picture" at bounding box center [739, 483] width 17 height 15
